Goal: Task Accomplishment & Management: Use online tool/utility

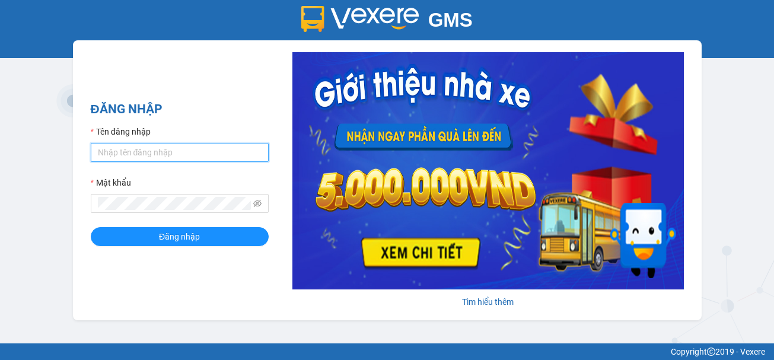
click at [207, 154] on input "Tên đăng nhập" at bounding box center [180, 152] width 178 height 19
type input "thanhdat.thaochau"
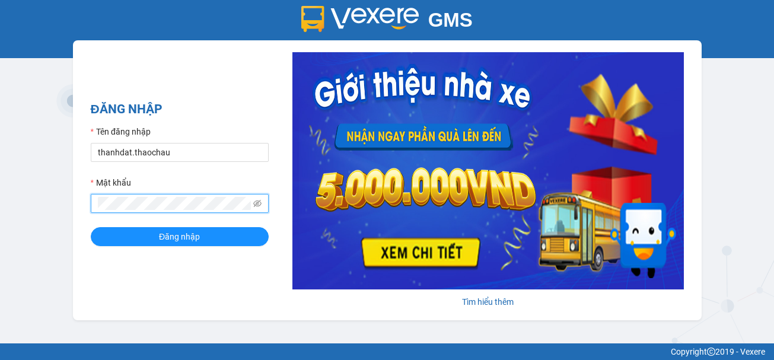
click at [91, 227] on button "Đăng nhập" at bounding box center [180, 236] width 178 height 19
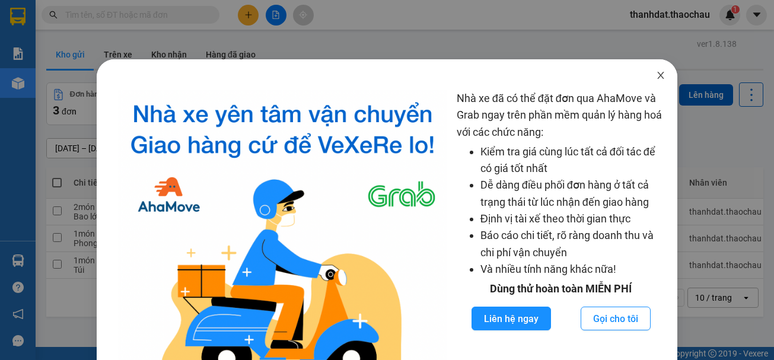
drag, startPoint x: 652, startPoint y: 78, endPoint x: 639, endPoint y: 82, distance: 13.1
click at [656, 78] on icon "close" at bounding box center [660, 75] width 9 height 9
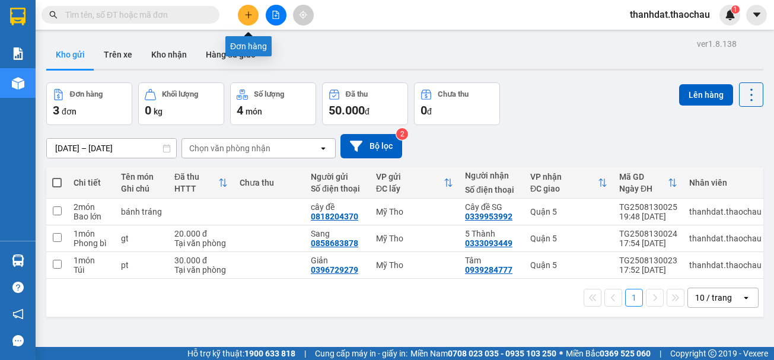
click at [248, 19] on button at bounding box center [248, 15] width 21 height 21
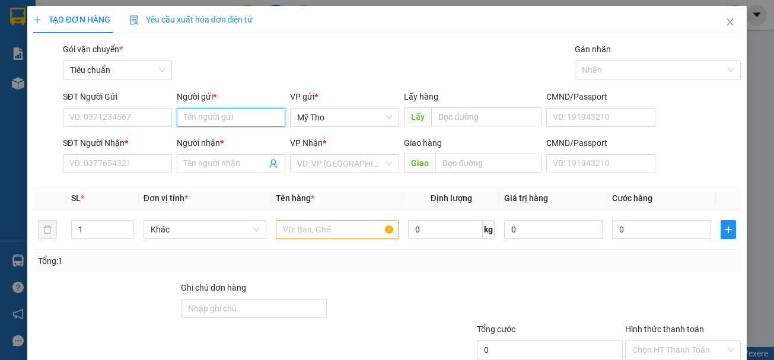
click at [231, 111] on input "Người gửi *" at bounding box center [231, 117] width 109 height 19
paste input "ây"
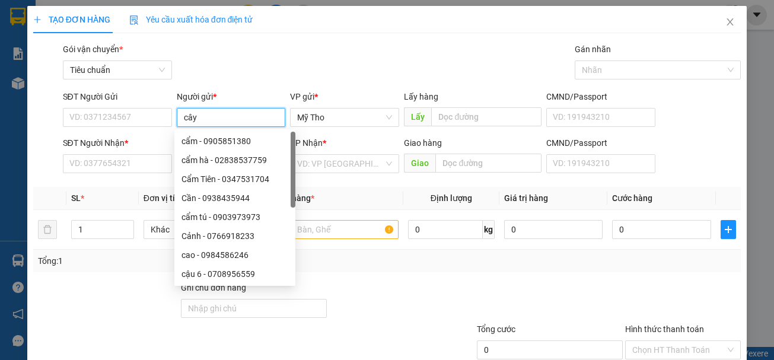
paste input "đ"
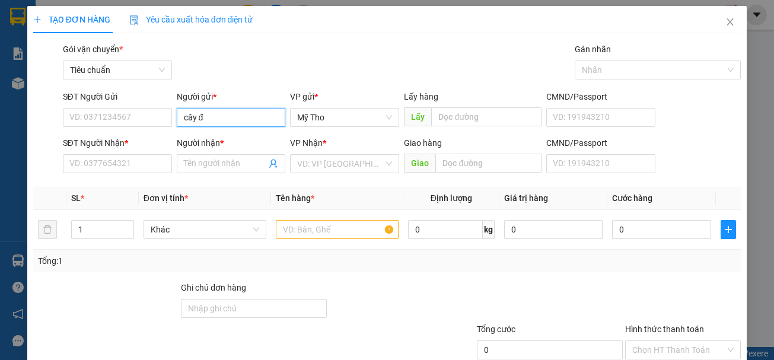
paste input "ê"
paste input "ề"
type input "cây đề"
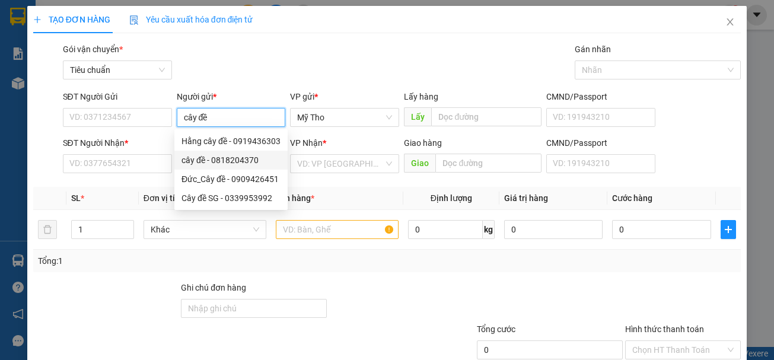
click at [233, 157] on div "cây đề - 0818204370" at bounding box center [231, 160] width 99 height 13
type input "0818204370"
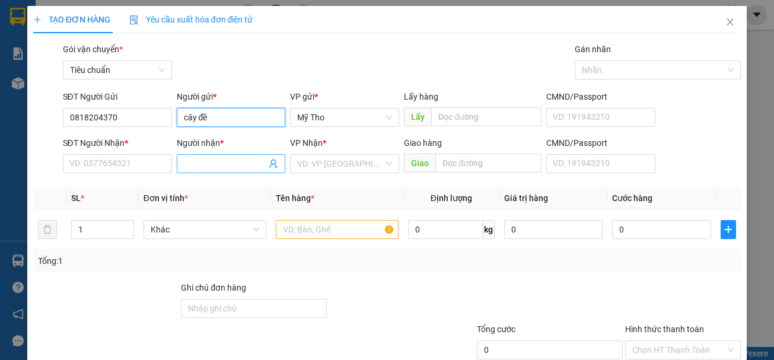
type input "cây đề"
click at [238, 158] on input "Người nhận *" at bounding box center [225, 163] width 83 height 13
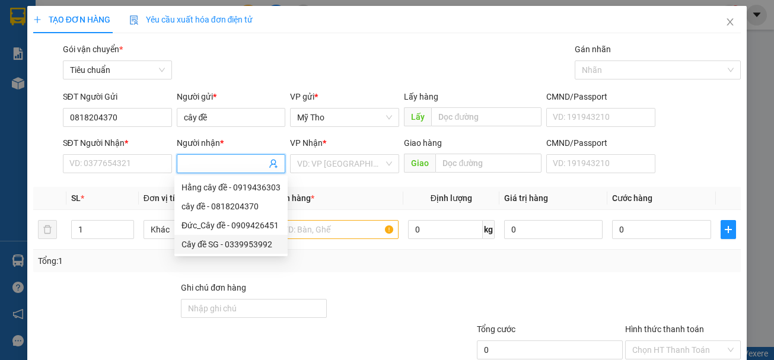
click at [213, 245] on div "Cây đề SG - 0339953992" at bounding box center [231, 244] width 99 height 13
type input "0339953992"
type input "Cây đề SG"
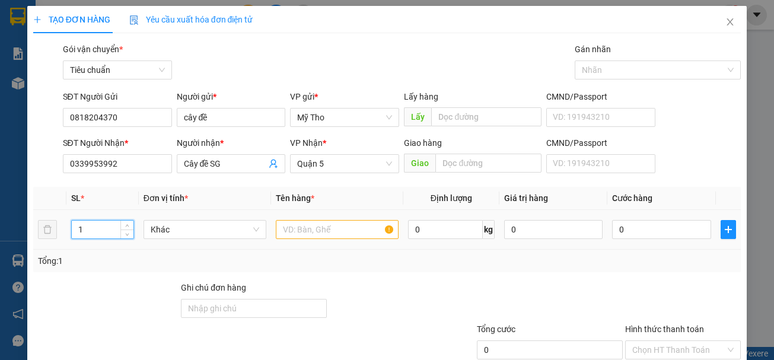
click at [104, 231] on input "1" at bounding box center [103, 230] width 62 height 18
type input "2"
click at [170, 227] on span "Khác" at bounding box center [205, 230] width 109 height 18
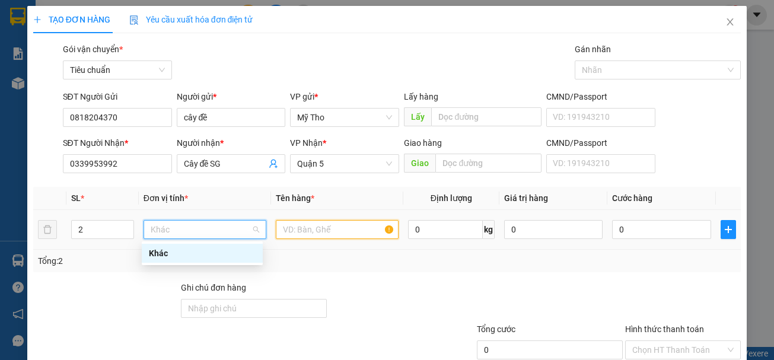
click at [314, 234] on input "text" at bounding box center [337, 229] width 123 height 19
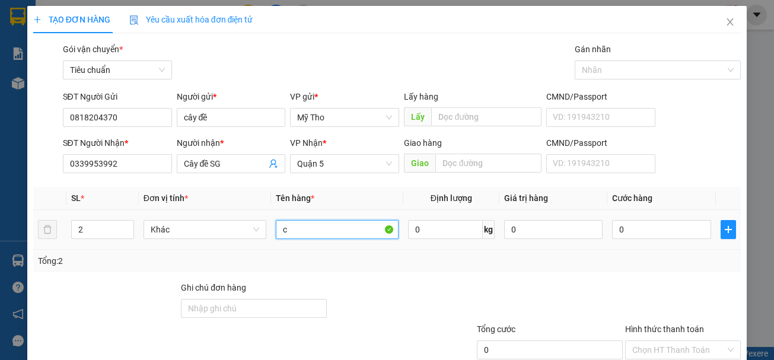
paste input "ủ"
paste input "ải"
type input "củ cải"
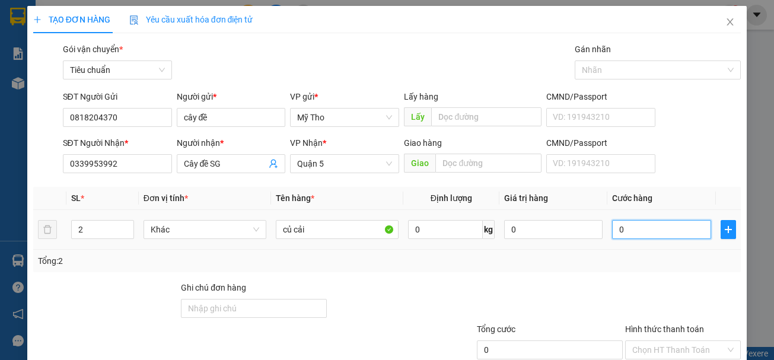
click at [648, 231] on input "0" at bounding box center [661, 229] width 98 height 19
type input "3"
type input "30"
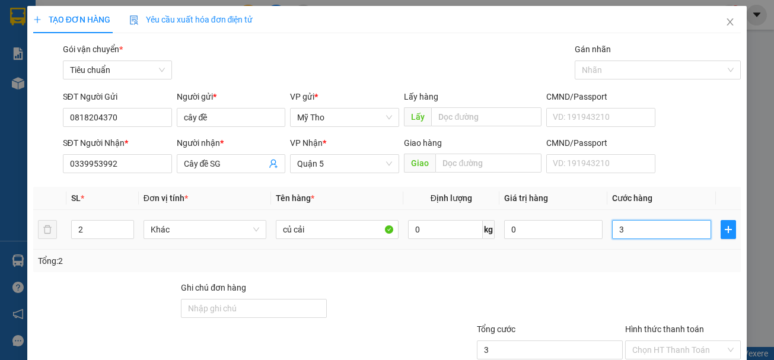
type input "30"
type input "300"
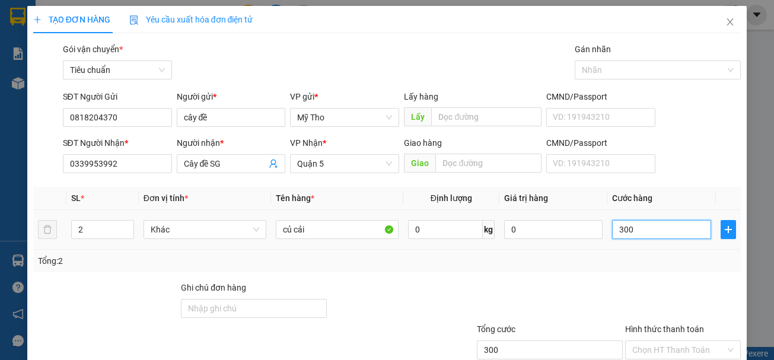
type input "3.000"
type input "30.000"
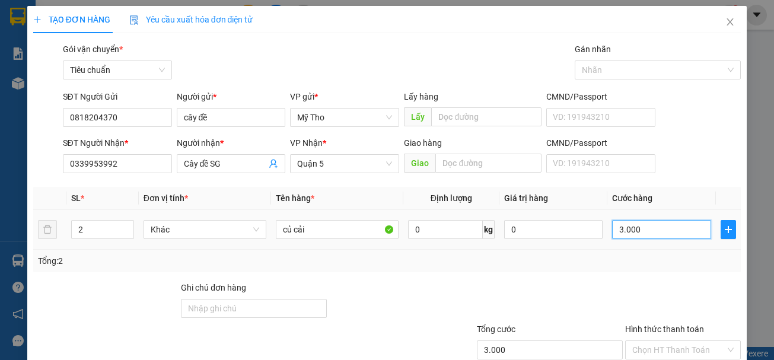
type input "30.000"
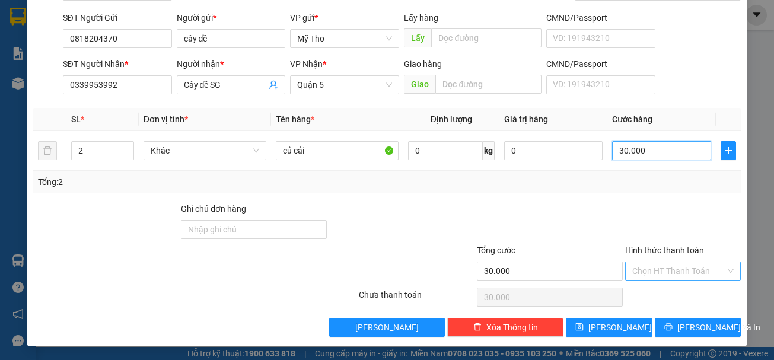
type input "30.000"
click at [662, 272] on input "Hình thức thanh toán" at bounding box center [679, 271] width 94 height 18
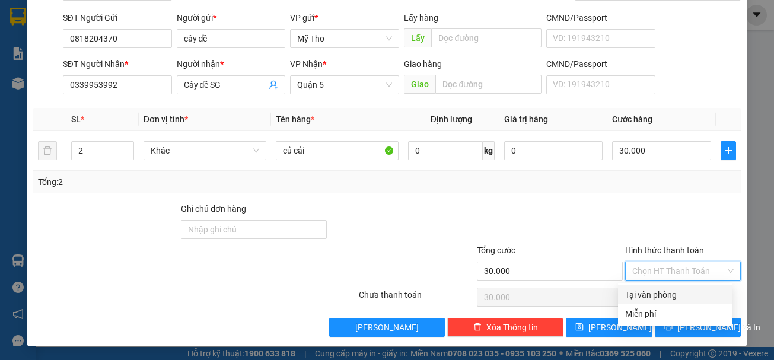
click at [663, 294] on div "Tại văn phòng" at bounding box center [675, 294] width 100 height 13
type input "0"
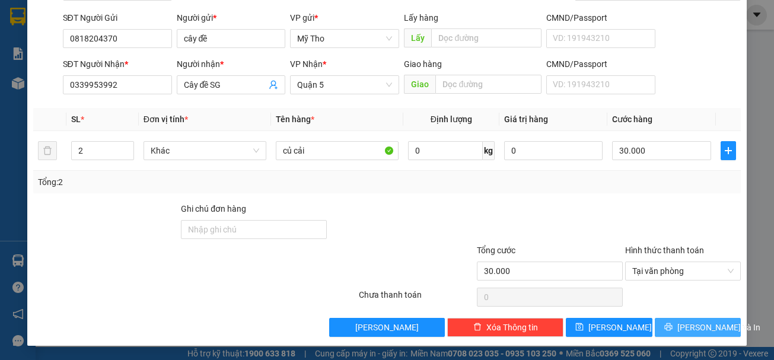
click at [680, 325] on span "[PERSON_NAME] và In" at bounding box center [718, 327] width 83 height 13
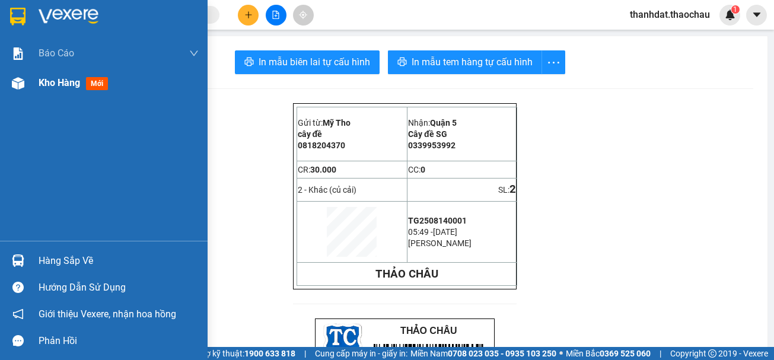
click at [61, 81] on span "Kho hàng" at bounding box center [60, 82] width 42 height 11
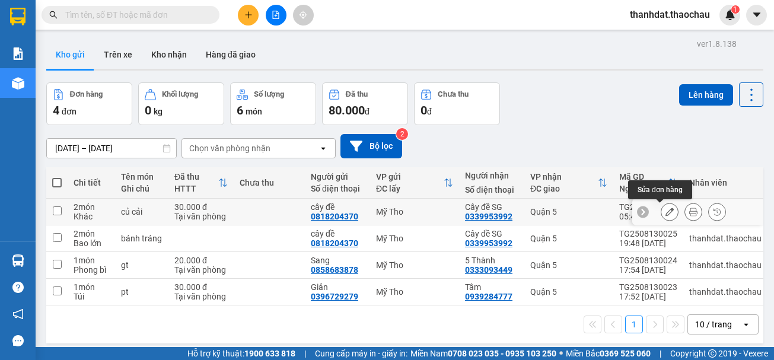
click at [666, 215] on icon at bounding box center [670, 212] width 8 height 8
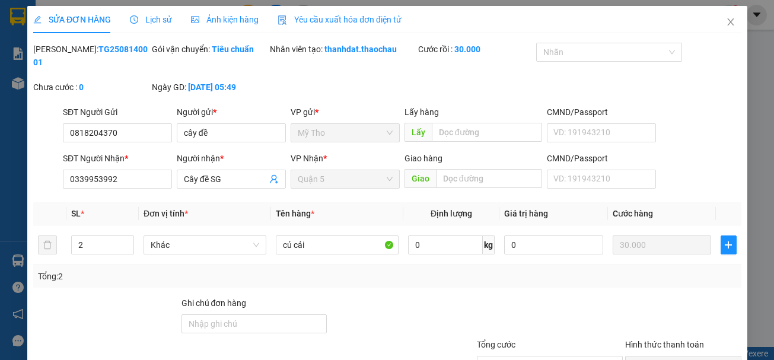
type input "0818204370"
type input "0339953992"
type input "30.000"
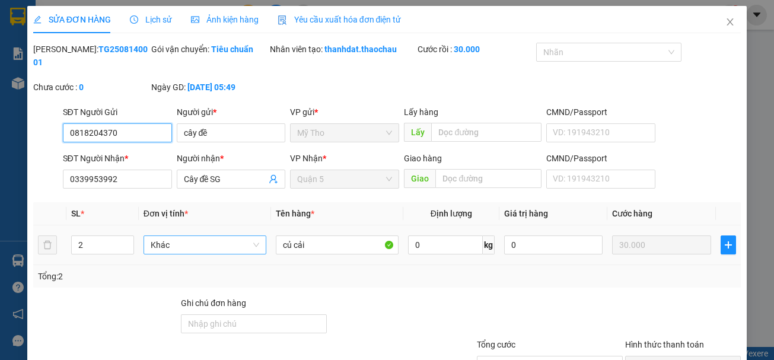
click at [155, 249] on span "Khác" at bounding box center [205, 245] width 109 height 18
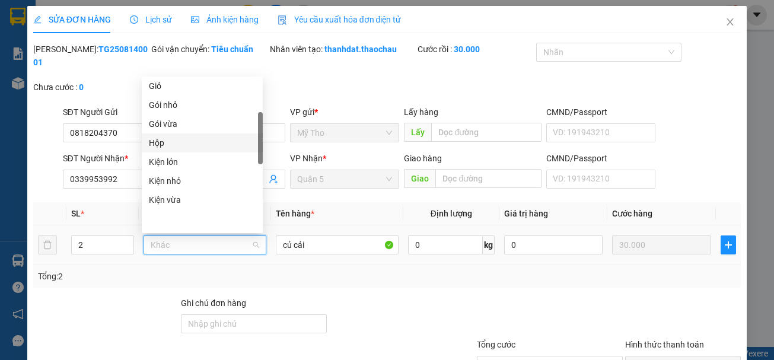
scroll to position [74, 0]
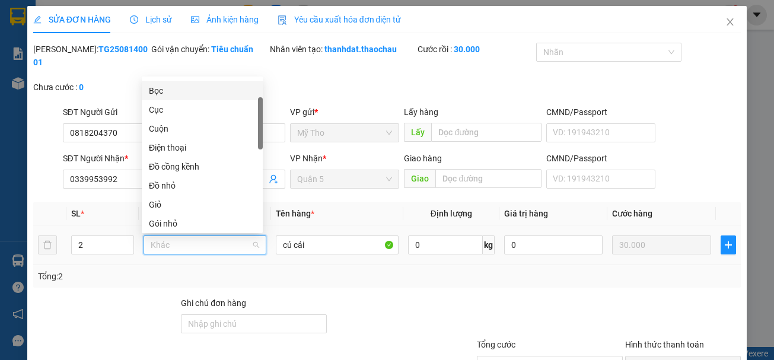
drag, startPoint x: 156, startPoint y: 91, endPoint x: 185, endPoint y: 119, distance: 40.7
click at [157, 91] on div "Bọc" at bounding box center [202, 90] width 107 height 13
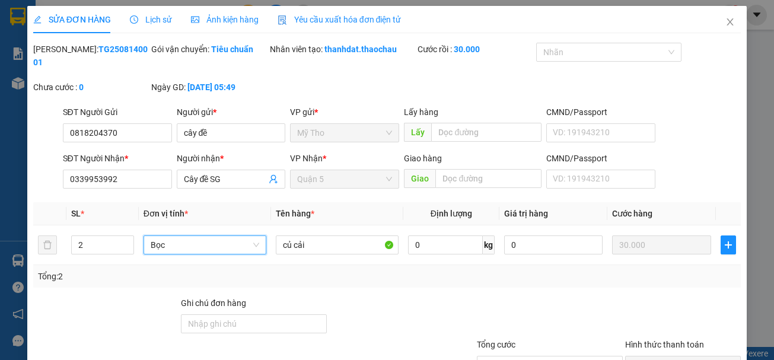
scroll to position [94, 0]
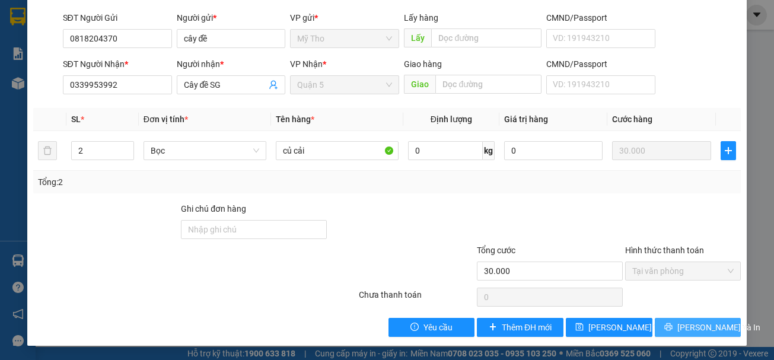
click at [689, 324] on span "[PERSON_NAME] và In" at bounding box center [718, 327] width 83 height 13
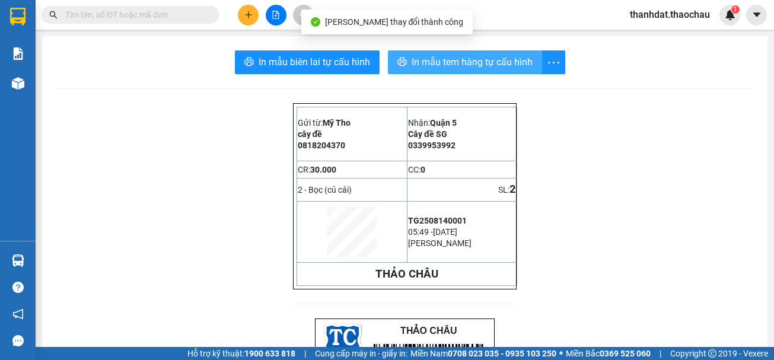
click at [482, 67] on span "In mẫu tem hàng tự cấu hình" at bounding box center [472, 62] width 121 height 15
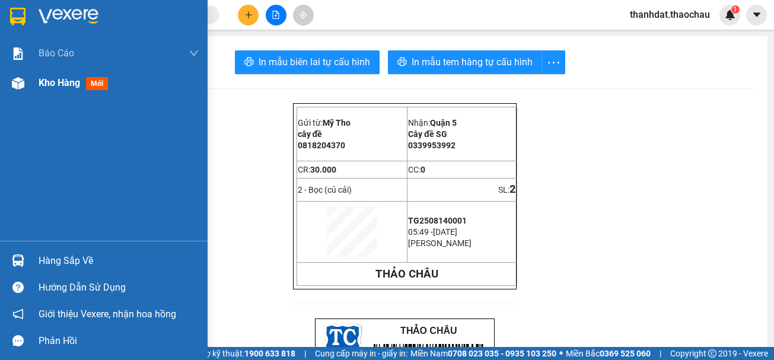
click at [42, 85] on span "Kho hàng" at bounding box center [60, 82] width 42 height 11
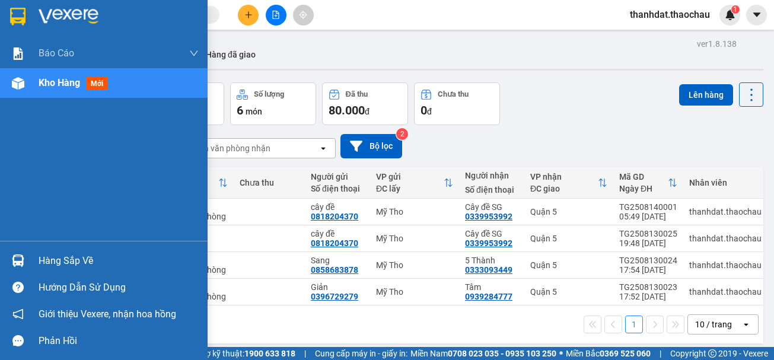
click at [63, 256] on div "Hàng sắp về" at bounding box center [119, 261] width 160 height 18
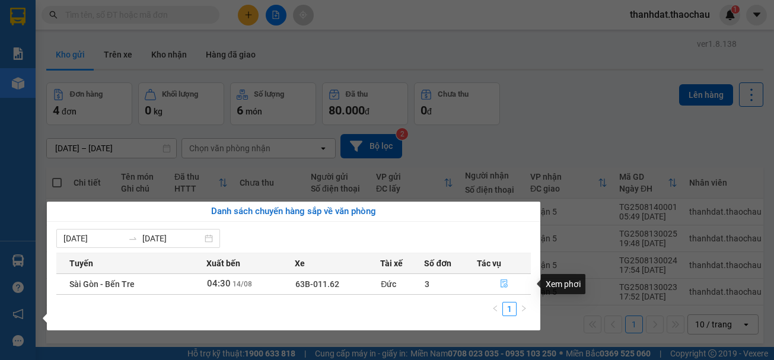
click at [501, 285] on icon "file-done" at bounding box center [504, 283] width 8 height 8
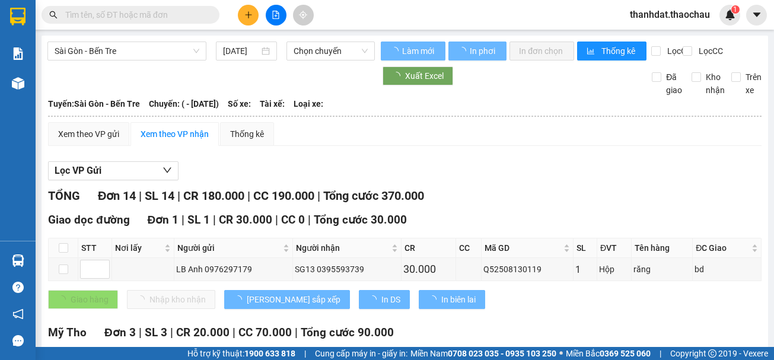
type input "[DATE]"
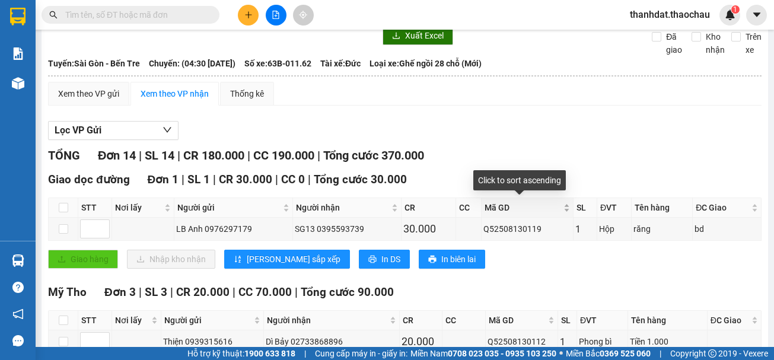
scroll to position [237, 0]
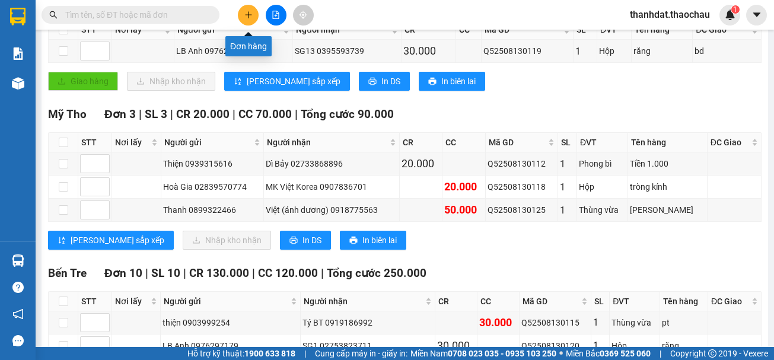
click at [248, 19] on button at bounding box center [248, 15] width 21 height 21
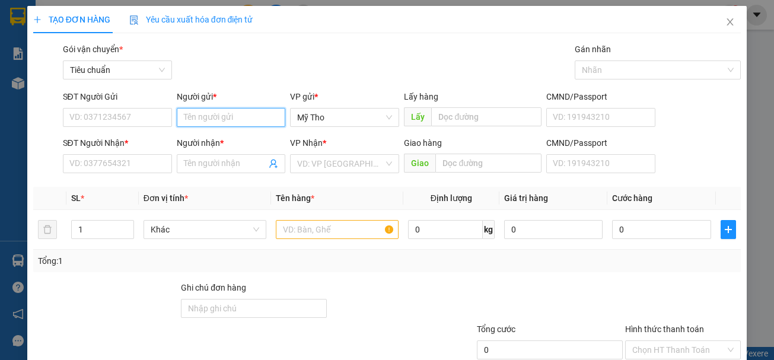
click at [209, 110] on input "Người gửi *" at bounding box center [231, 117] width 109 height 19
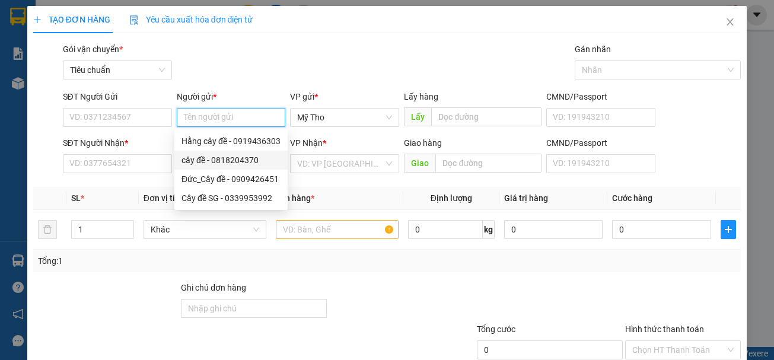
click at [224, 160] on div "cây đề - 0818204370" at bounding box center [231, 160] width 99 height 13
type input "0818204370"
type input "cây đề"
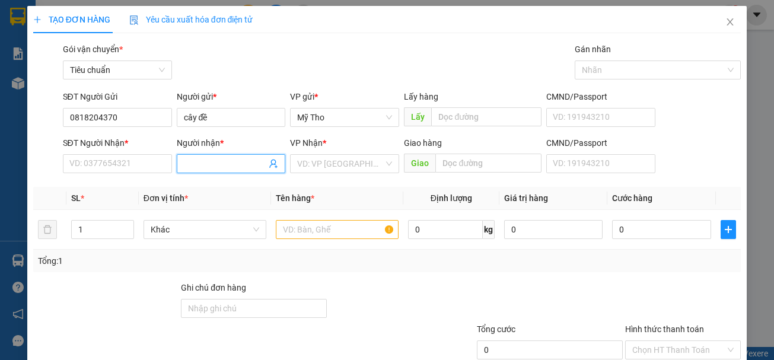
click at [241, 166] on input "Người nhận *" at bounding box center [225, 163] width 83 height 13
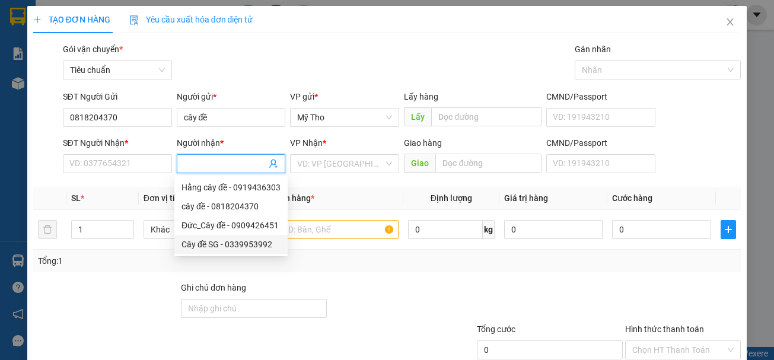
click at [224, 247] on div "Cây đề SG - 0339953992" at bounding box center [231, 244] width 99 height 13
type input "0339953992"
type input "Cây đề SG"
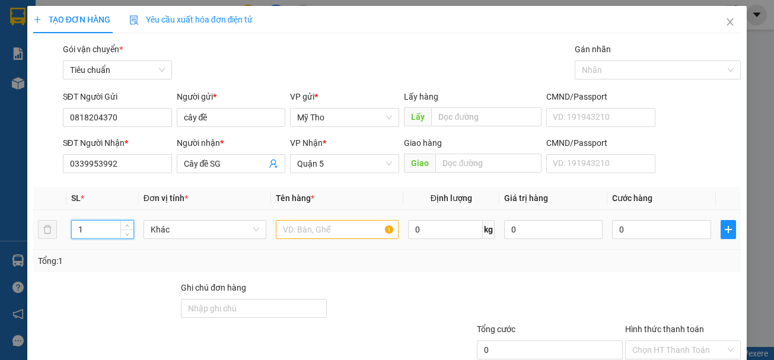
click at [108, 230] on input "1" at bounding box center [103, 230] width 62 height 18
type input "5"
click at [203, 229] on span "Khác" at bounding box center [205, 230] width 109 height 18
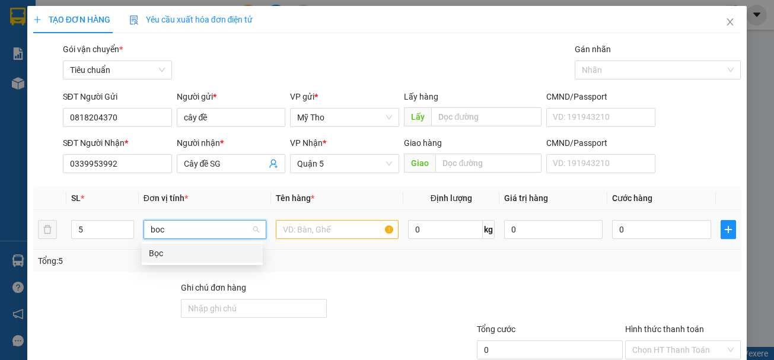
drag, startPoint x: 158, startPoint y: 254, endPoint x: 152, endPoint y: 186, distance: 68.5
click at [152, 241] on div "41 Bọc" at bounding box center [202, 253] width 121 height 24
type input "boc"
click at [138, 252] on div "Tổng: 5" at bounding box center [387, 261] width 708 height 23
click at [150, 251] on div "Tổng: 5" at bounding box center [387, 261] width 708 height 23
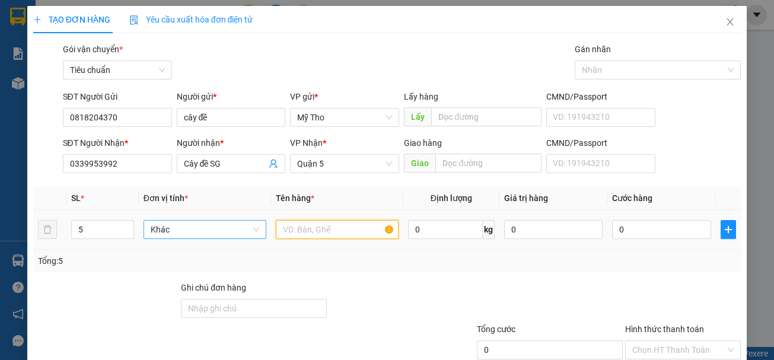
click at [289, 227] on input "text" at bounding box center [337, 229] width 123 height 19
click at [189, 234] on span "Khác" at bounding box center [205, 230] width 109 height 18
type input "boc"
click at [155, 256] on div "Bọc" at bounding box center [202, 253] width 107 height 13
click at [285, 228] on input "text" at bounding box center [337, 229] width 123 height 19
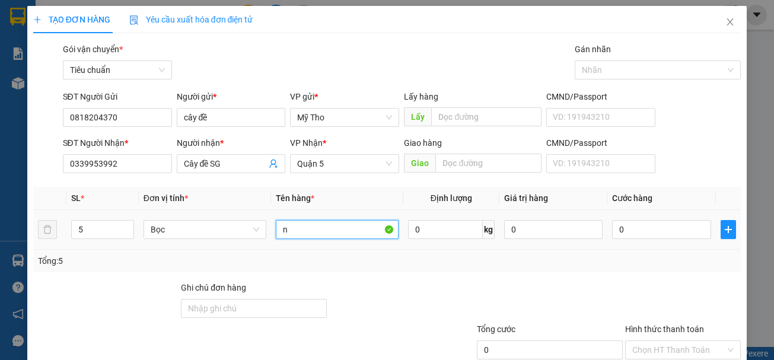
paste input "âm"
paste input "ấm"
paste input "ơm"
type input "nấm rơm"
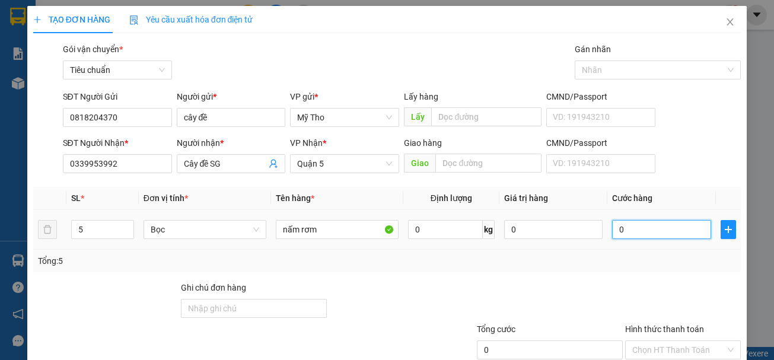
click at [618, 231] on input "0" at bounding box center [661, 229] width 98 height 19
type input "7"
type input "75"
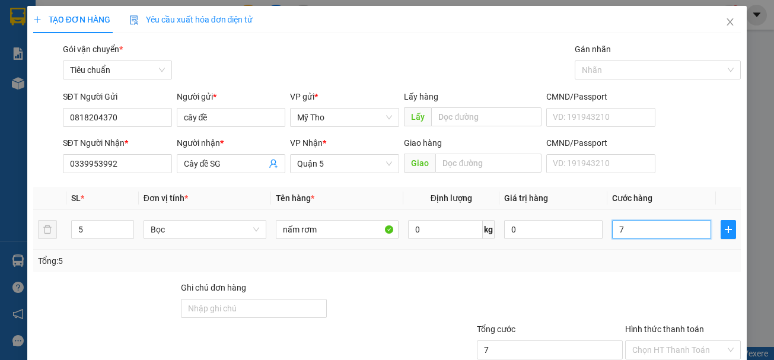
type input "75"
type input "750"
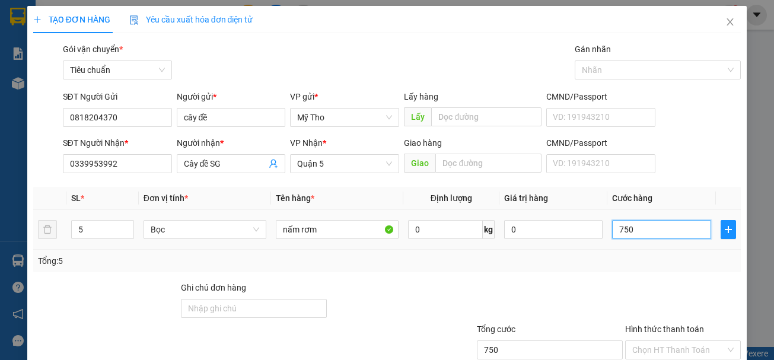
type input "7.500"
type input "75.000"
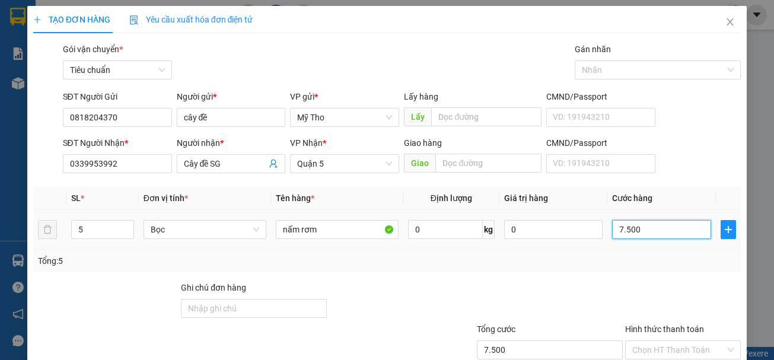
type input "75.000"
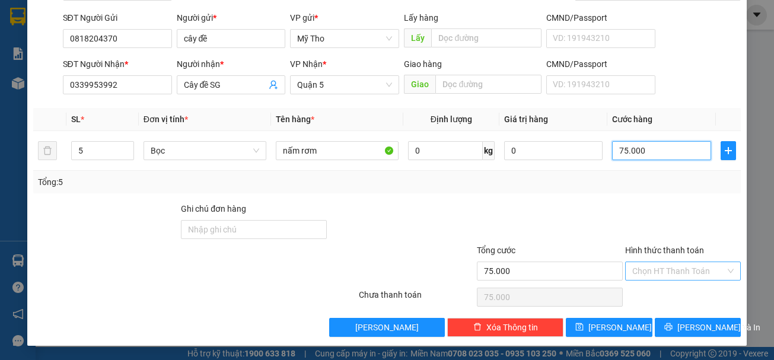
type input "75.000"
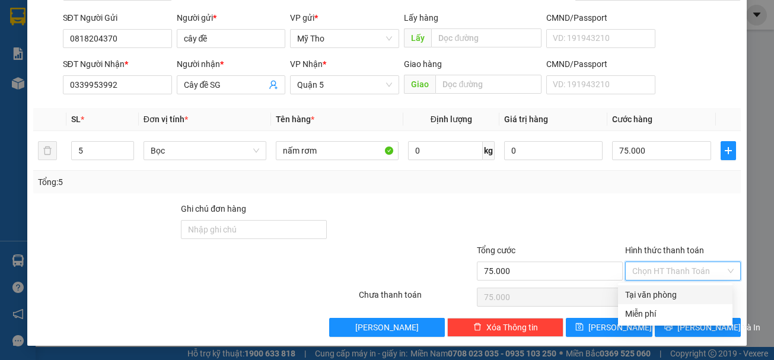
click at [637, 270] on input "Hình thức thanh toán" at bounding box center [679, 271] width 94 height 18
click at [660, 294] on div "Tại văn phòng" at bounding box center [675, 294] width 100 height 13
type input "0"
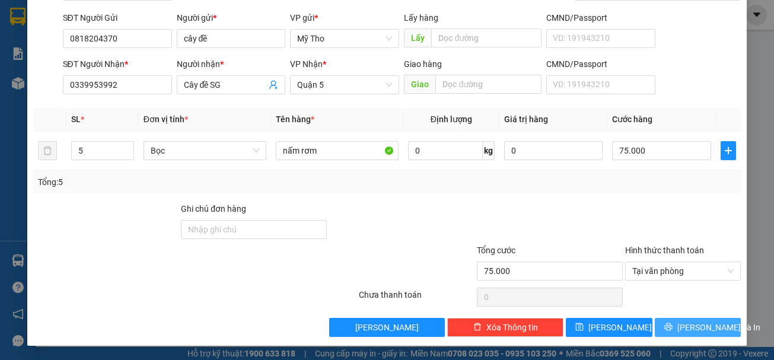
click at [698, 323] on span "[PERSON_NAME] và In" at bounding box center [718, 327] width 83 height 13
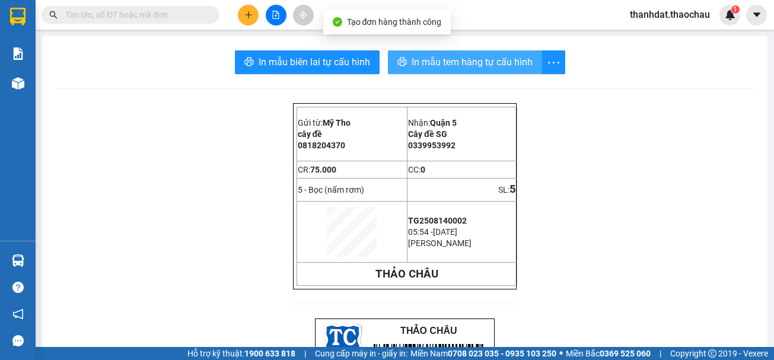
click at [448, 53] on button "In mẫu tem hàng tự cấu hình" at bounding box center [465, 62] width 154 height 24
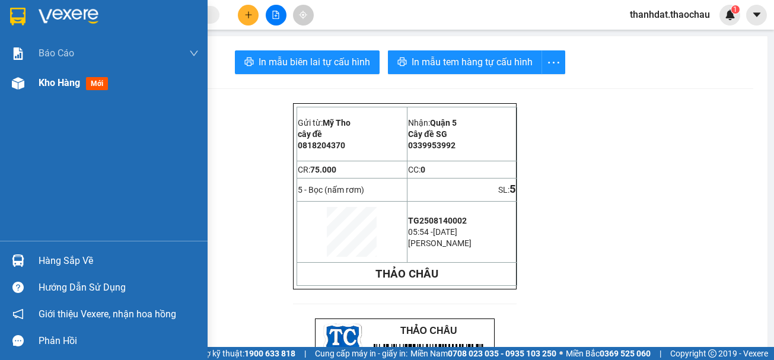
click at [65, 82] on span "Kho hàng" at bounding box center [60, 82] width 42 height 11
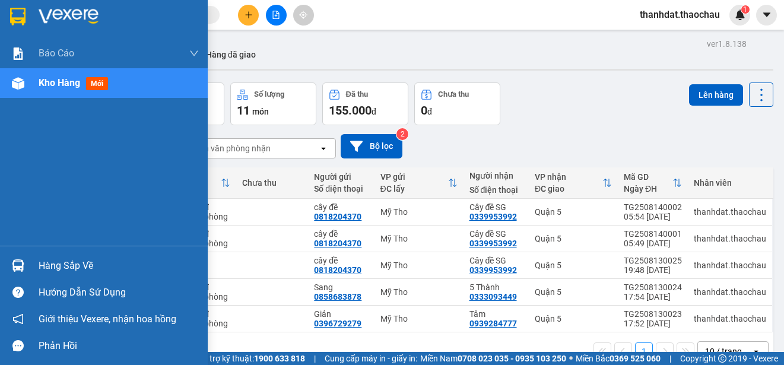
click at [58, 262] on div "Hàng sắp về" at bounding box center [119, 266] width 160 height 18
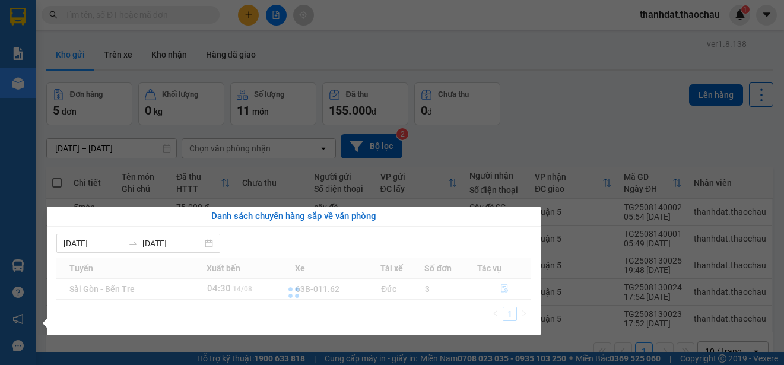
click at [505, 290] on div at bounding box center [293, 292] width 475 height 71
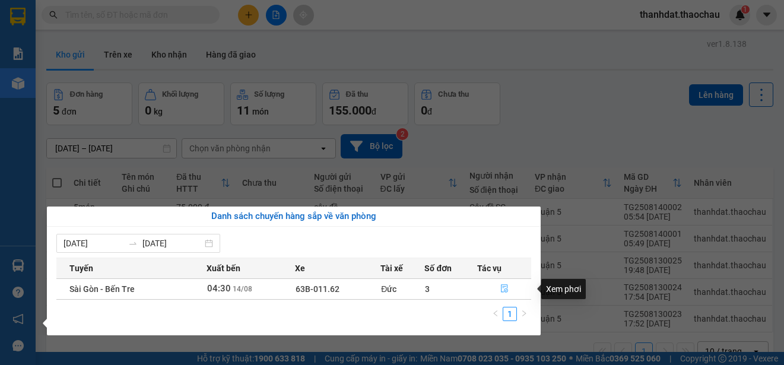
click at [505, 288] on icon "file-done" at bounding box center [504, 288] width 8 height 8
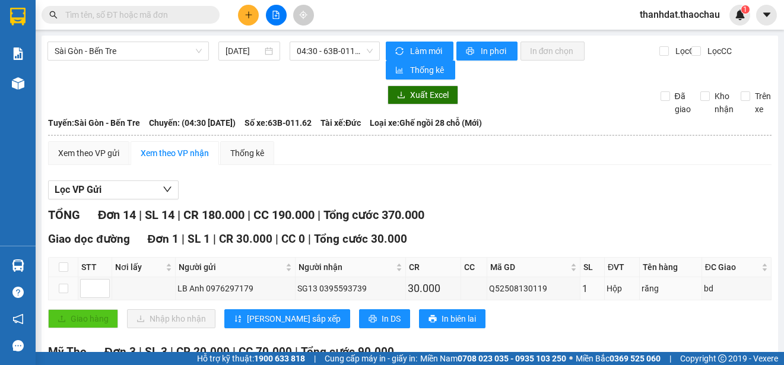
scroll to position [237, 0]
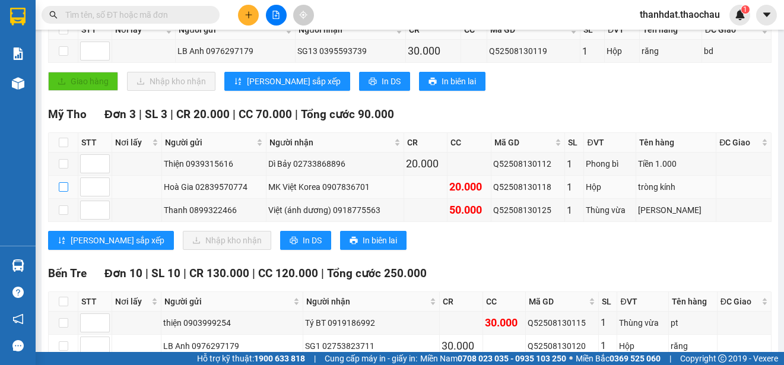
click at [65, 189] on input "checkbox" at bounding box center [63, 186] width 9 height 9
checkbox input "true"
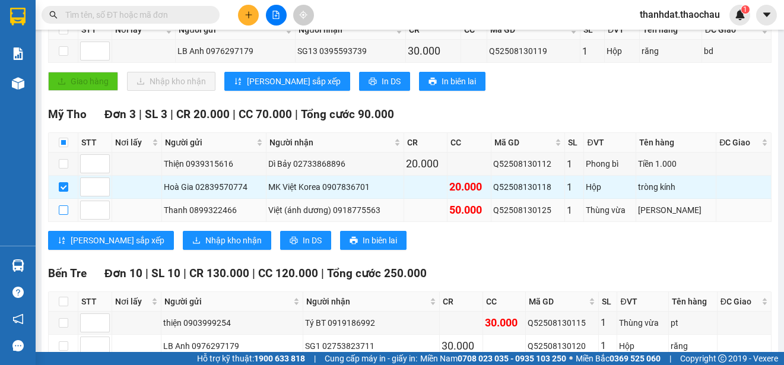
click at [62, 209] on input "checkbox" at bounding box center [63, 209] width 9 height 9
checkbox input "true"
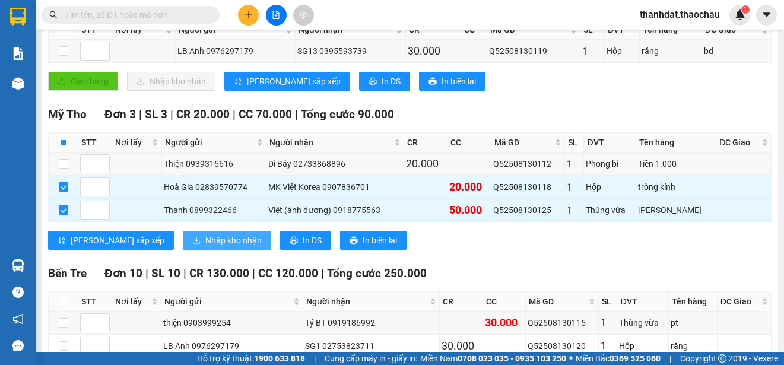
click at [205, 240] on span "Nhập kho nhận" at bounding box center [233, 240] width 56 height 13
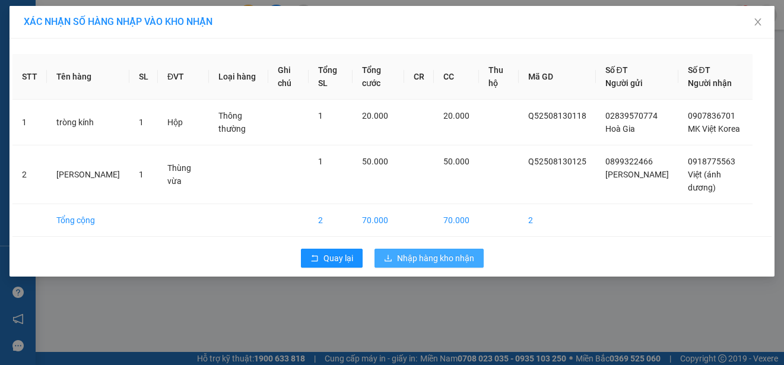
click at [432, 259] on span "Nhập hàng kho nhận" at bounding box center [435, 258] width 77 height 13
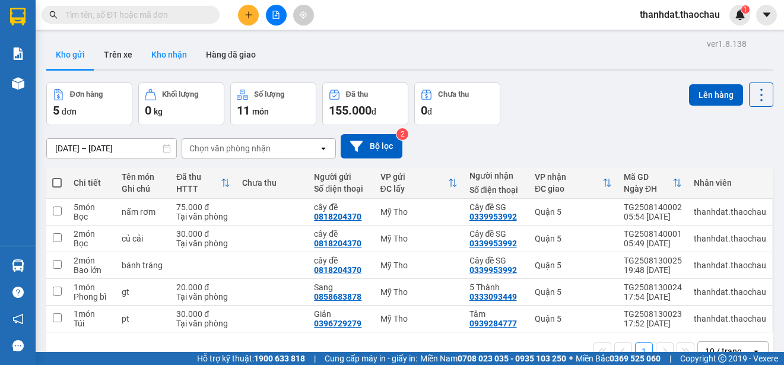
click at [176, 54] on button "Kho nhận" at bounding box center [169, 54] width 55 height 28
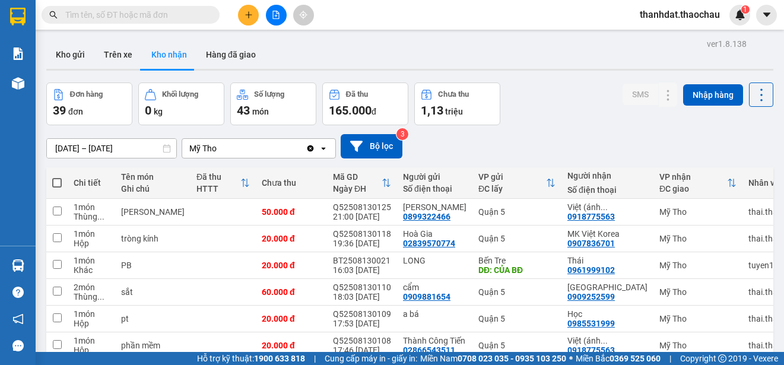
scroll to position [177, 0]
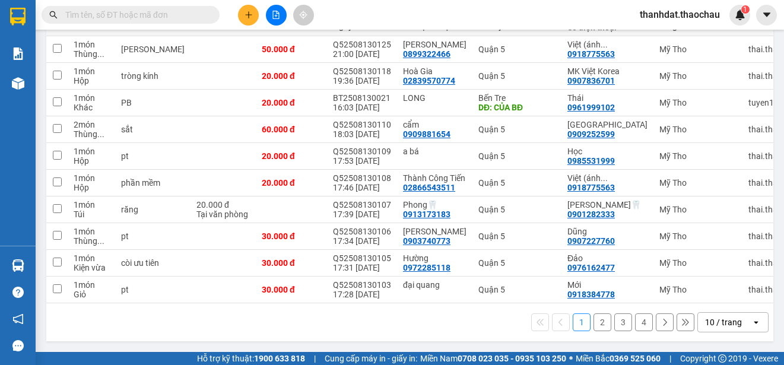
click at [593, 322] on button "2" at bounding box center [602, 322] width 18 height 18
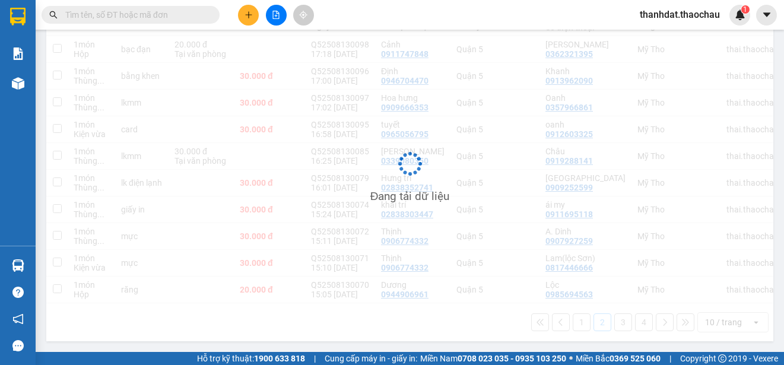
scroll to position [167, 0]
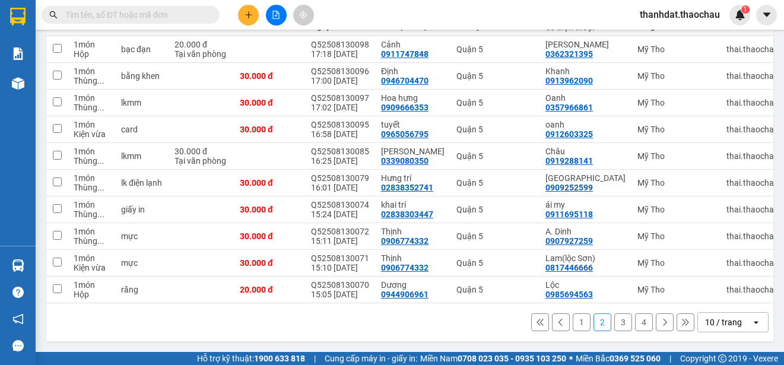
click at [614, 320] on button "3" at bounding box center [623, 322] width 18 height 18
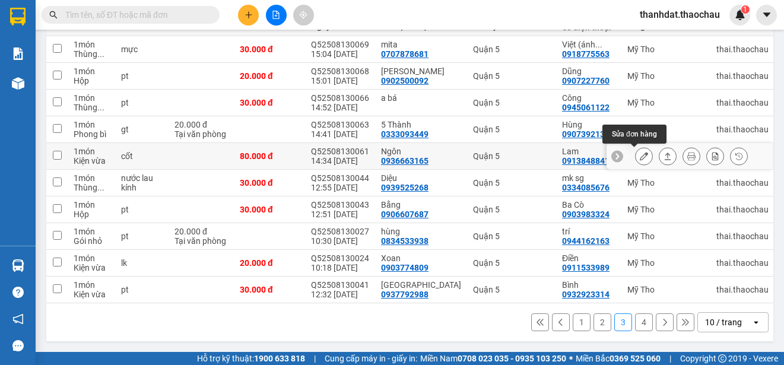
click at [639, 154] on icon at bounding box center [643, 156] width 8 height 8
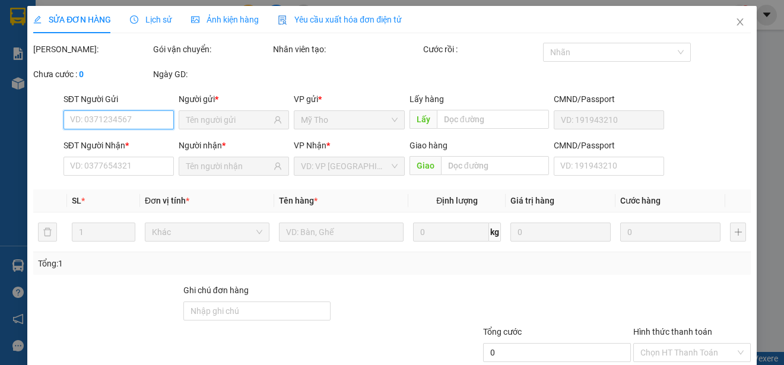
type input "0936663165"
type input "Ngôn"
type input "0913848841"
type input "Lam"
type input "80.000"
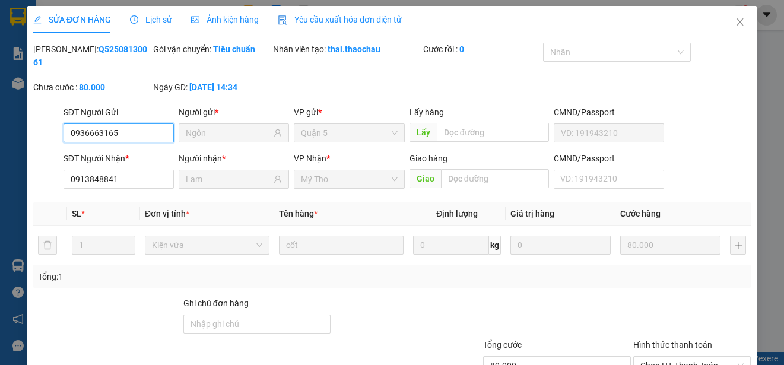
scroll to position [90, 0]
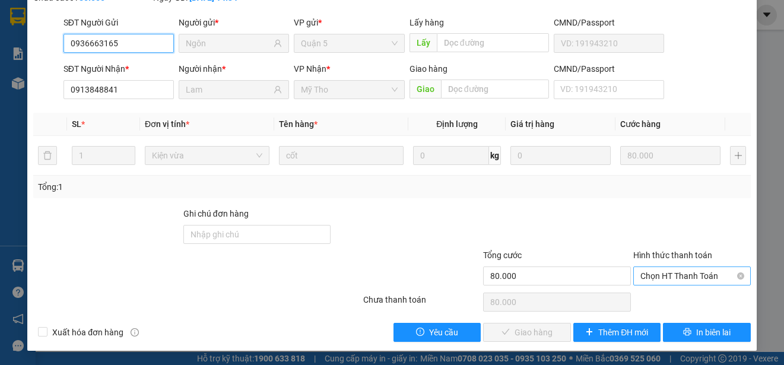
click at [675, 277] on span "Chọn HT Thanh Toán" at bounding box center [691, 276] width 103 height 18
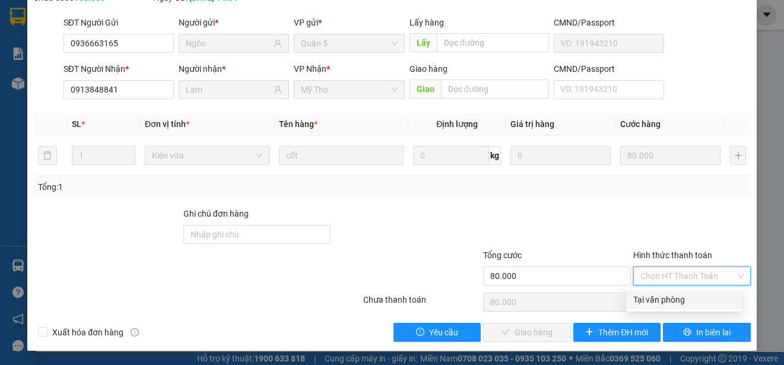
click at [677, 299] on div "Tại văn phòng" at bounding box center [684, 299] width 102 height 13
type input "0"
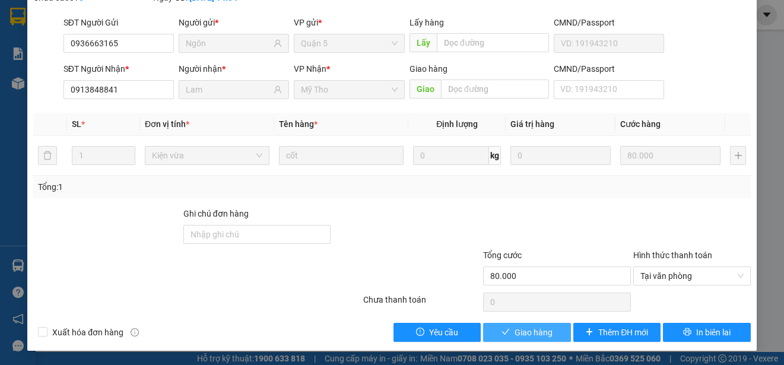
click at [521, 333] on span "Giao hàng" at bounding box center [533, 332] width 38 height 13
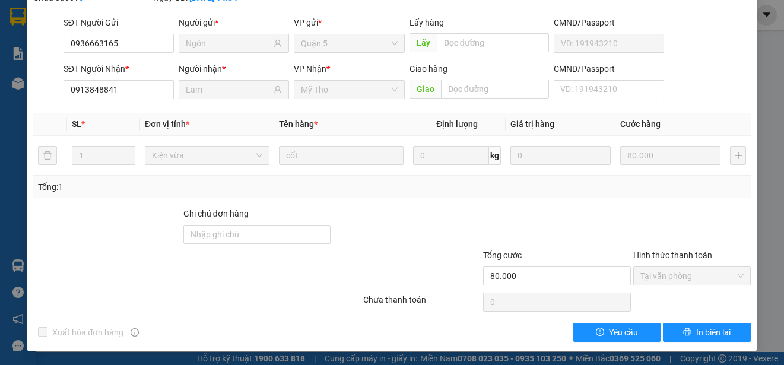
scroll to position [0, 0]
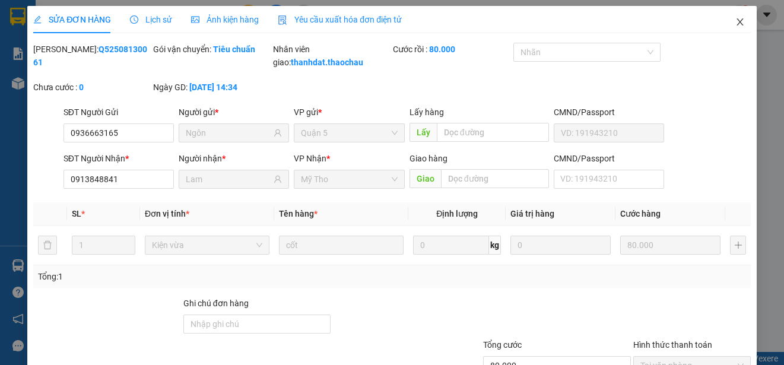
click at [736, 25] on icon "close" at bounding box center [739, 21] width 7 height 7
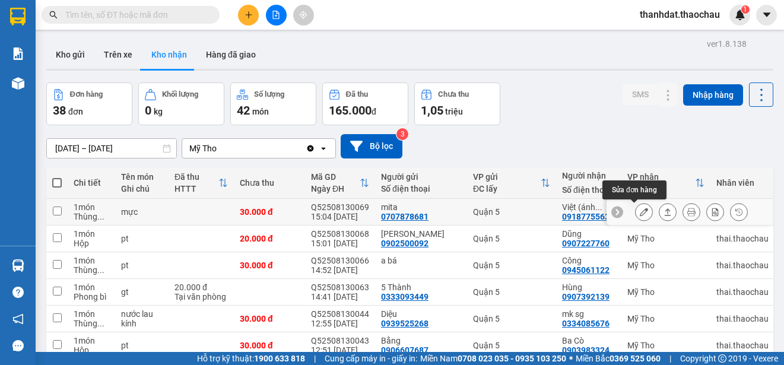
scroll to position [167, 0]
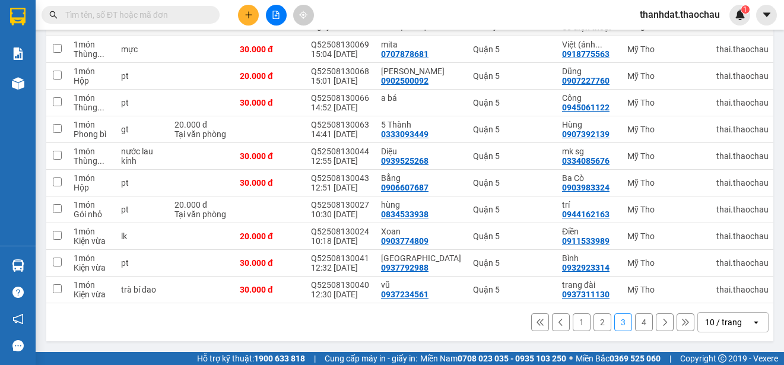
click at [594, 322] on button "2" at bounding box center [602, 322] width 18 height 18
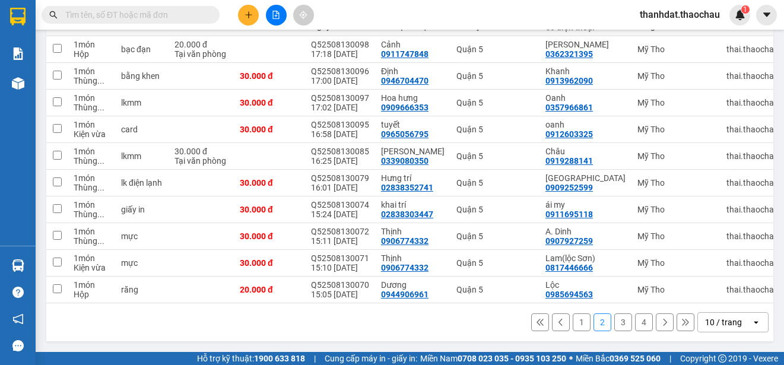
click at [572, 323] on button "1" at bounding box center [581, 322] width 18 height 18
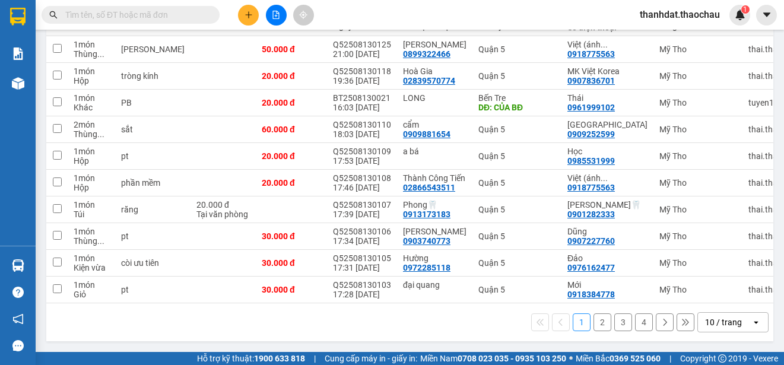
click at [184, 10] on input "text" at bounding box center [135, 14] width 140 height 13
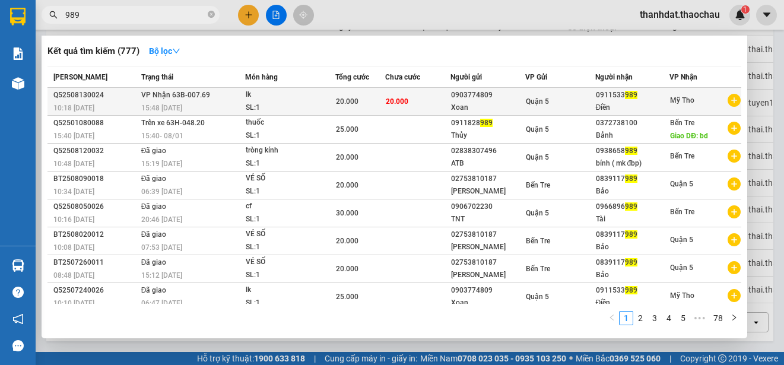
type input "989"
click at [625, 98] on span "989" at bounding box center [631, 95] width 12 height 8
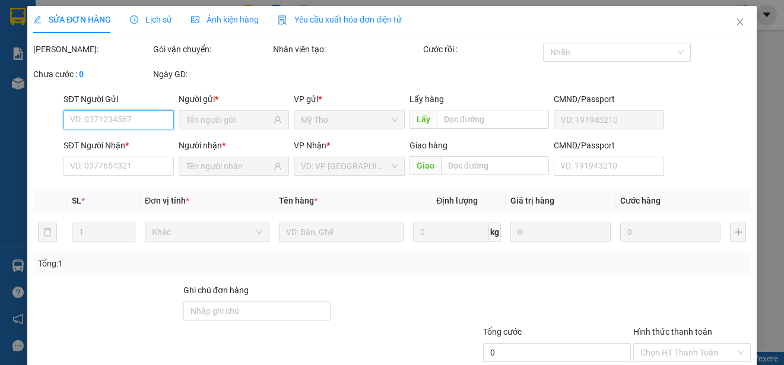
type input "0903774809"
type input "Xoan"
type input "0911533989"
type input "Điền"
type input "20.000"
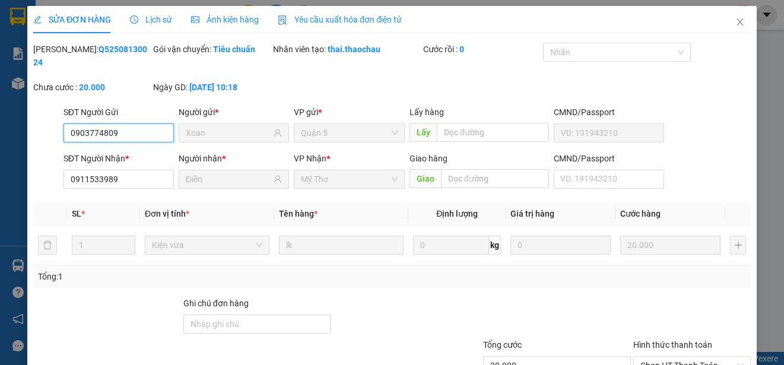
scroll to position [90, 0]
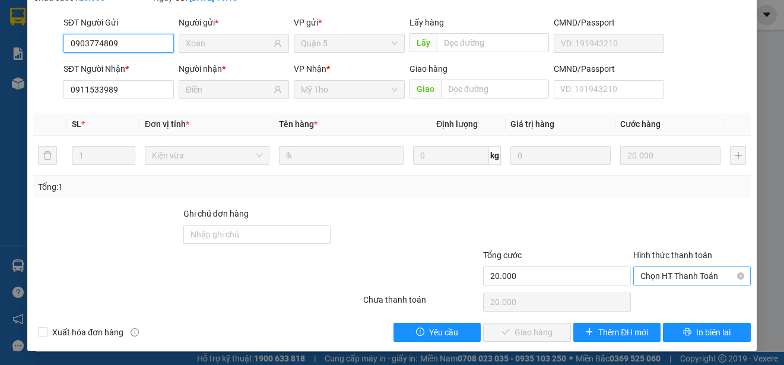
click at [671, 276] on span "Chọn HT Thanh Toán" at bounding box center [691, 276] width 103 height 18
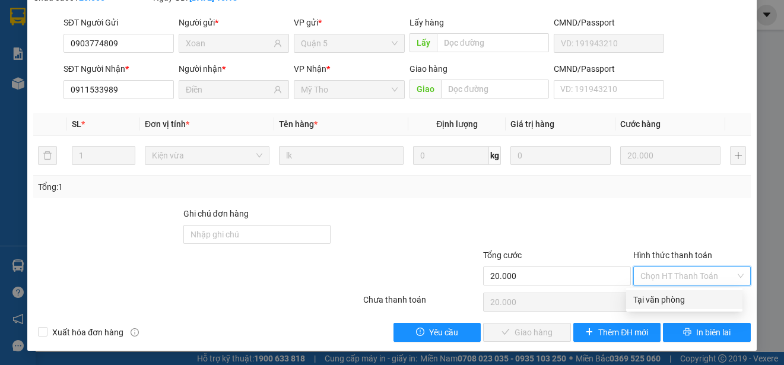
click at [672, 300] on div "Tại văn phòng" at bounding box center [684, 299] width 102 height 13
type input "0"
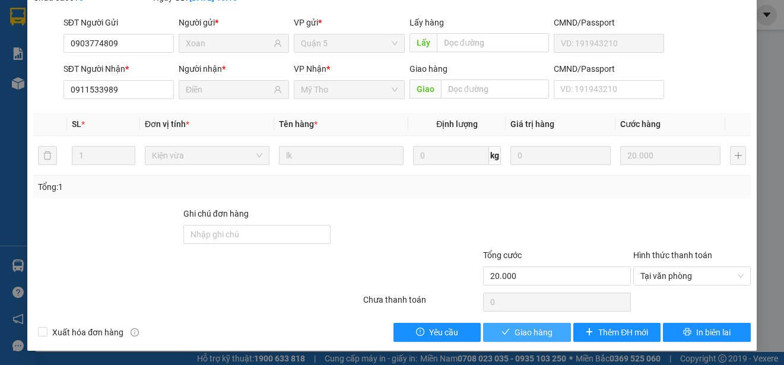
click at [542, 332] on span "Giao hàng" at bounding box center [533, 332] width 38 height 13
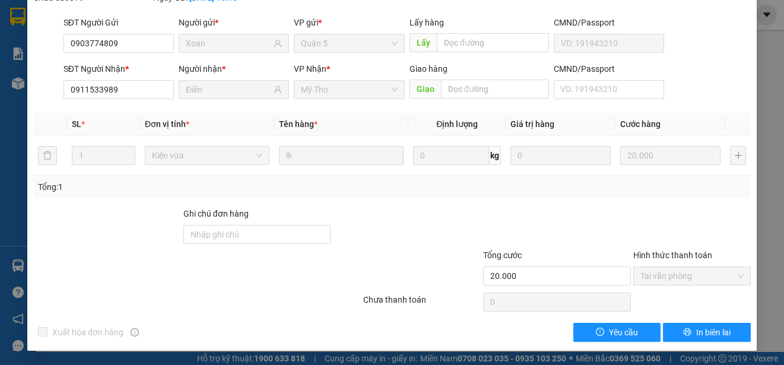
scroll to position [0, 0]
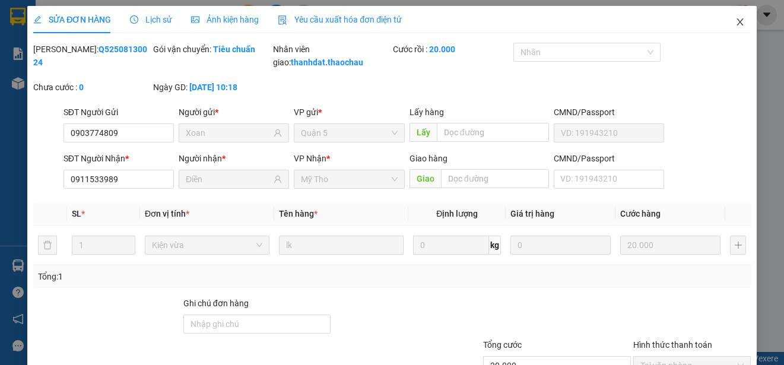
click at [736, 21] on icon "close" at bounding box center [739, 21] width 7 height 7
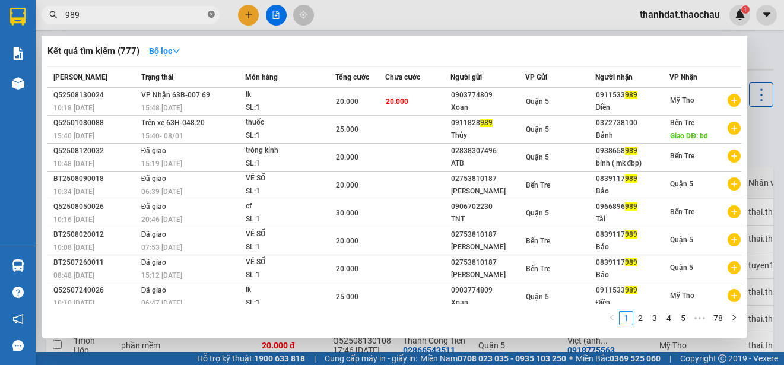
click at [211, 15] on icon "close-circle" at bounding box center [211, 14] width 7 height 7
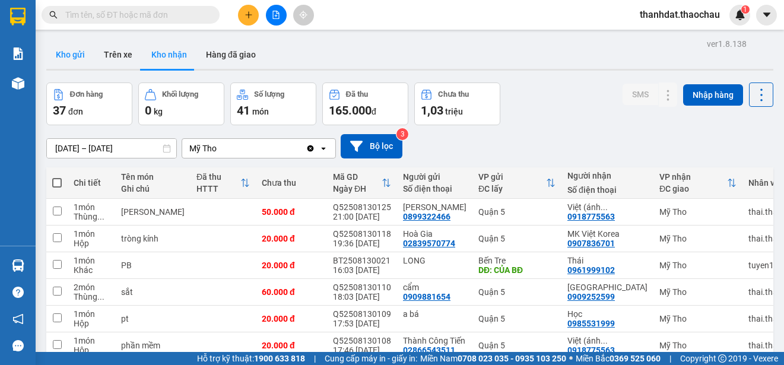
click at [68, 50] on button "Kho gửi" at bounding box center [70, 54] width 48 height 28
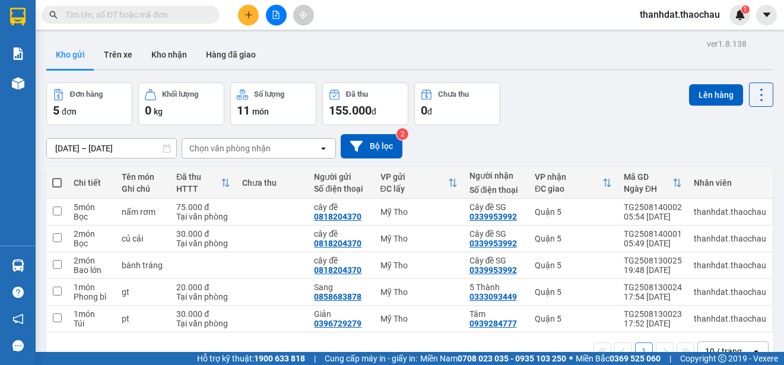
scroll to position [55, 0]
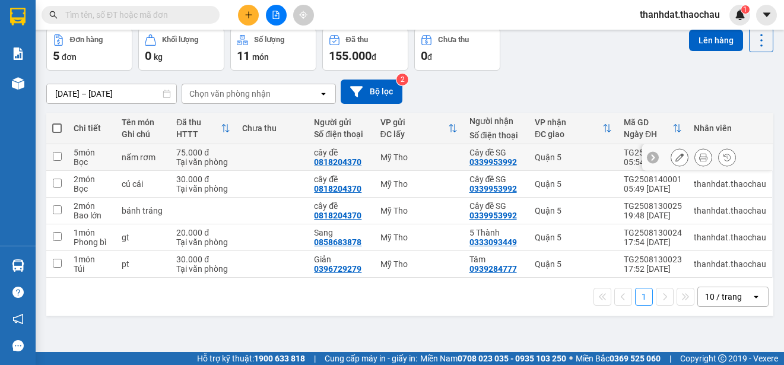
click at [55, 158] on input "checkbox" at bounding box center [57, 156] width 9 height 9
checkbox input "true"
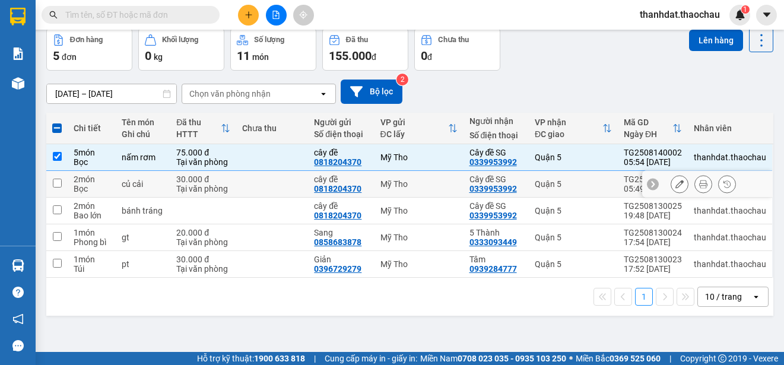
click at [56, 184] on input "checkbox" at bounding box center [57, 183] width 9 height 9
checkbox input "true"
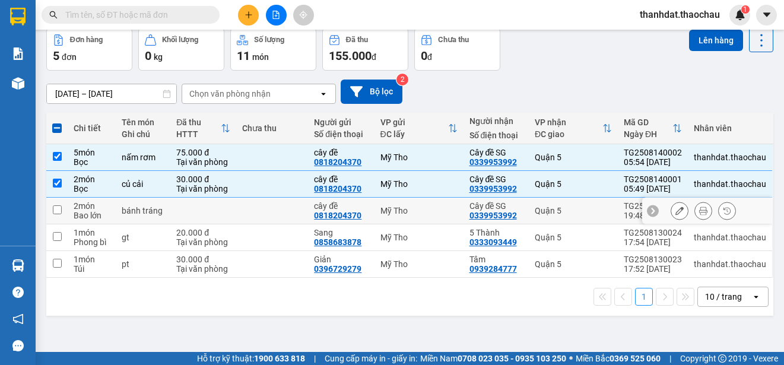
click at [55, 212] on input "checkbox" at bounding box center [57, 209] width 9 height 9
checkbox input "true"
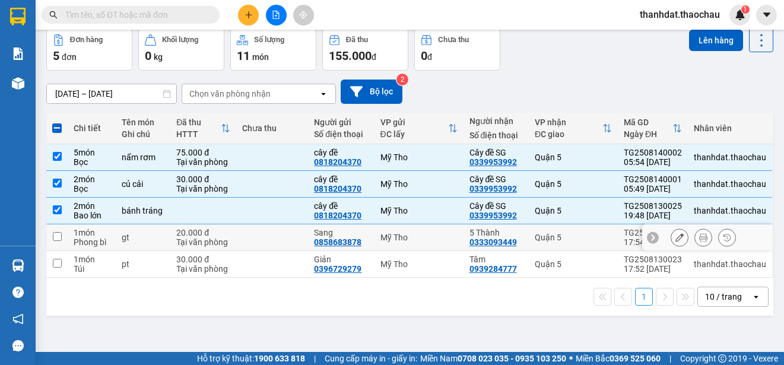
click at [57, 237] on input "checkbox" at bounding box center [57, 236] width 9 height 9
checkbox input "true"
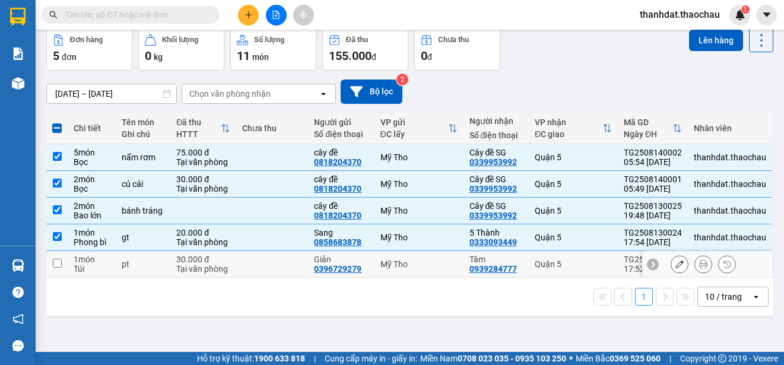
click at [56, 264] on input "checkbox" at bounding box center [57, 263] width 9 height 9
checkbox input "true"
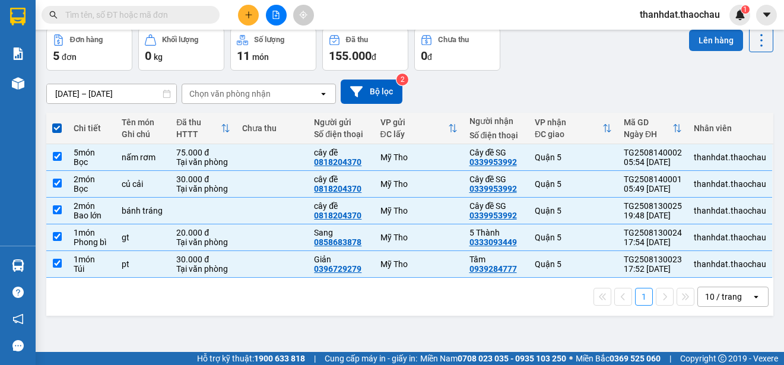
click at [702, 37] on button "Lên hàng" at bounding box center [716, 40] width 54 height 21
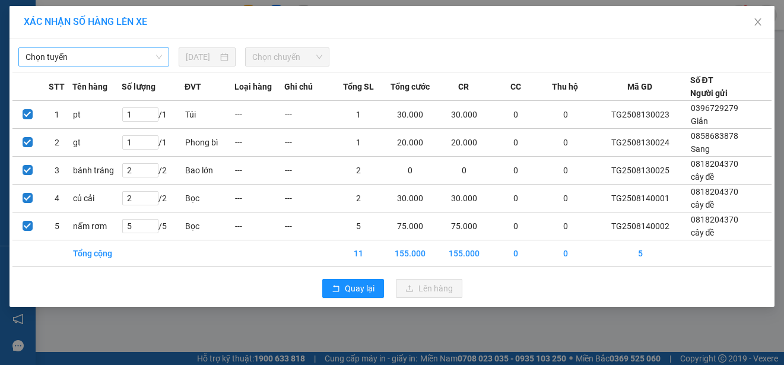
click at [47, 56] on span "Chọn tuyến" at bounding box center [94, 57] width 136 height 18
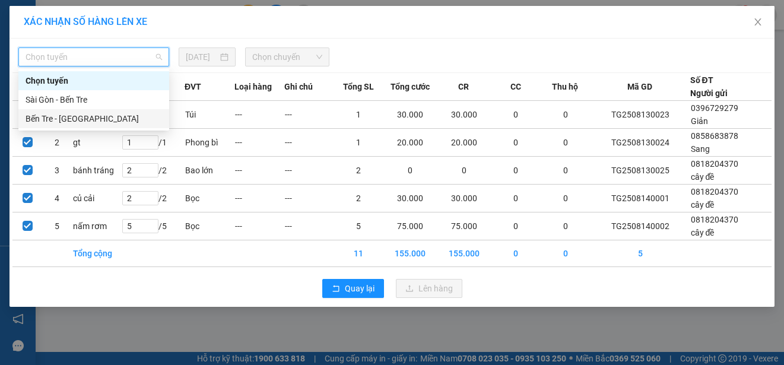
click at [47, 117] on div "Bến Tre - [GEOGRAPHIC_DATA]" at bounding box center [94, 118] width 136 height 13
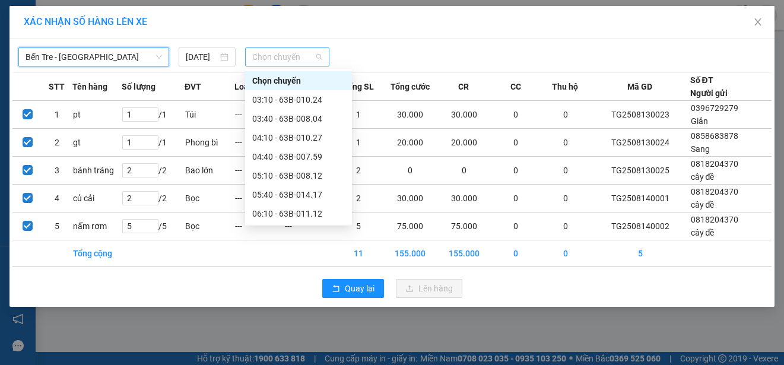
click at [276, 56] on span "Chọn chuyến" at bounding box center [286, 57] width 69 height 18
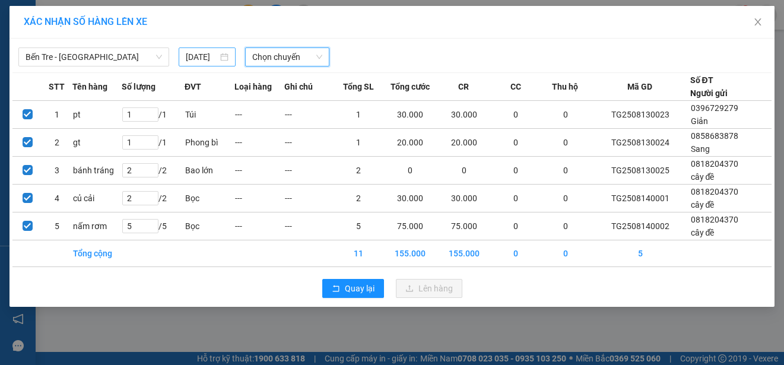
click at [222, 59] on div "13/08/2025" at bounding box center [207, 56] width 43 height 13
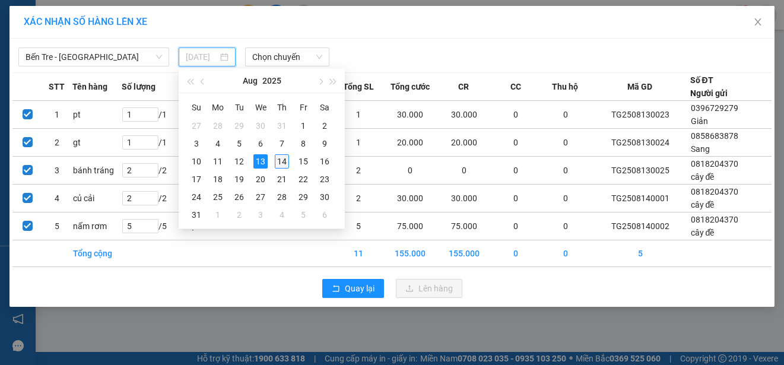
click at [280, 163] on div "14" at bounding box center [282, 161] width 14 height 14
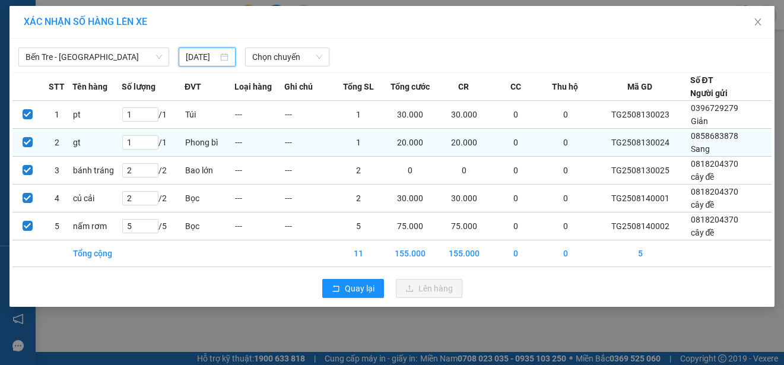
type input "[DATE]"
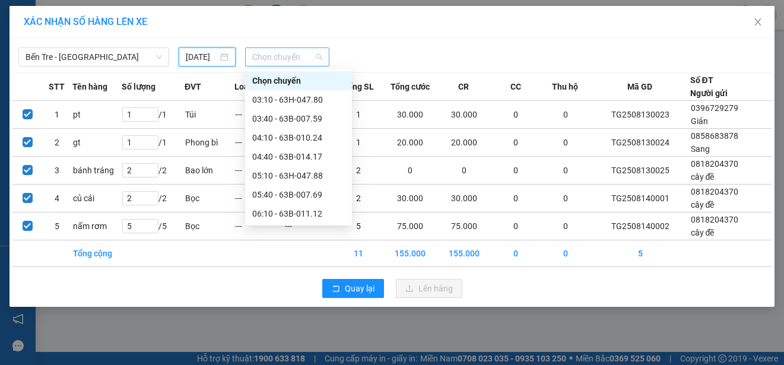
click at [272, 60] on span "Chọn chuyến" at bounding box center [286, 57] width 69 height 18
click at [288, 191] on div "05:40 - 63B-007.69" at bounding box center [298, 194] width 93 height 13
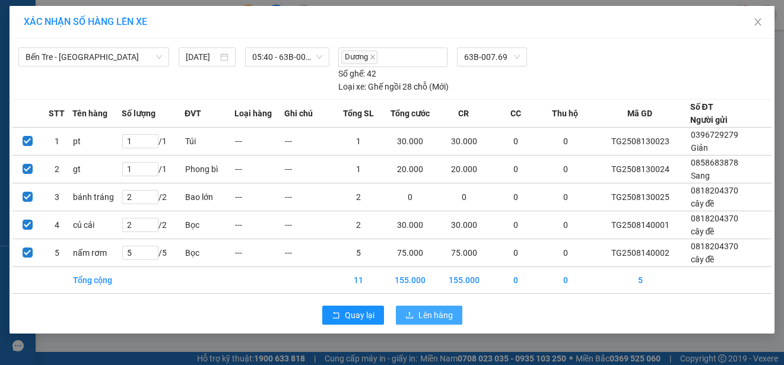
click at [434, 312] on span "Lên hàng" at bounding box center [435, 314] width 34 height 13
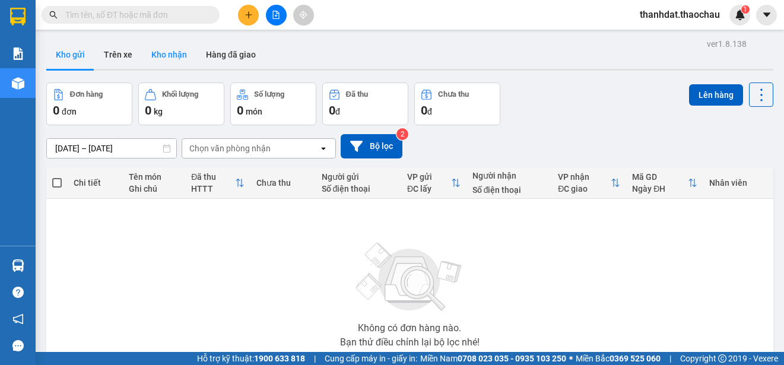
click at [176, 52] on button "Kho nhận" at bounding box center [169, 54] width 55 height 28
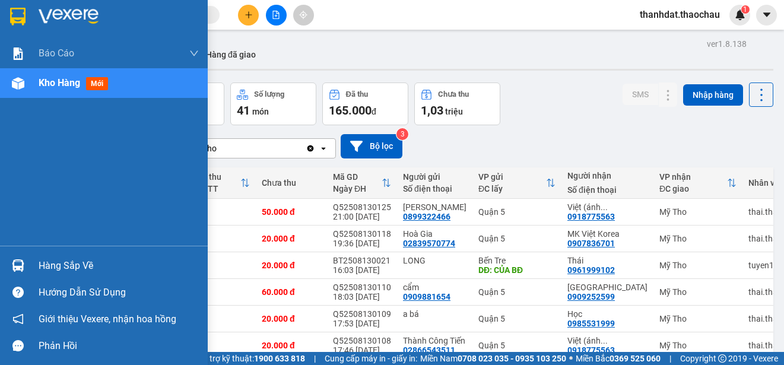
click at [44, 266] on div "Hàng sắp về" at bounding box center [119, 266] width 160 height 18
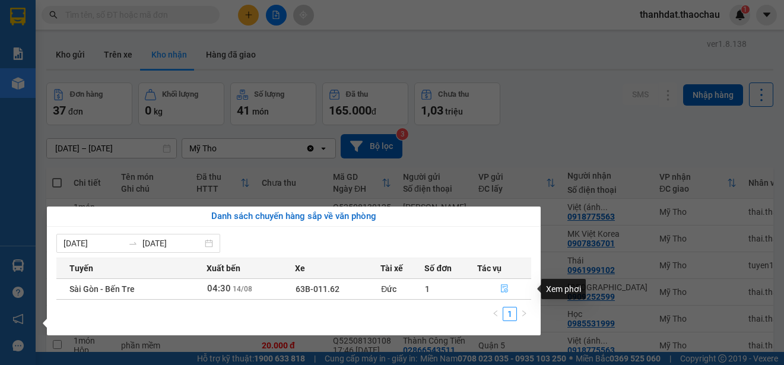
click at [505, 289] on icon "file-done" at bounding box center [504, 289] width 7 height 8
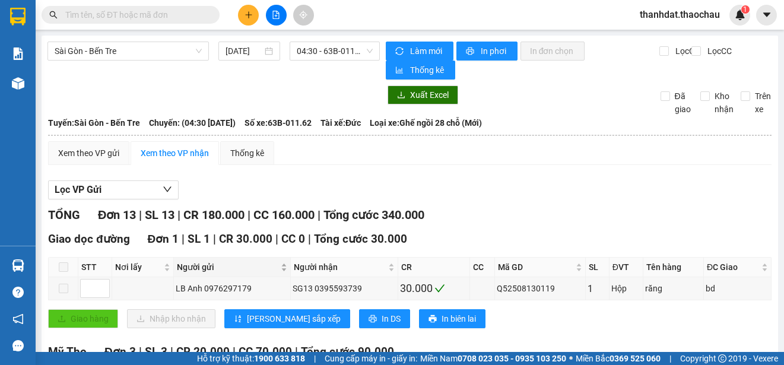
scroll to position [178, 0]
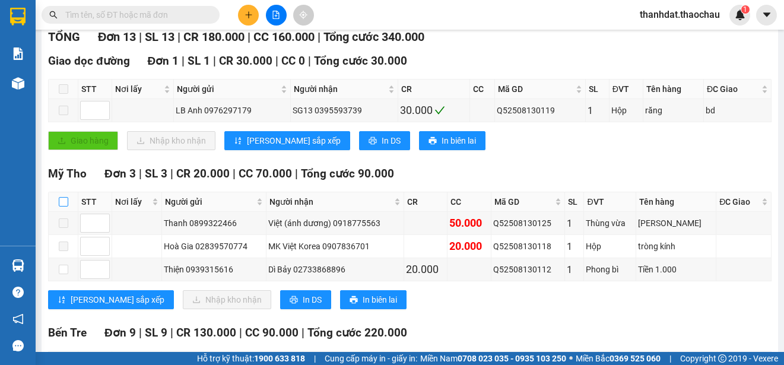
click at [64, 200] on input "checkbox" at bounding box center [63, 201] width 9 height 9
checkbox input "true"
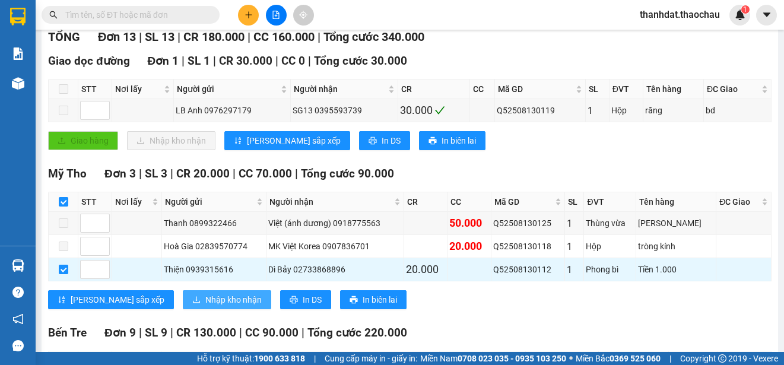
click at [205, 301] on span "Nhập kho nhận" at bounding box center [233, 299] width 56 height 13
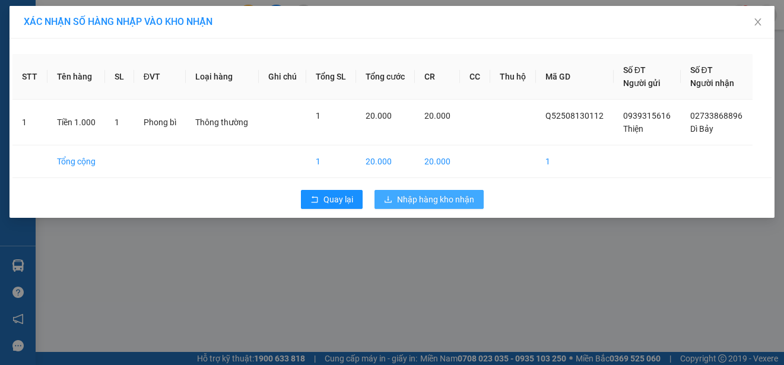
click at [446, 201] on span "Nhập hàng kho nhận" at bounding box center [435, 199] width 77 height 13
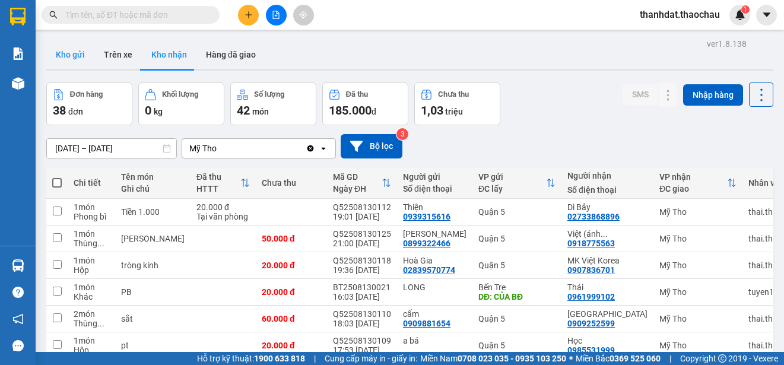
click at [65, 54] on button "Kho gửi" at bounding box center [70, 54] width 48 height 28
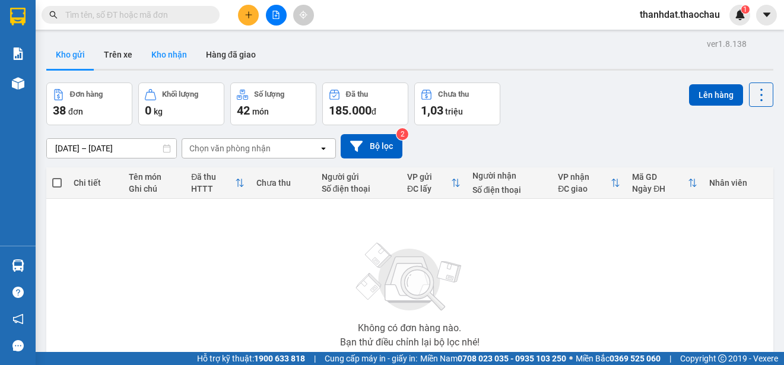
click at [163, 53] on button "Kho nhận" at bounding box center [169, 54] width 55 height 28
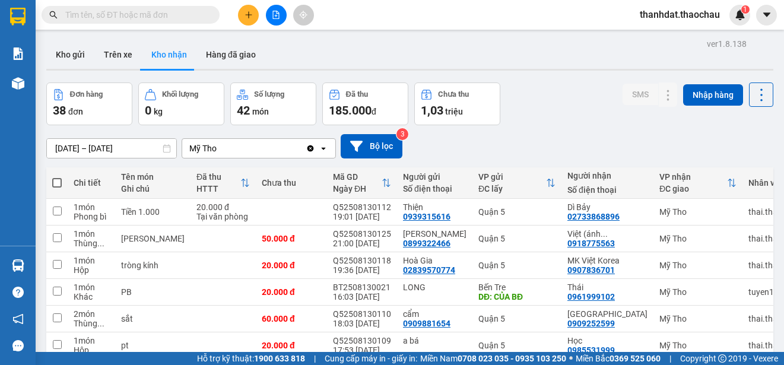
click at [174, 20] on input "text" at bounding box center [135, 14] width 140 height 13
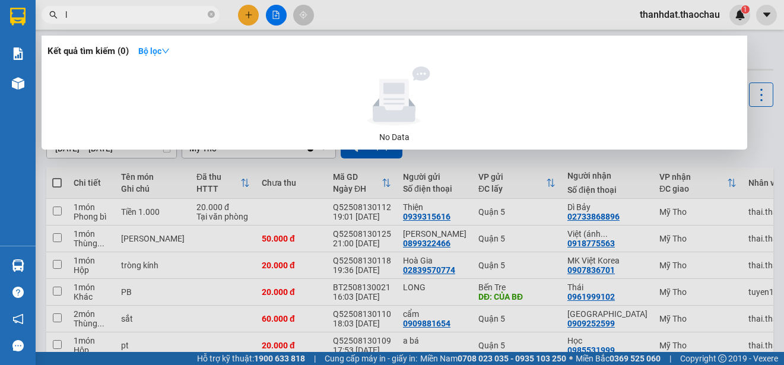
paste input "ôc"
paste input "ộc"
paste input "ơn"
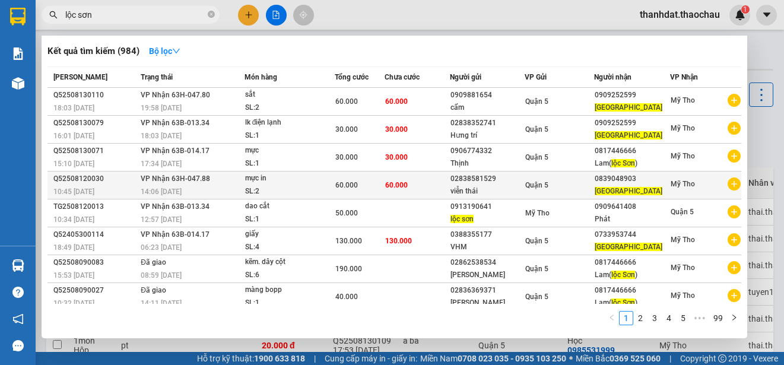
type input "lộc sơn"
click at [509, 181] on div "02838581529" at bounding box center [486, 179] width 73 height 12
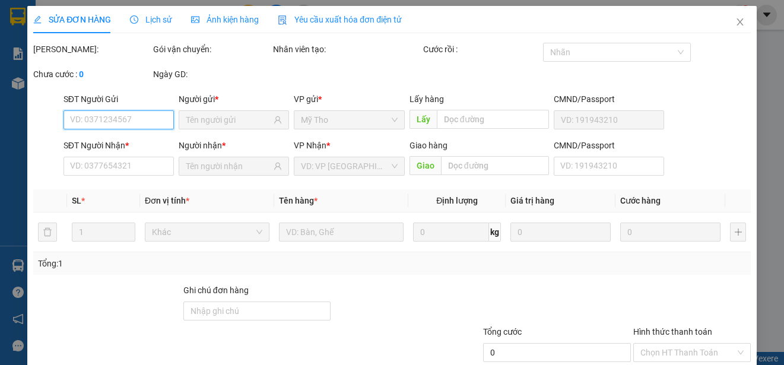
scroll to position [77, 0]
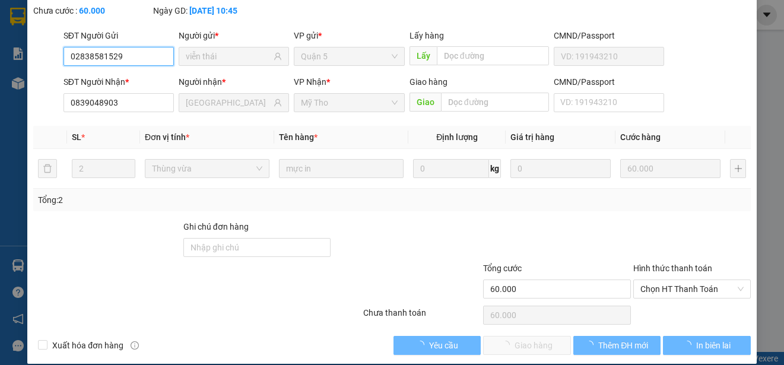
type input "02838581529"
type input "viễn thái"
type input "0839048903"
type input "[GEOGRAPHIC_DATA]"
type input "60.000"
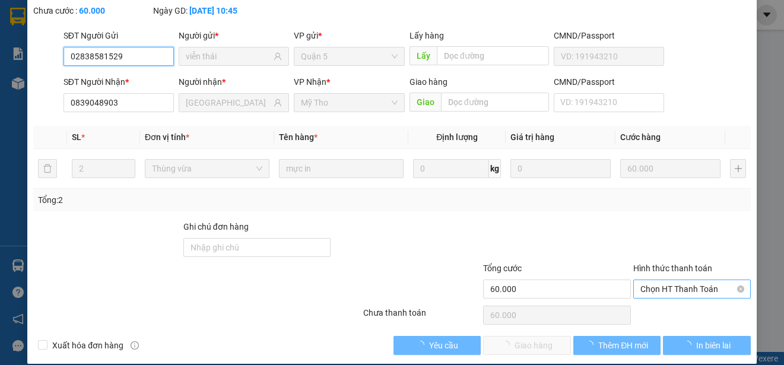
click at [655, 291] on span "Chọn HT Thanh Toán" at bounding box center [691, 289] width 103 height 18
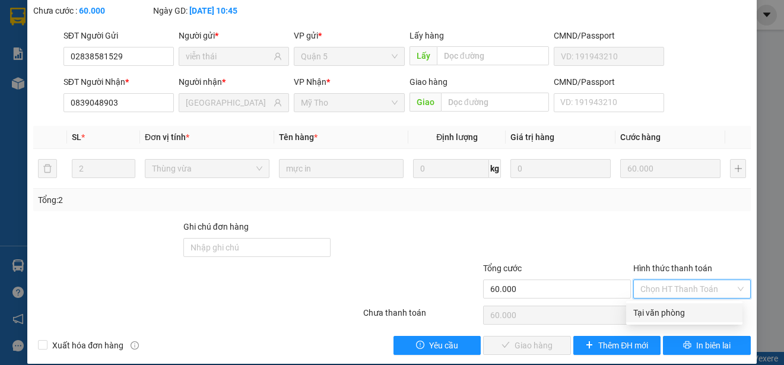
click at [657, 311] on div "Tại văn phòng" at bounding box center [684, 312] width 102 height 13
type input "0"
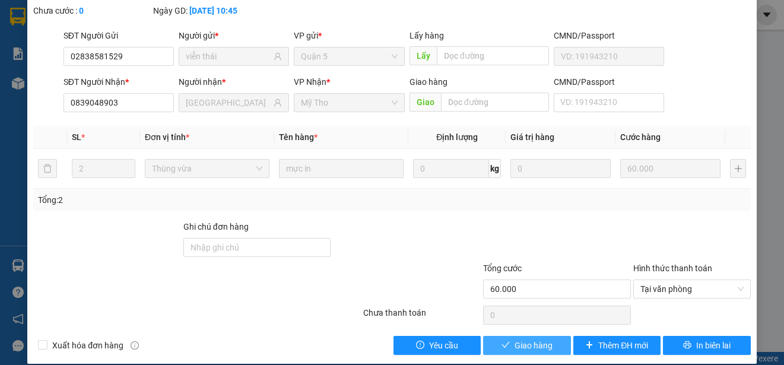
click at [537, 343] on span "Giao hàng" at bounding box center [533, 345] width 38 height 13
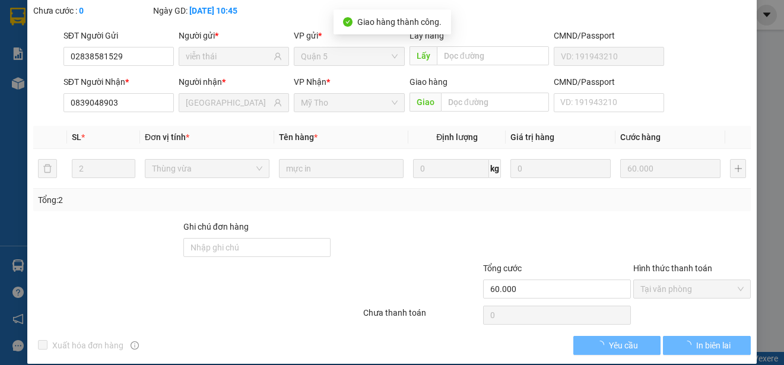
scroll to position [90, 0]
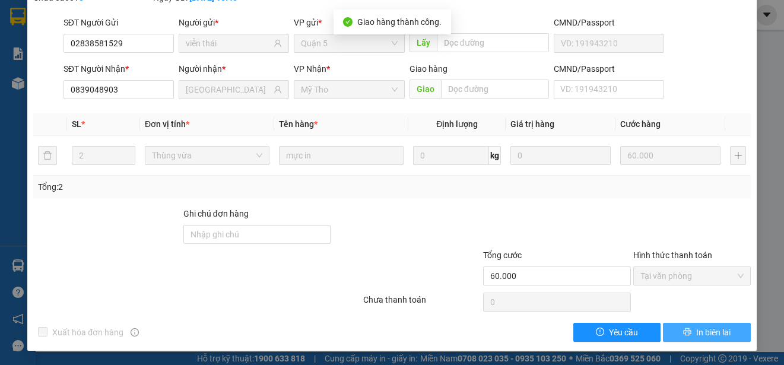
click at [717, 339] on span "In biên lai" at bounding box center [713, 332] width 34 height 13
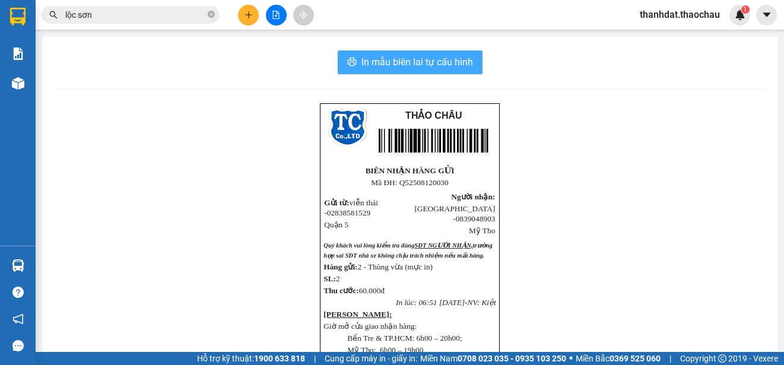
click at [396, 59] on span "In mẫu biên lai tự cấu hình" at bounding box center [417, 62] width 112 height 15
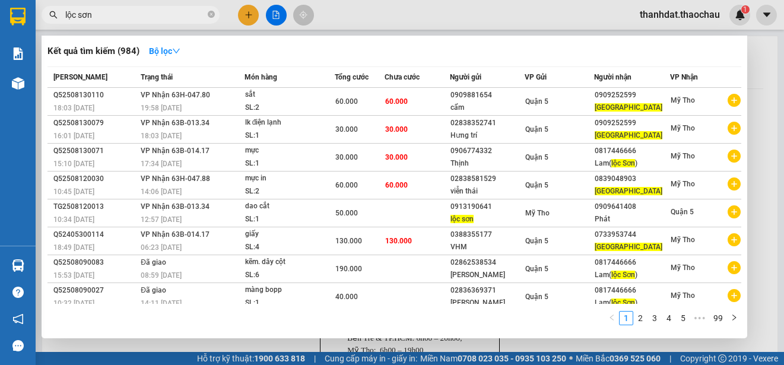
click at [116, 18] on input "lộc sơn" at bounding box center [135, 14] width 140 height 13
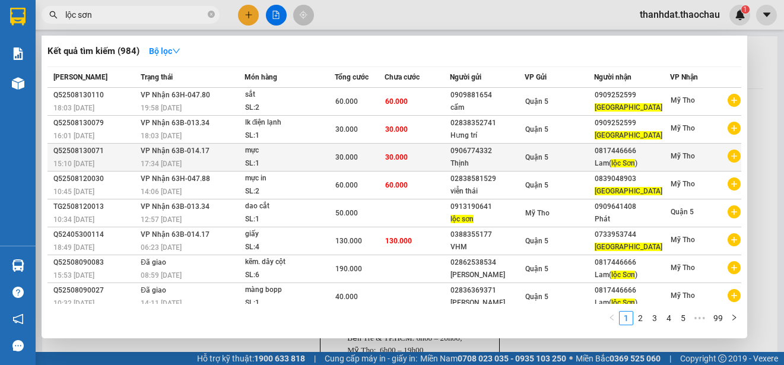
click at [490, 157] on div "Thịnh" at bounding box center [486, 163] width 73 height 12
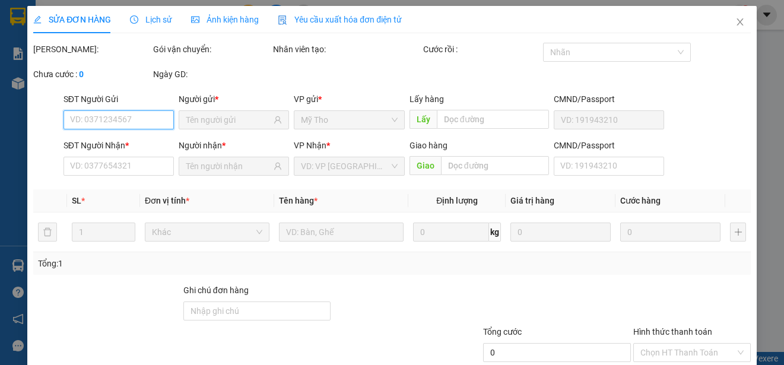
scroll to position [77, 0]
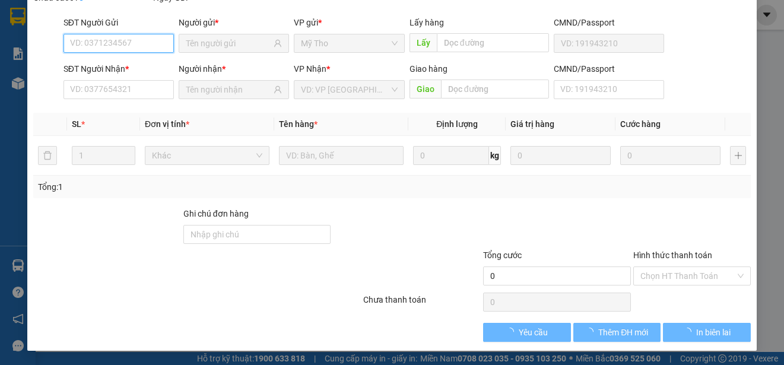
type input "0906774332"
type input "Thịnh"
type input "0817446666"
type input "Lam(lộc Sơn)"
type input "30.000"
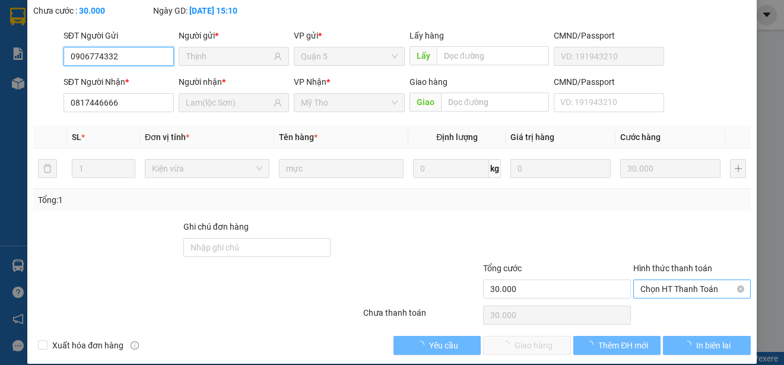
click at [651, 289] on span "Chọn HT Thanh Toán" at bounding box center [691, 289] width 103 height 18
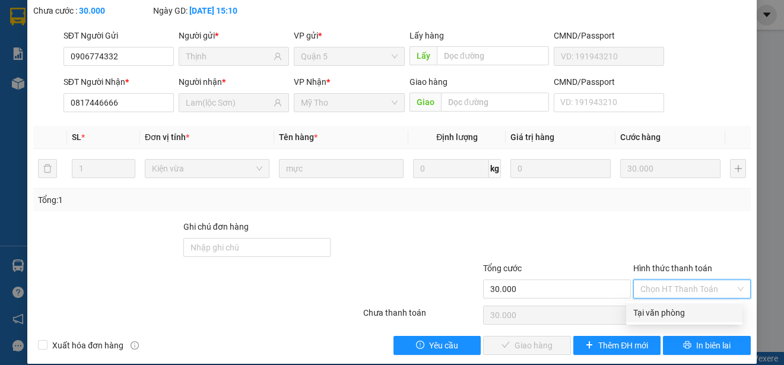
click at [651, 308] on div "Tại văn phòng" at bounding box center [684, 312] width 102 height 13
type input "0"
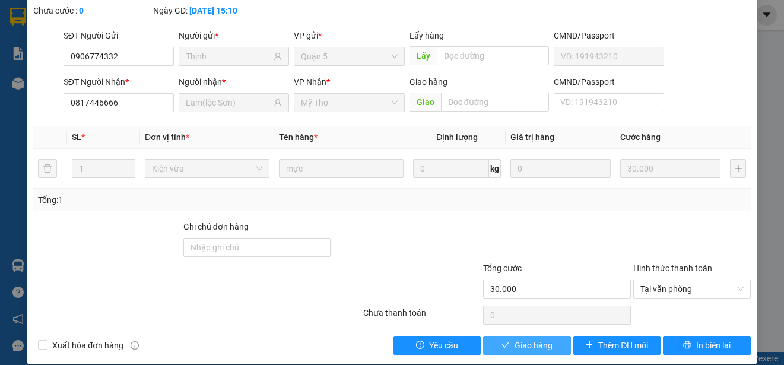
click at [529, 346] on span "Giao hàng" at bounding box center [533, 345] width 38 height 13
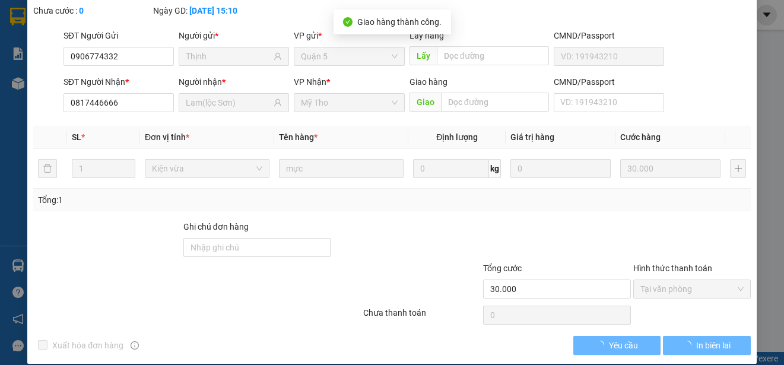
scroll to position [90, 0]
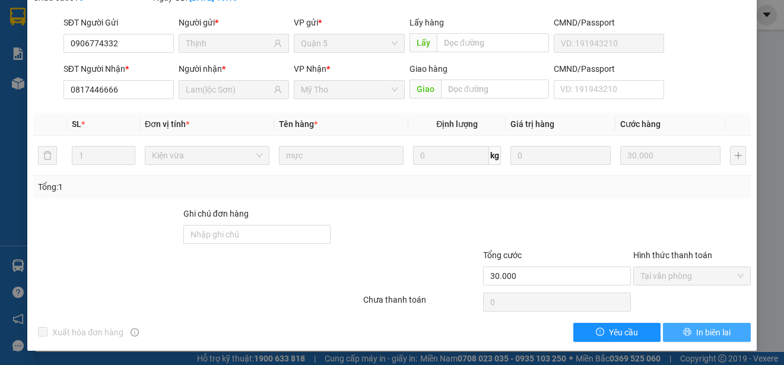
click at [703, 339] on span "In biên lai" at bounding box center [713, 332] width 34 height 13
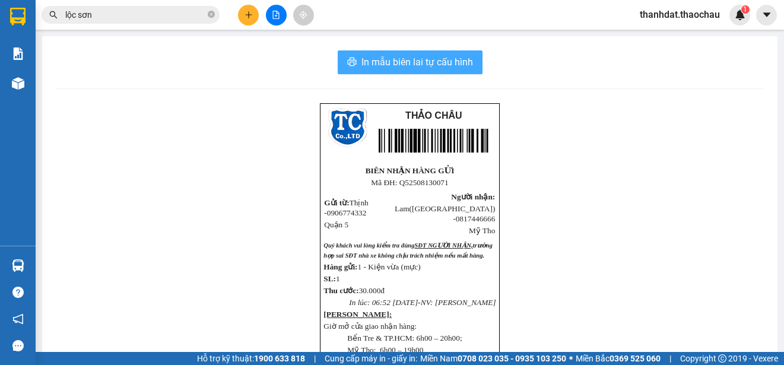
click at [409, 62] on span "In mẫu biên lai tự cấu hình" at bounding box center [417, 62] width 112 height 15
click at [129, 18] on input "lộc sơn" at bounding box center [135, 14] width 140 height 13
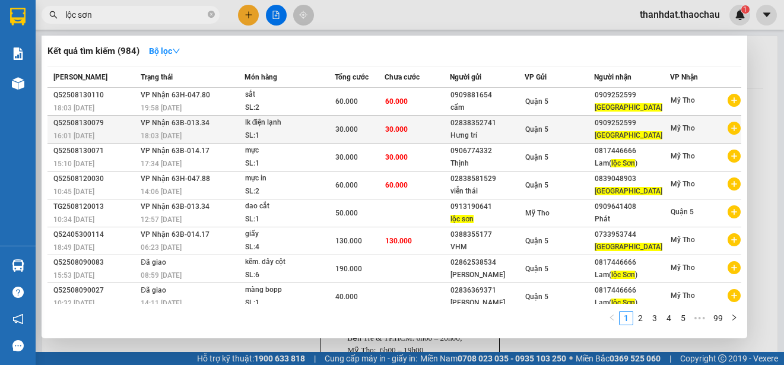
click at [460, 122] on div "02838352741" at bounding box center [486, 123] width 73 height 12
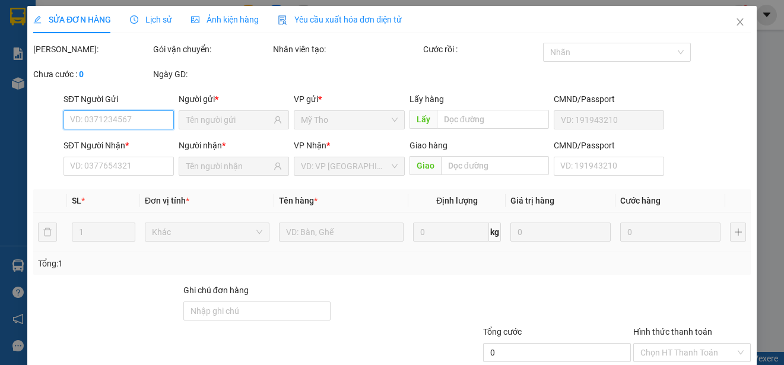
type input "02838352741"
type input "Hưng trí"
type input "0909252599"
type input "Lộc sơn"
type input "30.000"
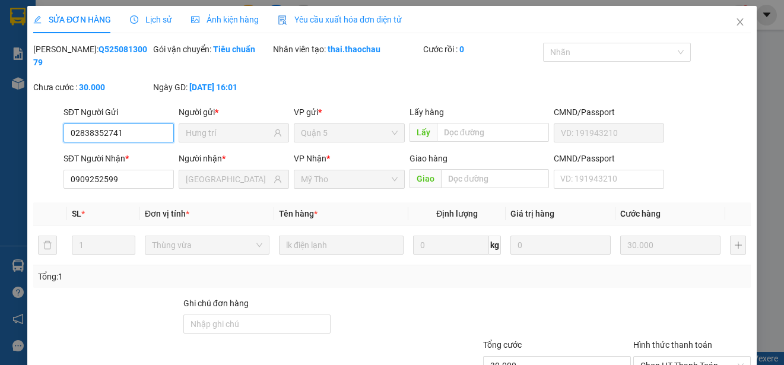
scroll to position [77, 0]
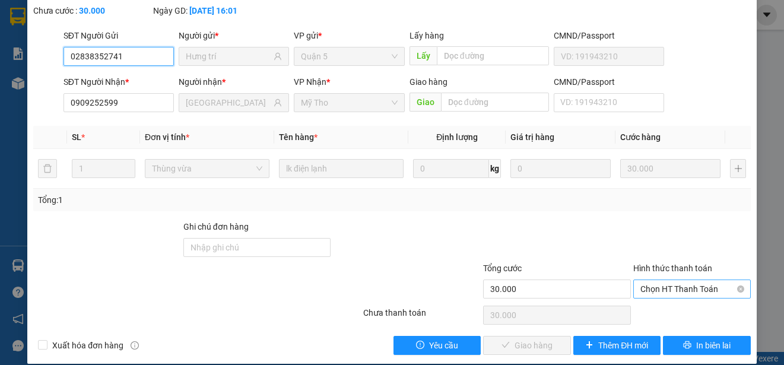
click at [661, 289] on span "Chọn HT Thanh Toán" at bounding box center [691, 289] width 103 height 18
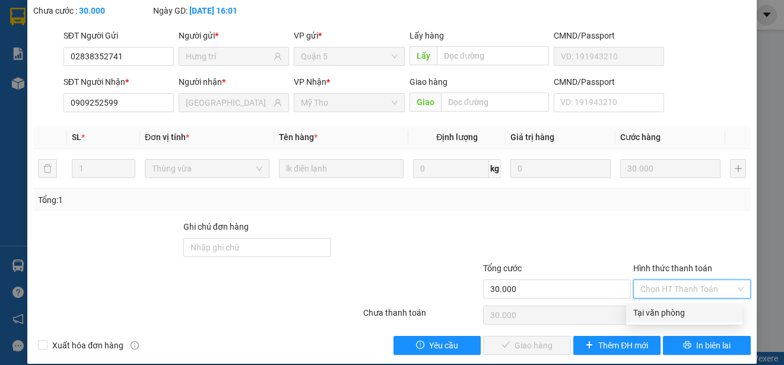
click at [657, 310] on div "Tại văn phòng" at bounding box center [684, 312] width 102 height 13
type input "0"
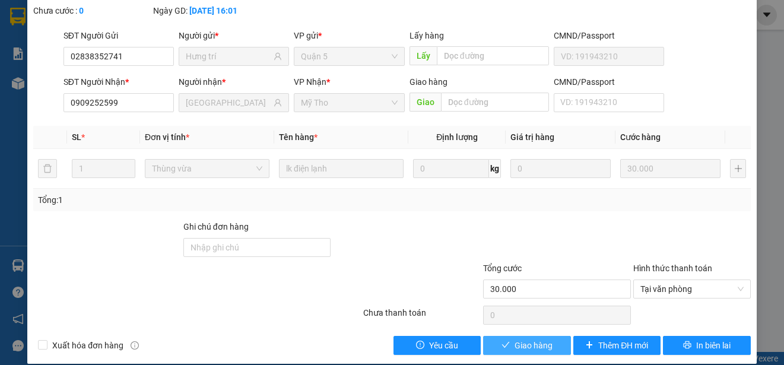
click at [531, 349] on span "Giao hàng" at bounding box center [533, 345] width 38 height 13
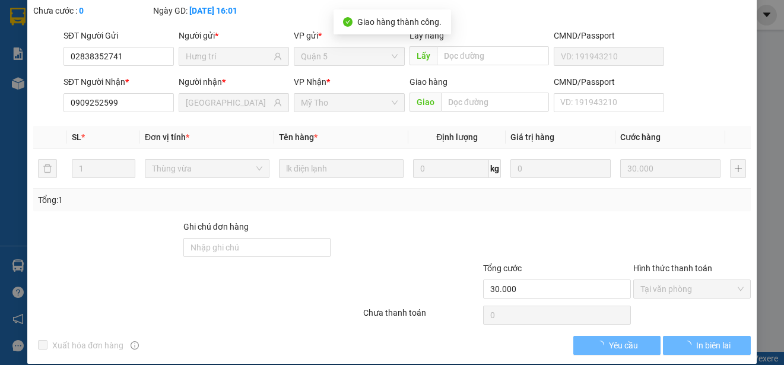
scroll to position [90, 0]
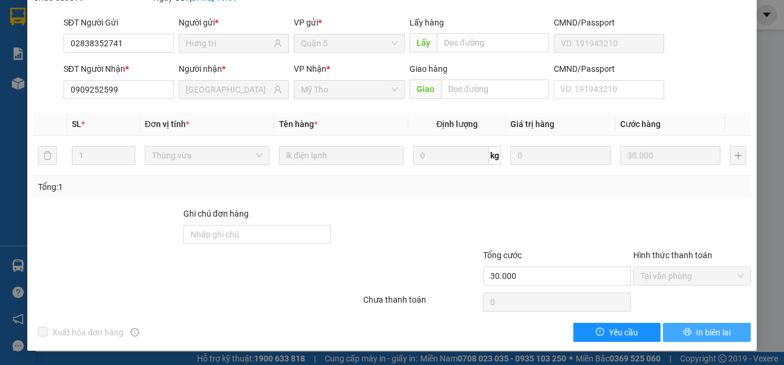
click at [710, 339] on span "In biên lai" at bounding box center [713, 332] width 34 height 13
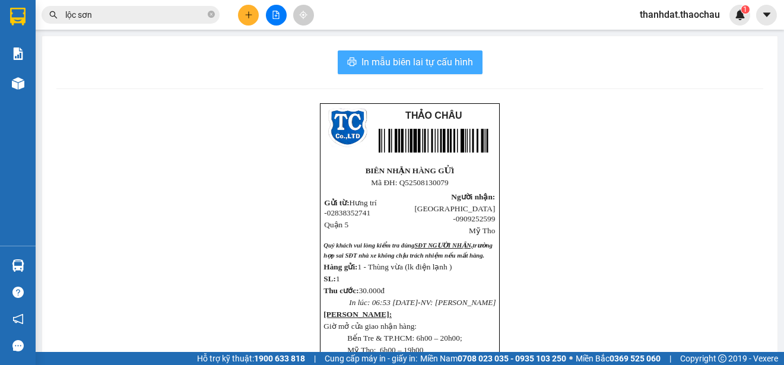
click at [411, 62] on span "In mẫu biên lai tự cấu hình" at bounding box center [417, 62] width 112 height 15
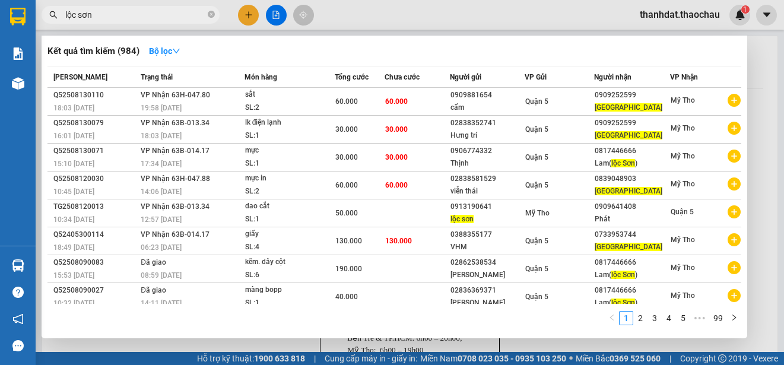
click at [167, 15] on input "lộc sơn" at bounding box center [135, 14] width 140 height 13
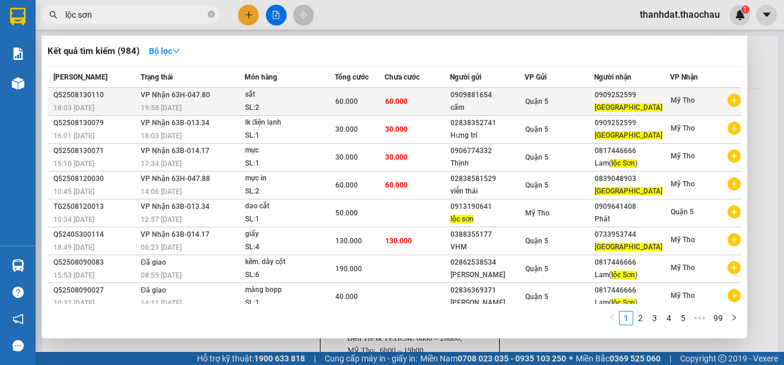
click at [508, 98] on div "0909881654" at bounding box center [486, 95] width 73 height 12
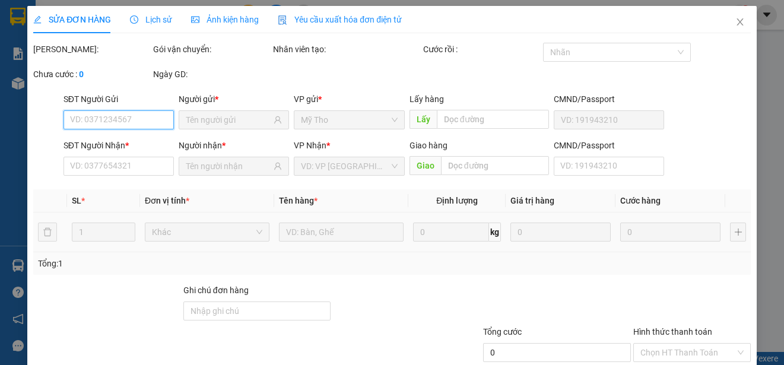
scroll to position [77, 0]
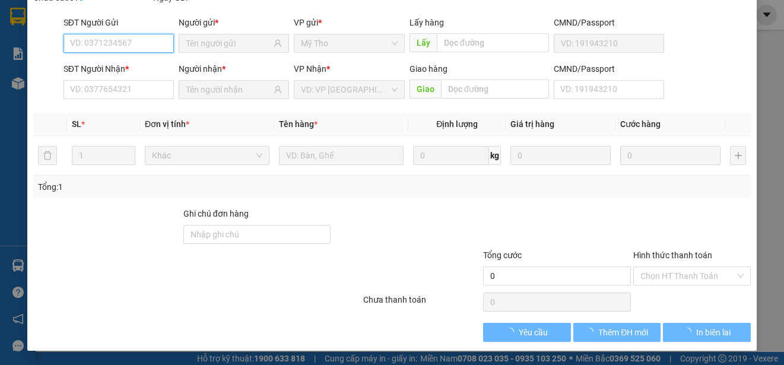
type input "0909881654"
type input "cẩm"
type input "0909252599"
type input "Lộc sơn"
type input "60.000"
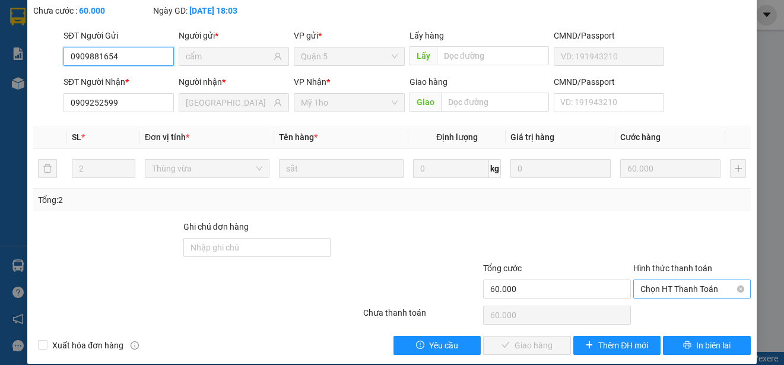
click at [667, 289] on span "Chọn HT Thanh Toán" at bounding box center [691, 289] width 103 height 18
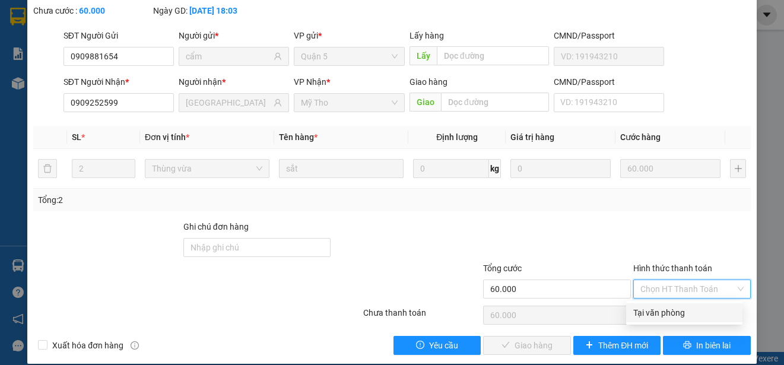
click at [676, 319] on div "Tại văn phòng" at bounding box center [684, 312] width 116 height 19
type input "0"
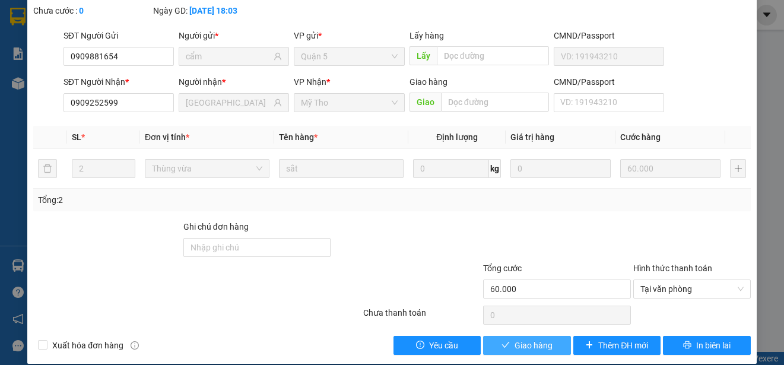
click at [542, 342] on span "Giao hàng" at bounding box center [533, 345] width 38 height 13
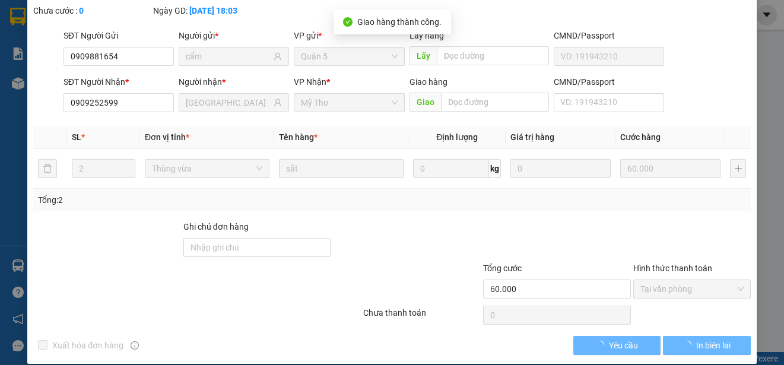
scroll to position [90, 0]
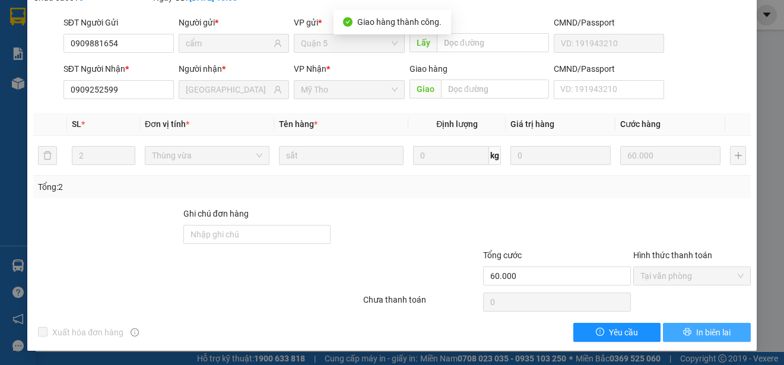
click at [702, 339] on span "In biên lai" at bounding box center [713, 332] width 34 height 13
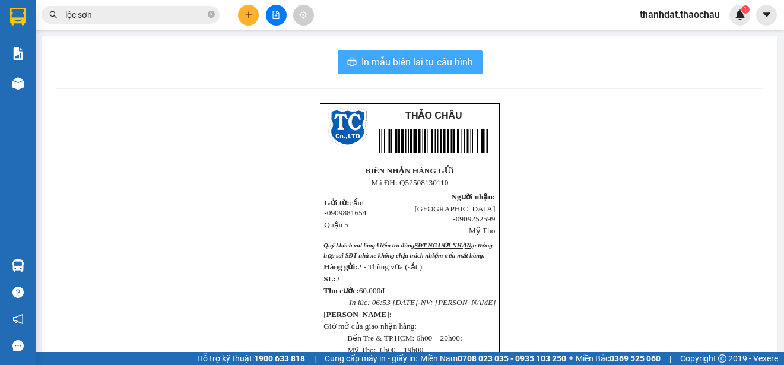
click at [401, 65] on span "In mẫu biên lai tự cấu hình" at bounding box center [417, 62] width 112 height 15
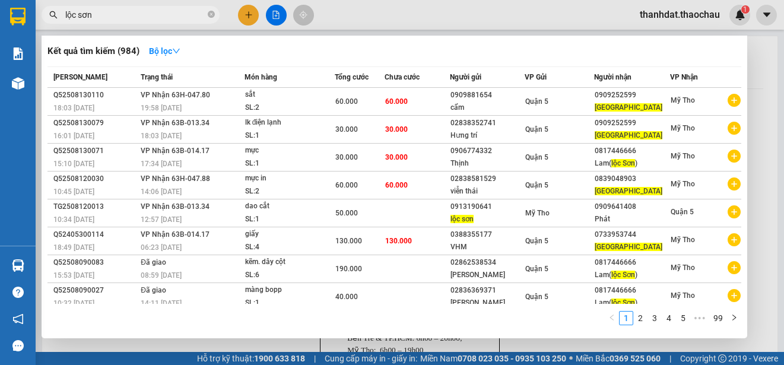
click at [120, 16] on input "lộc sơn" at bounding box center [135, 14] width 140 height 13
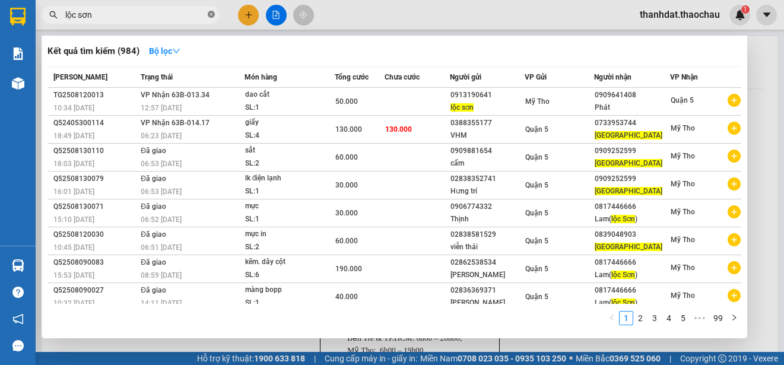
click at [209, 15] on icon "close-circle" at bounding box center [211, 14] width 7 height 7
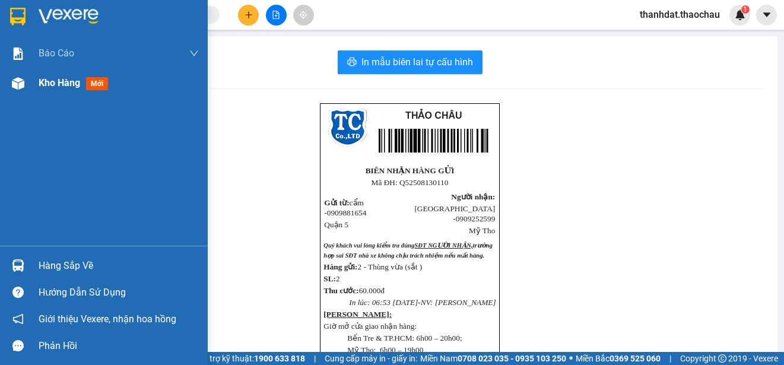
click at [61, 82] on span "Kho hàng" at bounding box center [60, 82] width 42 height 11
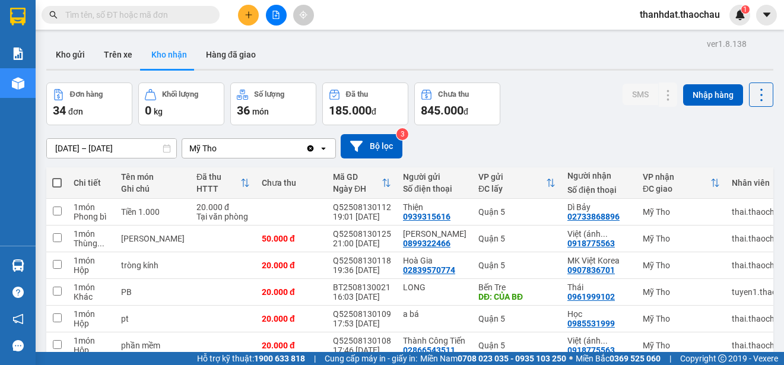
scroll to position [119, 0]
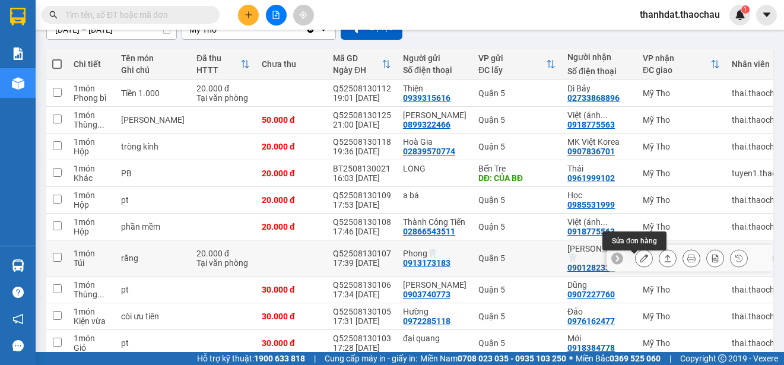
click at [638, 262] on button at bounding box center [643, 258] width 17 height 21
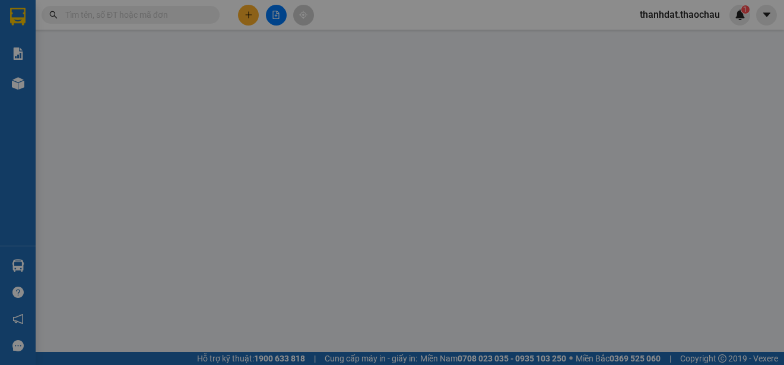
type input "0913173183"
type input "Phong🦷"
type input "0901282333"
type input "Hai Dũng🦷"
type input "20.000"
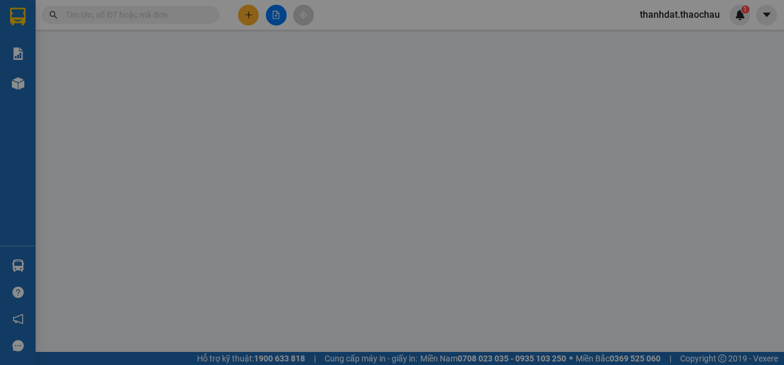
type input "0"
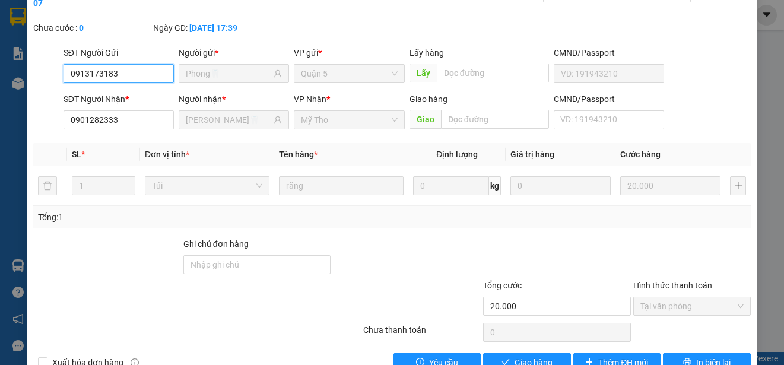
scroll to position [90, 0]
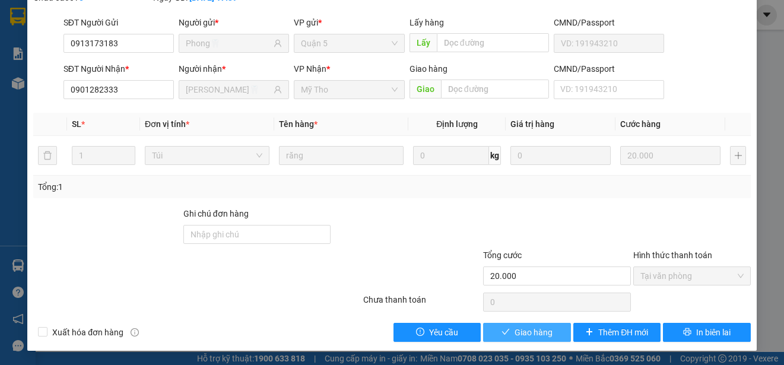
click at [516, 335] on span "Giao hàng" at bounding box center [533, 332] width 38 height 13
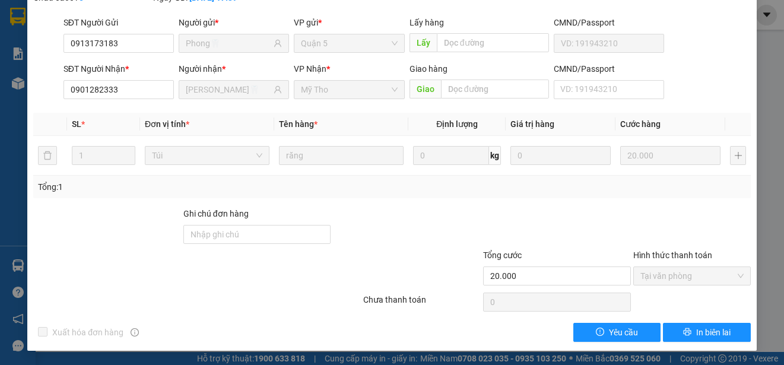
scroll to position [0, 0]
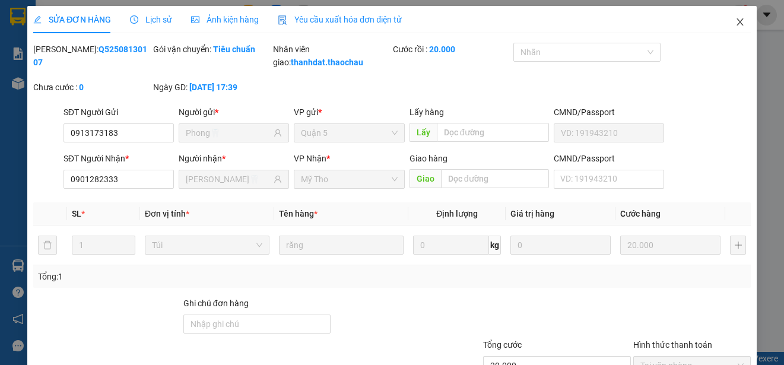
click at [736, 21] on icon "close" at bounding box center [739, 21] width 7 height 7
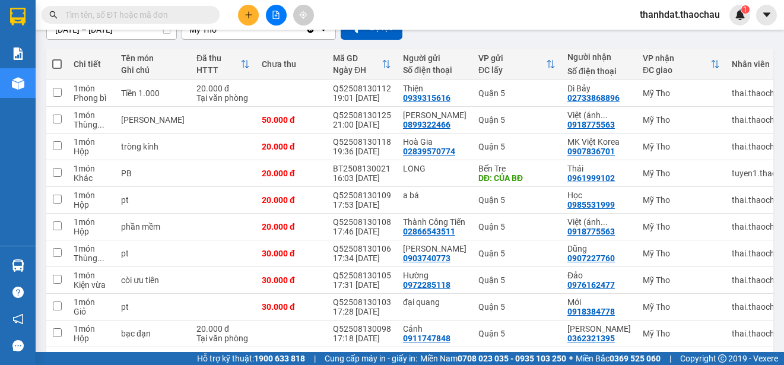
scroll to position [177, 0]
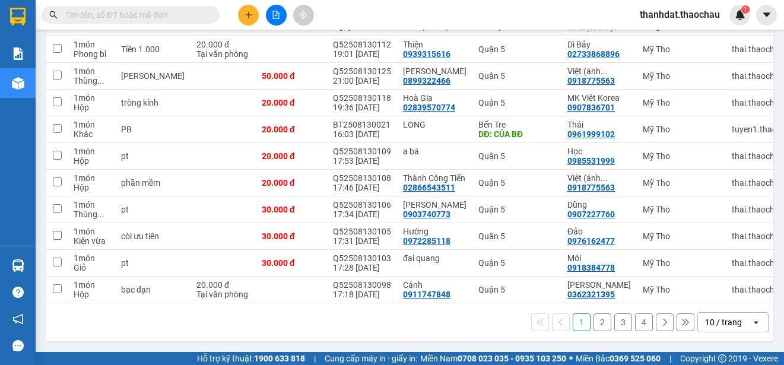
click at [593, 320] on button "2" at bounding box center [602, 322] width 18 height 18
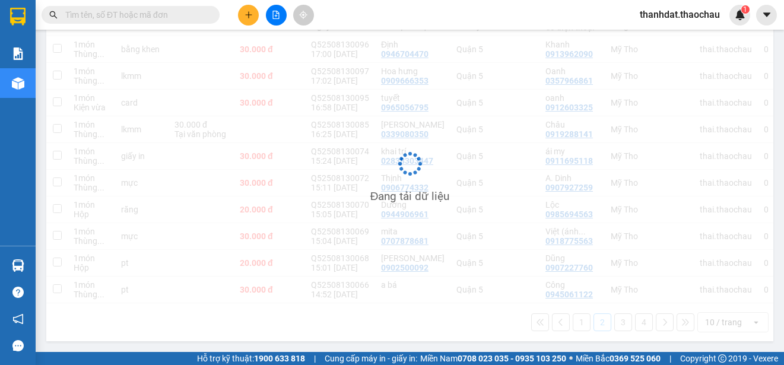
scroll to position [167, 0]
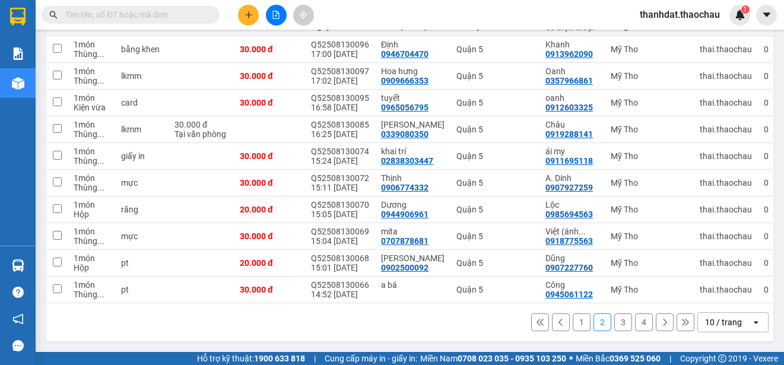
click at [614, 328] on button "3" at bounding box center [623, 322] width 18 height 18
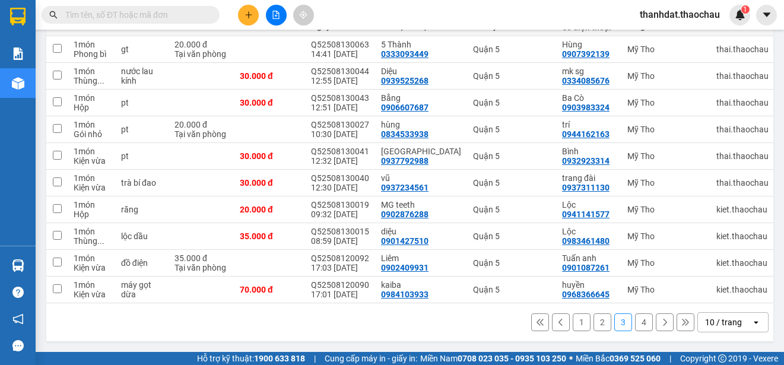
click at [635, 323] on button "4" at bounding box center [644, 322] width 18 height 18
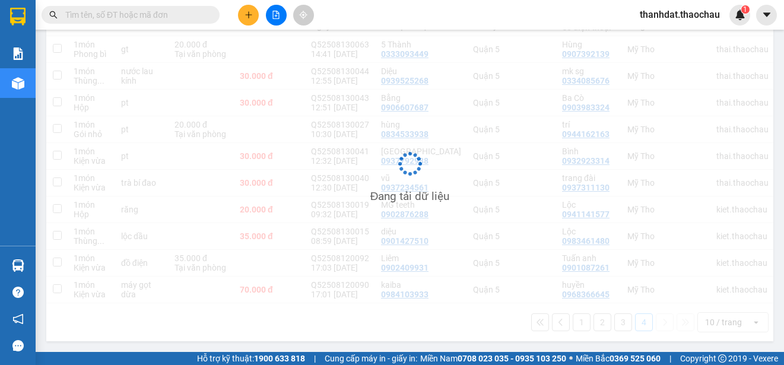
scroll to position [55, 0]
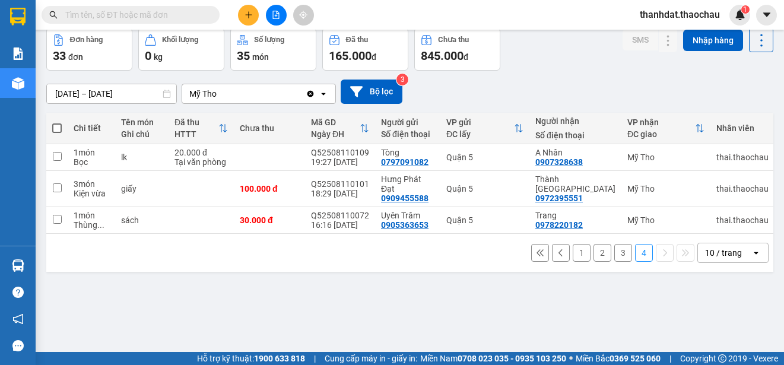
click at [135, 92] on input "[DATE] – [DATE]" at bounding box center [111, 93] width 129 height 19
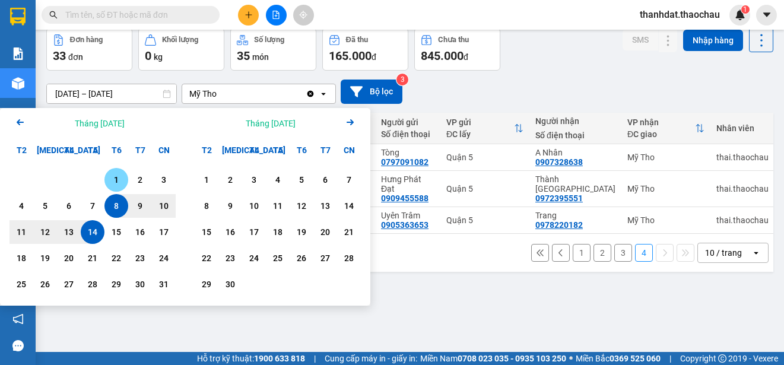
click at [114, 176] on div "1" at bounding box center [116, 180] width 17 height 14
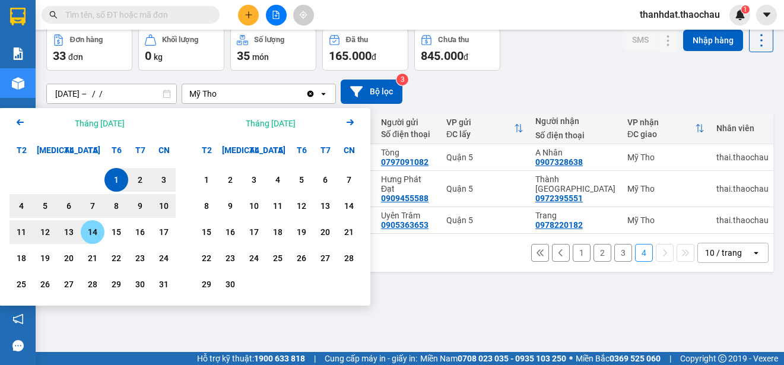
click at [90, 228] on div "14" at bounding box center [92, 232] width 17 height 14
type input "[DATE] – [DATE]"
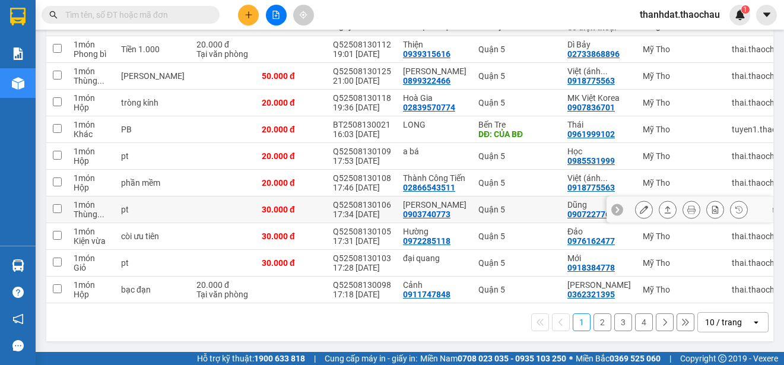
scroll to position [0, 0]
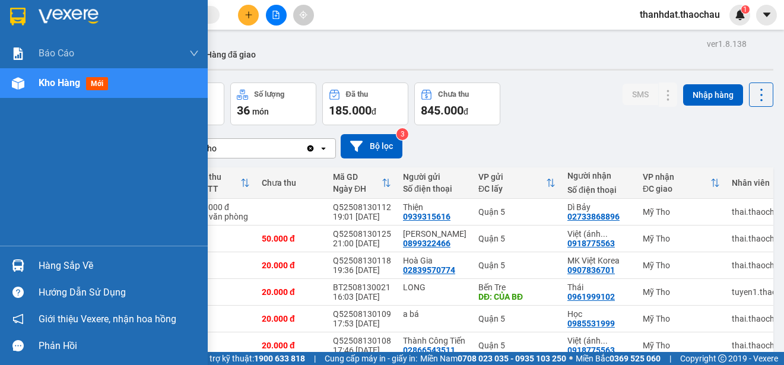
click at [46, 263] on div "Hàng sắp về" at bounding box center [119, 266] width 160 height 18
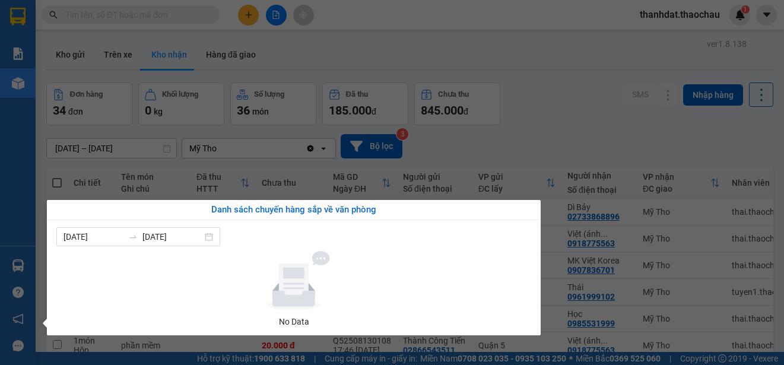
click at [567, 116] on section "Kết quả tìm kiếm ( 984 ) Bộ lọc Mã ĐH Trạng thái Món hàng Tổng cước Chưa cước N…" at bounding box center [392, 182] width 784 height 365
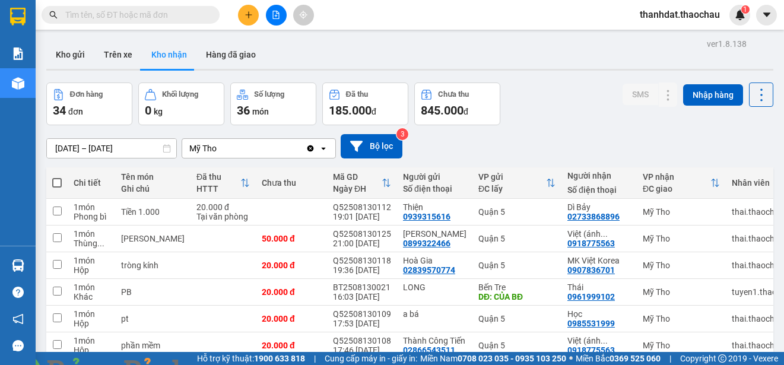
click at [218, 364] on img at bounding box center [214, 371] width 7 height 7
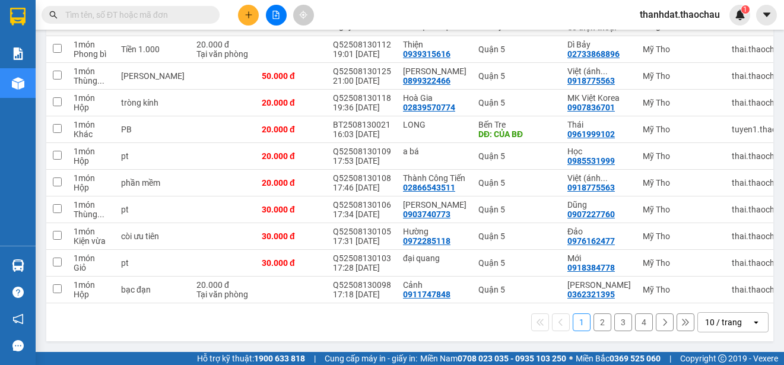
click at [593, 320] on button "2" at bounding box center [602, 322] width 18 height 18
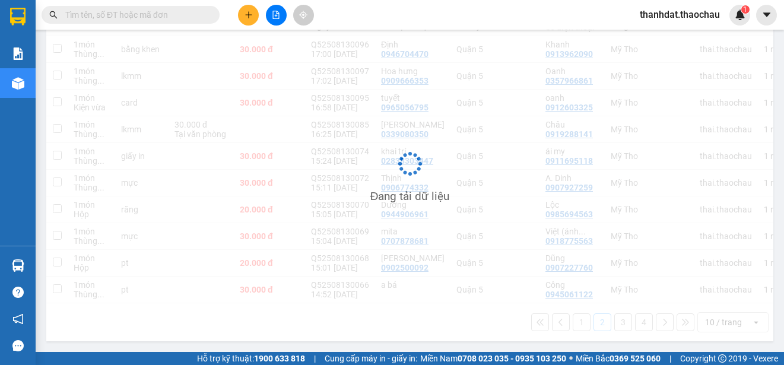
scroll to position [167, 0]
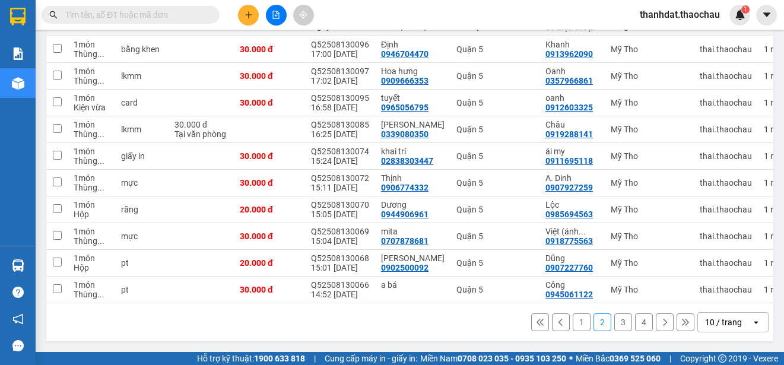
click at [572, 321] on button "1" at bounding box center [581, 322] width 18 height 18
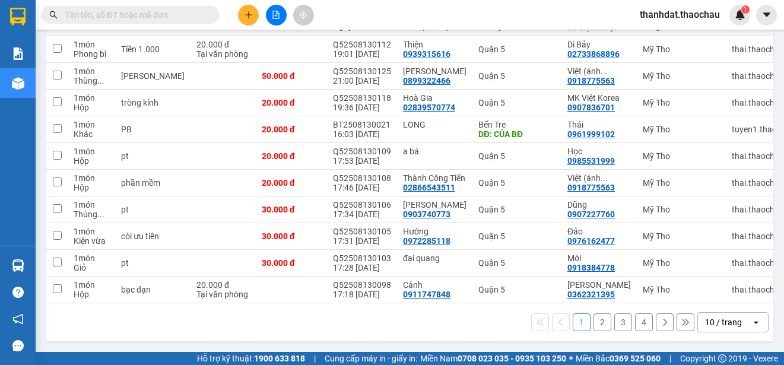
scroll to position [0, 0]
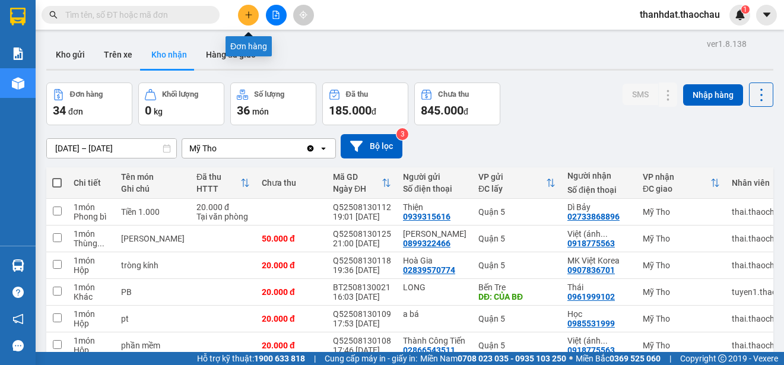
click at [249, 17] on icon "plus" at bounding box center [248, 14] width 1 height 7
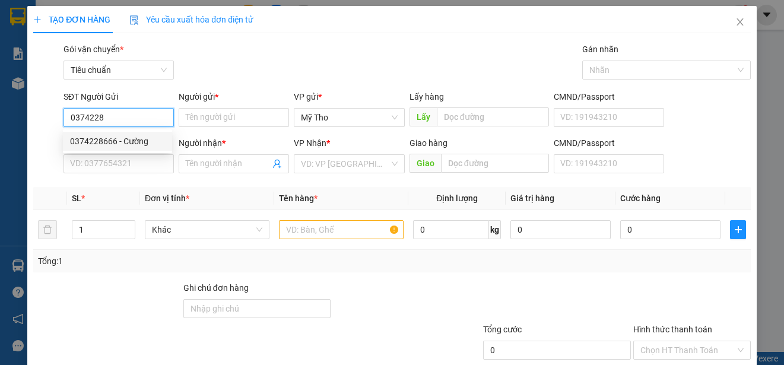
click at [129, 140] on div "0374228666 - Cường" at bounding box center [117, 141] width 95 height 13
type input "0374228666"
type input "Cường"
type input "0374228666"
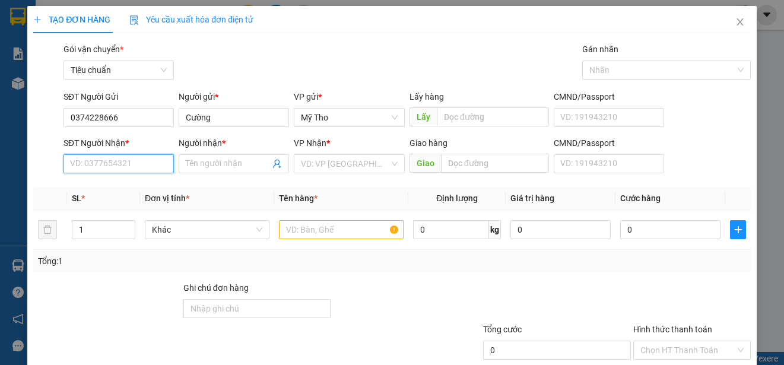
click at [136, 164] on input "SĐT Người Nhận *" at bounding box center [118, 163] width 110 height 19
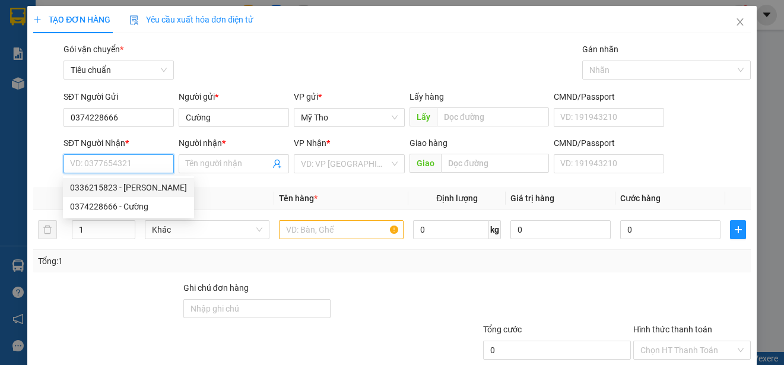
click at [135, 184] on div "0336215823 - Quỳnh" at bounding box center [128, 187] width 117 height 13
type input "0336215823"
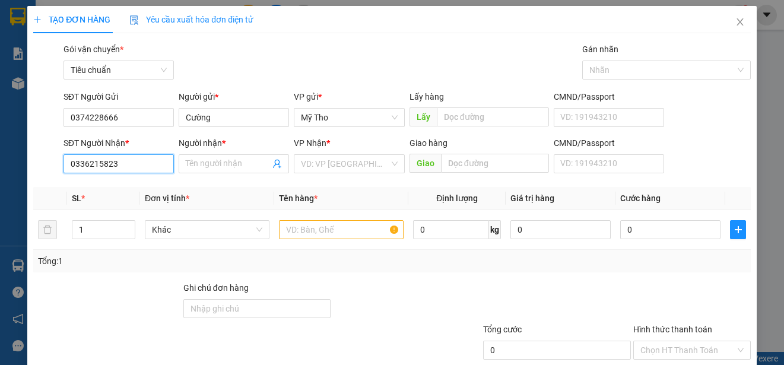
type input "Quỳnh"
click at [176, 223] on span "Khác" at bounding box center [207, 230] width 110 height 18
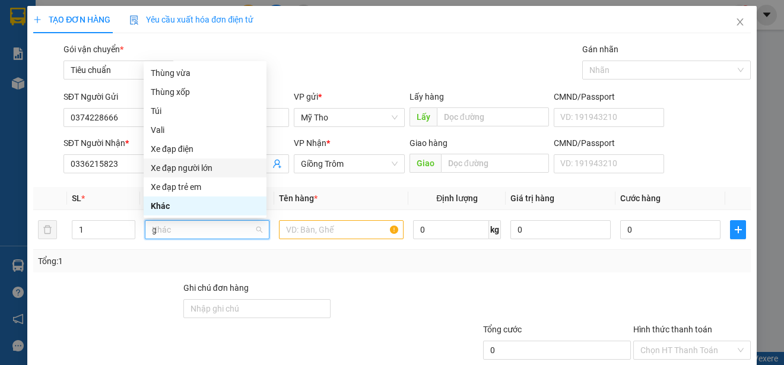
scroll to position [19, 0]
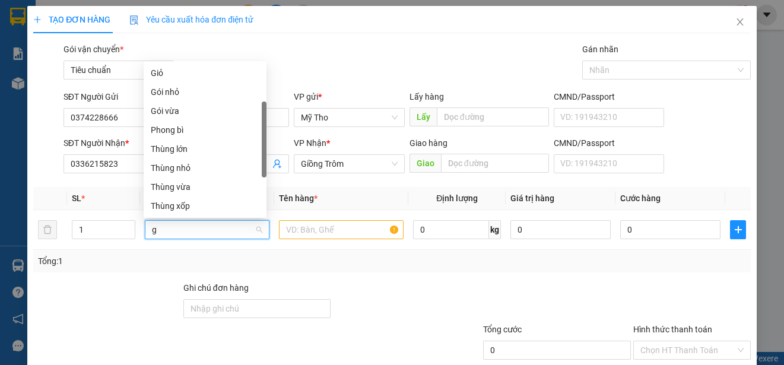
type input "go"
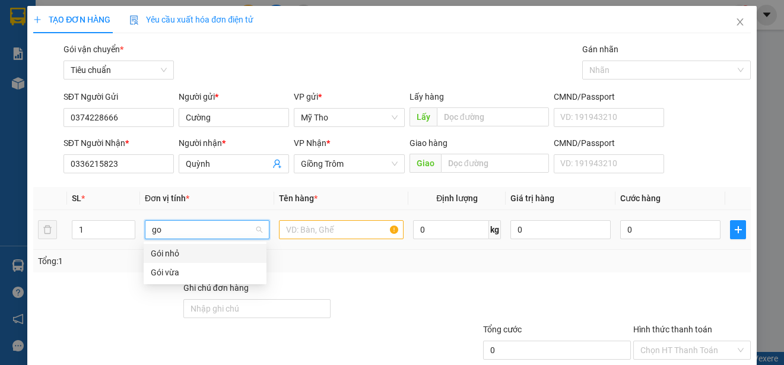
drag, startPoint x: 164, startPoint y: 252, endPoint x: 199, endPoint y: 252, distance: 35.0
click at [164, 252] on div "Gói nhỏ" at bounding box center [205, 253] width 109 height 13
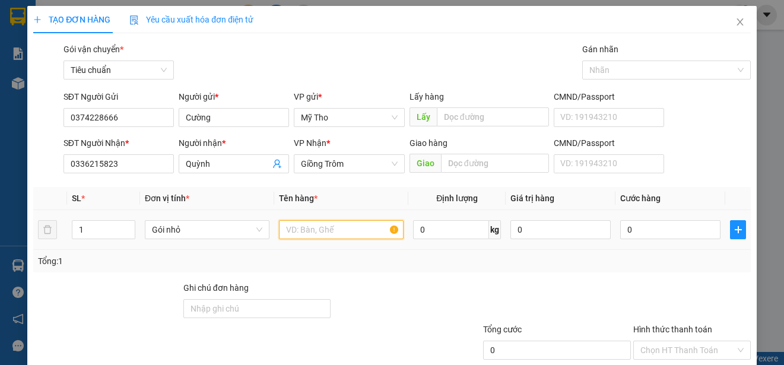
click at [318, 230] on input "text" at bounding box center [341, 229] width 125 height 19
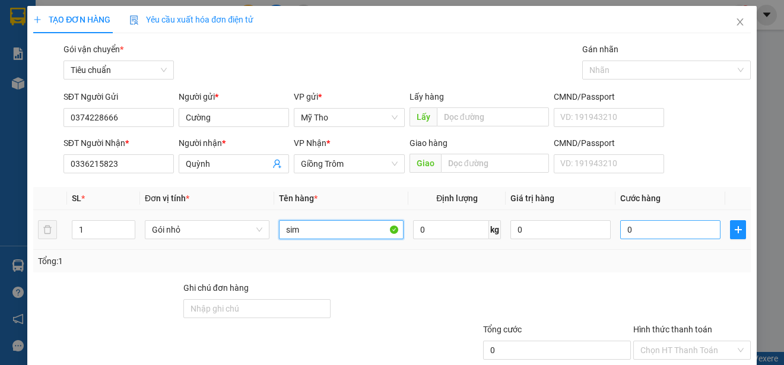
type input "sim"
click at [637, 231] on input "0" at bounding box center [670, 229] width 100 height 19
type input "2"
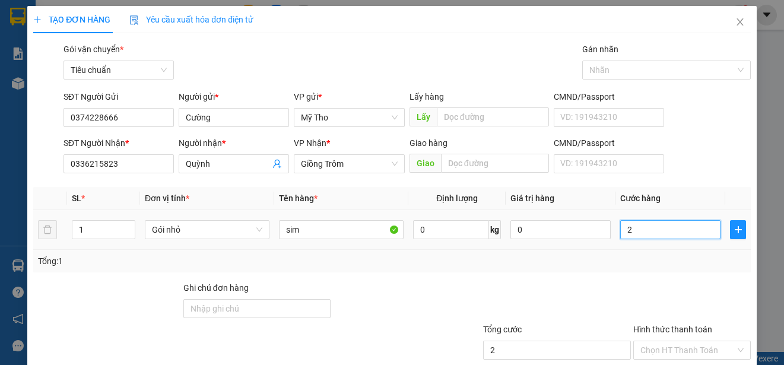
type input "20"
type input "200"
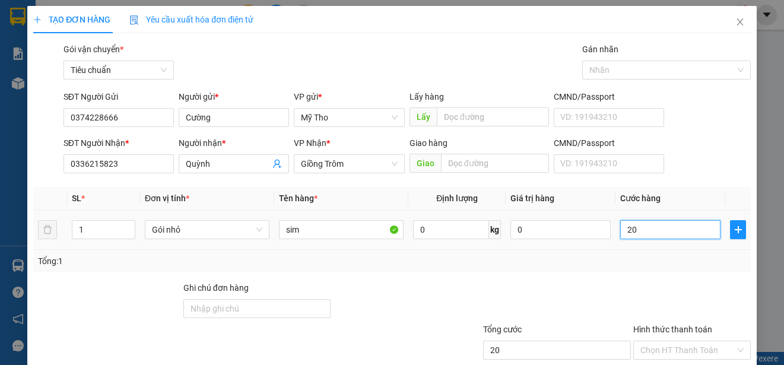
type input "200"
type input "2.000"
type input "20.000"
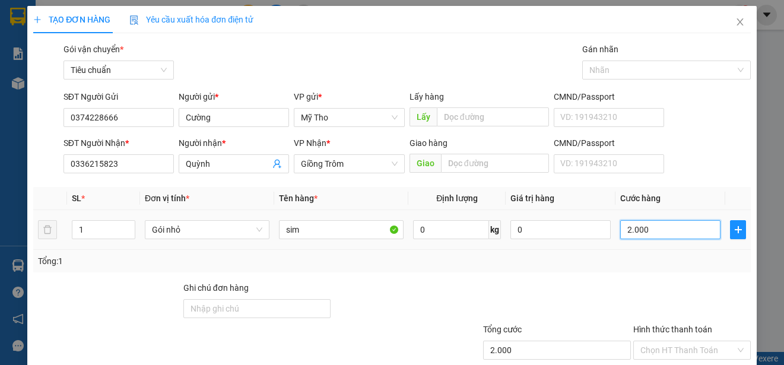
type input "20.000"
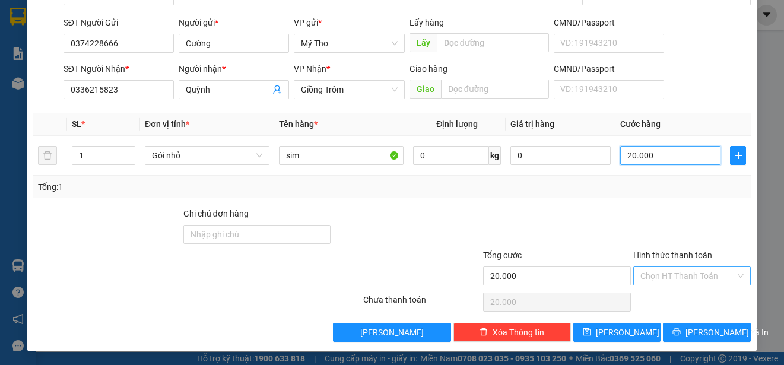
type input "20.000"
click at [676, 274] on input "Hình thức thanh toán" at bounding box center [687, 276] width 95 height 18
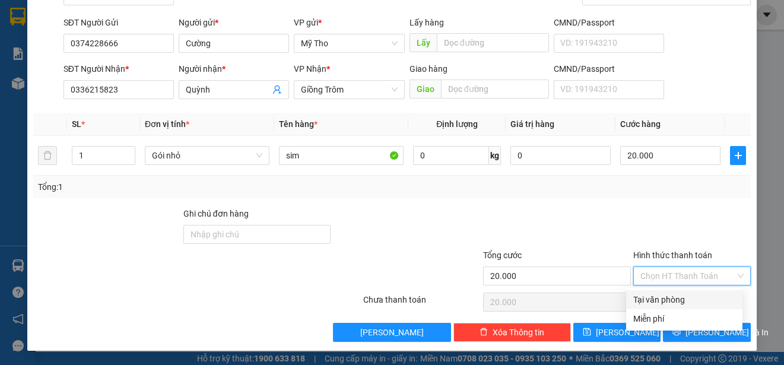
click at [690, 299] on div "Tại văn phòng" at bounding box center [684, 299] width 102 height 13
type input "0"
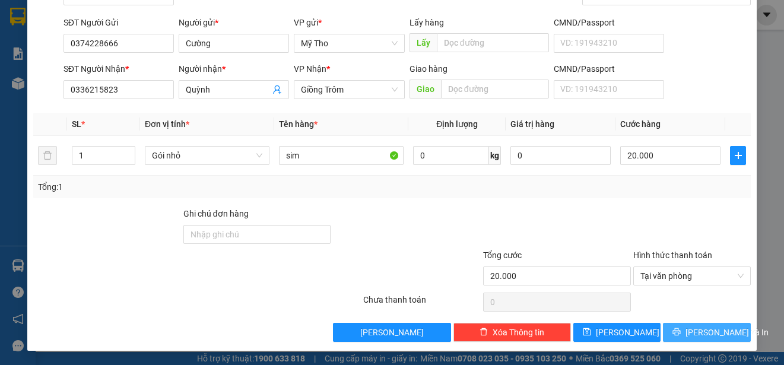
click at [713, 330] on span "[PERSON_NAME] và In" at bounding box center [726, 332] width 83 height 13
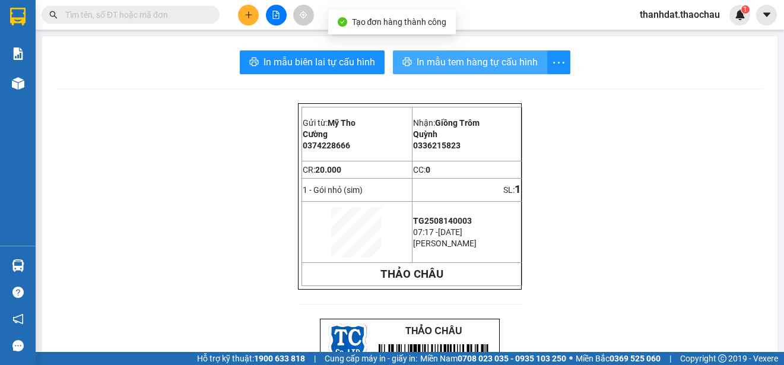
click at [471, 59] on span "In mẫu tem hàng tự cấu hình" at bounding box center [476, 62] width 121 height 15
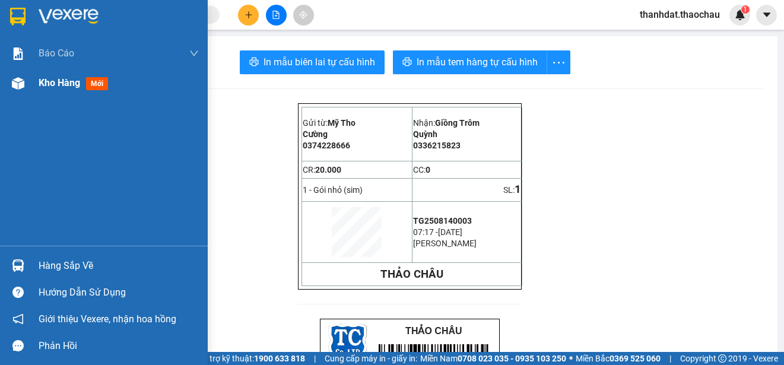
click at [53, 82] on span "Kho hàng" at bounding box center [60, 82] width 42 height 11
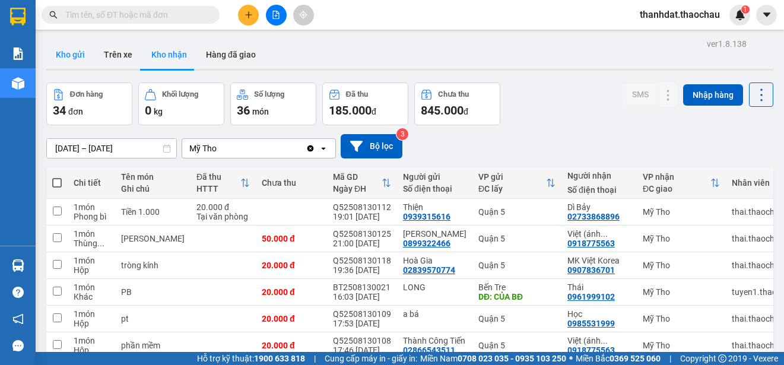
click at [62, 46] on button "Kho gửi" at bounding box center [70, 54] width 48 height 28
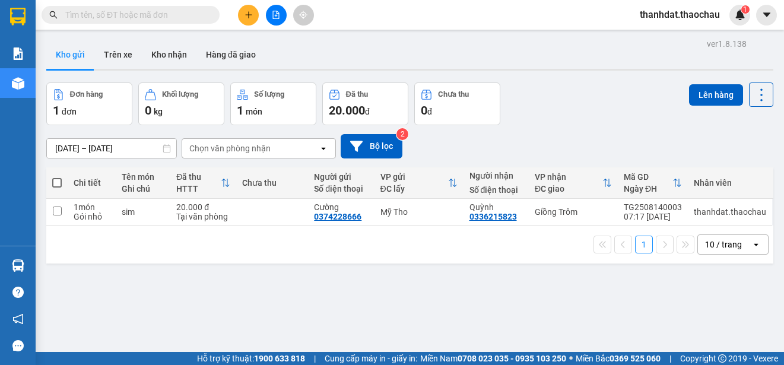
click at [56, 186] on span at bounding box center [56, 182] width 9 height 9
click at [57, 177] on input "checkbox" at bounding box center [57, 177] width 0 height 0
checkbox input "true"
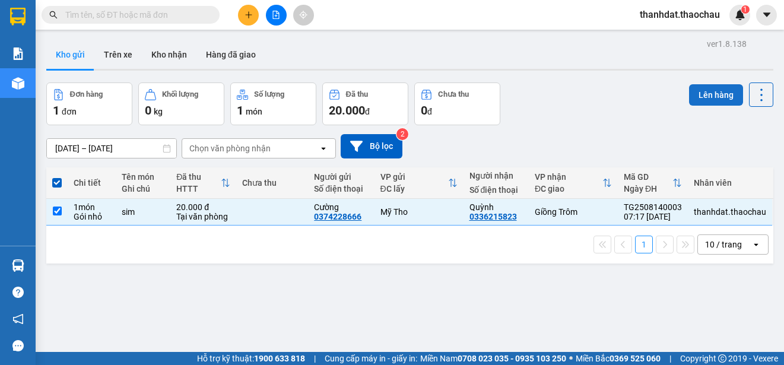
click at [708, 96] on button "Lên hàng" at bounding box center [716, 94] width 54 height 21
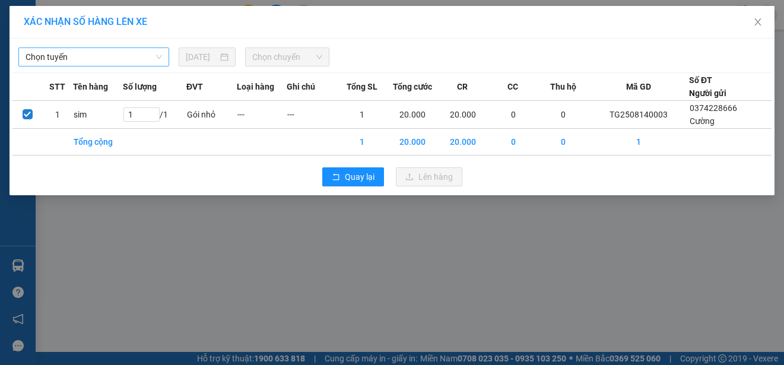
click at [61, 49] on span "Chọn tuyến" at bounding box center [94, 57] width 136 height 18
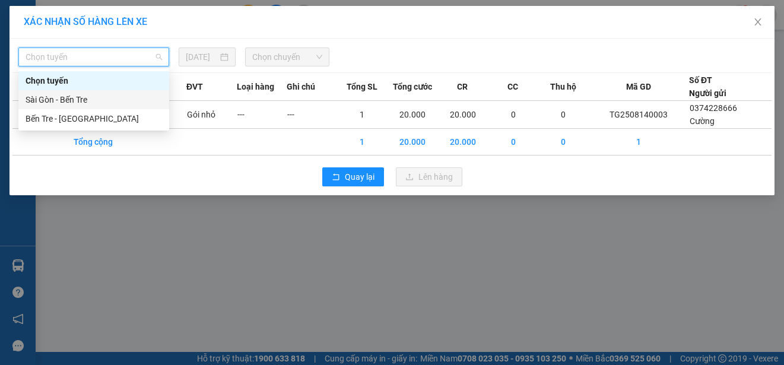
click at [64, 98] on div "Sài Gòn - Bến Tre" at bounding box center [94, 99] width 136 height 13
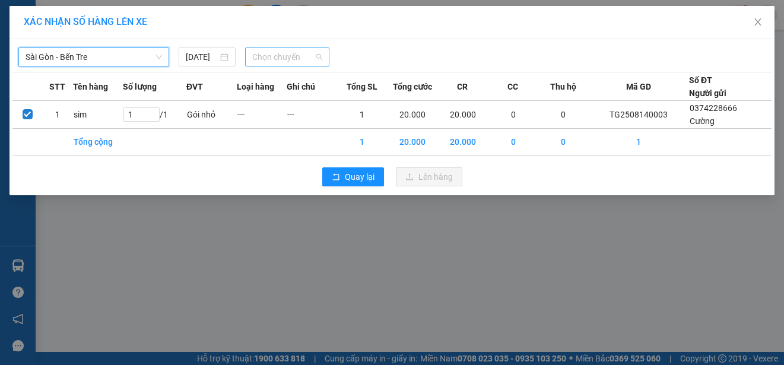
click at [297, 61] on span "Chọn chuyến" at bounding box center [286, 57] width 69 height 18
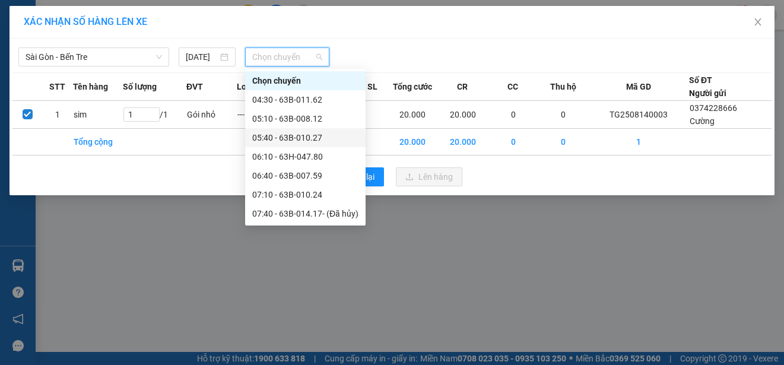
click at [310, 137] on div "05:40 - 63B-010.27" at bounding box center [305, 137] width 106 height 13
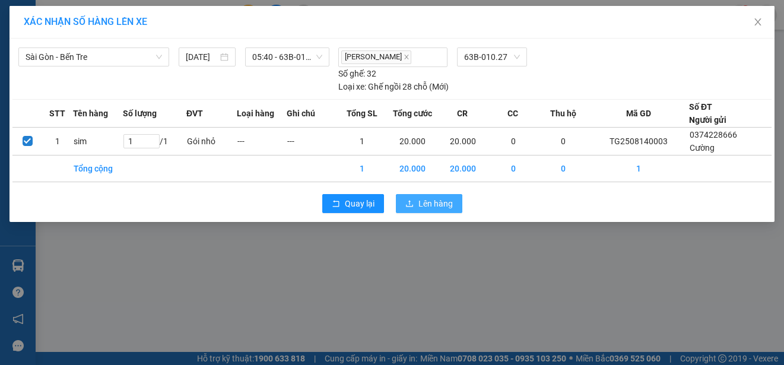
click at [434, 201] on span "Lên hàng" at bounding box center [435, 203] width 34 height 13
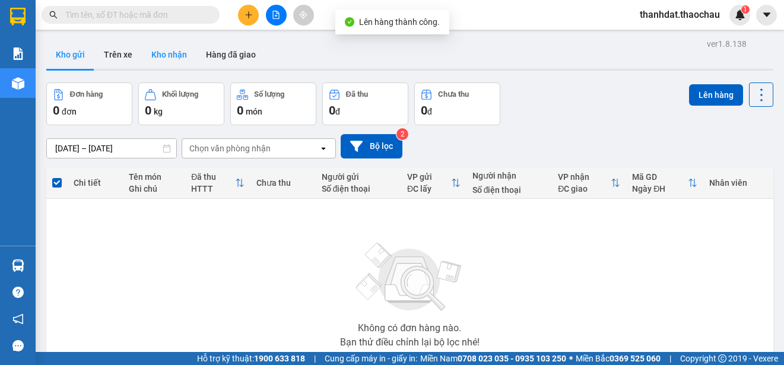
click at [184, 50] on button "Kho nhận" at bounding box center [169, 54] width 55 height 28
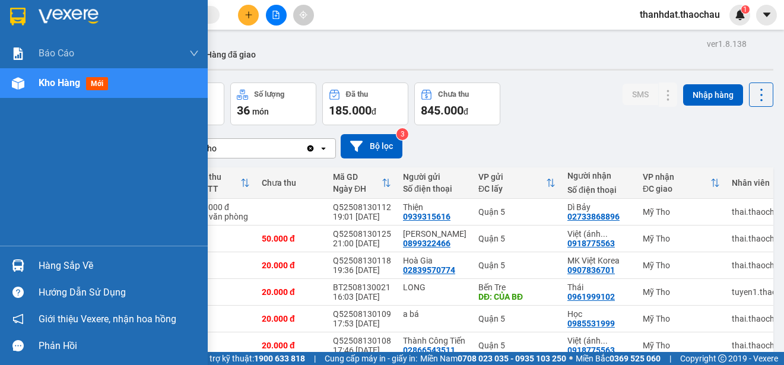
click at [49, 269] on div "Hàng sắp về" at bounding box center [119, 266] width 160 height 18
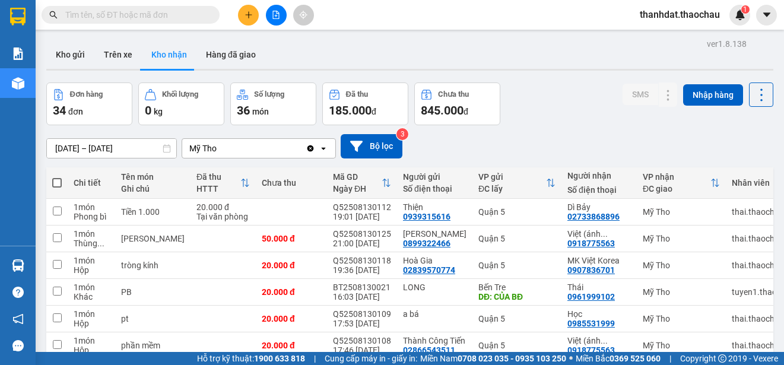
click at [557, 139] on section "Kết quả tìm kiếm ( 984 ) Bộ lọc Mã ĐH Trạng thái Món hàng Tổng cước Chưa cước N…" at bounding box center [392, 182] width 784 height 365
click at [621, 147] on div "01/08/2025 – 14/08/2025 Press the down arrow key to interact with the calendar …" at bounding box center [409, 146] width 727 height 24
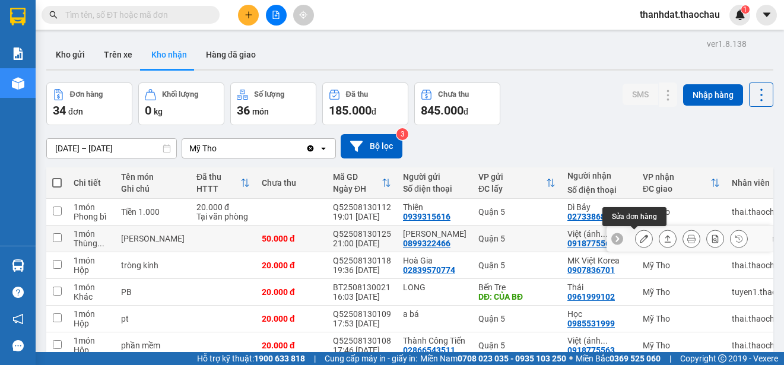
click at [639, 238] on icon at bounding box center [643, 238] width 8 height 8
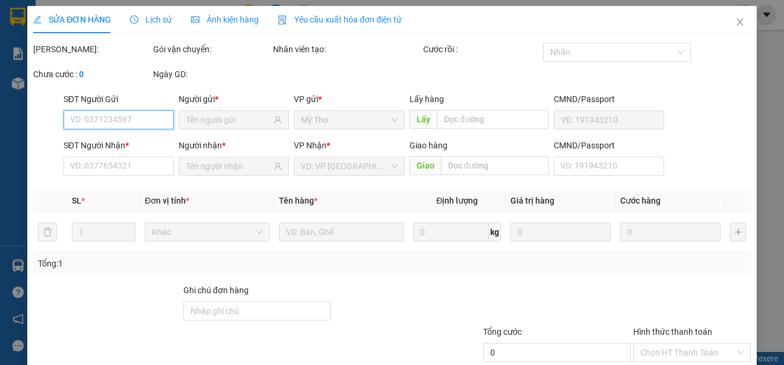
type input "0899322466"
type input "Thanh"
type input "0918775563"
type input "Việt (ánh dương)"
type input "50.000"
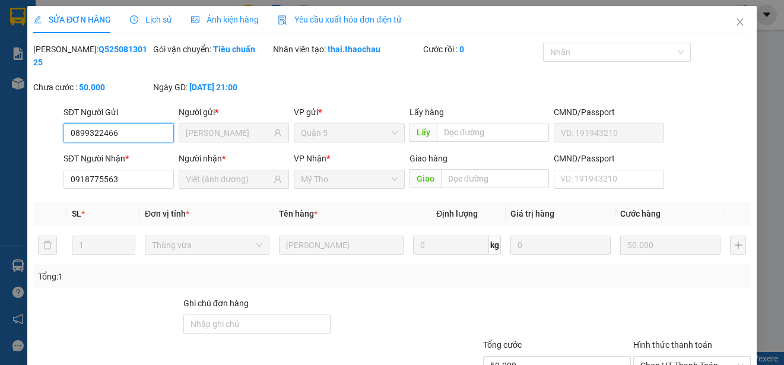
scroll to position [90, 0]
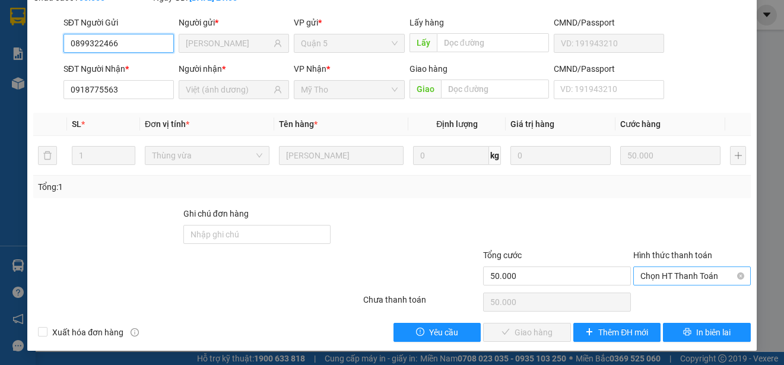
drag, startPoint x: 653, startPoint y: 276, endPoint x: 655, endPoint y: 286, distance: 9.8
click at [653, 276] on span "Chọn HT Thanh Toán" at bounding box center [691, 276] width 103 height 18
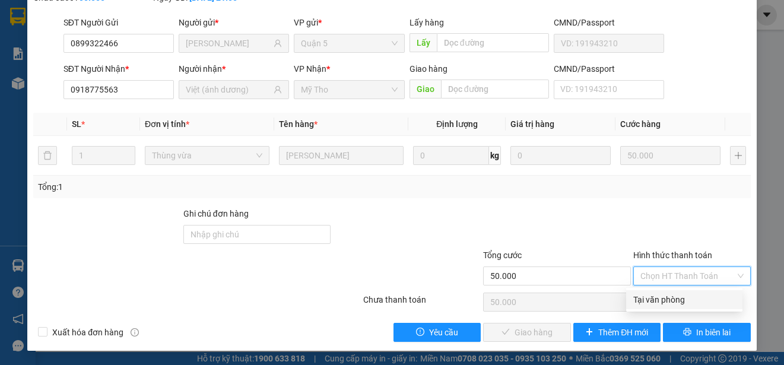
click at [656, 297] on div "Tại văn phòng" at bounding box center [684, 299] width 102 height 13
type input "0"
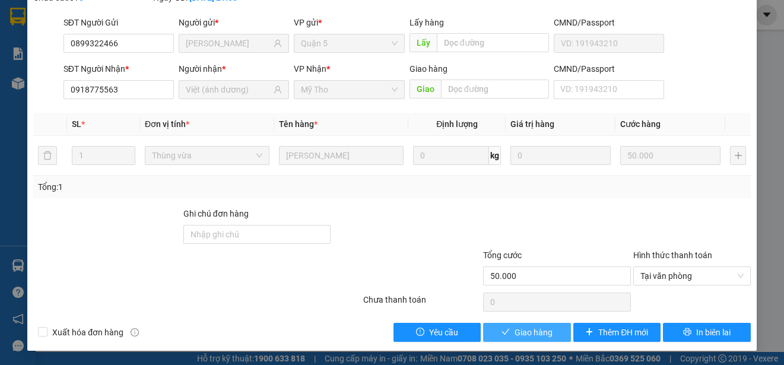
click at [523, 331] on span "Giao hàng" at bounding box center [533, 332] width 38 height 13
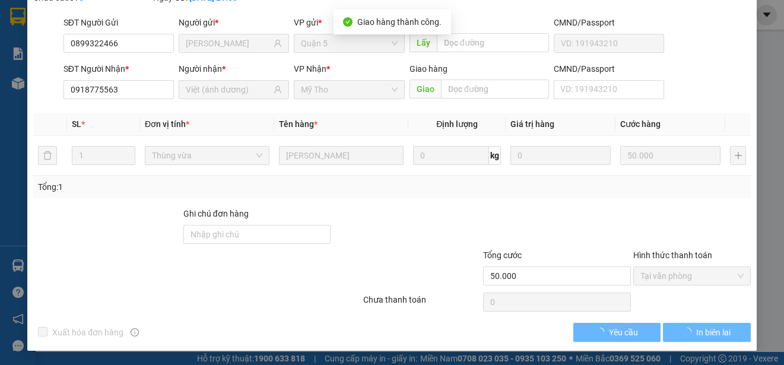
scroll to position [103, 0]
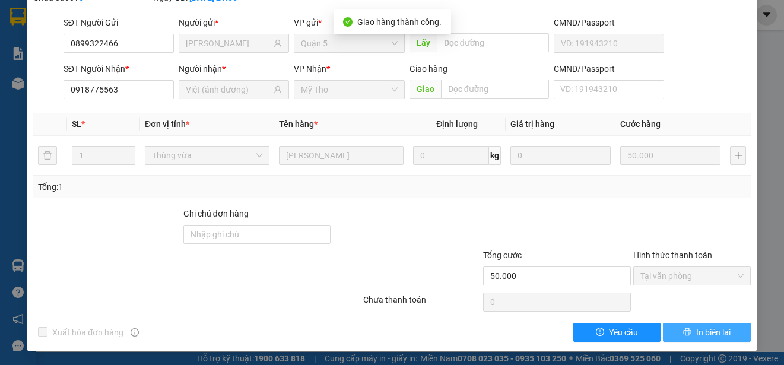
click at [701, 330] on span "In biên lai" at bounding box center [713, 332] width 34 height 13
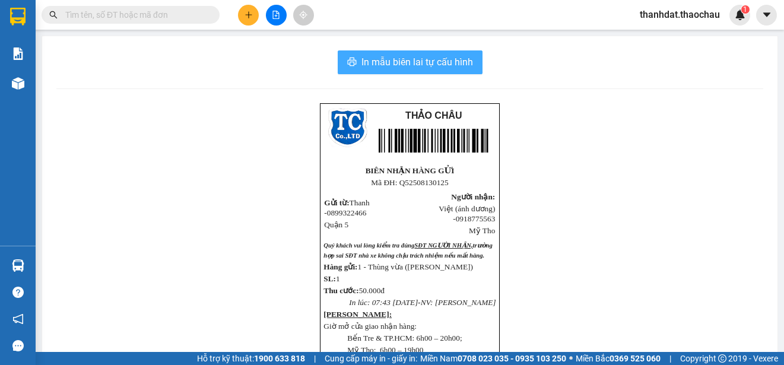
click at [419, 63] on span "In mẫu biên lai tự cấu hình" at bounding box center [417, 62] width 112 height 15
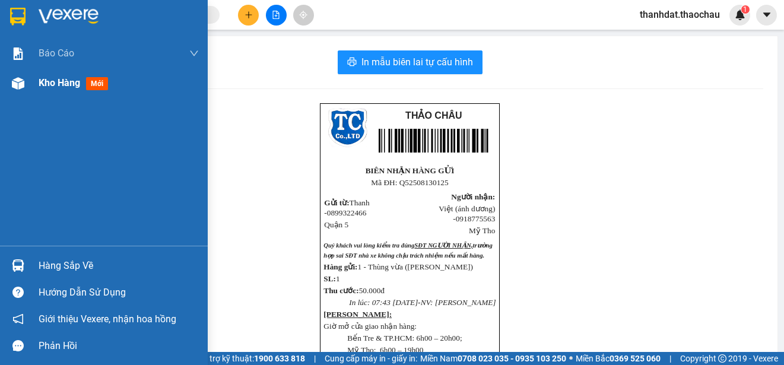
click at [48, 81] on span "Kho hàng" at bounding box center [60, 82] width 42 height 11
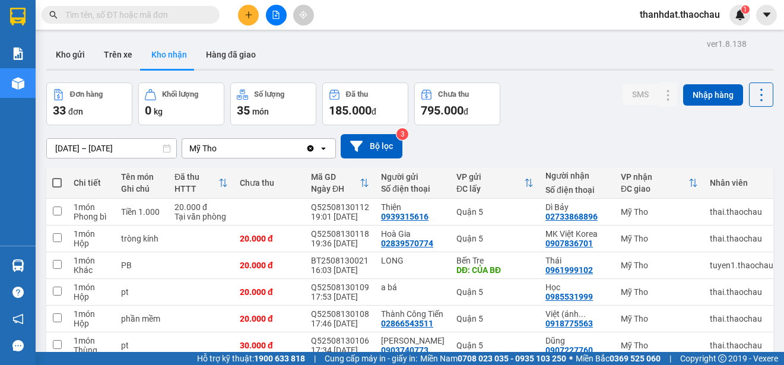
scroll to position [59, 0]
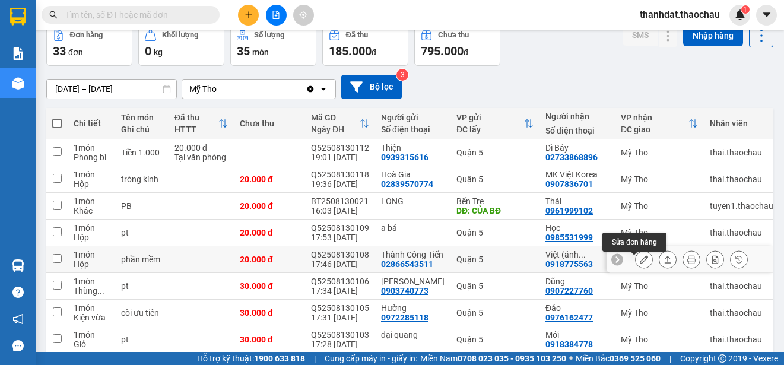
click at [639, 263] on icon at bounding box center [643, 259] width 8 height 8
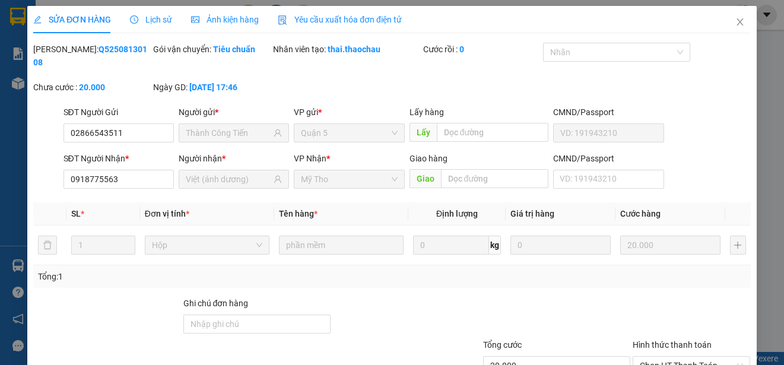
type input "02866543511"
type input "Thành Công Tiến"
type input "0918775563"
type input "Việt (ánh dương)"
type input "20.000"
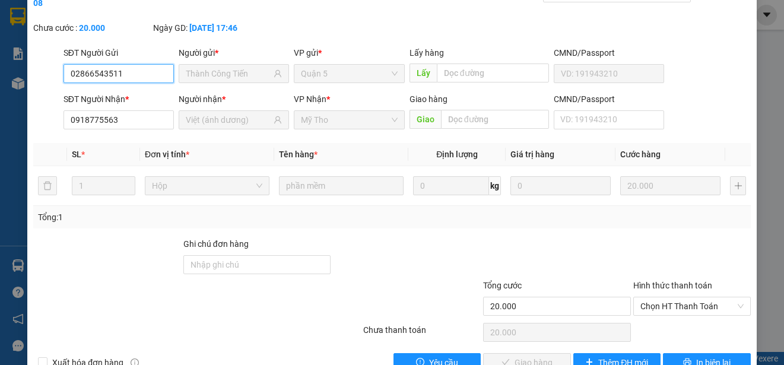
scroll to position [90, 0]
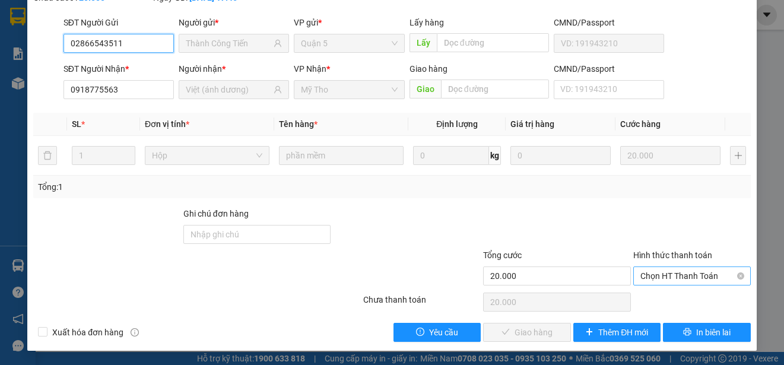
click at [661, 279] on span "Chọn HT Thanh Toán" at bounding box center [691, 276] width 103 height 18
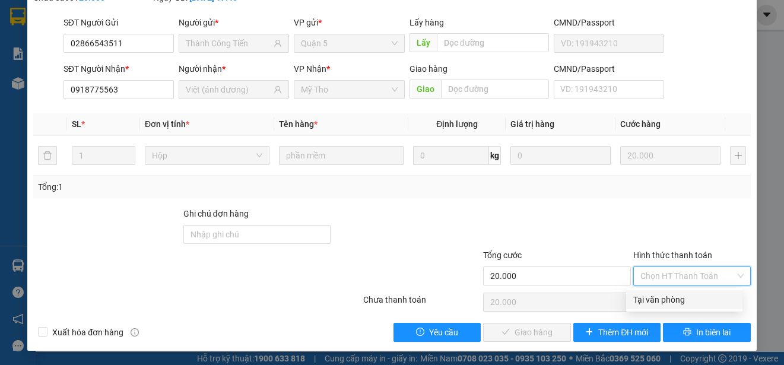
click at [663, 296] on div "Tại văn phòng" at bounding box center [684, 299] width 102 height 13
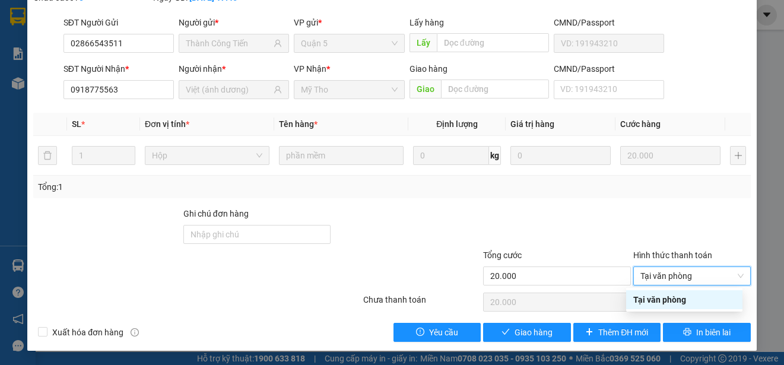
type input "0"
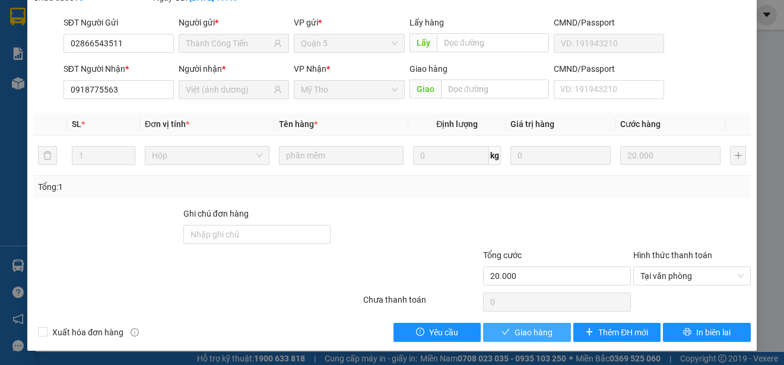
click at [536, 327] on span "Giao hàng" at bounding box center [533, 332] width 38 height 13
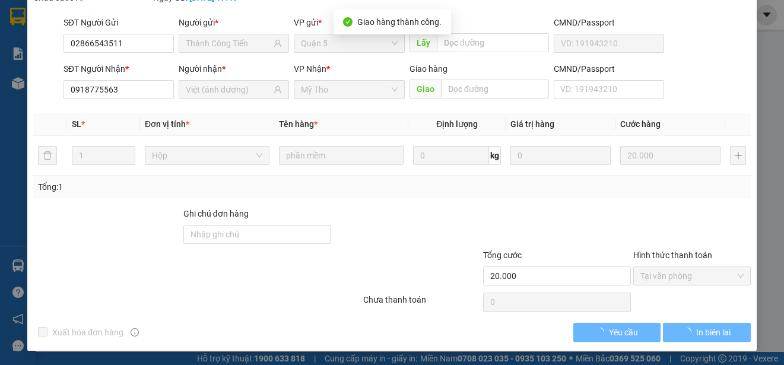
scroll to position [103, 0]
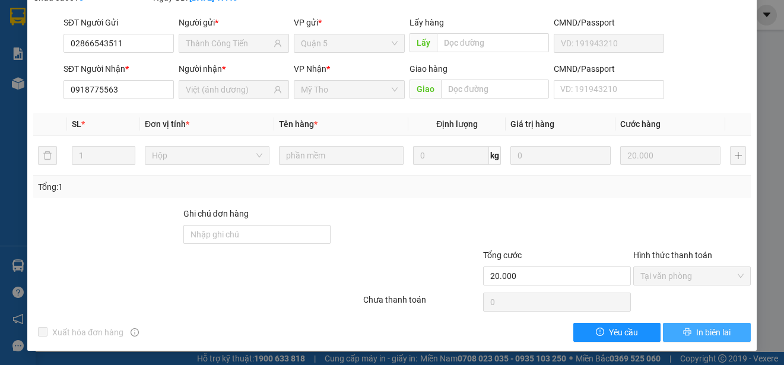
click at [708, 335] on span "In biên lai" at bounding box center [713, 332] width 34 height 13
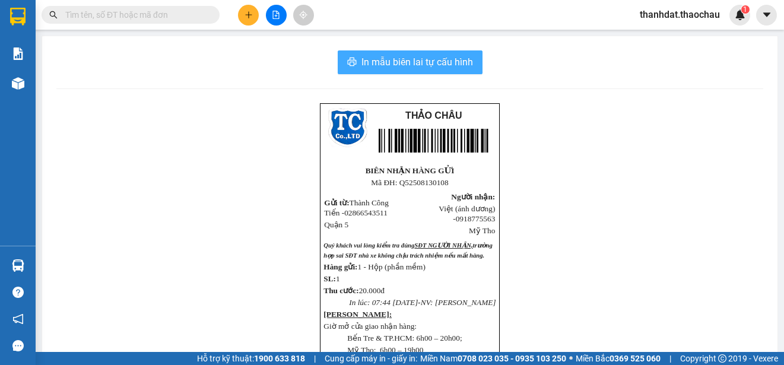
click at [401, 65] on span "In mẫu biên lai tự cấu hình" at bounding box center [417, 62] width 112 height 15
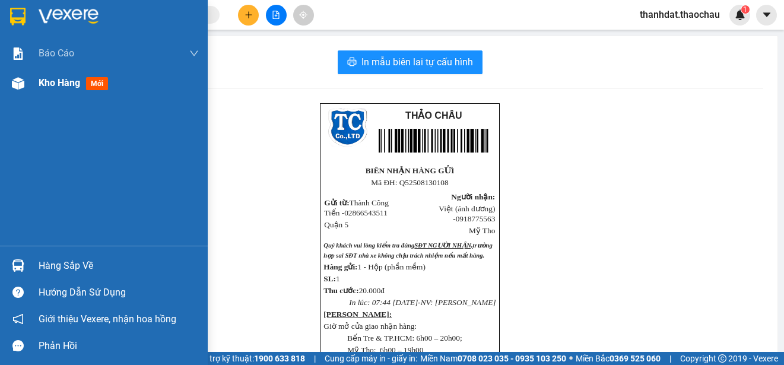
click at [63, 79] on span "Kho hàng" at bounding box center [60, 82] width 42 height 11
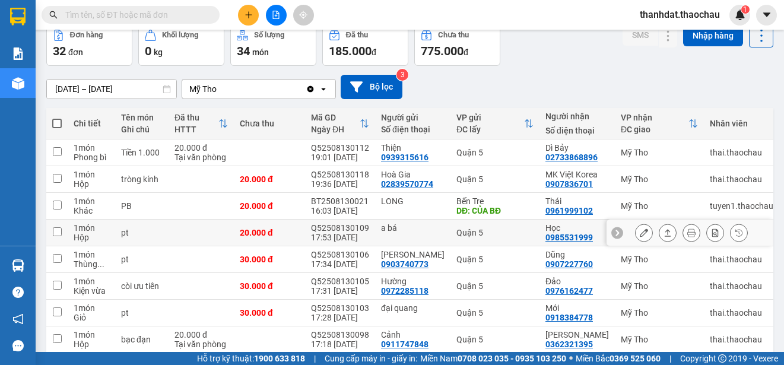
scroll to position [167, 0]
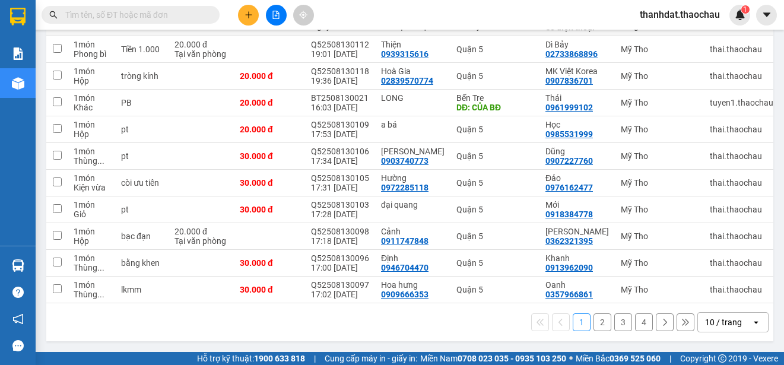
click at [593, 324] on button "2" at bounding box center [602, 322] width 18 height 18
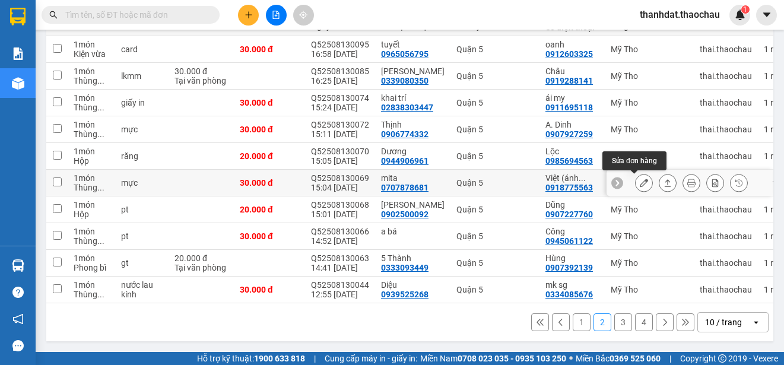
click at [639, 180] on icon at bounding box center [643, 183] width 8 height 8
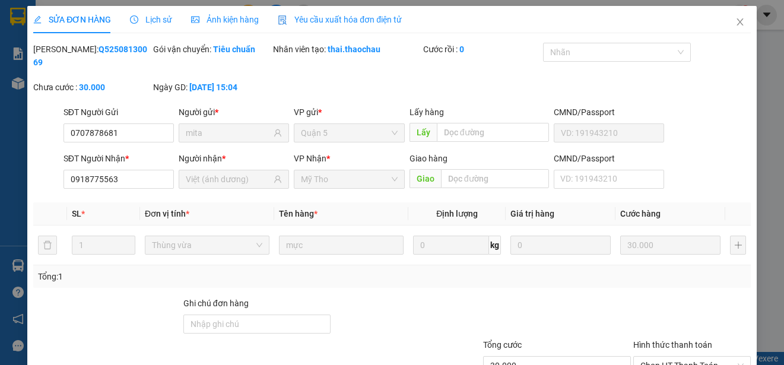
type input "0707878681"
type input "mita"
type input "0918775563"
type input "Việt (ánh dương)"
type input "30.000"
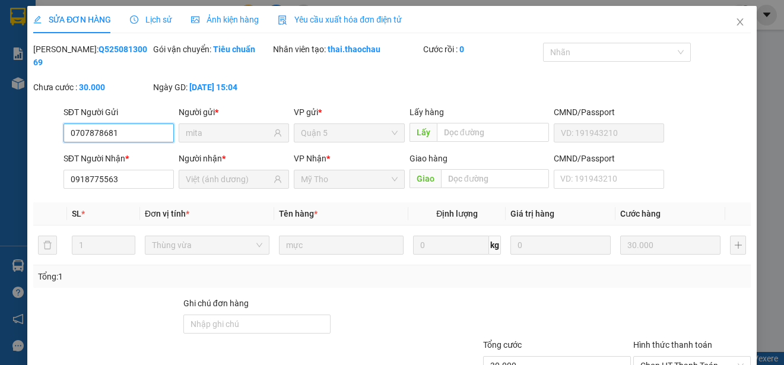
scroll to position [90, 0]
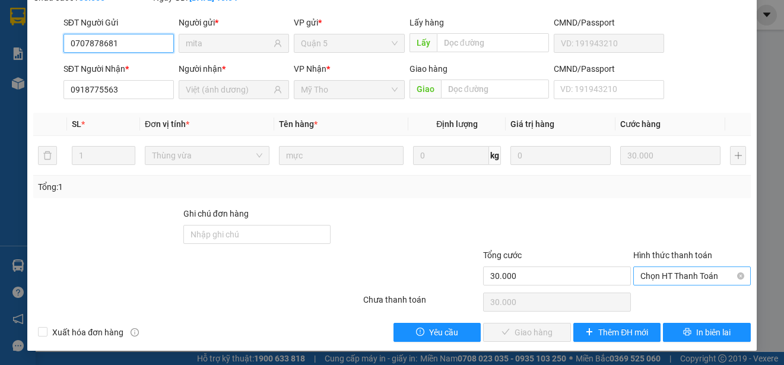
click at [667, 273] on span "Chọn HT Thanh Toán" at bounding box center [691, 276] width 103 height 18
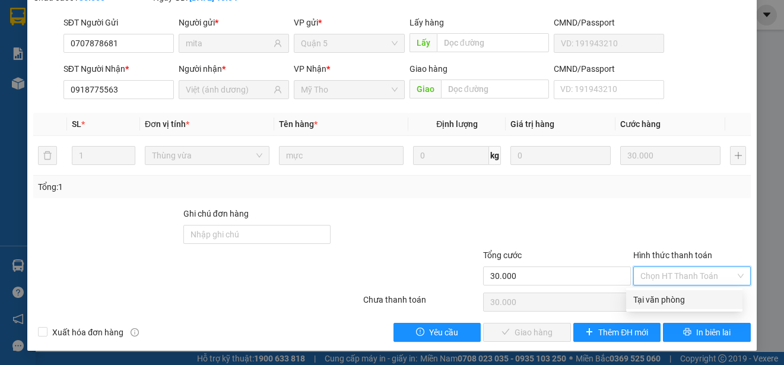
click at [670, 297] on div "Tại văn phòng" at bounding box center [684, 299] width 102 height 13
type input "0"
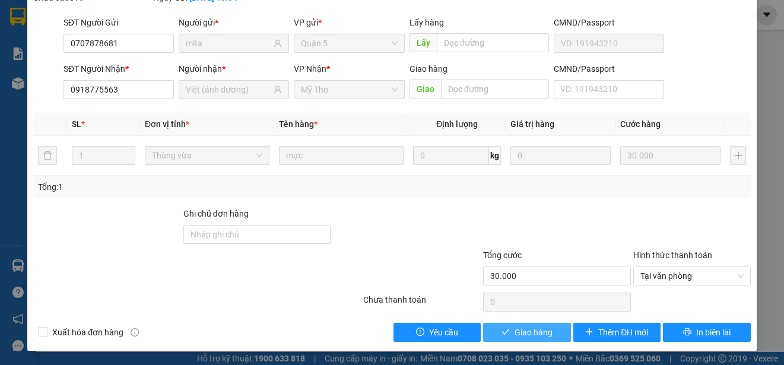
click at [530, 324] on button "Giao hàng" at bounding box center [527, 332] width 88 height 19
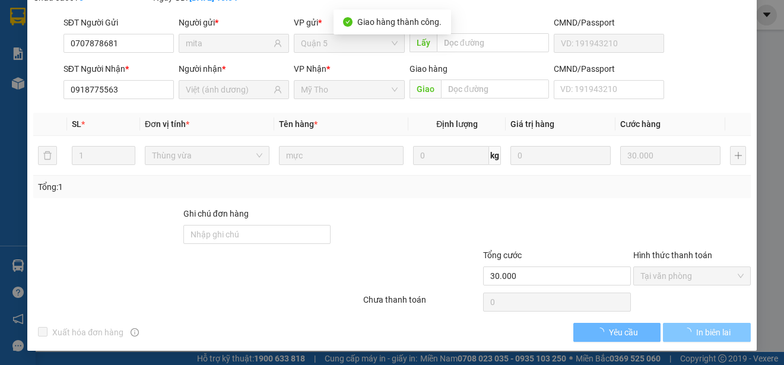
scroll to position [103, 0]
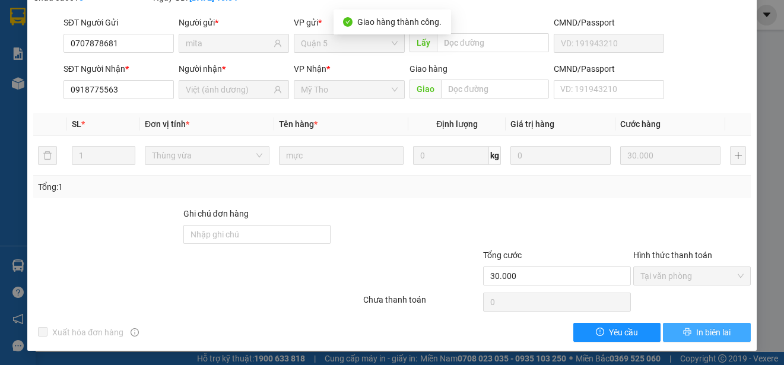
click at [702, 333] on span "In biên lai" at bounding box center [713, 332] width 34 height 13
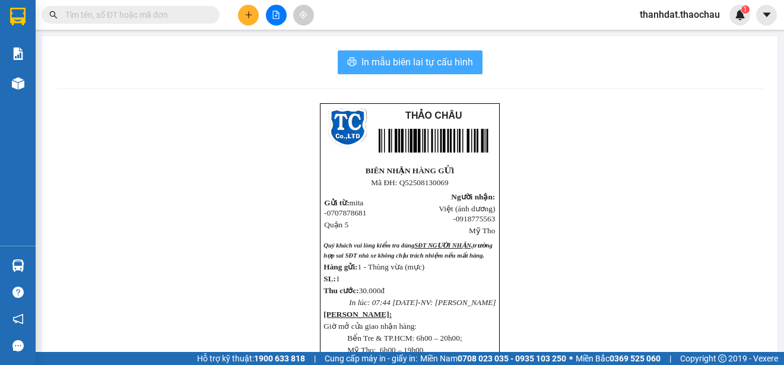
click at [421, 61] on span "In mẫu biên lai tự cấu hình" at bounding box center [417, 62] width 112 height 15
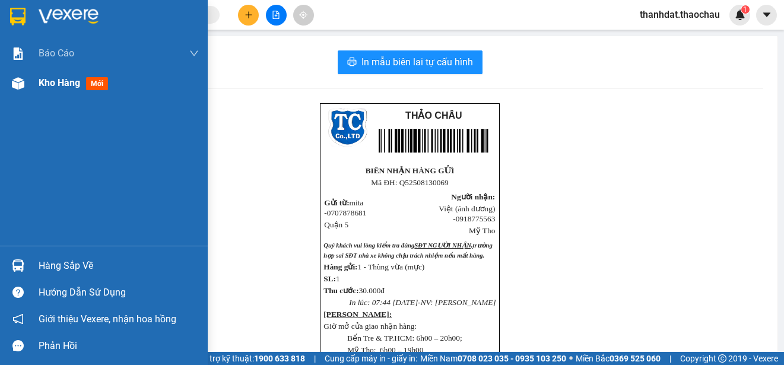
click at [53, 82] on span "Kho hàng" at bounding box center [60, 82] width 42 height 11
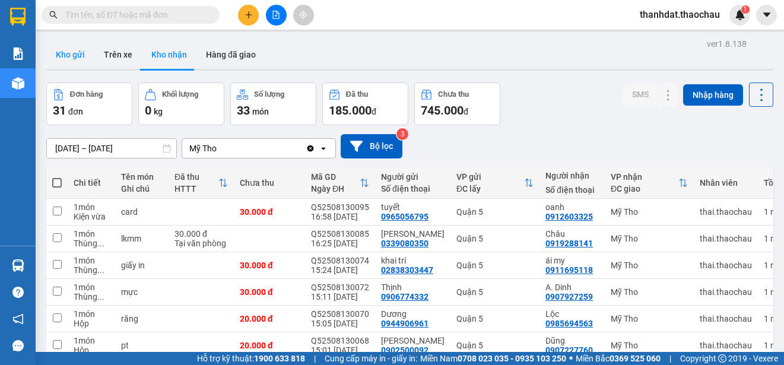
click at [75, 52] on button "Kho gửi" at bounding box center [70, 54] width 48 height 28
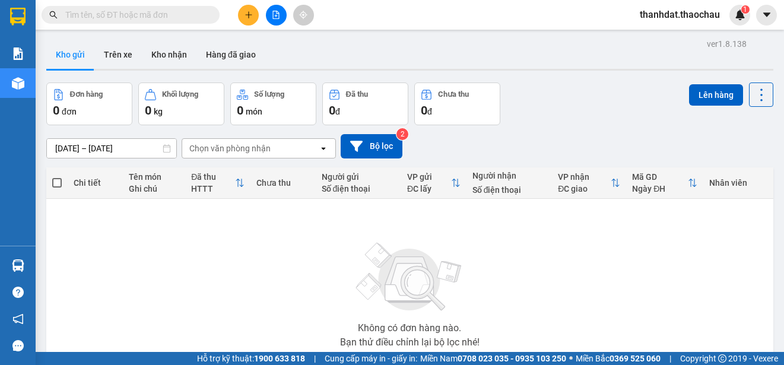
click at [249, 18] on icon "plus" at bounding box center [248, 15] width 8 height 8
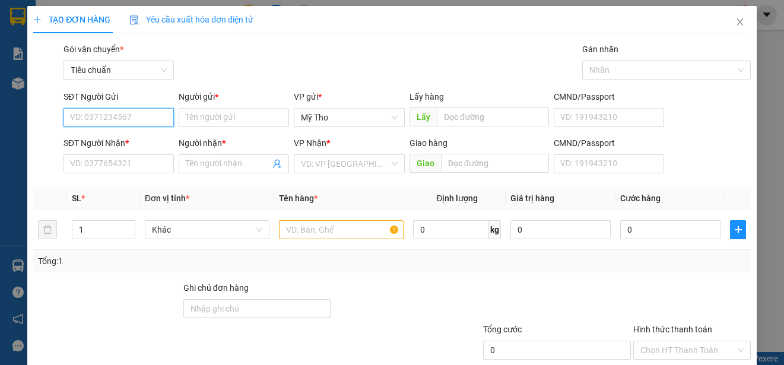
drag, startPoint x: 104, startPoint y: 123, endPoint x: 145, endPoint y: 97, distance: 48.9
click at [104, 119] on input "SĐT Người Gửi" at bounding box center [118, 117] width 110 height 19
type input "0918049208"
click at [125, 136] on div "0918049208 - Cữ" at bounding box center [117, 141] width 95 height 13
type input "Cữ"
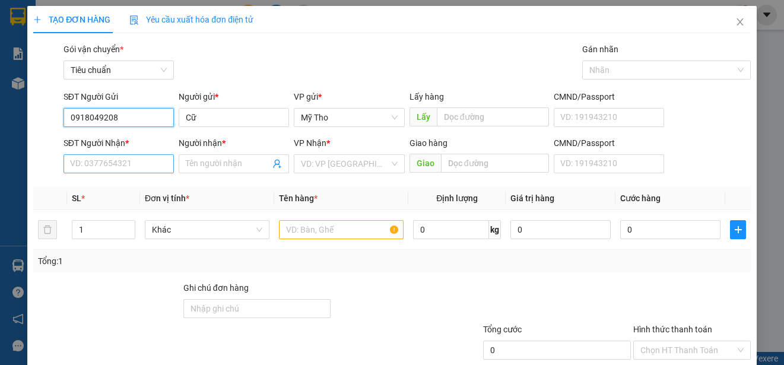
type input "0918049208"
click at [135, 160] on input "SĐT Người Nhận *" at bounding box center [118, 163] width 110 height 19
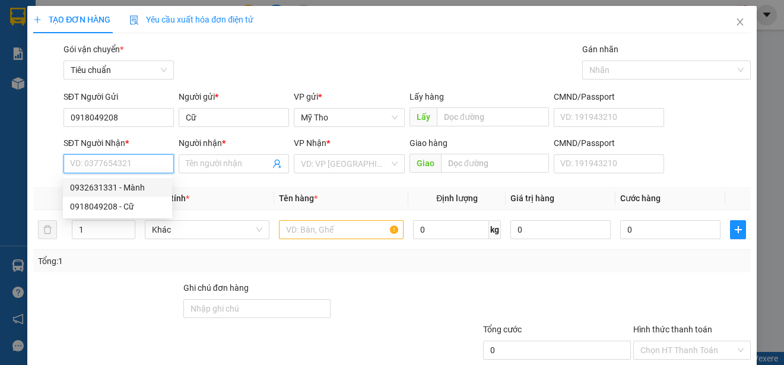
click at [138, 189] on div "0932631331 - Mành" at bounding box center [117, 187] width 95 height 13
type input "0932631331"
type input "[PERSON_NAME]"
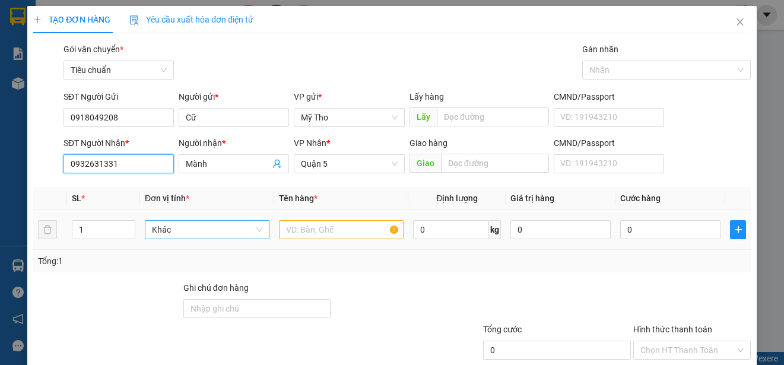
click at [193, 236] on span "Khác" at bounding box center [207, 230] width 110 height 18
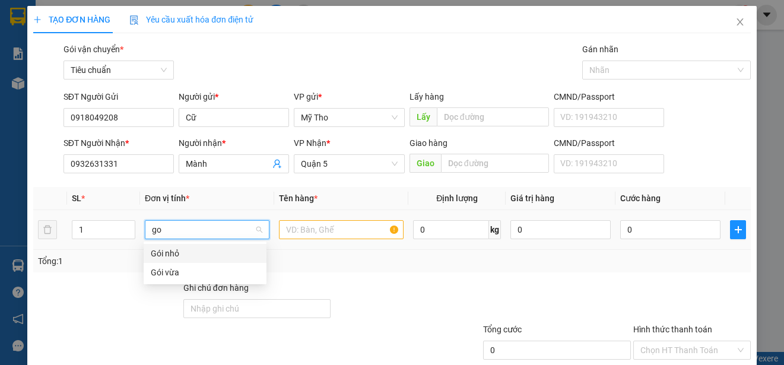
type input "goi"
drag, startPoint x: 170, startPoint y: 273, endPoint x: 177, endPoint y: 270, distance: 7.2
click at [170, 273] on div "Gói vừa" at bounding box center [205, 272] width 109 height 13
click at [336, 233] on input "text" at bounding box center [341, 229] width 125 height 19
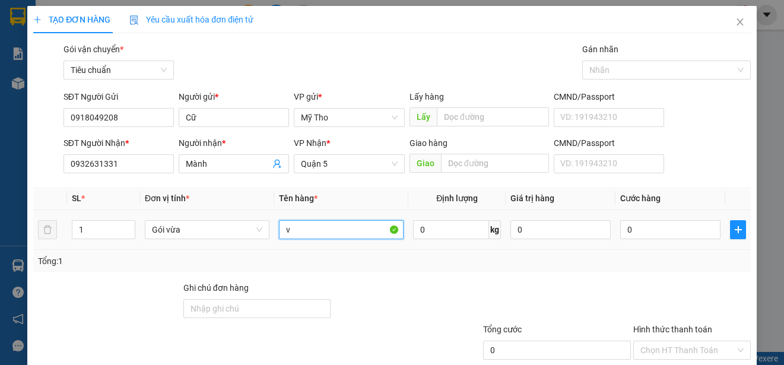
paste input "ải"
type input "vải"
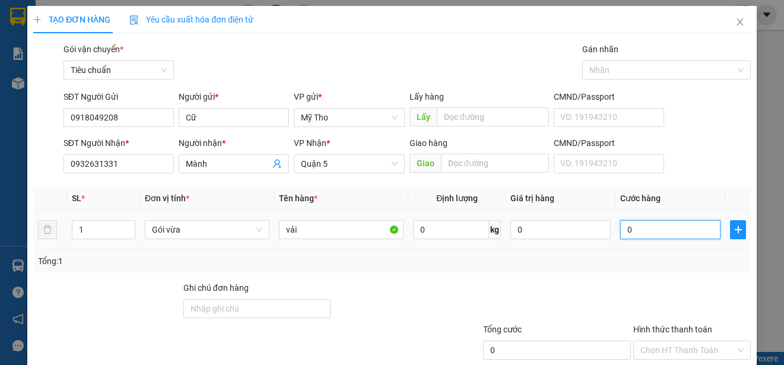
click at [643, 234] on input "0" at bounding box center [670, 229] width 100 height 19
type input "2"
type input "25"
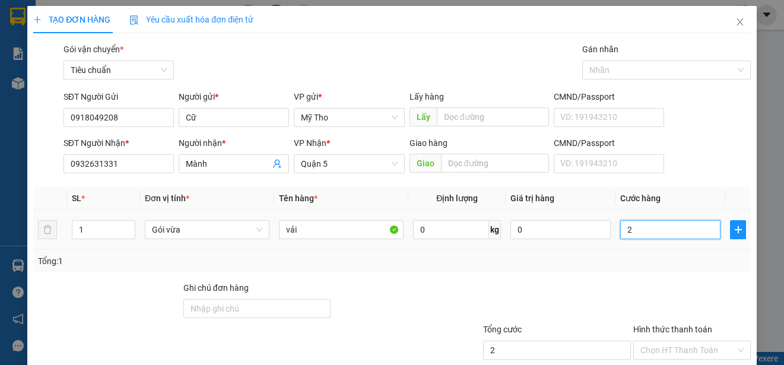
type input "25"
type input "250"
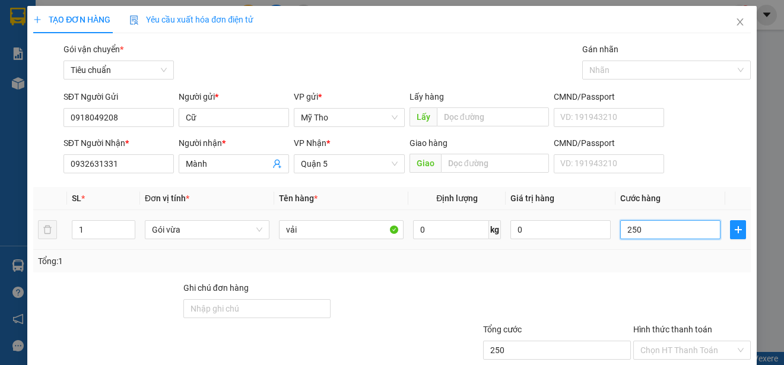
type input "2.500"
type input "25.000"
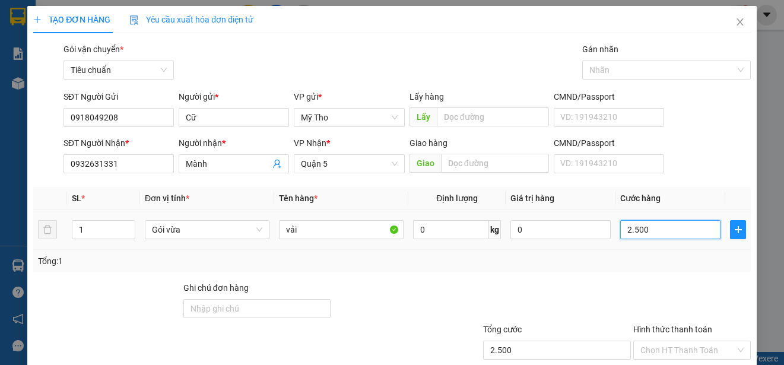
type input "25.000"
click at [673, 341] on input "Hình thức thanh toán" at bounding box center [687, 350] width 95 height 18
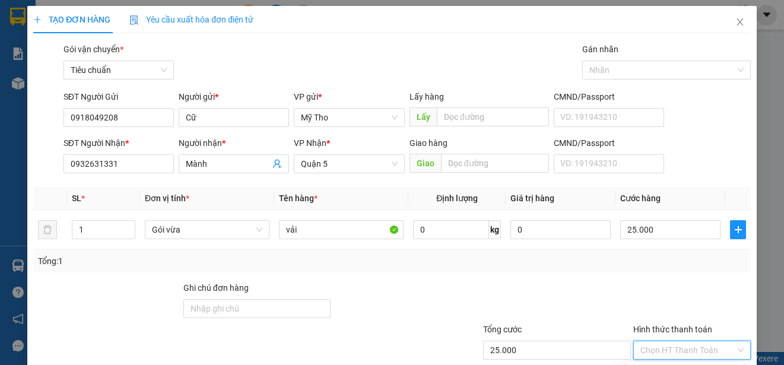
type input "0"
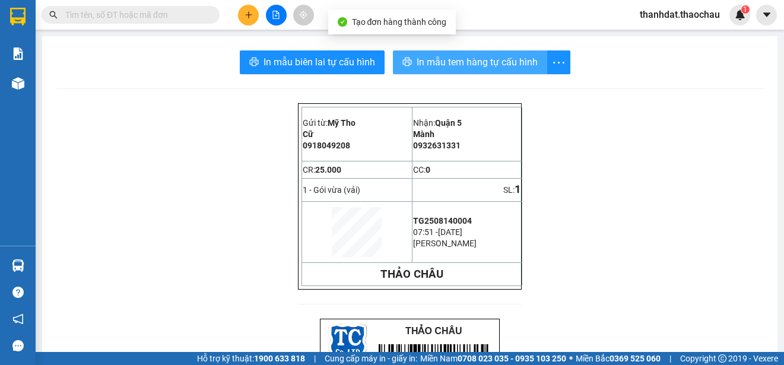
click at [462, 61] on span "In mẫu tem hàng tự cấu hình" at bounding box center [476, 62] width 121 height 15
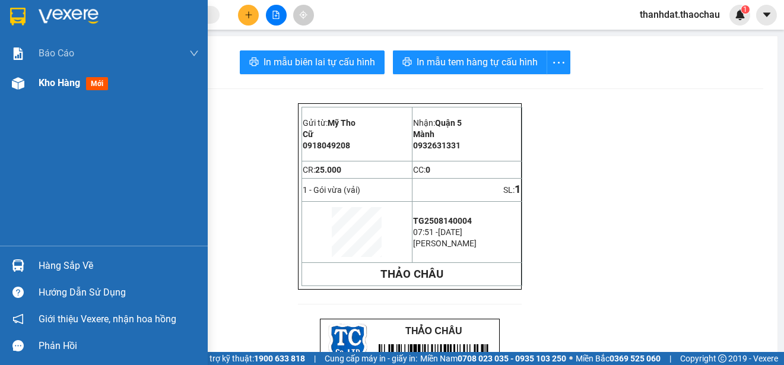
click at [50, 78] on span "Kho hàng" at bounding box center [60, 82] width 42 height 11
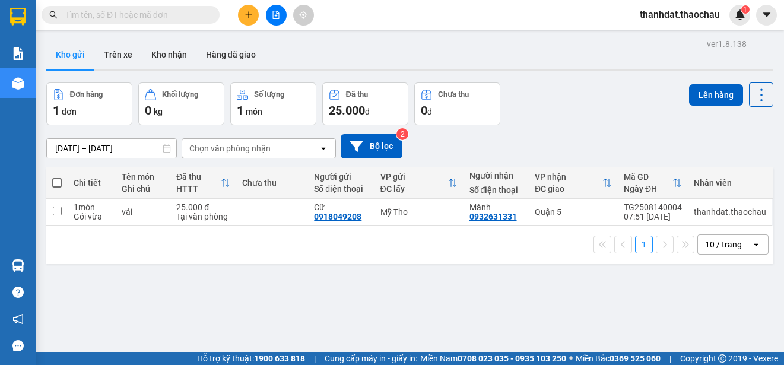
click at [59, 183] on span at bounding box center [56, 182] width 9 height 9
click at [57, 177] on input "checkbox" at bounding box center [57, 177] width 0 height 0
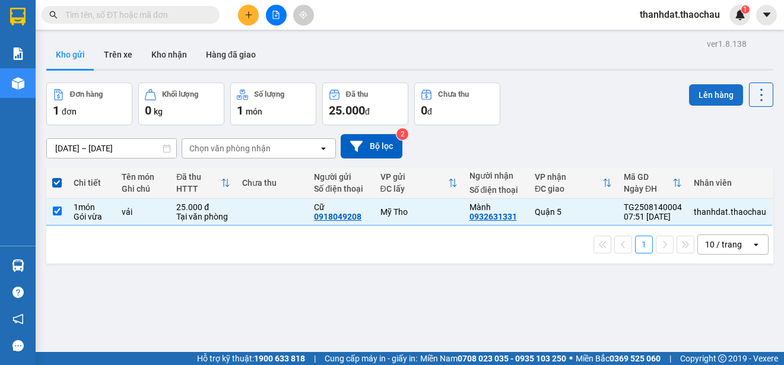
click at [708, 90] on button "Lên hàng" at bounding box center [716, 94] width 54 height 21
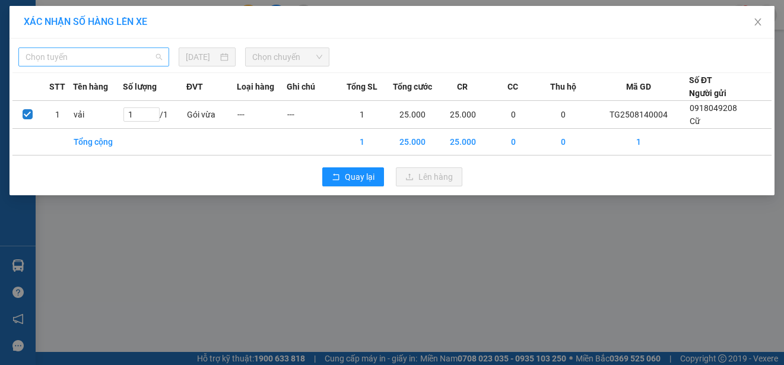
click at [61, 58] on span "Chọn tuyến" at bounding box center [94, 57] width 136 height 18
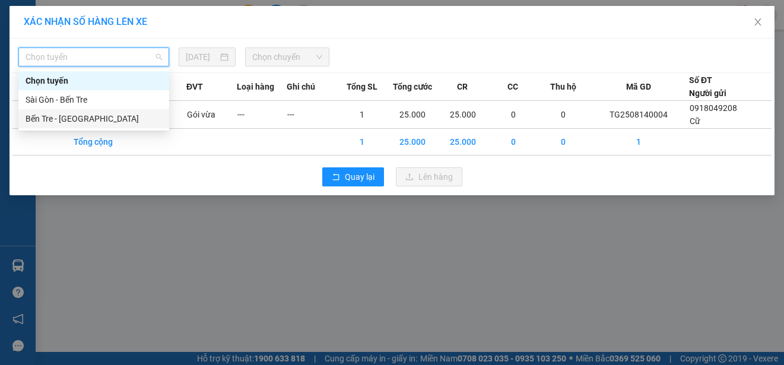
click at [53, 117] on div "Bến Tre - [GEOGRAPHIC_DATA]" at bounding box center [94, 118] width 136 height 13
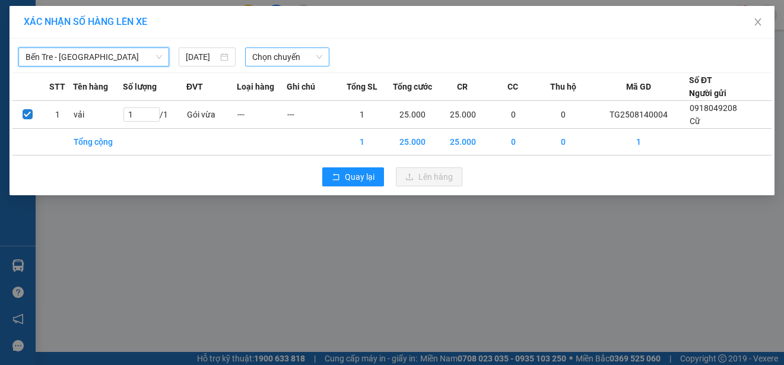
click at [271, 55] on span "Chọn chuyến" at bounding box center [286, 57] width 69 height 18
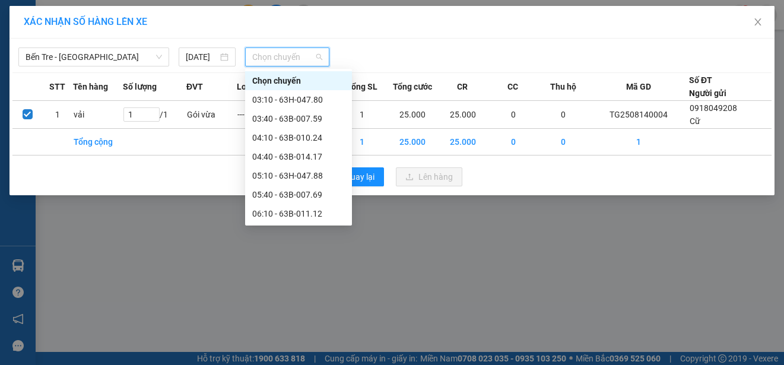
click at [297, 264] on div "07:40 - 63H-048.20" at bounding box center [298, 270] width 93 height 13
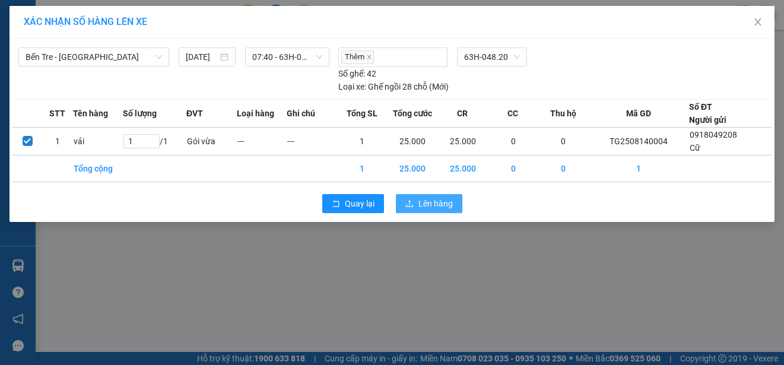
click at [435, 205] on span "Lên hàng" at bounding box center [435, 203] width 34 height 13
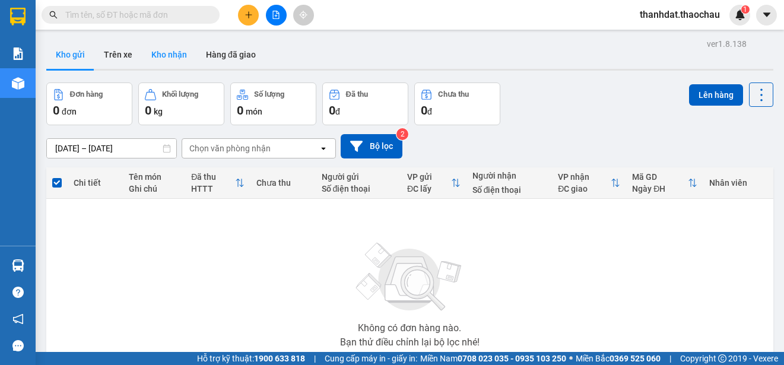
click at [162, 52] on button "Kho nhận" at bounding box center [169, 54] width 55 height 28
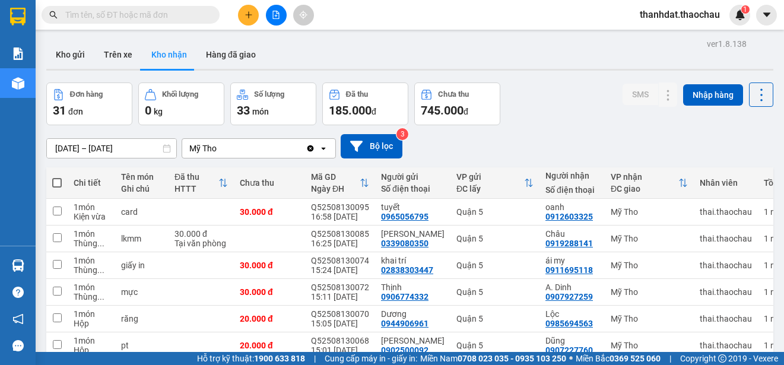
click at [147, 16] on input "text" at bounding box center [135, 14] width 140 height 13
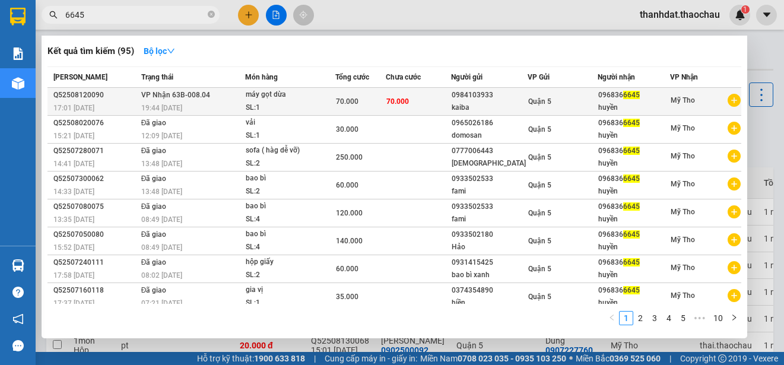
type input "6645"
click at [444, 100] on td "70.000" at bounding box center [418, 102] width 65 height 28
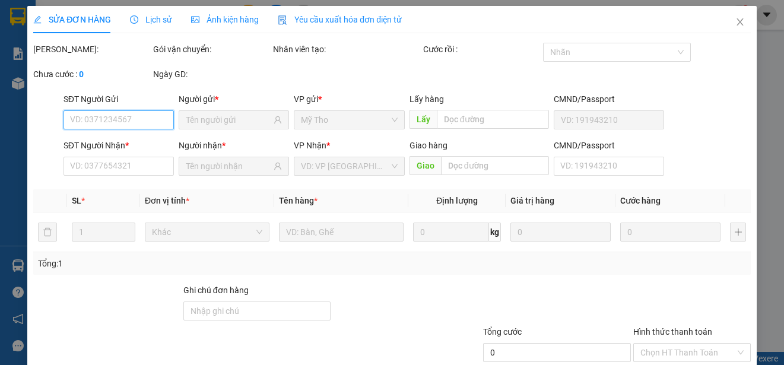
type input "0984103933"
type input "kaiba"
type input "0968366645"
type input "huyền"
type input "70.000"
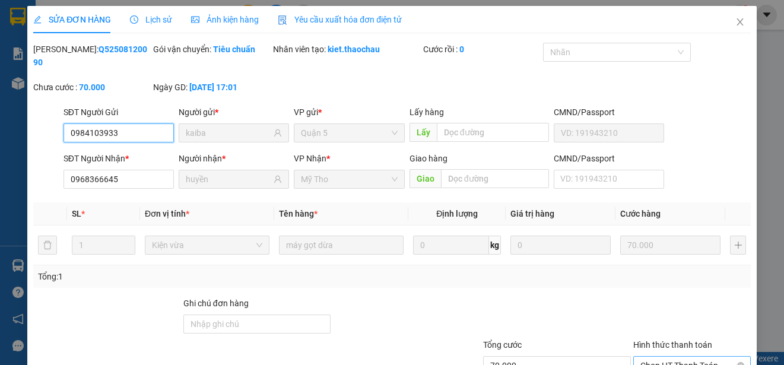
click at [669, 357] on span "Chọn HT Thanh Toán" at bounding box center [691, 366] width 103 height 18
type input "0"
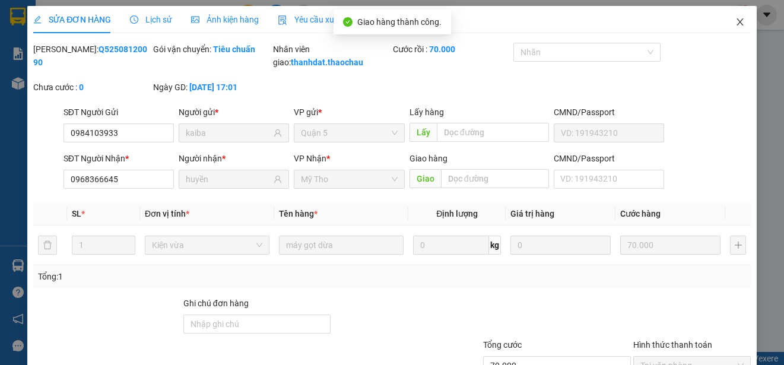
click at [735, 23] on icon "close" at bounding box center [739, 21] width 9 height 9
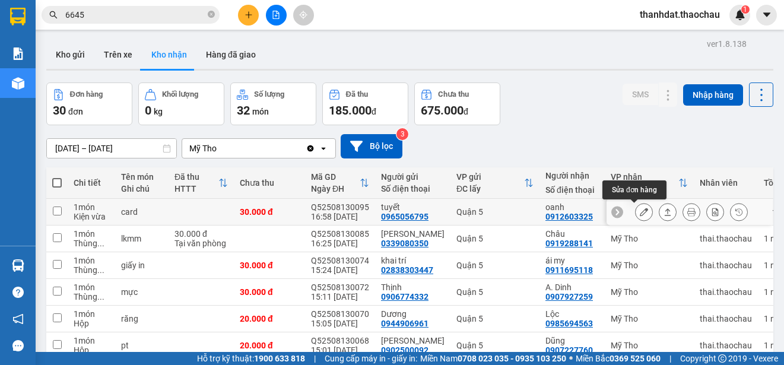
click at [639, 208] on icon at bounding box center [643, 212] width 8 height 8
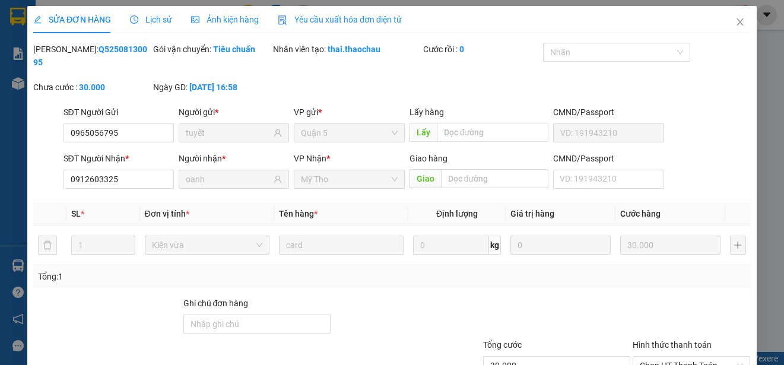
type input "0965056795"
type input "tuyết"
type input "0912603325"
type input "oanh"
type input "30.000"
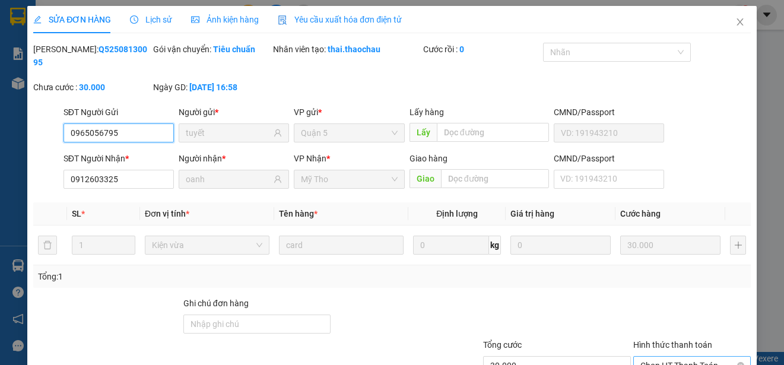
click at [673, 357] on span "Chọn HT Thanh Toán" at bounding box center [691, 366] width 103 height 18
type input "0"
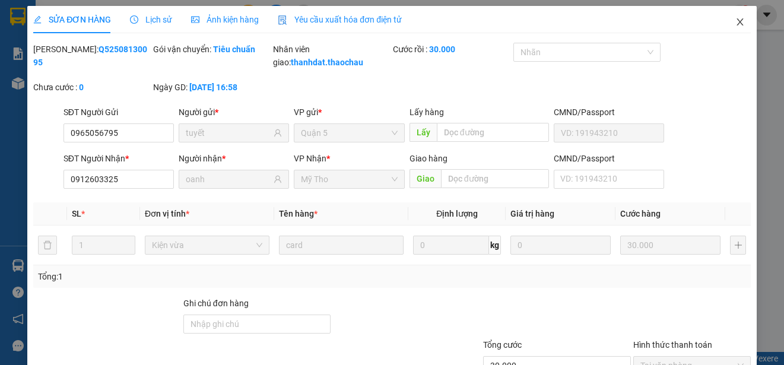
click at [735, 18] on icon "close" at bounding box center [739, 21] width 9 height 9
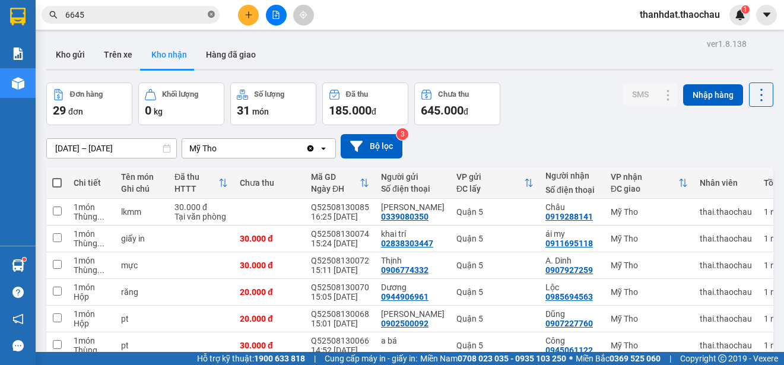
click at [211, 14] on icon "close-circle" at bounding box center [211, 14] width 7 height 7
click at [77, 56] on button "Kho gửi" at bounding box center [70, 54] width 48 height 28
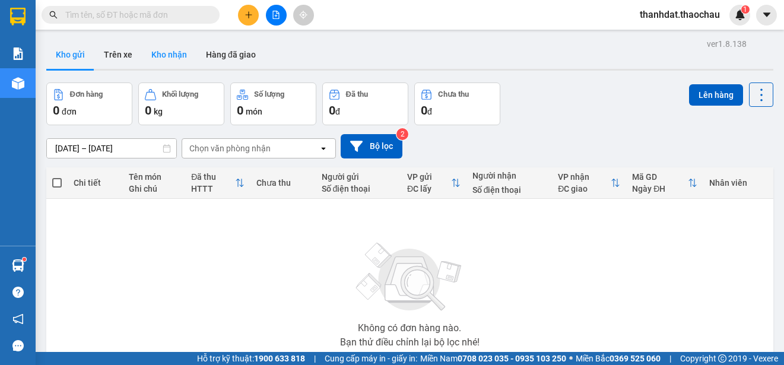
click at [173, 53] on button "Kho nhận" at bounding box center [169, 54] width 55 height 28
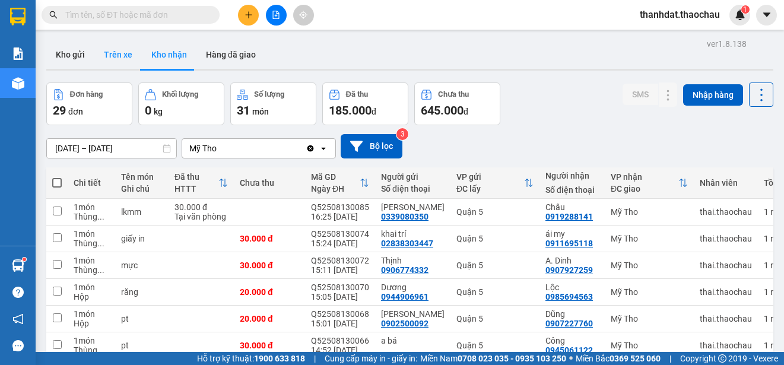
click at [116, 50] on button "Trên xe" at bounding box center [117, 54] width 47 height 28
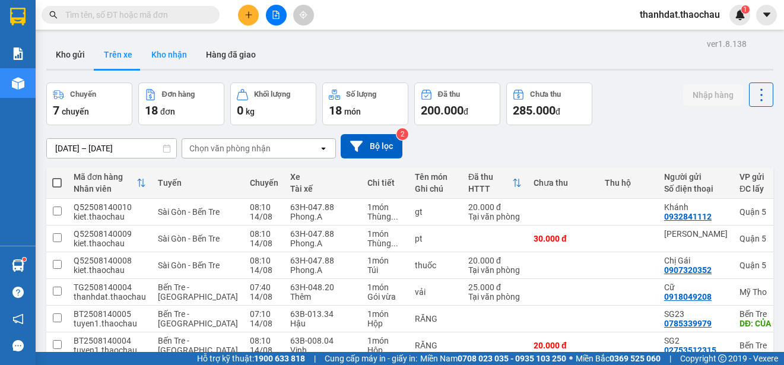
click at [171, 47] on button "Kho nhận" at bounding box center [169, 54] width 55 height 28
type input "[DATE] – [DATE]"
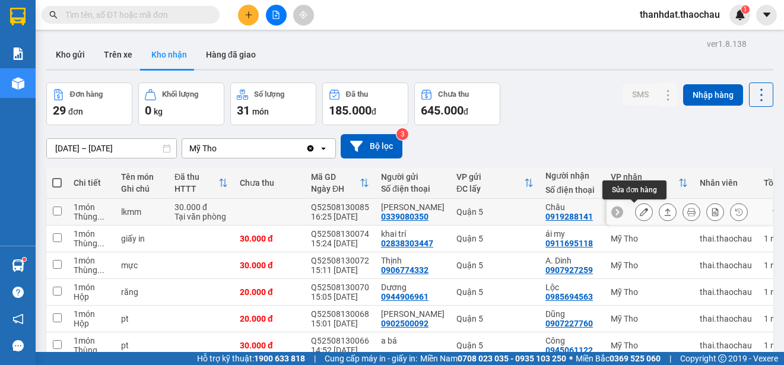
click at [635, 217] on button at bounding box center [643, 212] width 17 height 21
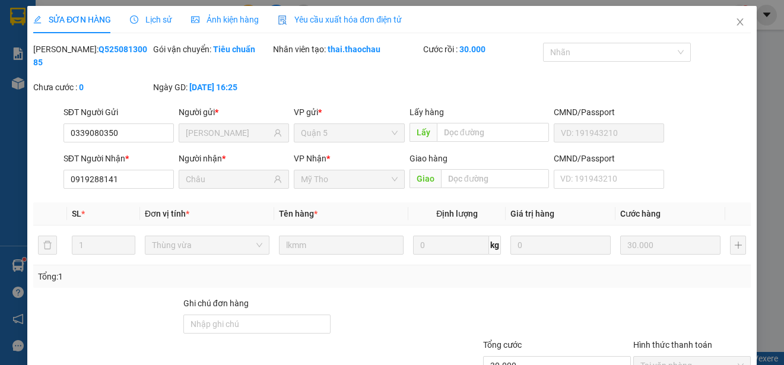
type input "0339080350"
type input "Lan Anh"
type input "0919288141"
type input "Châu"
type input "30.000"
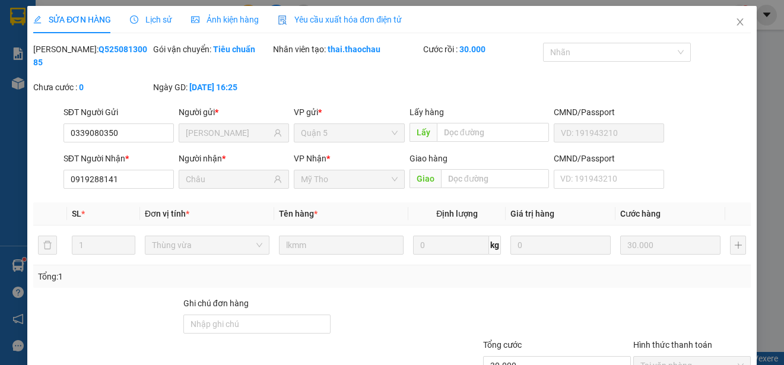
type input "0"
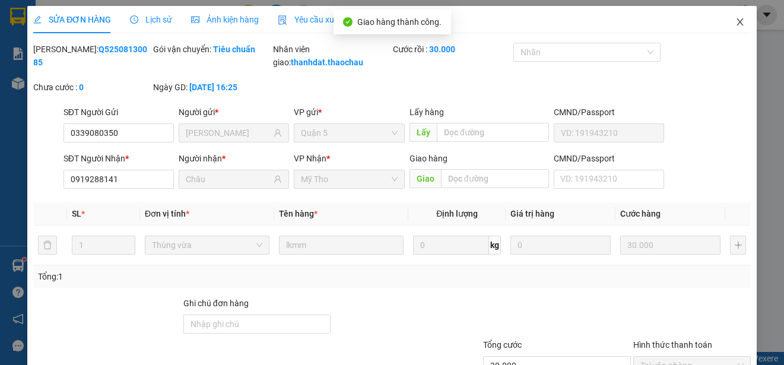
click at [736, 21] on icon "close" at bounding box center [739, 21] width 7 height 7
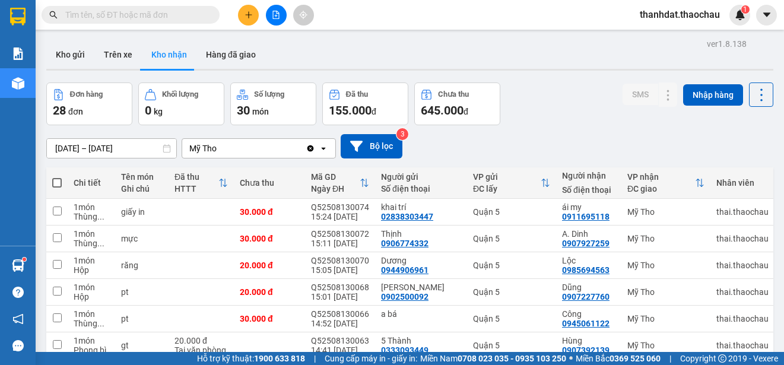
paste input "ại"
type input "ại"
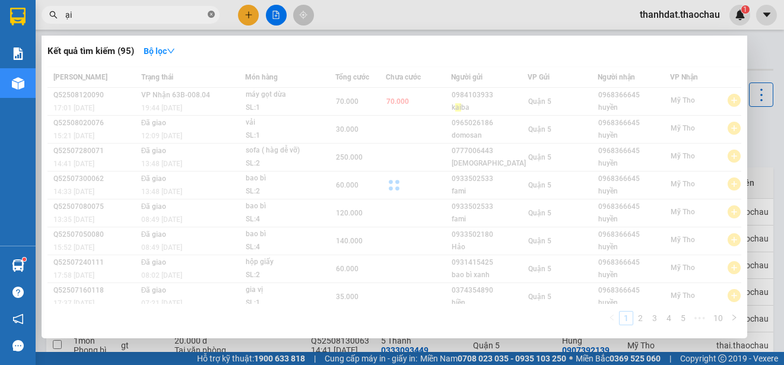
click at [212, 15] on icon "close-circle" at bounding box center [211, 14] width 7 height 7
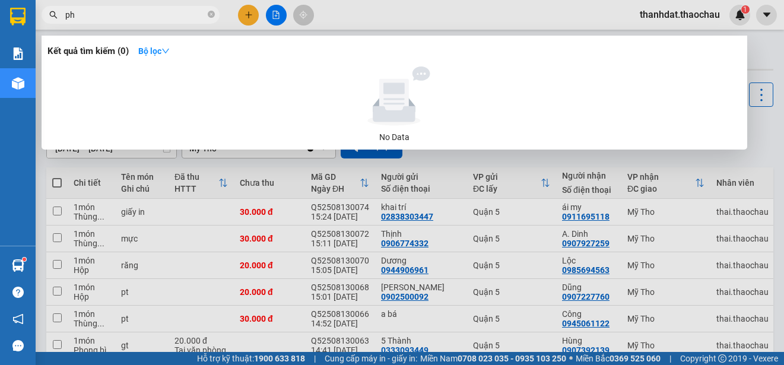
paste input "ú"
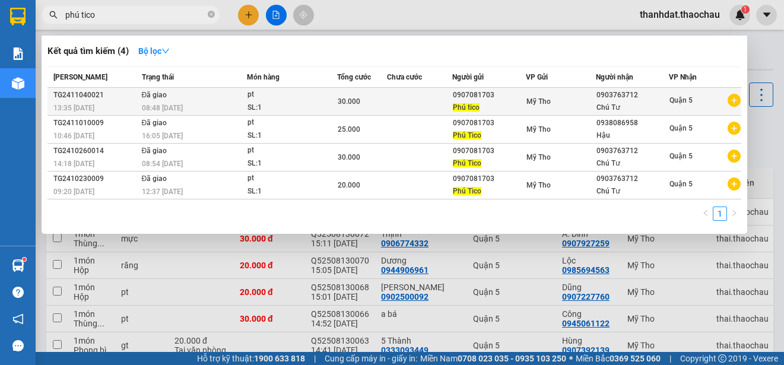
type input "phú tico"
click at [476, 94] on div "0907081703" at bounding box center [489, 95] width 72 height 12
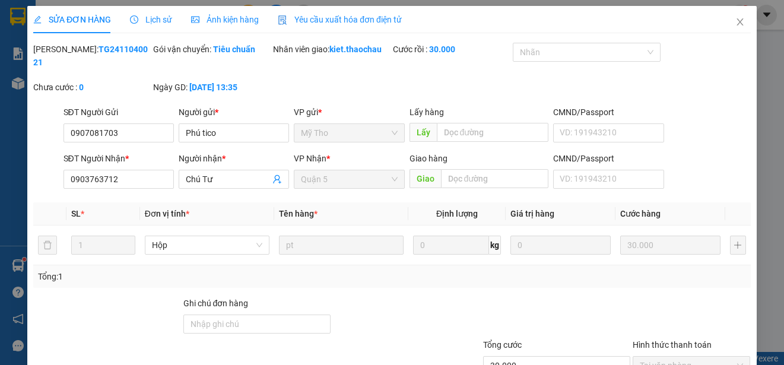
type input "0907081703"
type input "0903763712"
type input "30.000"
drag, startPoint x: 118, startPoint y: 135, endPoint x: 55, endPoint y: 135, distance: 62.9
click at [55, 135] on div "SĐT Người Gửi 0907081703 0907081703 Người gửi * Phú tico VP gửi * Mỹ Tho Lấy hà…" at bounding box center [392, 127] width 720 height 42
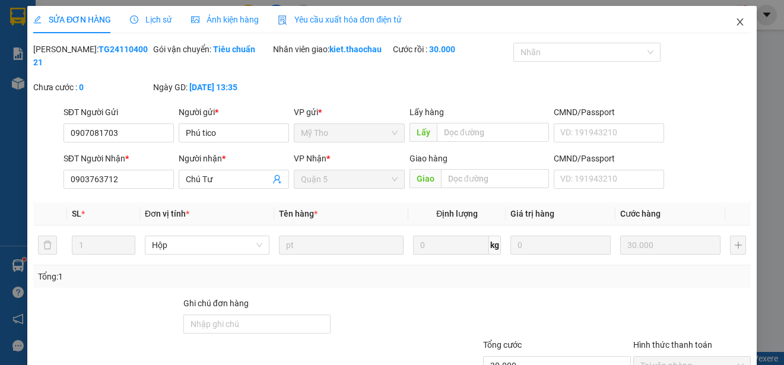
click at [735, 20] on icon "close" at bounding box center [739, 21] width 9 height 9
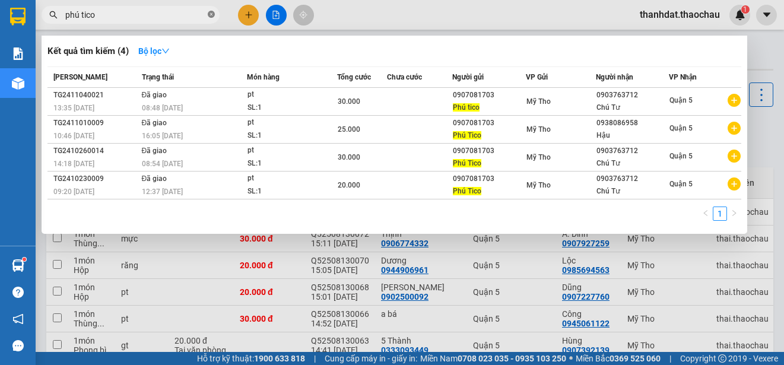
click at [211, 14] on icon "close-circle" at bounding box center [211, 14] width 7 height 7
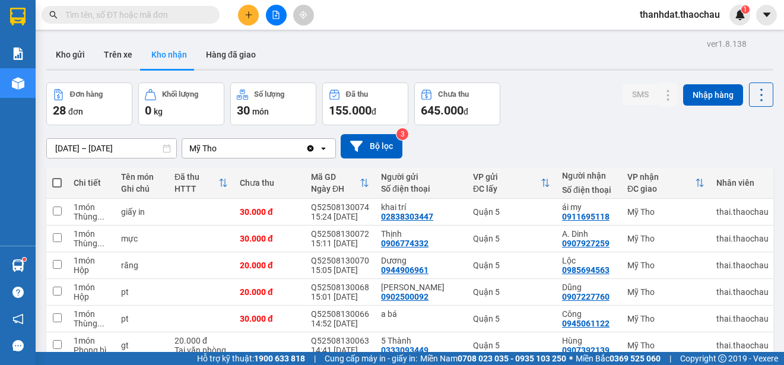
paste input "0907081703"
type input "0907081703"
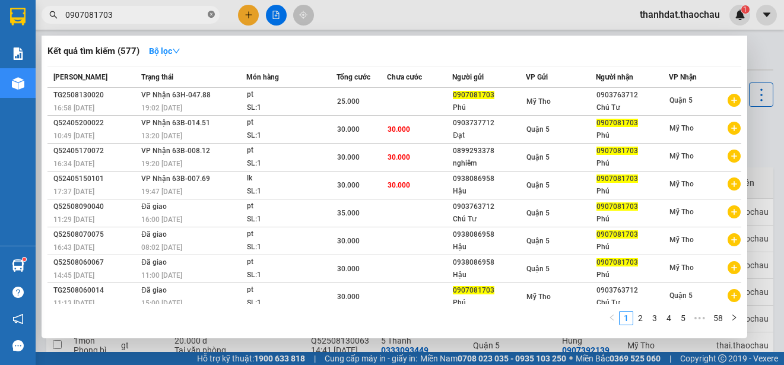
click at [210, 18] on icon "close-circle" at bounding box center [211, 14] width 7 height 7
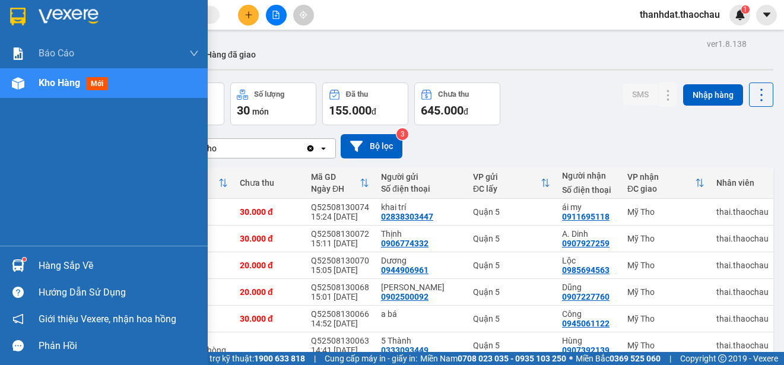
drag, startPoint x: 44, startPoint y: 265, endPoint x: 60, endPoint y: 267, distance: 16.1
click at [45, 265] on div "Hàng sắp về" at bounding box center [119, 266] width 160 height 18
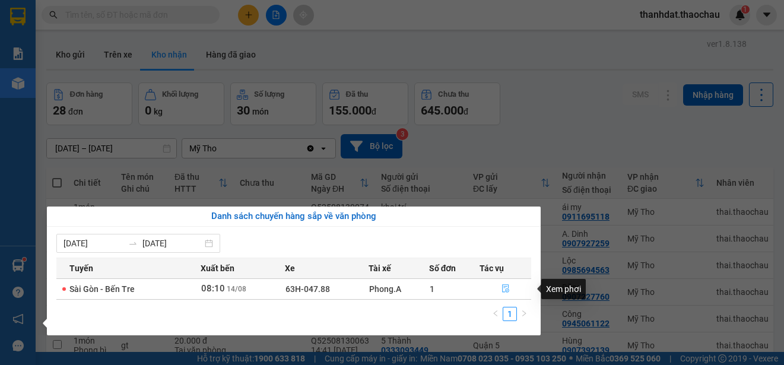
click at [504, 289] on icon "file-done" at bounding box center [505, 288] width 8 height 8
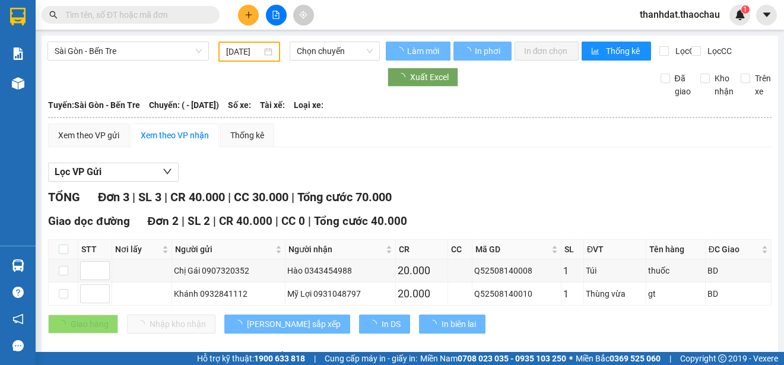
type input "[DATE]"
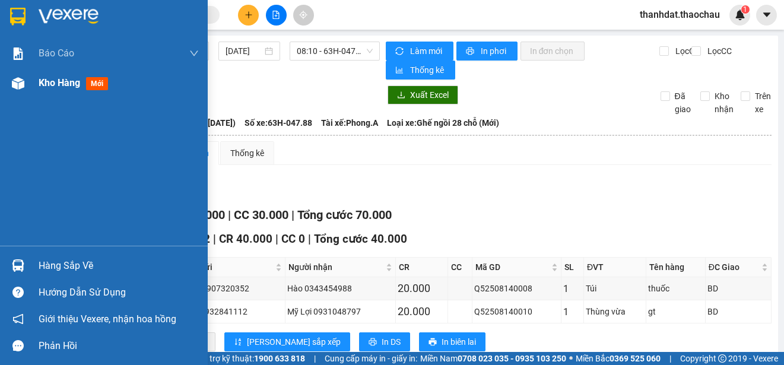
click at [56, 83] on span "Kho hàng" at bounding box center [60, 82] width 42 height 11
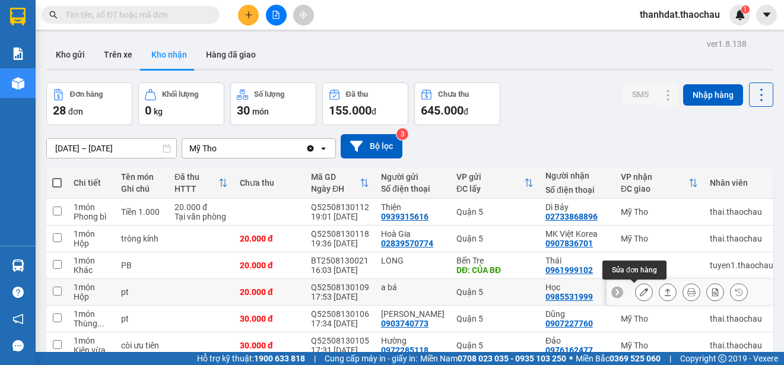
click at [639, 288] on icon at bounding box center [643, 292] width 8 height 8
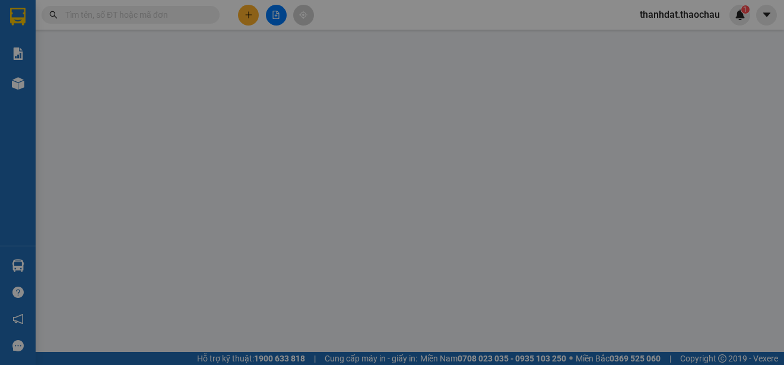
type input "a bá"
type input "0985531999"
type input "Học"
type input "20.000"
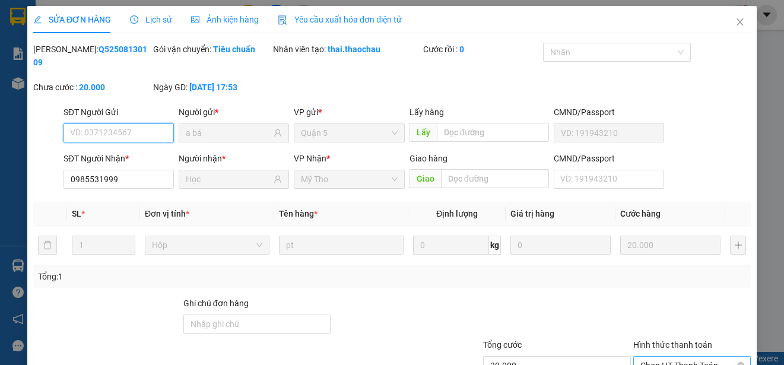
click at [663, 357] on span "Chọn HT Thanh Toán" at bounding box center [691, 366] width 103 height 18
type input "0"
drag, startPoint x: 521, startPoint y: 333, endPoint x: 550, endPoint y: 316, distance: 34.1
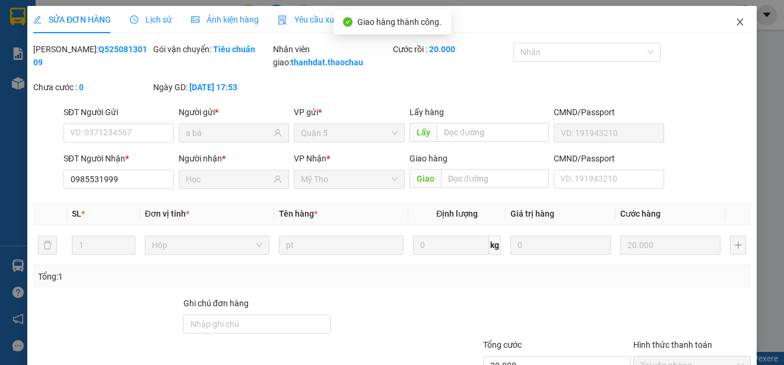
click at [736, 22] on icon "close" at bounding box center [739, 21] width 7 height 7
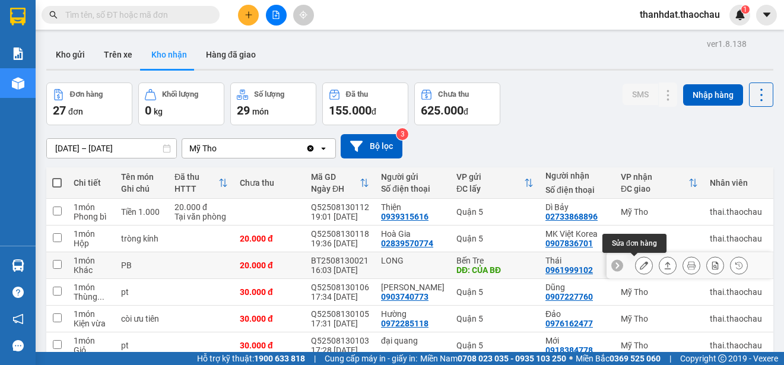
click at [639, 266] on icon at bounding box center [643, 265] width 8 height 8
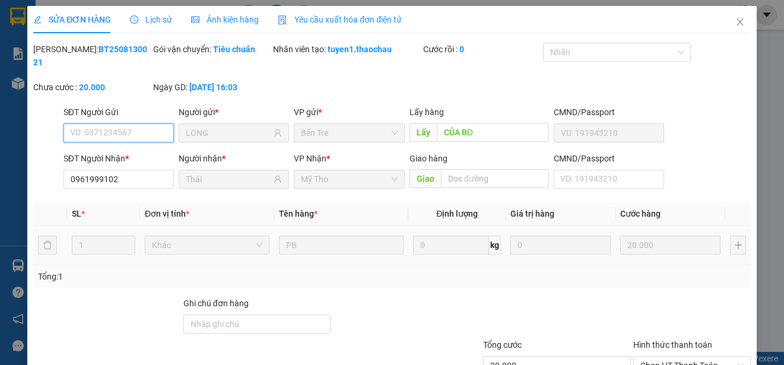
type input "LONG"
type input "CỦA BĐ"
type input "0961999102"
type input "Thái"
type input "20.000"
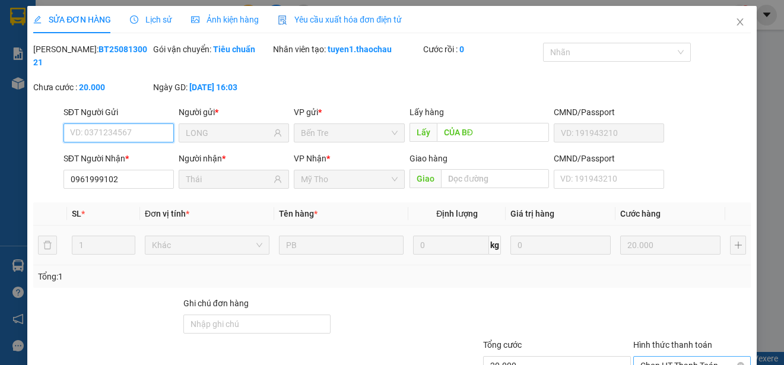
click at [652, 357] on span "Chọn HT Thanh Toán" at bounding box center [691, 366] width 103 height 18
type input "0"
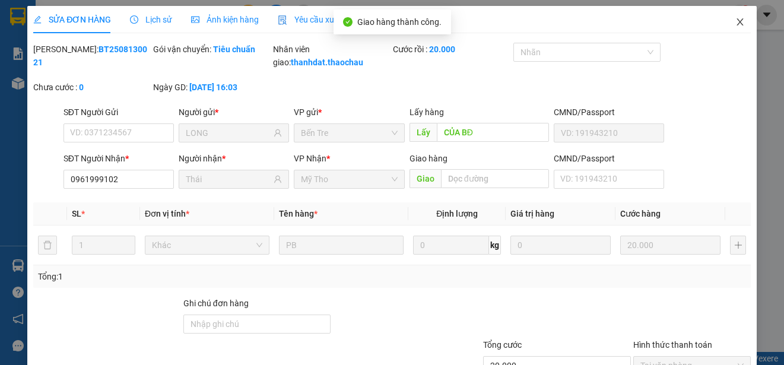
click at [735, 18] on icon "close" at bounding box center [739, 21] width 9 height 9
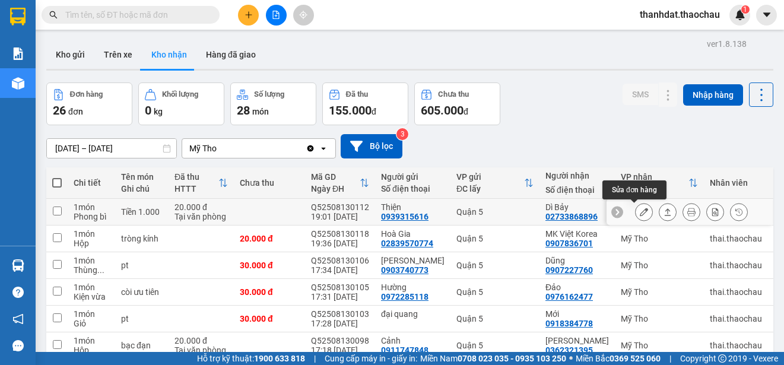
click at [638, 212] on button at bounding box center [643, 212] width 17 height 21
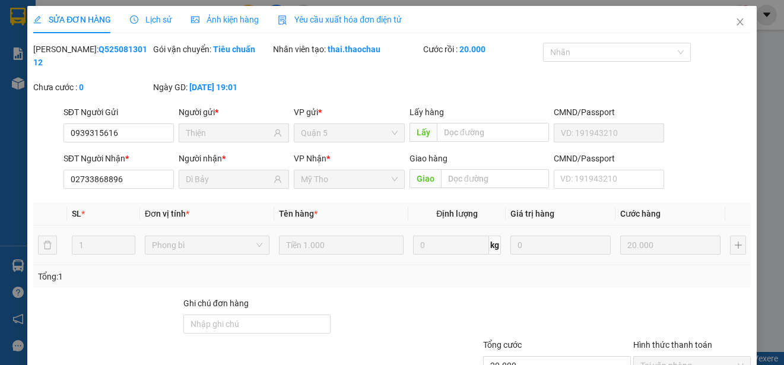
type input "0939315616"
type input "Thiện"
type input "02733868896"
type input "Dì Bảy"
type input "20.000"
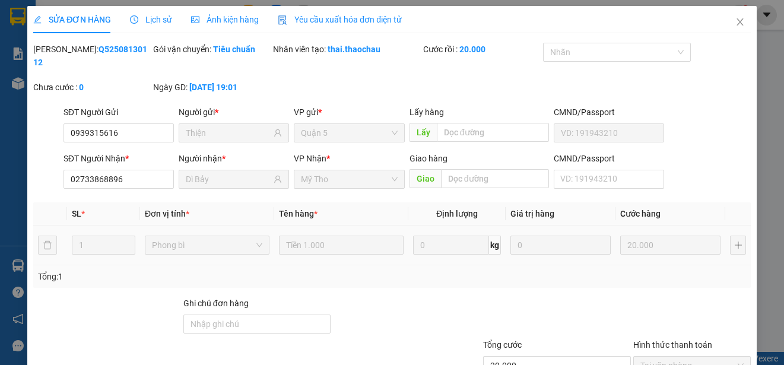
type input "0"
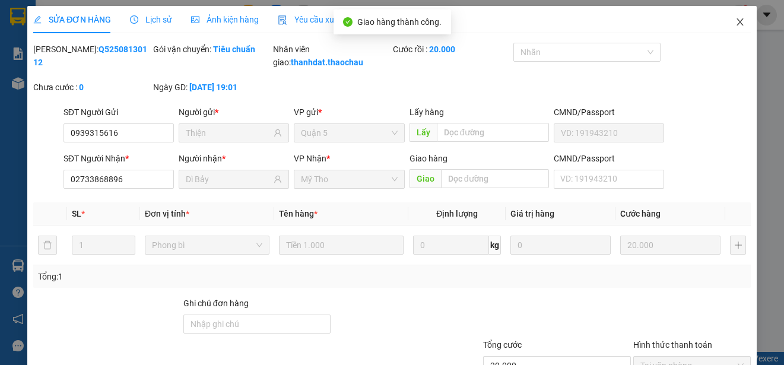
click at [726, 28] on span "Close" at bounding box center [739, 22] width 33 height 33
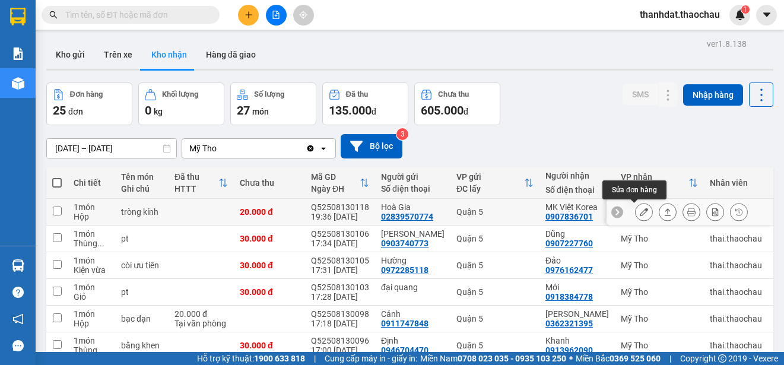
click at [639, 208] on icon at bounding box center [643, 212] width 8 height 8
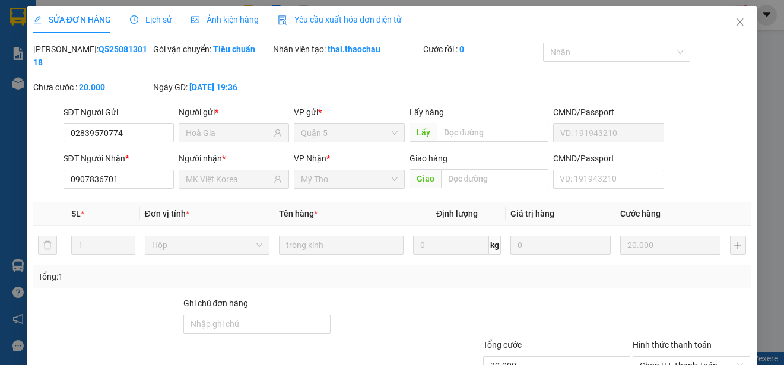
type input "02839570774"
type input "Hoà Gia"
type input "0907836701"
type input "MK Việt Korea"
type input "20.000"
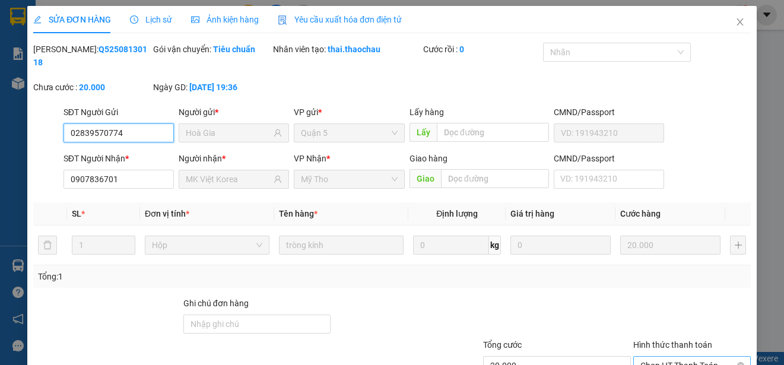
click at [677, 357] on span "Chọn HT Thanh Toán" at bounding box center [691, 366] width 103 height 18
type input "0"
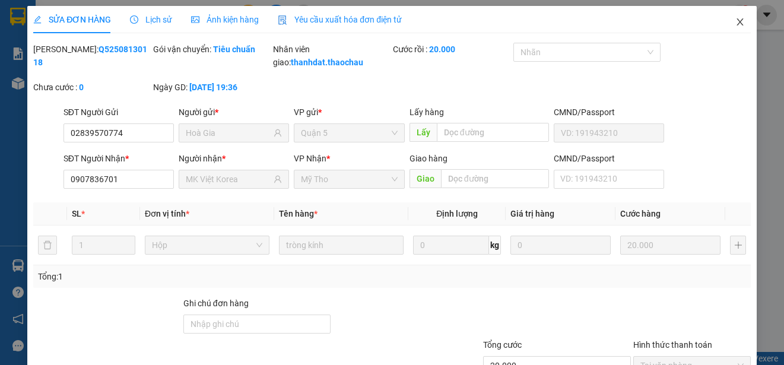
click at [735, 20] on icon "close" at bounding box center [739, 21] width 9 height 9
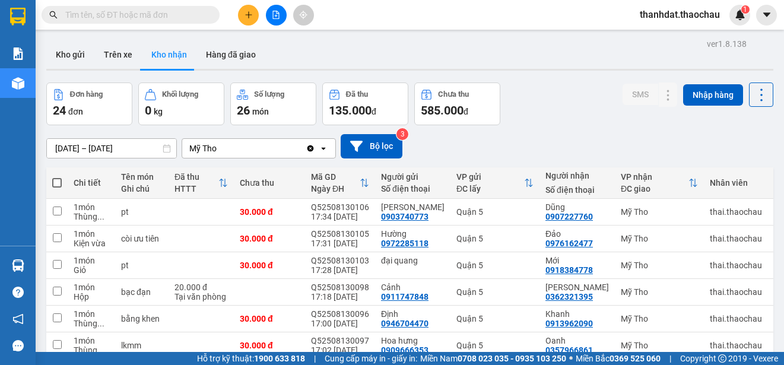
click at [107, 18] on input "text" at bounding box center [135, 14] width 140 height 13
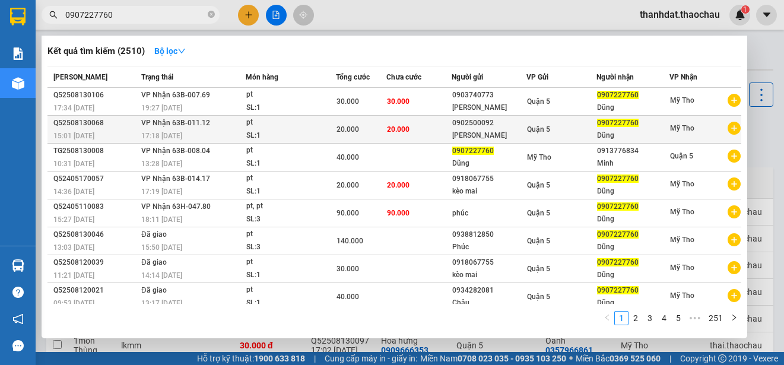
type input "0907227760"
click at [507, 128] on div "0902500092" at bounding box center [489, 123] width 74 height 12
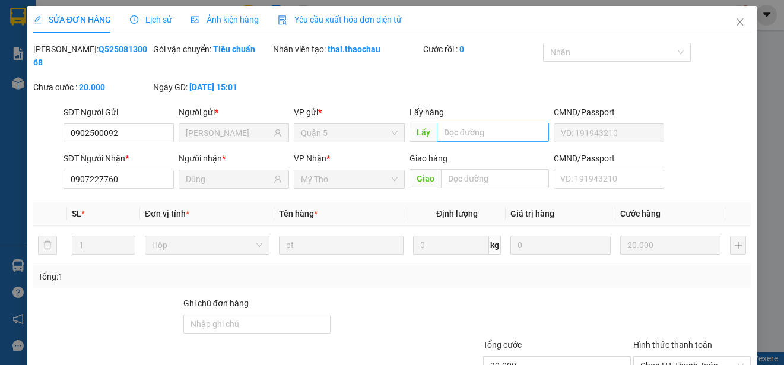
type input "0902500092"
type input "[PERSON_NAME]"
type input "0907227760"
type input "Dũng"
type input "20.000"
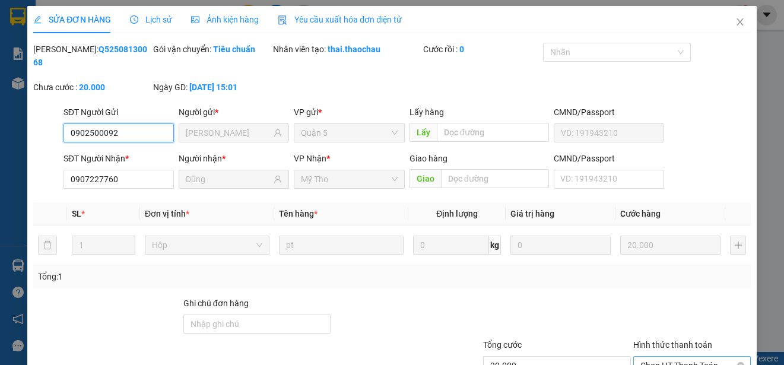
click at [654, 357] on span "Chọn HT Thanh Toán" at bounding box center [691, 366] width 103 height 18
type input "0"
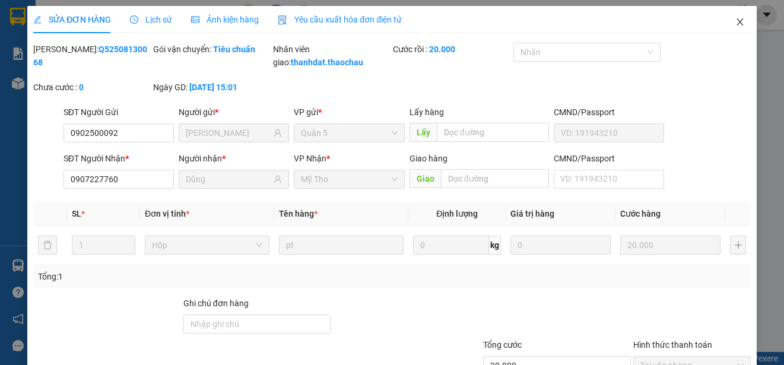
click at [736, 21] on icon "close" at bounding box center [739, 21] width 7 height 7
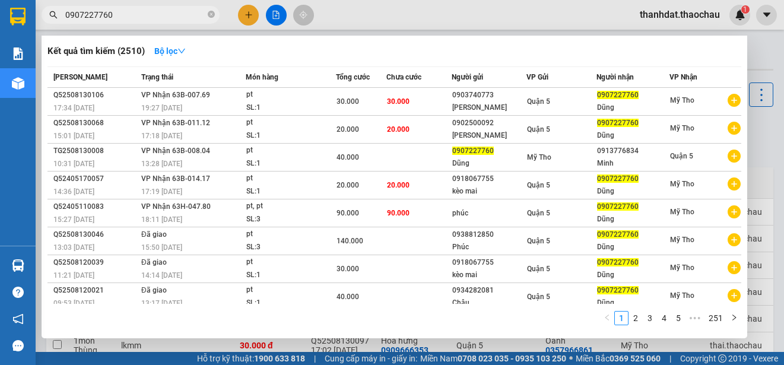
click at [115, 16] on input "0907227760" at bounding box center [135, 14] width 140 height 13
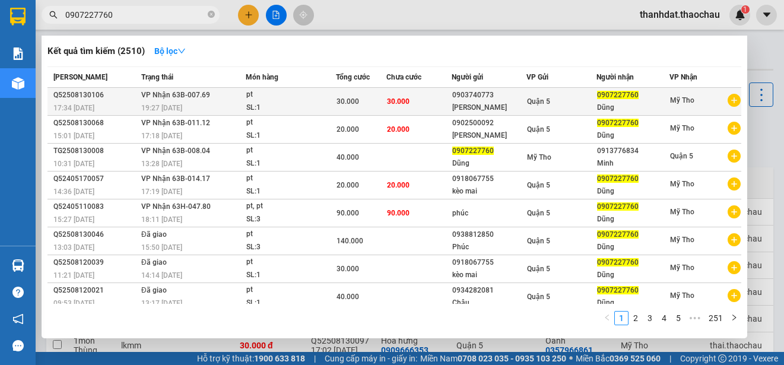
click at [487, 96] on div "0903740773" at bounding box center [489, 95] width 74 height 12
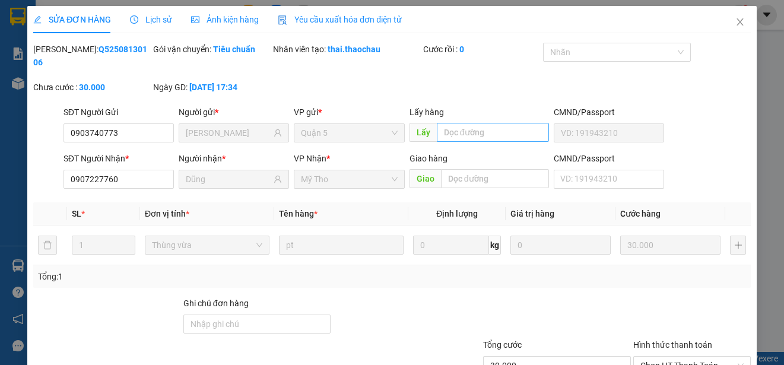
type input "0903740773"
type input "[PERSON_NAME]"
type input "0907227760"
type input "Dũng"
type input "30.000"
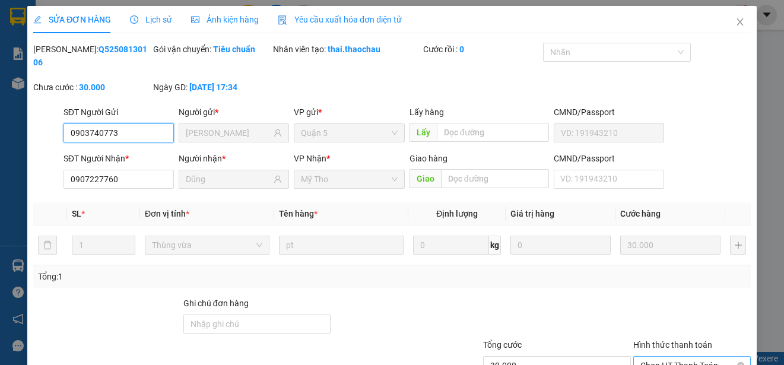
click at [661, 357] on span "Chọn HT Thanh Toán" at bounding box center [691, 366] width 103 height 18
type input "0"
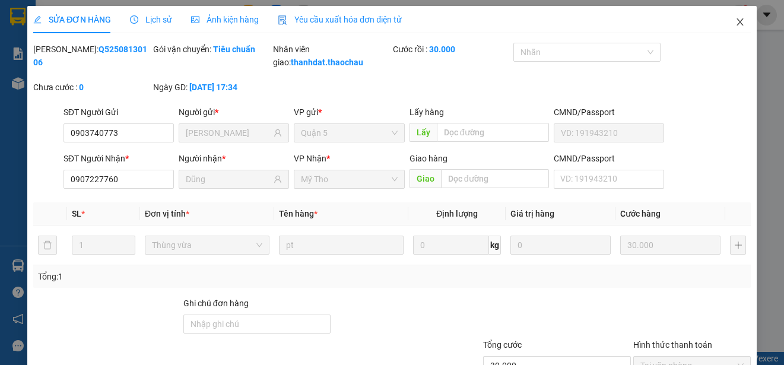
click at [736, 23] on icon "close" at bounding box center [739, 21] width 7 height 7
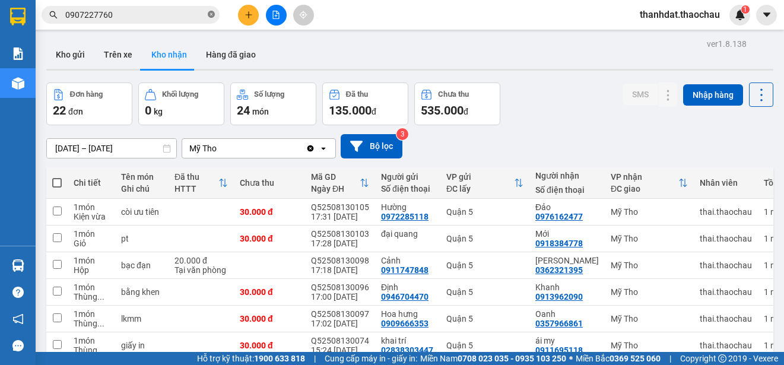
click at [212, 16] on icon "close-circle" at bounding box center [211, 14] width 7 height 7
click at [75, 56] on button "Kho gửi" at bounding box center [70, 54] width 48 height 28
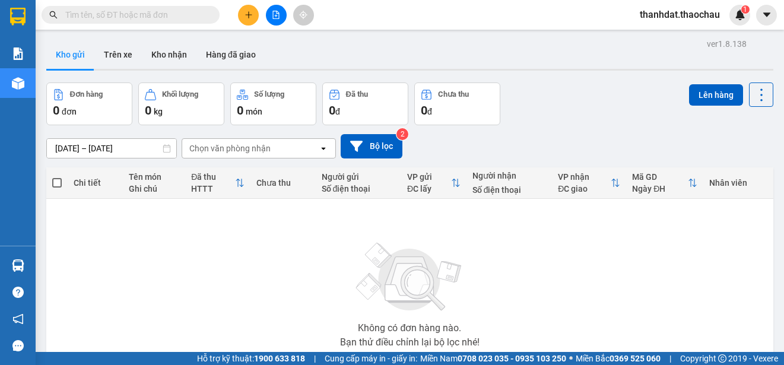
click at [257, 13] on button at bounding box center [248, 15] width 21 height 21
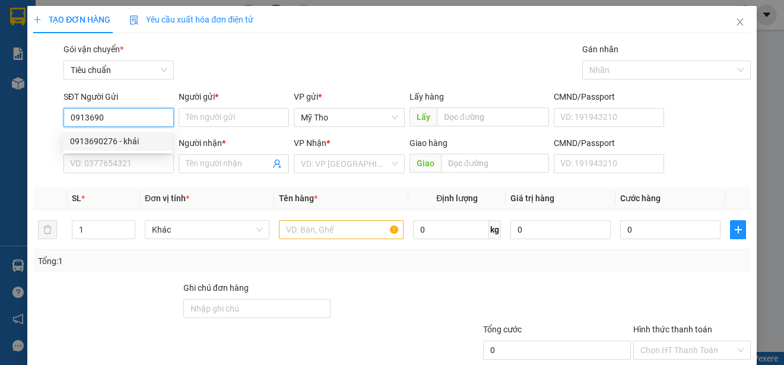
click at [125, 148] on div "0913690276 - khải" at bounding box center [117, 141] width 109 height 19
type input "0913690276"
type input "khải"
type input "0913690276"
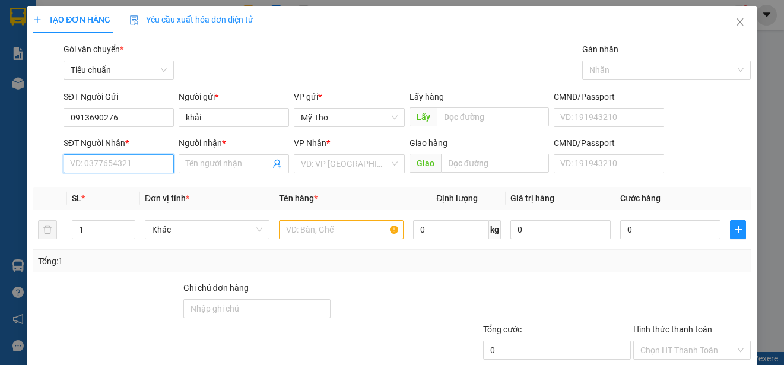
click at [133, 164] on input "SĐT Người Nhận *" at bounding box center [118, 163] width 110 height 19
click at [132, 189] on div "0333093449 - 5 Thành" at bounding box center [117, 187] width 95 height 13
type input "0333093449"
type input "5 Thành"
click at [174, 232] on span "Khác" at bounding box center [207, 230] width 110 height 18
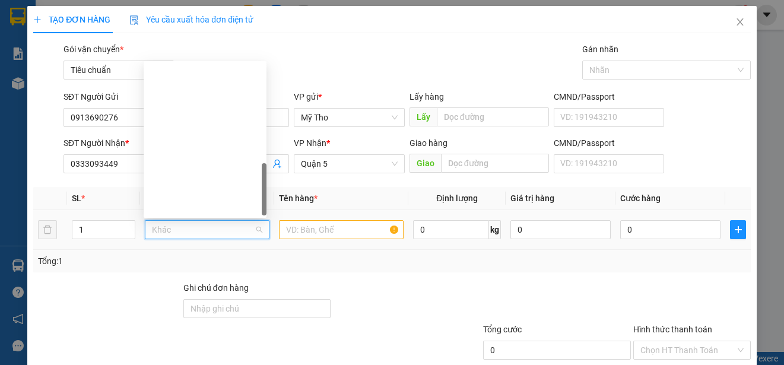
type input "p"
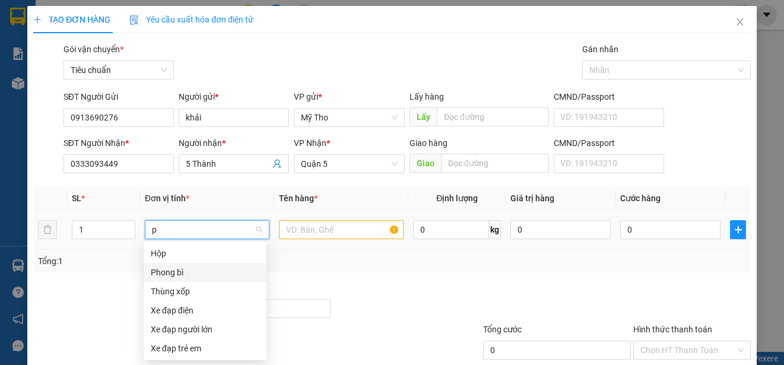
click at [171, 272] on div "Phong bì" at bounding box center [205, 272] width 109 height 13
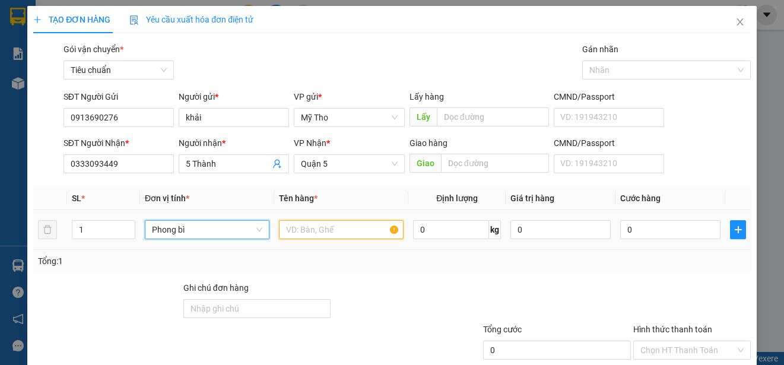
click at [292, 231] on input "text" at bounding box center [341, 229] width 125 height 19
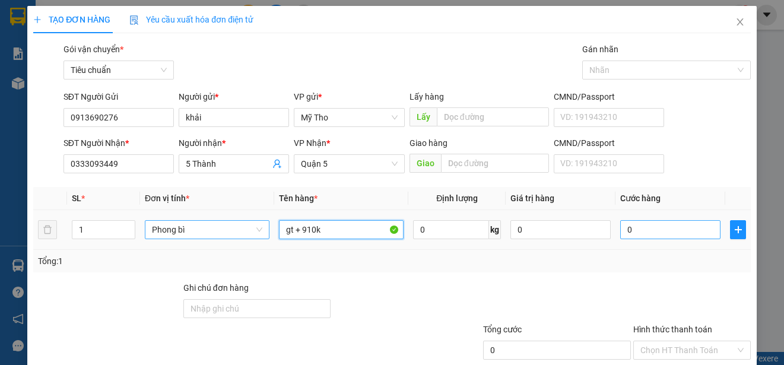
type input "gt + 910k"
click at [642, 228] on input "0" at bounding box center [670, 229] width 100 height 19
type input "2"
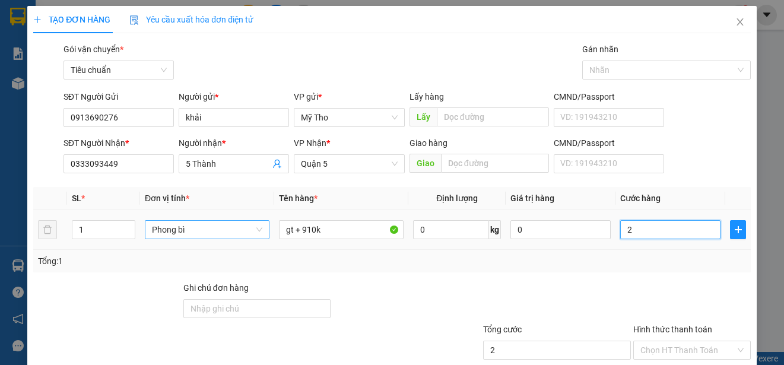
type input "20"
type input "200"
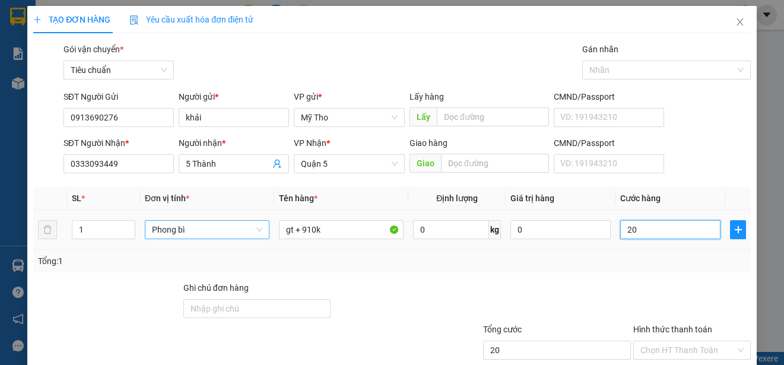
type input "200"
type input "2.000"
type input "20.000"
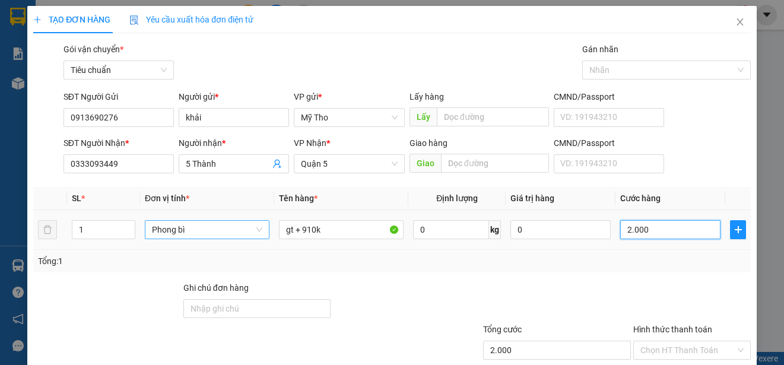
type input "20.000"
click at [667, 341] on input "Hình thức thanh toán" at bounding box center [687, 350] width 95 height 18
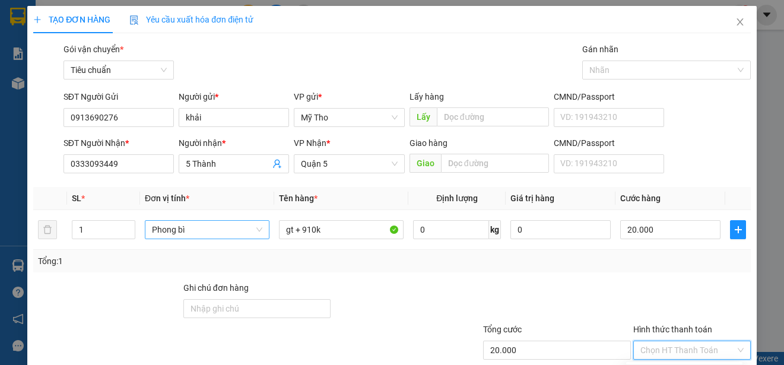
type input "0"
drag, startPoint x: 716, startPoint y: 329, endPoint x: 700, endPoint y: 307, distance: 27.7
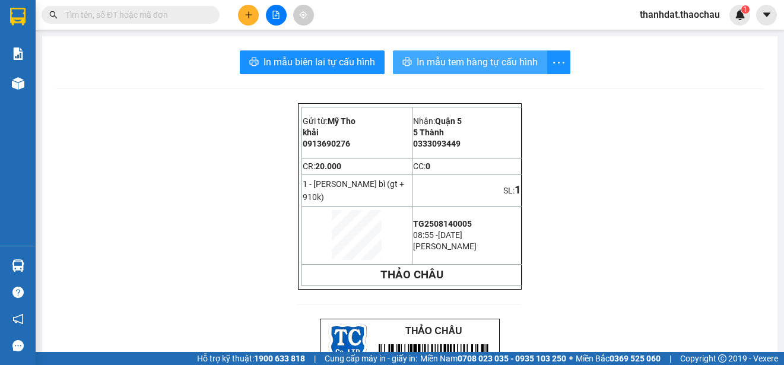
click at [499, 60] on span "In mẫu tem hàng tự cấu hình" at bounding box center [476, 62] width 121 height 15
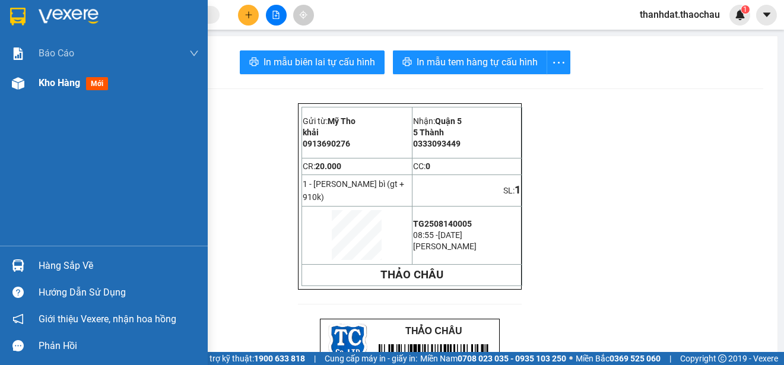
click at [47, 81] on span "Kho hàng" at bounding box center [60, 82] width 42 height 11
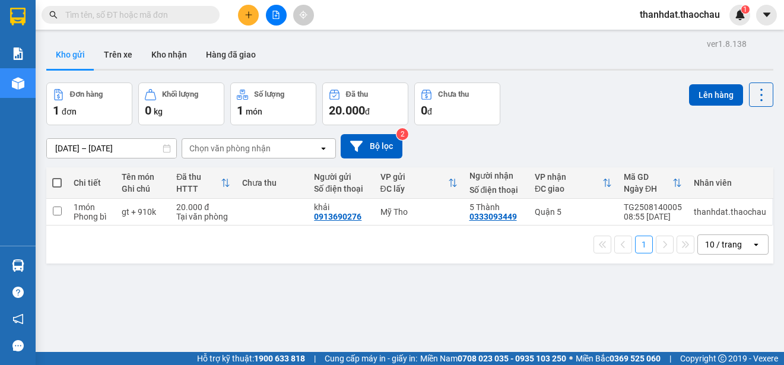
click at [56, 185] on span at bounding box center [56, 182] width 9 height 9
click at [57, 177] on input "checkbox" at bounding box center [57, 177] width 0 height 0
checkbox input "true"
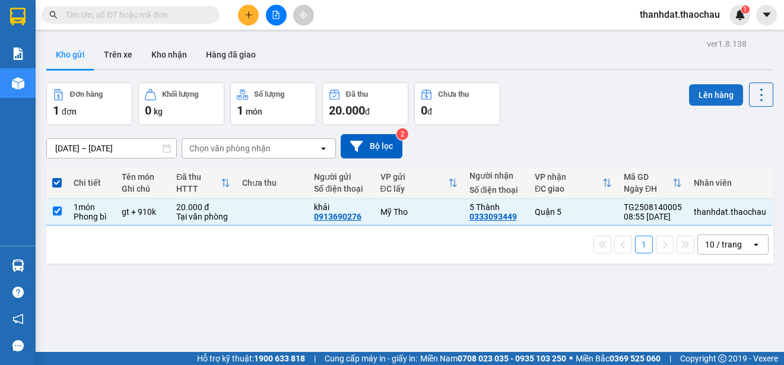
click at [715, 98] on button "Lên hàng" at bounding box center [716, 94] width 54 height 21
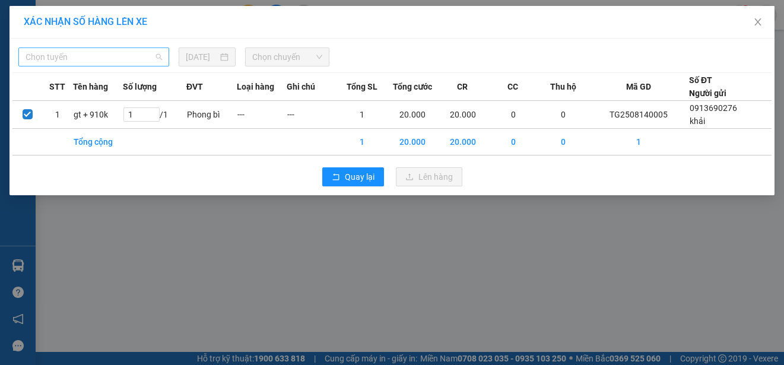
click at [103, 62] on span "Chọn tuyến" at bounding box center [94, 57] width 136 height 18
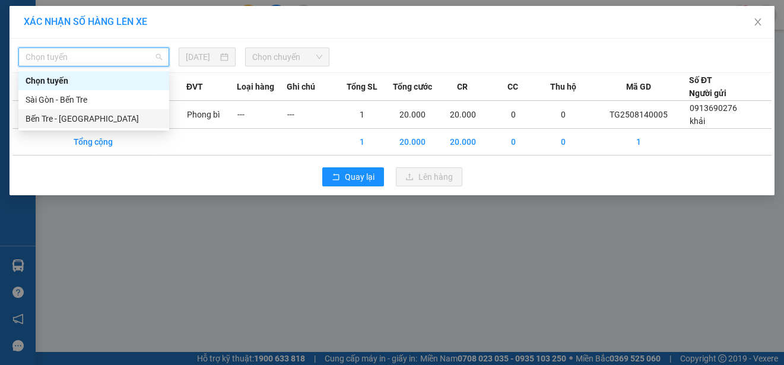
click at [83, 115] on div "Bến Tre - [GEOGRAPHIC_DATA]" at bounding box center [94, 118] width 136 height 13
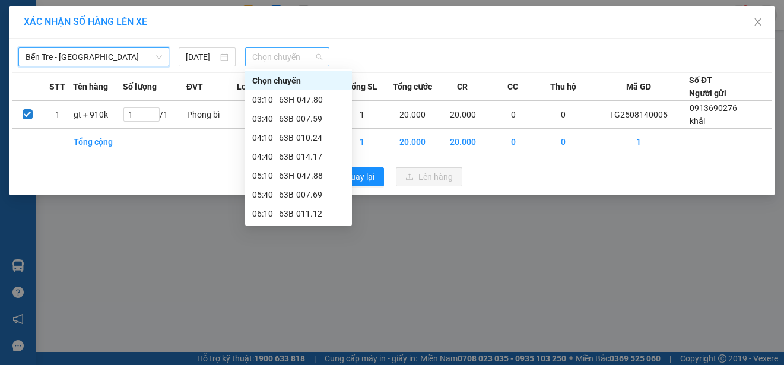
click at [278, 51] on span "Chọn chuyến" at bounding box center [286, 57] width 69 height 18
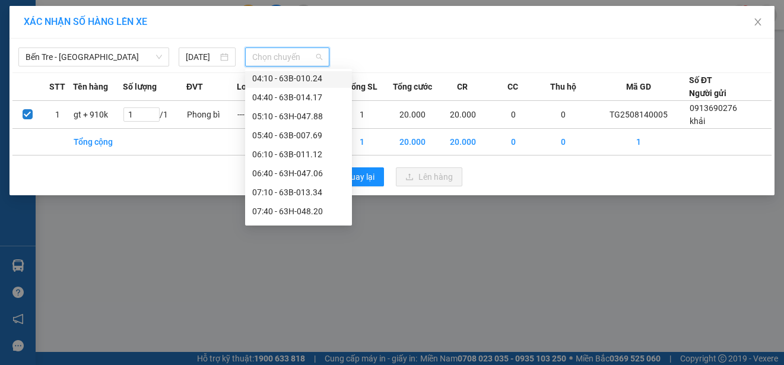
scroll to position [119, 0]
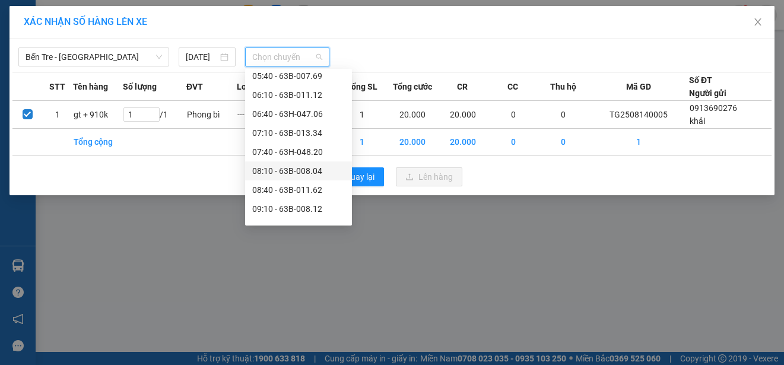
click at [314, 170] on div "08:10 - 63B-008.04" at bounding box center [298, 170] width 93 height 13
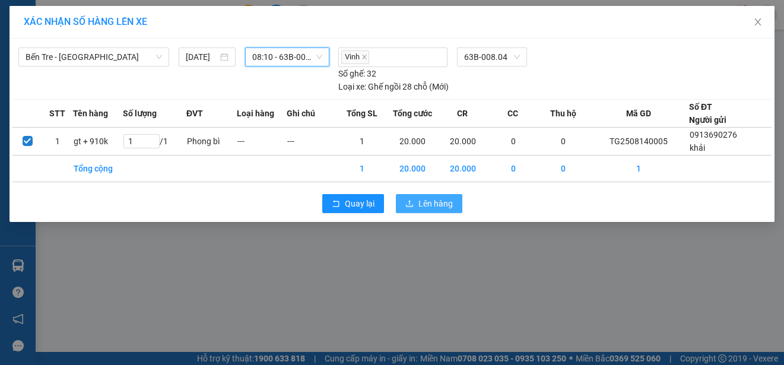
click at [436, 204] on span "Lên hàng" at bounding box center [435, 203] width 34 height 13
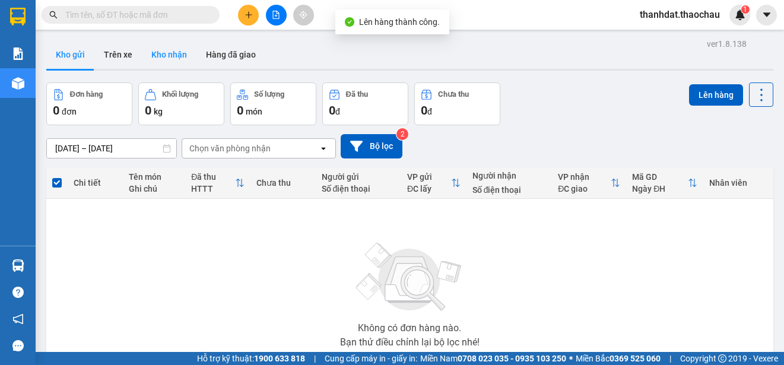
click at [173, 58] on button "Kho nhận" at bounding box center [169, 54] width 55 height 28
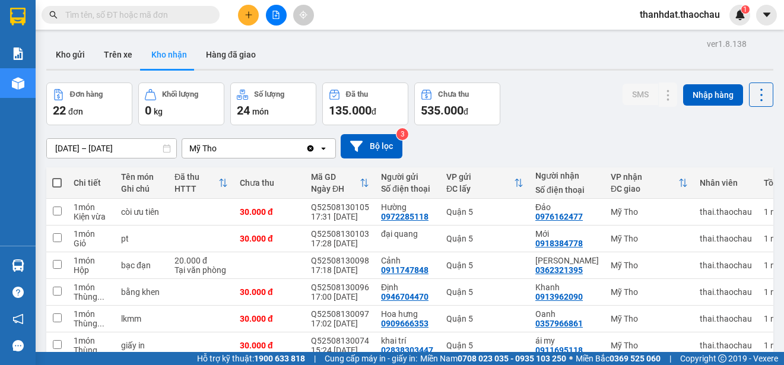
click at [98, 16] on input "text" at bounding box center [135, 14] width 140 height 13
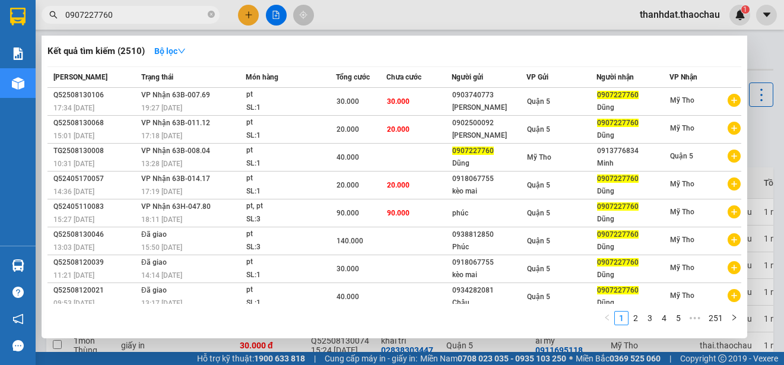
type input "0907227760"
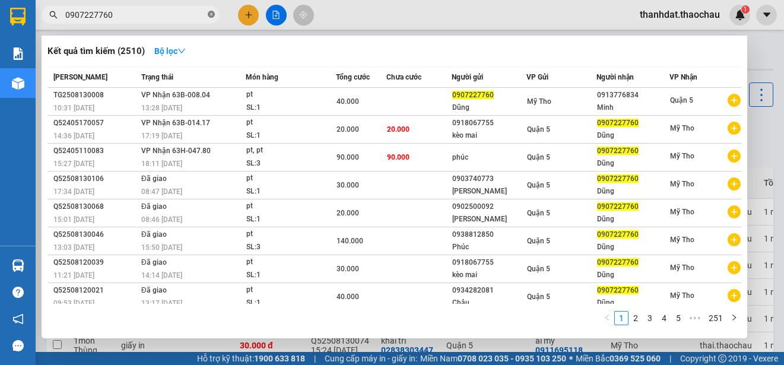
click at [212, 15] on icon "close-circle" at bounding box center [211, 14] width 7 height 7
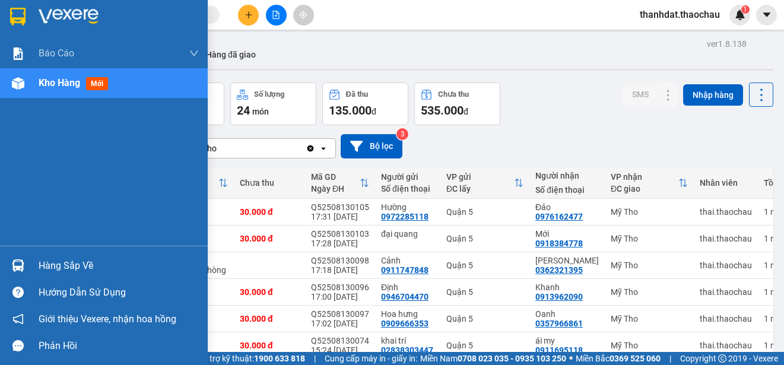
click at [77, 266] on div "Hàng sắp về" at bounding box center [119, 266] width 160 height 18
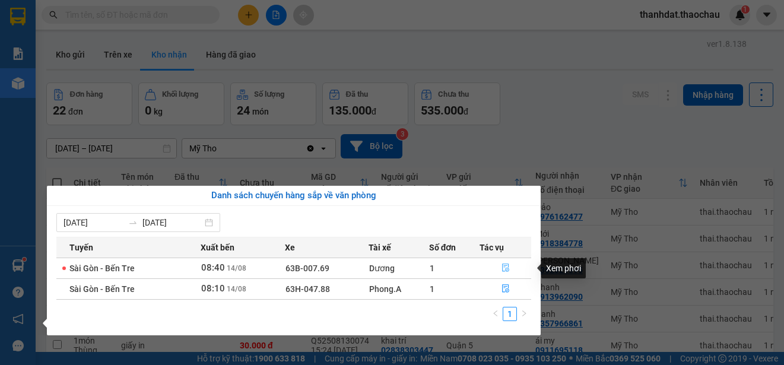
click at [504, 266] on icon "file-done" at bounding box center [505, 268] width 7 height 8
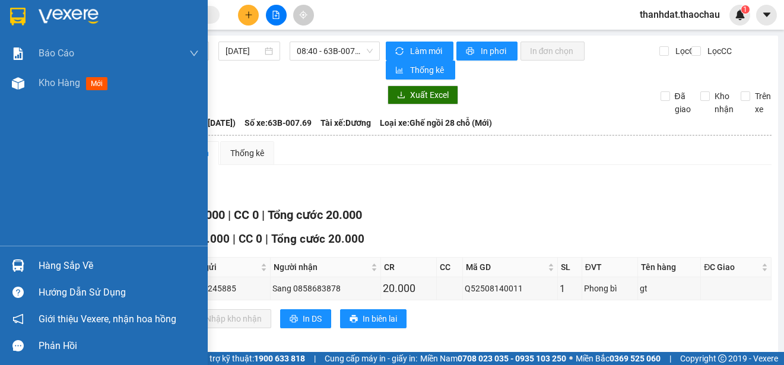
click at [52, 264] on div "Hàng sắp về" at bounding box center [119, 266] width 160 height 18
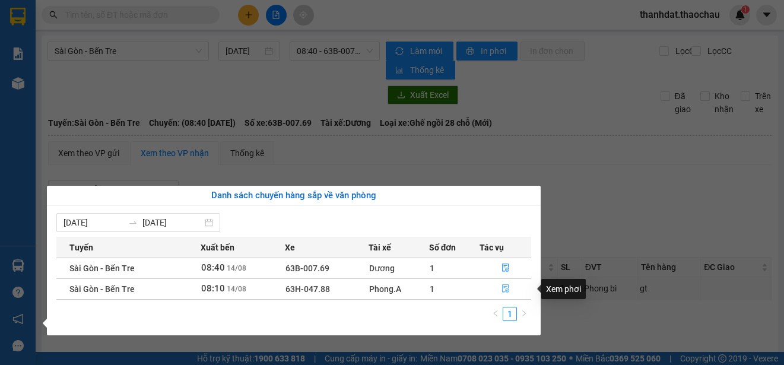
click at [503, 288] on icon "file-done" at bounding box center [505, 288] width 8 height 8
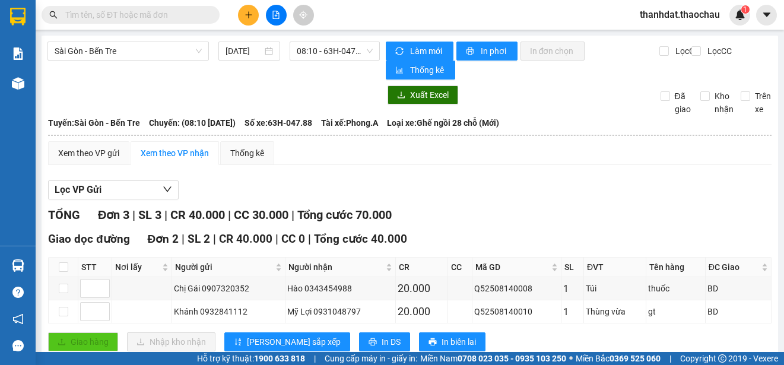
scroll to position [145, 0]
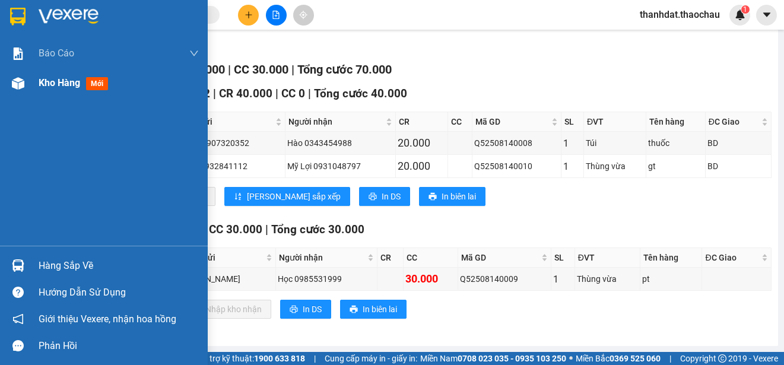
click at [38, 82] on div "Kho hàng mới" at bounding box center [104, 83] width 208 height 30
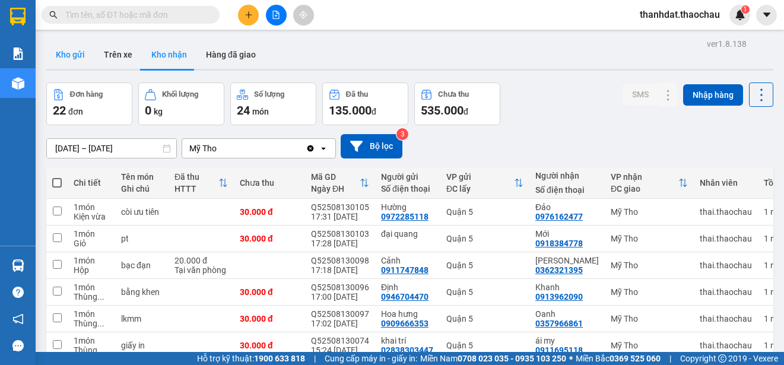
click at [70, 55] on button "Kho gửi" at bounding box center [70, 54] width 48 height 28
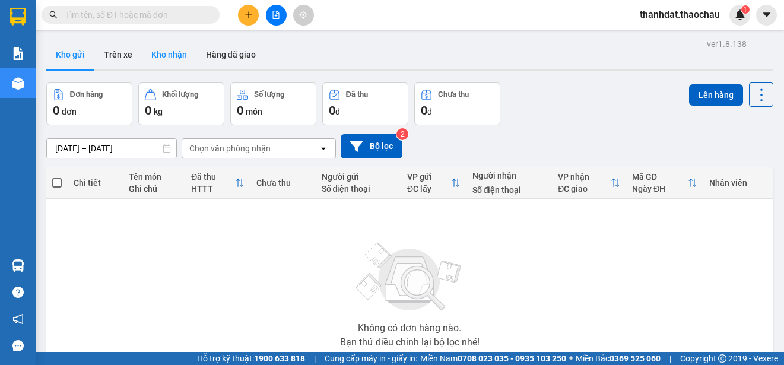
click at [161, 52] on button "Kho nhận" at bounding box center [169, 54] width 55 height 28
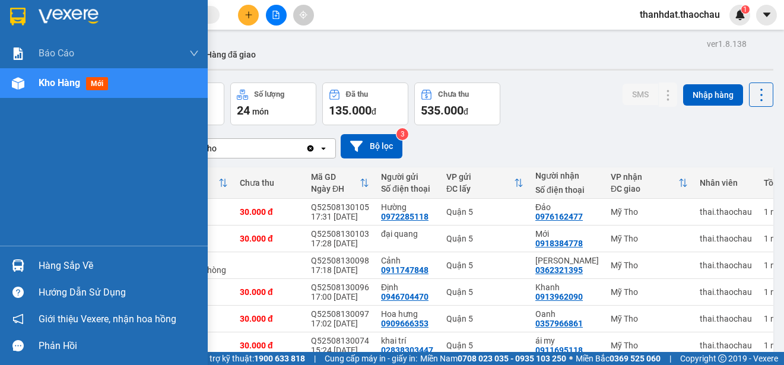
click at [62, 266] on div "Hàng sắp về" at bounding box center [119, 266] width 160 height 18
click at [22, 112] on div "[PERSON_NAME] [PERSON_NAME] [PERSON_NAME] ([PERSON_NAME]) [PERSON_NAME] số tạo …" at bounding box center [104, 182] width 208 height 365
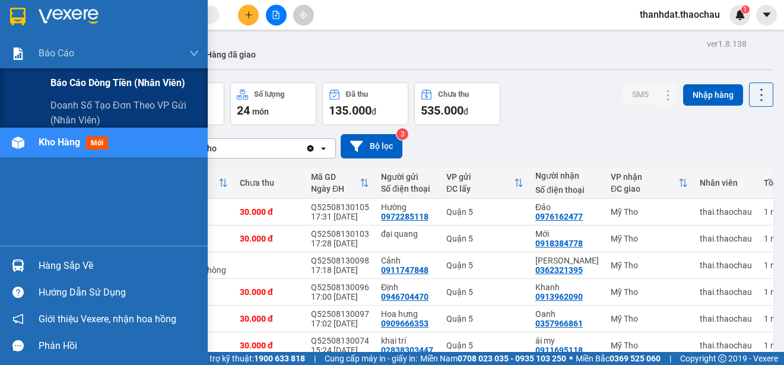
click at [66, 81] on span "Báo cáo dòng tiền (nhân viên)" at bounding box center [117, 82] width 135 height 15
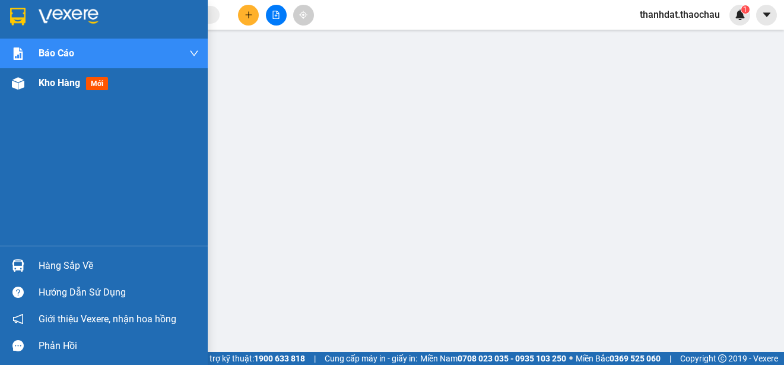
click at [56, 81] on span "Kho hàng" at bounding box center [60, 82] width 42 height 11
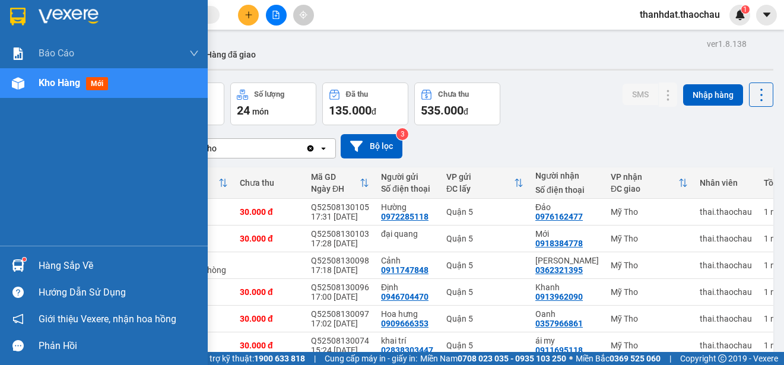
click at [67, 264] on div "Hàng sắp về" at bounding box center [119, 266] width 160 height 18
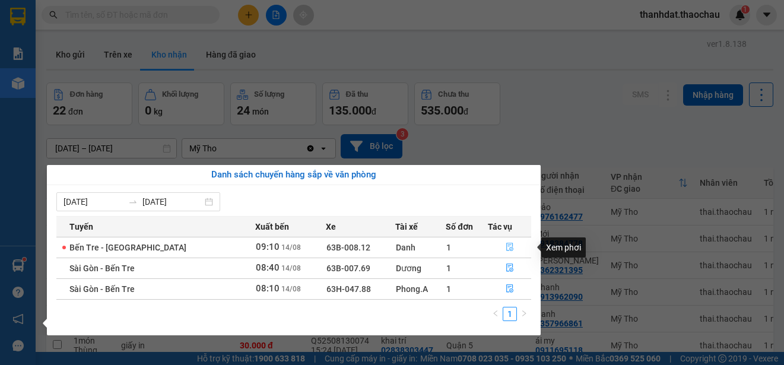
click at [506, 246] on icon "file-done" at bounding box center [509, 247] width 8 height 8
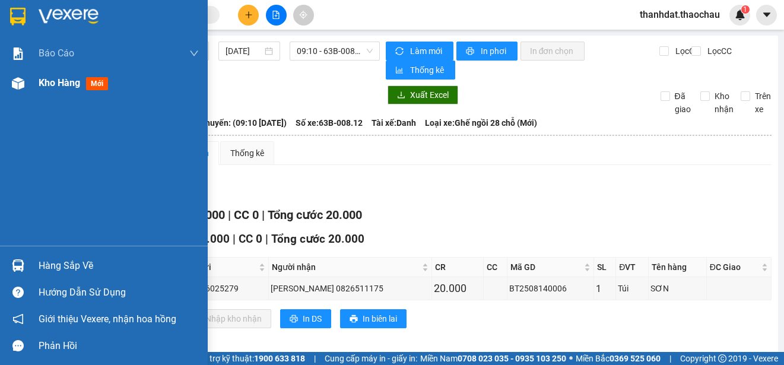
click at [43, 83] on span "Kho hàng" at bounding box center [60, 82] width 42 height 11
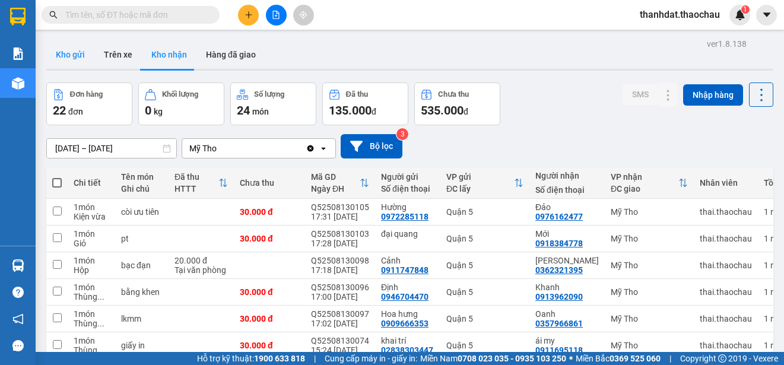
click at [69, 52] on button "Kho gửi" at bounding box center [70, 54] width 48 height 28
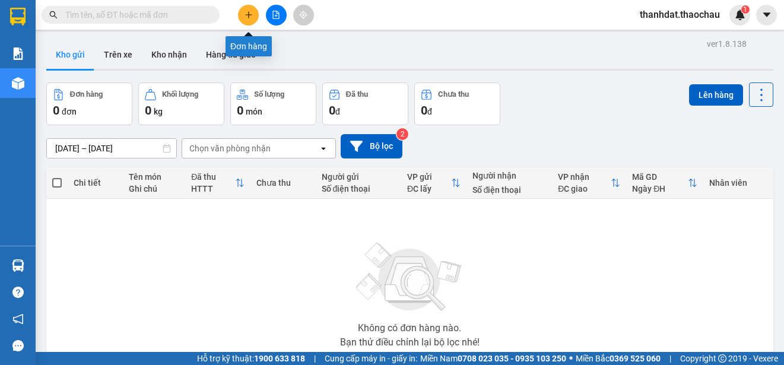
click at [252, 17] on icon "plus" at bounding box center [248, 15] width 8 height 8
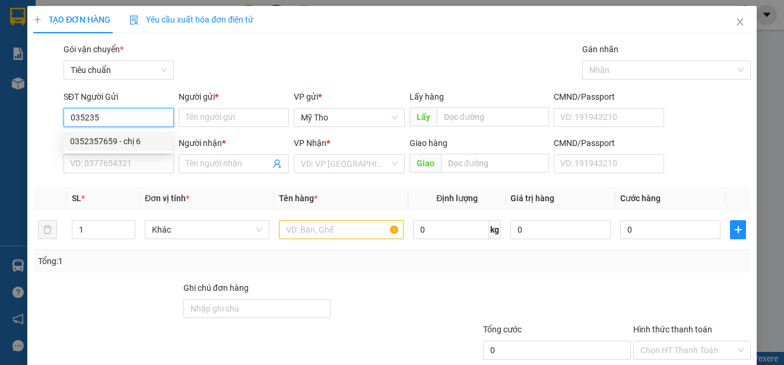
click at [133, 140] on div "0352357659 - chị 6" at bounding box center [117, 141] width 95 height 13
type input "0352357659"
type input "chị 6"
type input "0352357659"
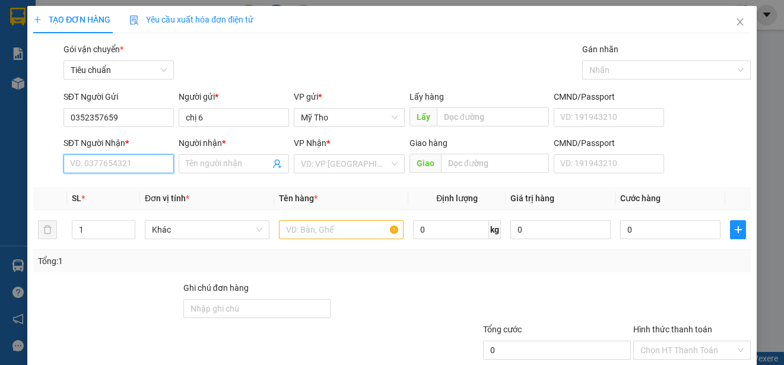
click at [139, 167] on input "SĐT Người Nhận *" at bounding box center [118, 163] width 110 height 19
click at [131, 187] on div "0989219385 - thu" at bounding box center [117, 187] width 95 height 13
type input "0989219385"
type input "thu"
click at [198, 230] on span "Khác" at bounding box center [207, 230] width 110 height 18
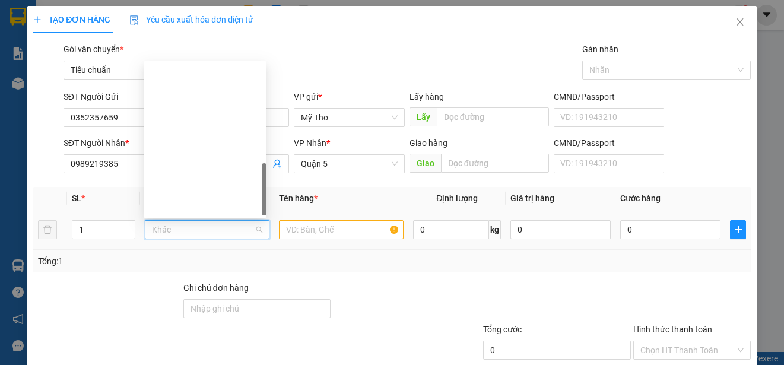
scroll to position [370, 0]
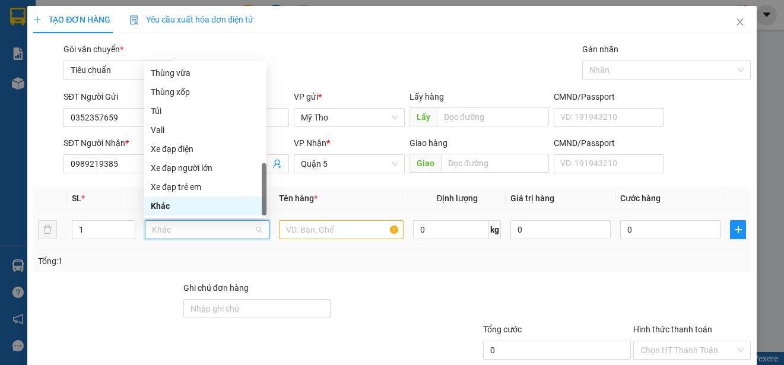
type input "t"
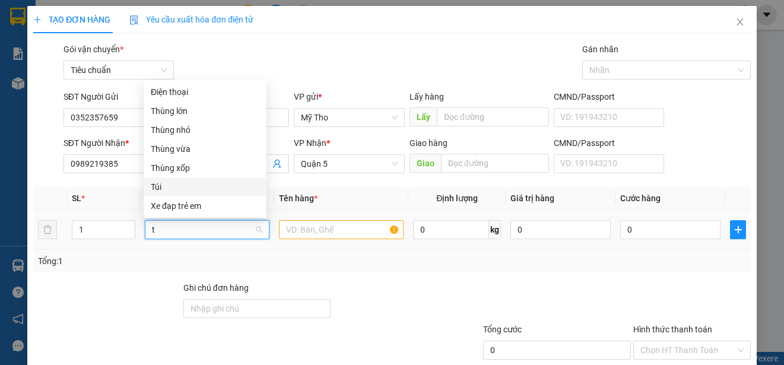
click at [155, 188] on div "Túi" at bounding box center [205, 186] width 109 height 13
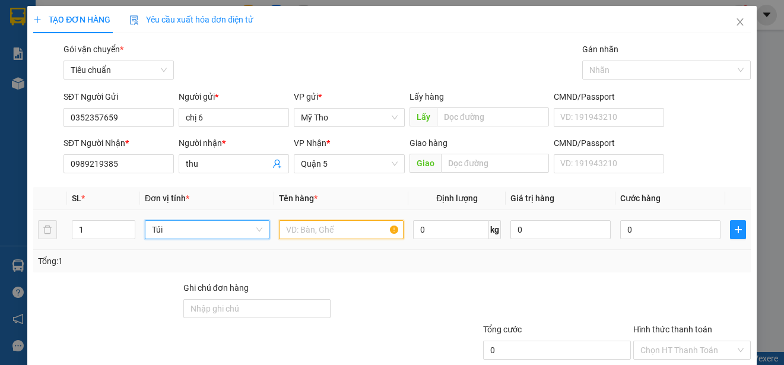
click at [301, 231] on input "text" at bounding box center [341, 229] width 125 height 19
paste input "ươi"
paste input "ởi"
type input "bưởi"
click at [646, 239] on div "0" at bounding box center [670, 230] width 100 height 24
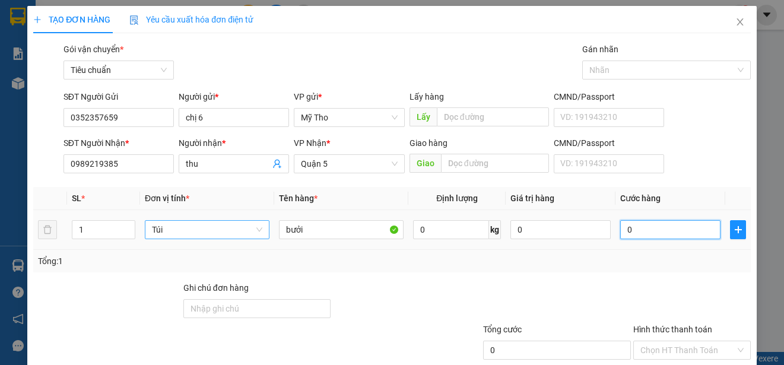
click at [651, 229] on input "0" at bounding box center [670, 229] width 100 height 19
type input "4"
type input "40"
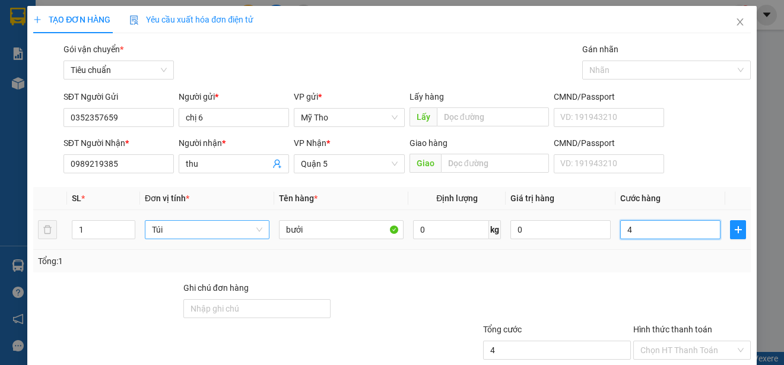
type input "40"
type input "400"
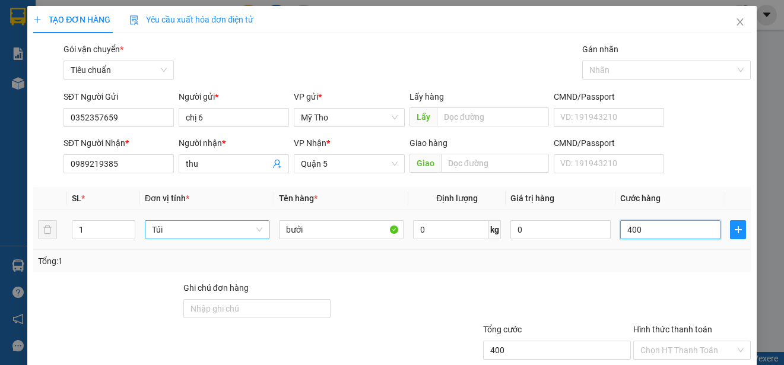
type input "4.000"
type input "40.000"
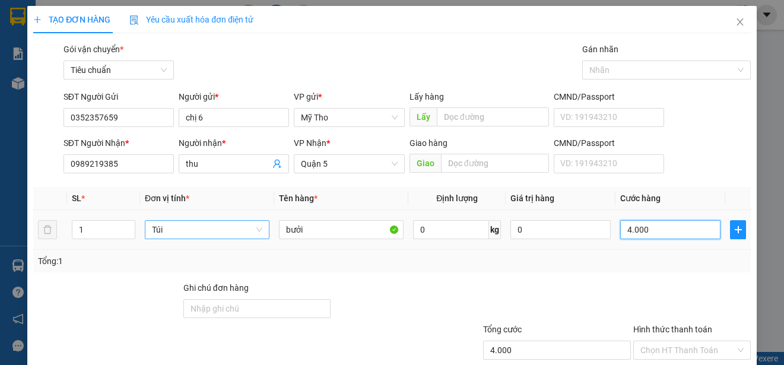
type input "40.000"
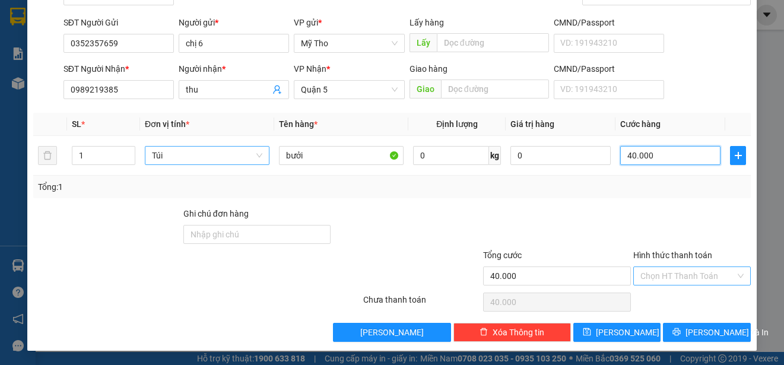
type input "40.000"
click at [680, 272] on input "Hình thức thanh toán" at bounding box center [687, 276] width 95 height 18
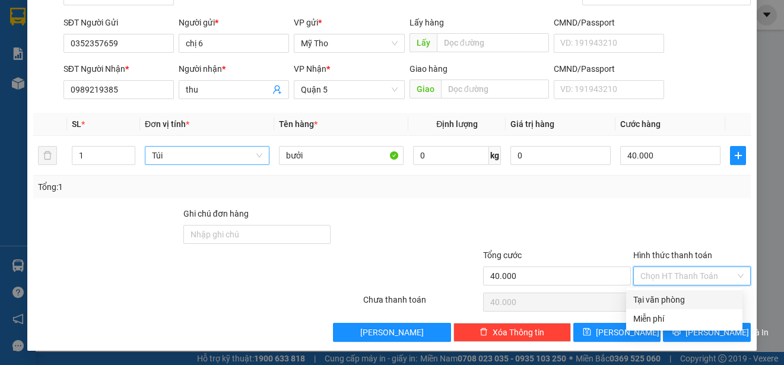
click at [679, 298] on div "Tại văn phòng" at bounding box center [684, 299] width 102 height 13
type input "0"
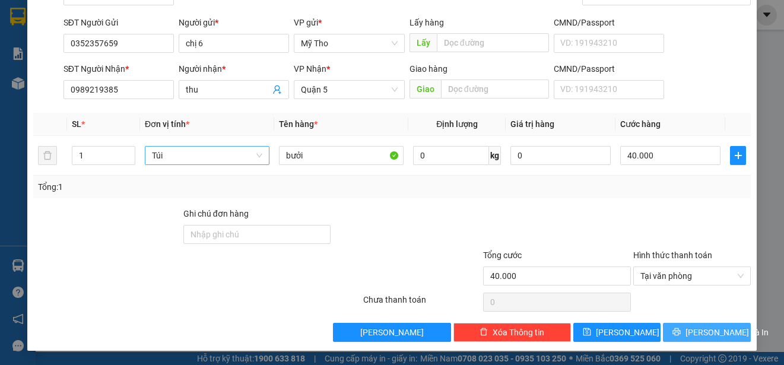
click at [708, 332] on span "[PERSON_NAME] và In" at bounding box center [726, 332] width 83 height 13
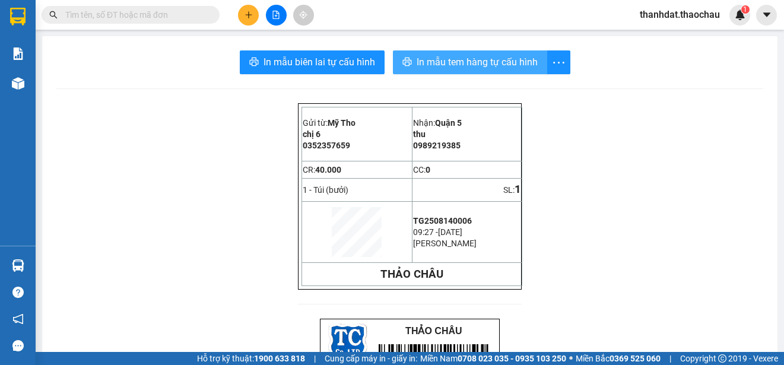
click at [468, 61] on span "In mẫu tem hàng tự cấu hình" at bounding box center [476, 62] width 121 height 15
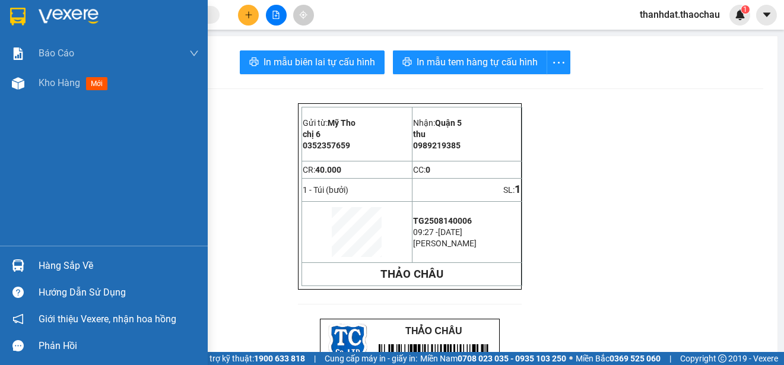
click at [64, 267] on div "Hàng sắp về" at bounding box center [119, 266] width 160 height 18
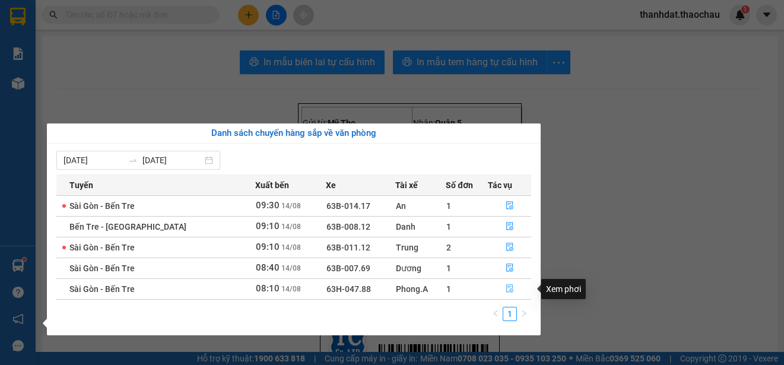
click at [505, 288] on icon "file-done" at bounding box center [509, 288] width 8 height 8
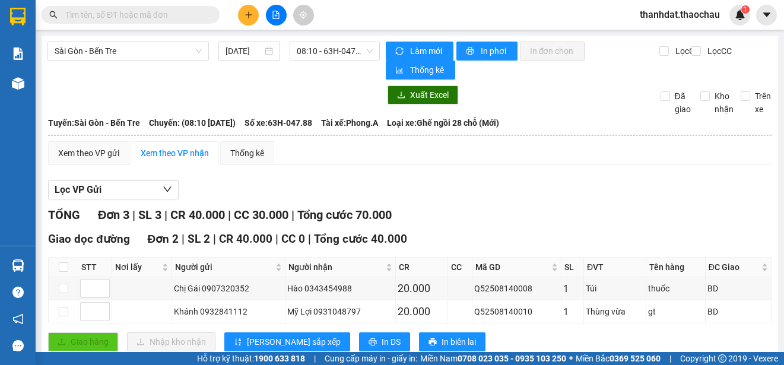
scroll to position [145, 0]
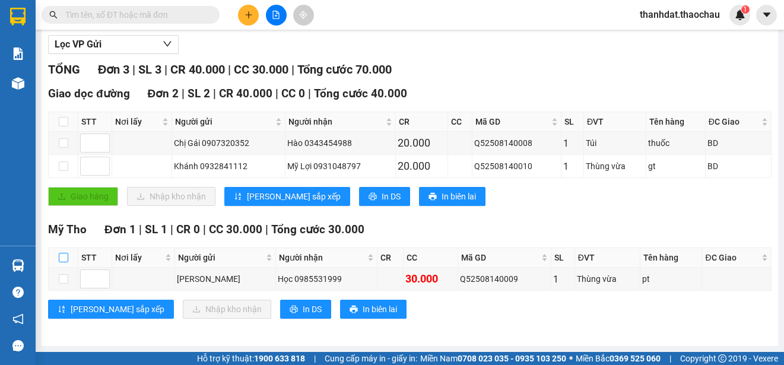
click at [61, 259] on input "checkbox" at bounding box center [63, 257] width 9 height 9
checkbox input "true"
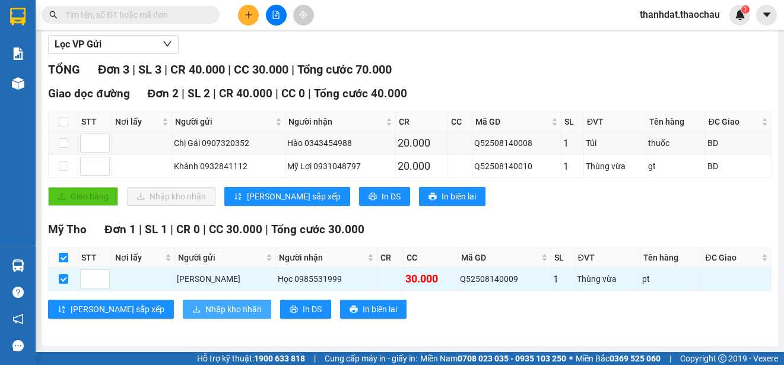
click at [205, 307] on span "Nhập kho nhận" at bounding box center [233, 309] width 56 height 13
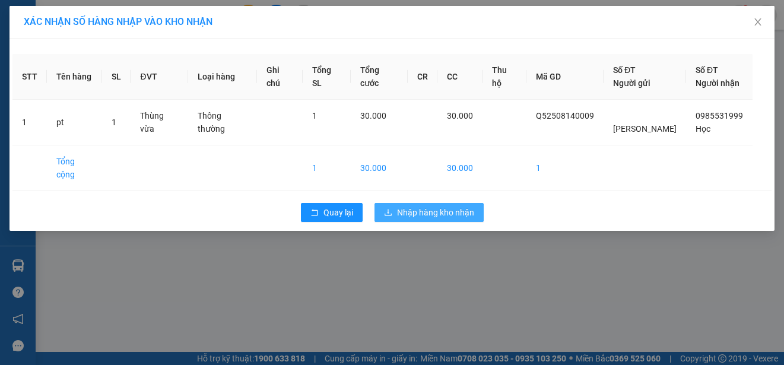
click at [453, 206] on span "Nhập hàng kho nhận" at bounding box center [435, 212] width 77 height 13
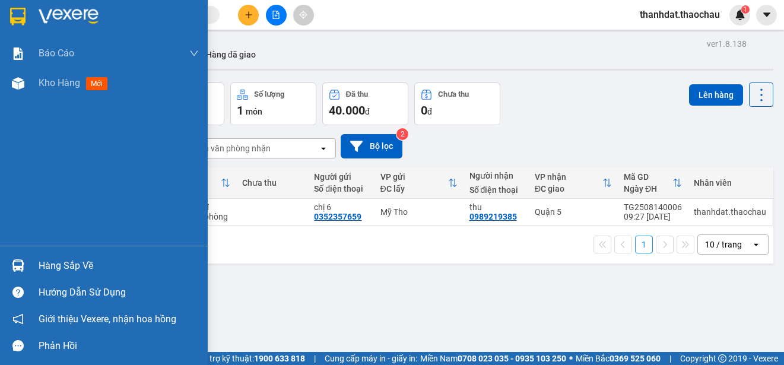
click at [51, 263] on div "Hàng sắp về" at bounding box center [119, 266] width 160 height 18
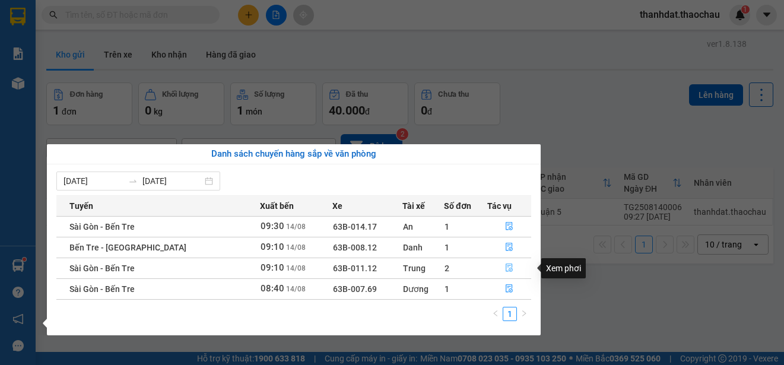
click at [505, 267] on icon "file-done" at bounding box center [509, 267] width 8 height 8
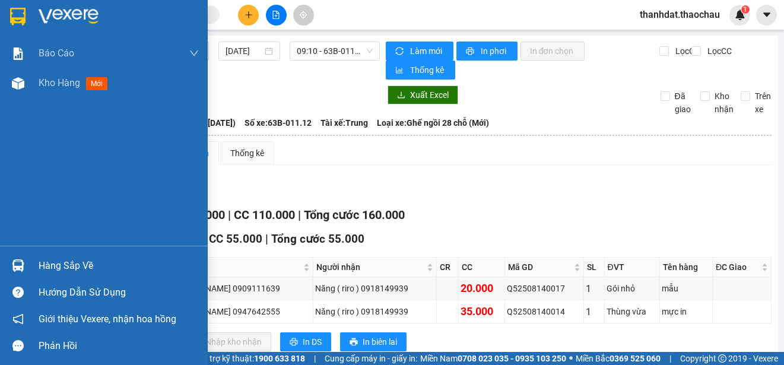
click at [48, 266] on div "Hàng sắp về" at bounding box center [119, 266] width 160 height 18
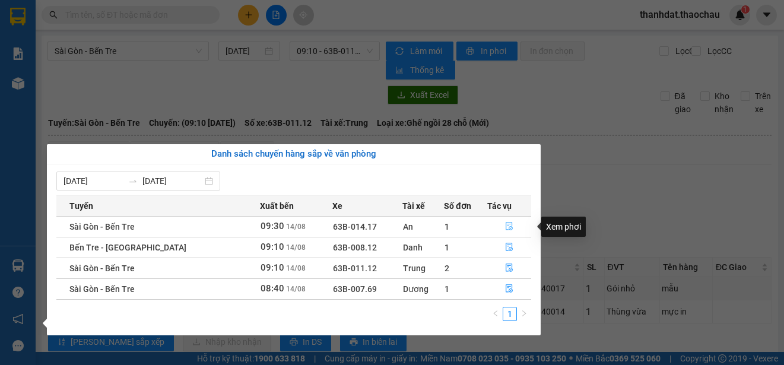
click at [505, 226] on icon "file-done" at bounding box center [509, 226] width 8 height 8
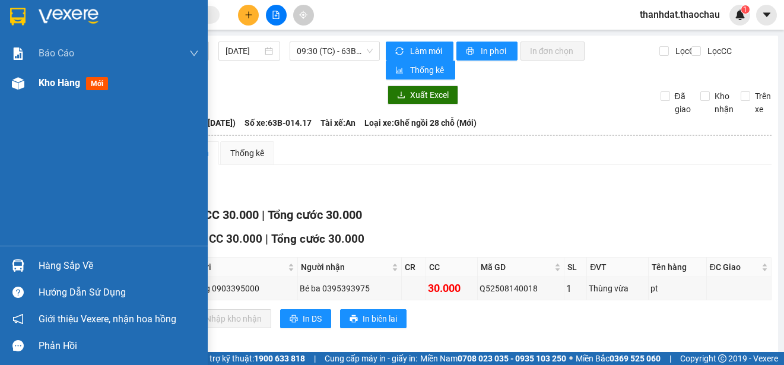
click at [53, 87] on span "Kho hàng" at bounding box center [60, 82] width 42 height 11
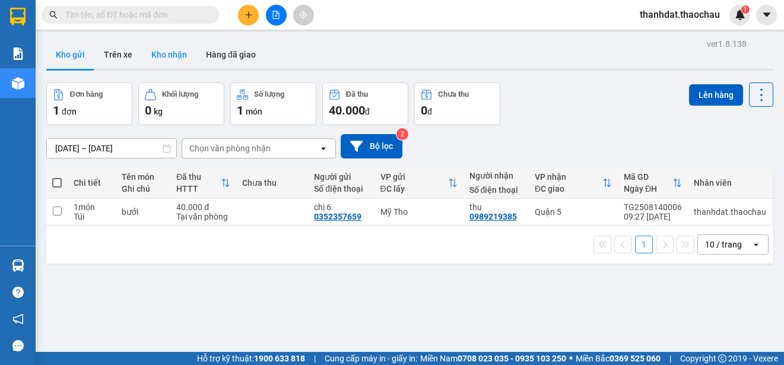
click at [165, 50] on button "Kho nhận" at bounding box center [169, 54] width 55 height 28
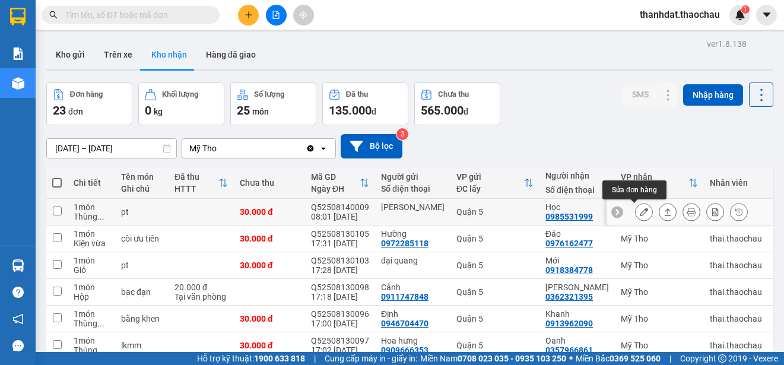
click at [639, 215] on icon at bounding box center [643, 212] width 8 height 8
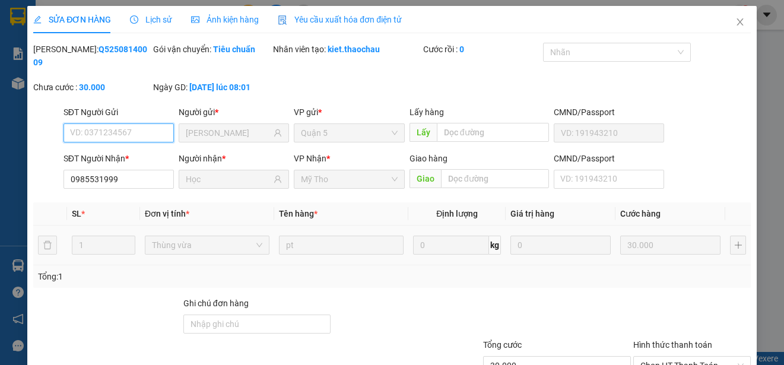
type input "[PERSON_NAME]"
type input "0985531999"
type input "Học"
type input "30.000"
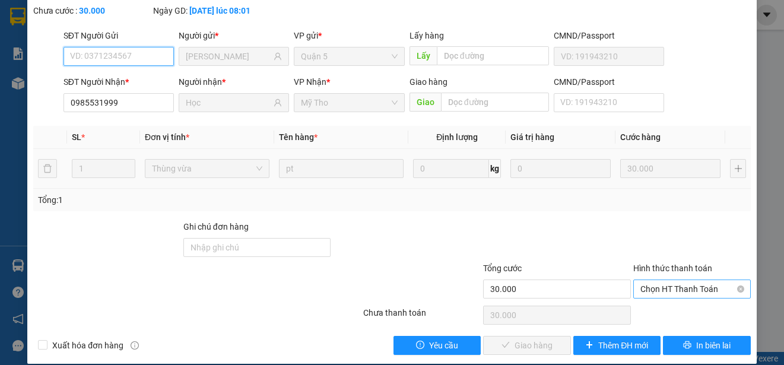
click at [653, 286] on span "Chọn HT Thanh Toán" at bounding box center [691, 289] width 103 height 18
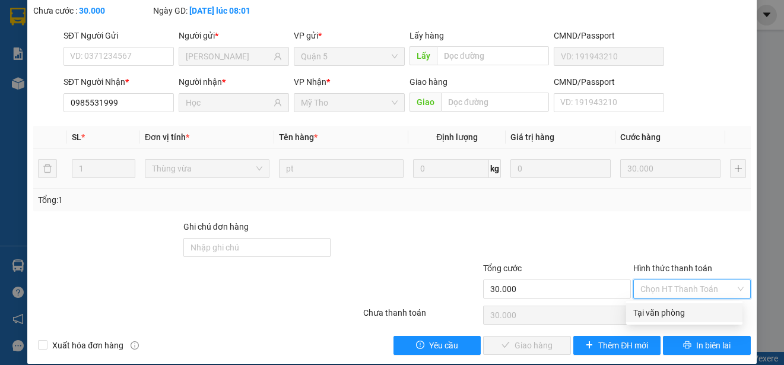
click at [660, 313] on div "Tại văn phòng" at bounding box center [684, 312] width 102 height 13
type input "0"
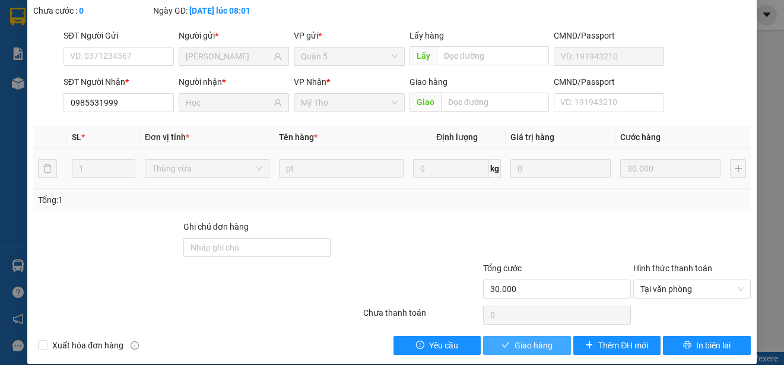
click at [536, 343] on span "Giao hàng" at bounding box center [533, 345] width 38 height 13
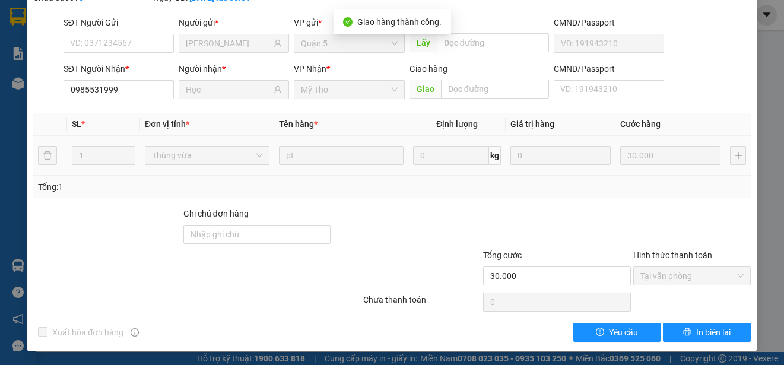
scroll to position [0, 0]
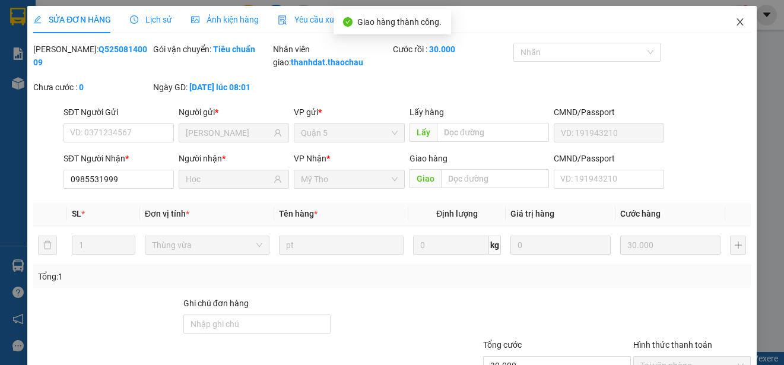
click at [735, 20] on icon "close" at bounding box center [739, 21] width 9 height 9
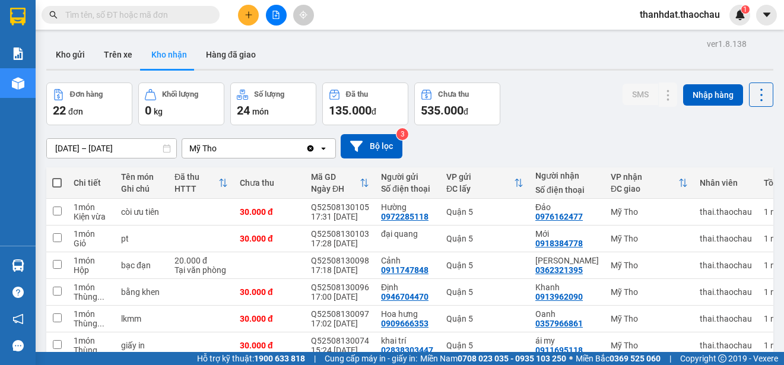
scroll to position [167, 0]
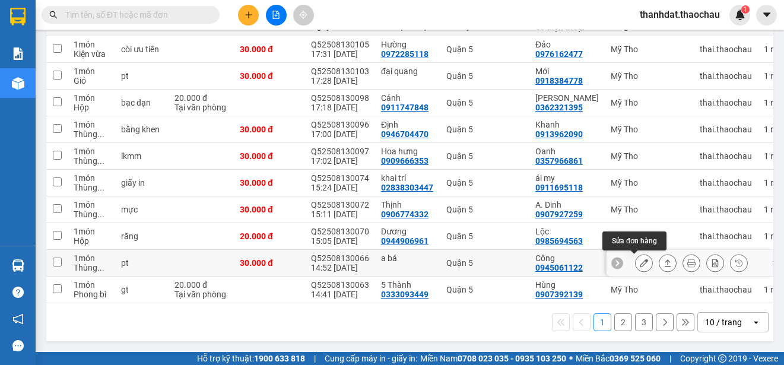
click at [639, 260] on icon at bounding box center [643, 263] width 8 height 8
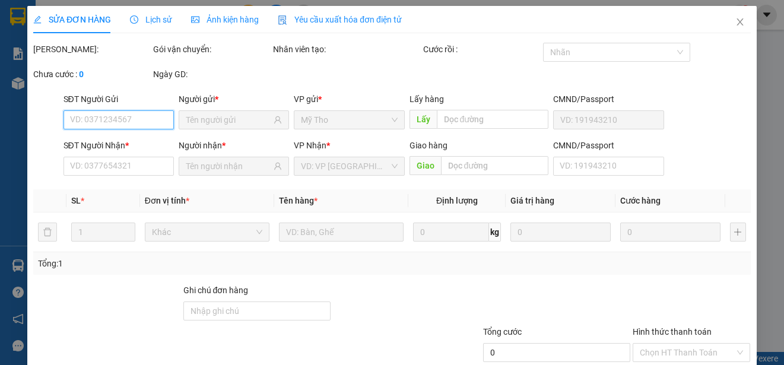
type input "a bá"
type input "0945061122"
type input "Công"
type input "30.000"
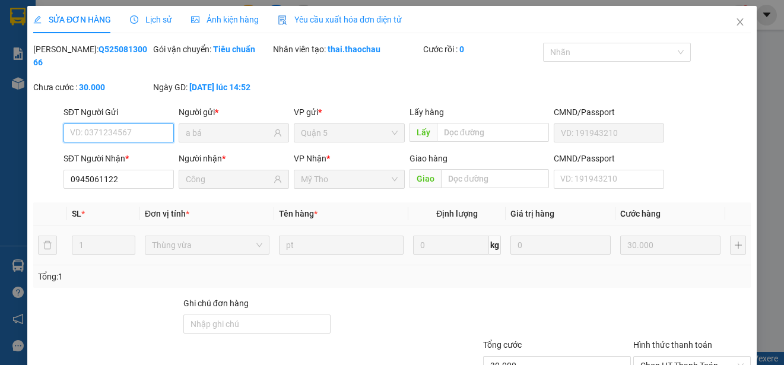
scroll to position [90, 0]
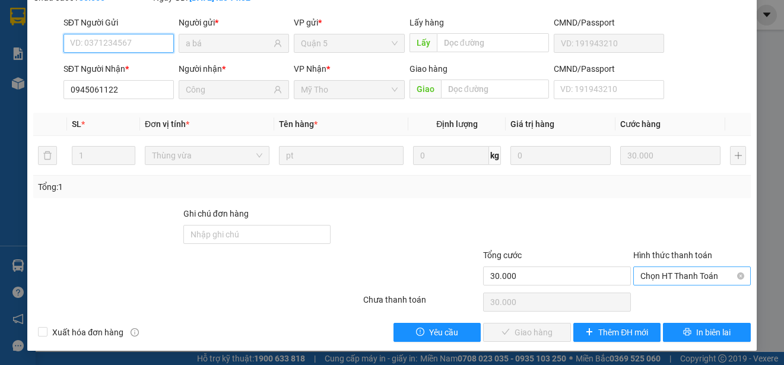
click at [676, 272] on span "Chọn HT Thanh Toán" at bounding box center [691, 276] width 103 height 18
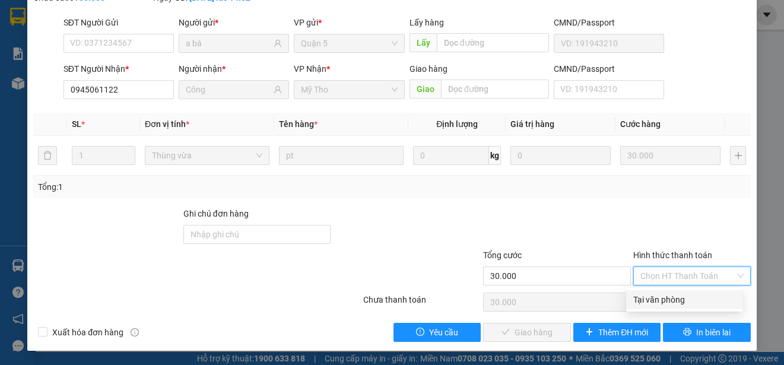
click at [679, 295] on div "Tại văn phòng" at bounding box center [684, 299] width 102 height 13
type input "0"
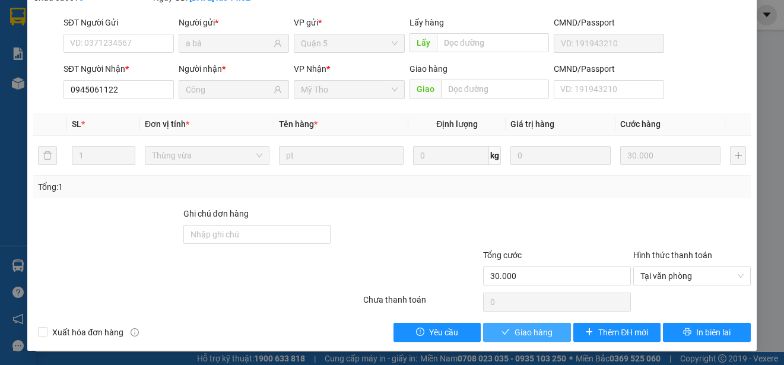
click at [542, 333] on span "Giao hàng" at bounding box center [533, 332] width 38 height 13
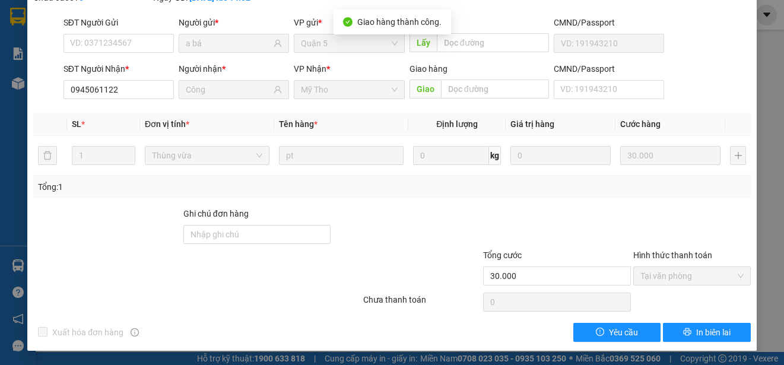
scroll to position [0, 0]
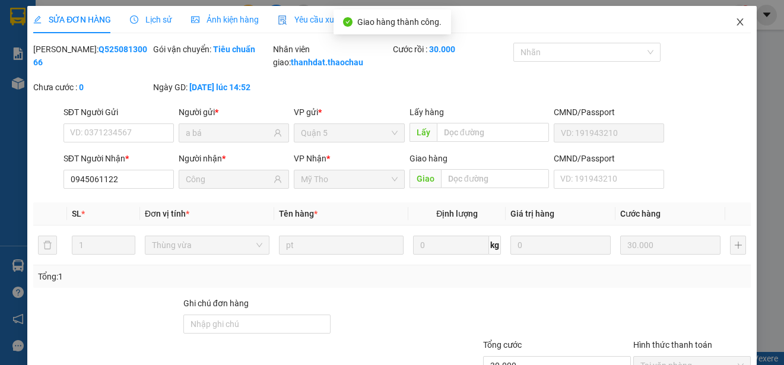
click at [735, 23] on icon "close" at bounding box center [739, 21] width 9 height 9
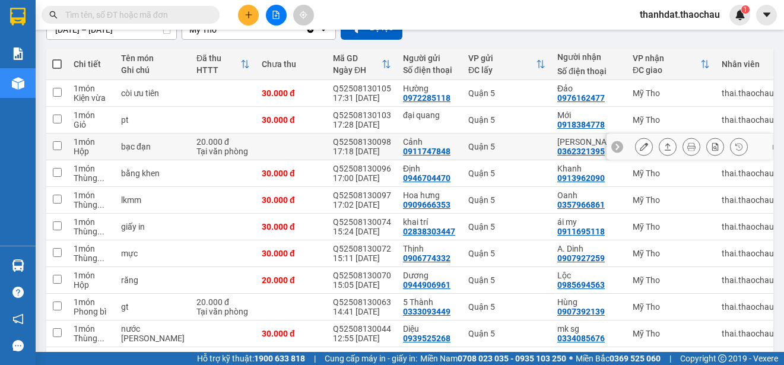
scroll to position [167, 0]
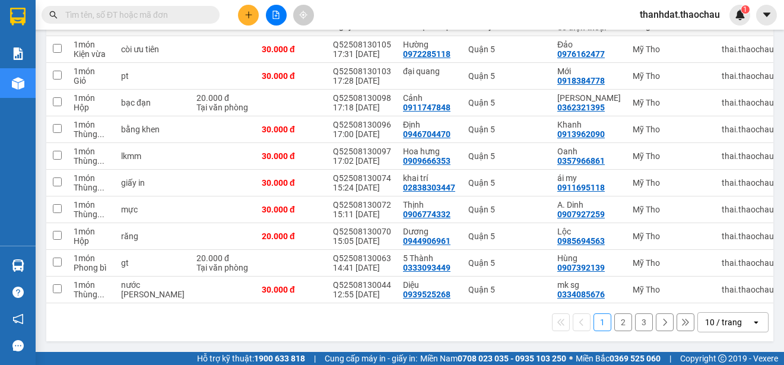
click at [614, 321] on button "2" at bounding box center [623, 322] width 18 height 18
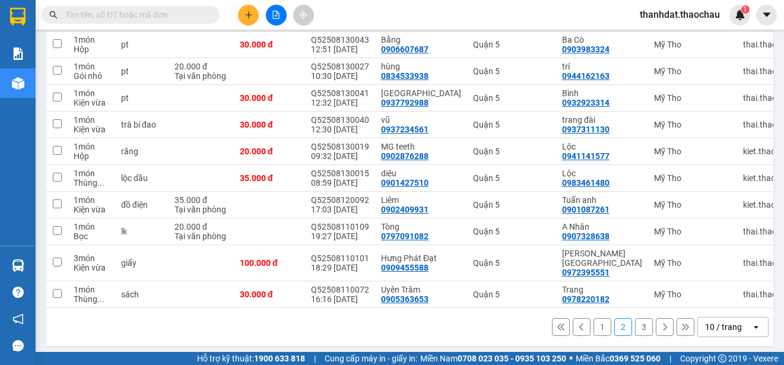
click at [635, 329] on button "3" at bounding box center [644, 327] width 18 height 18
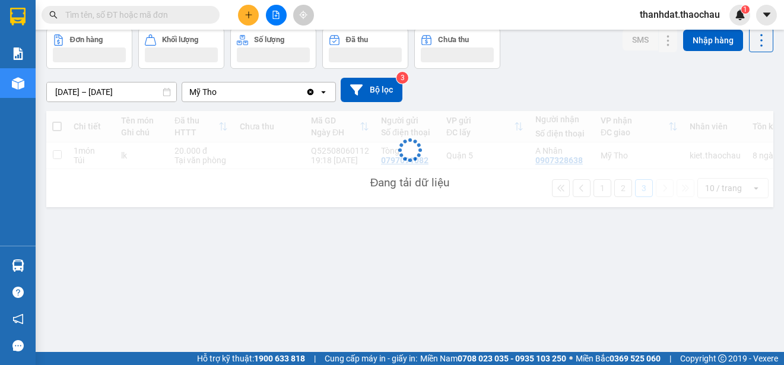
scroll to position [55, 0]
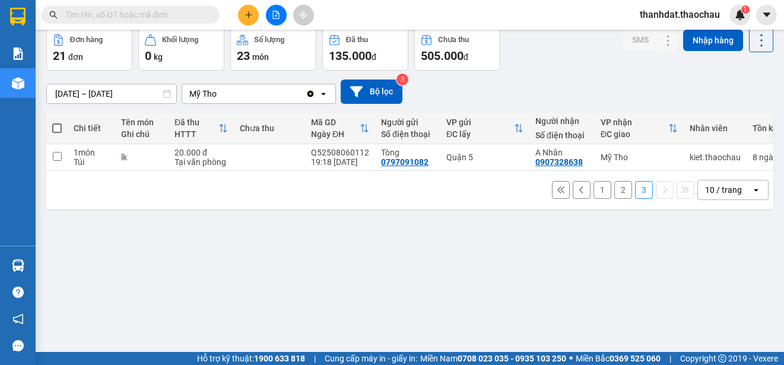
click at [614, 195] on button "2" at bounding box center [623, 190] width 18 height 18
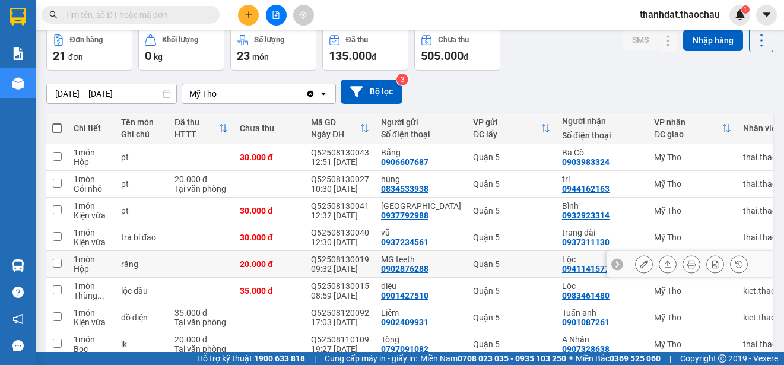
scroll to position [177, 0]
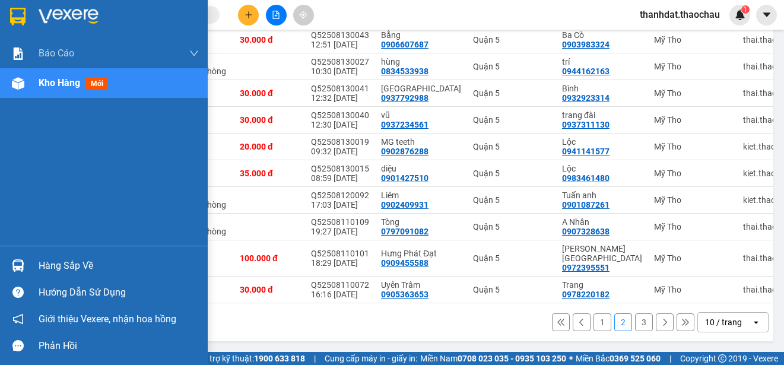
click at [52, 268] on div "Hàng sắp về" at bounding box center [119, 266] width 160 height 18
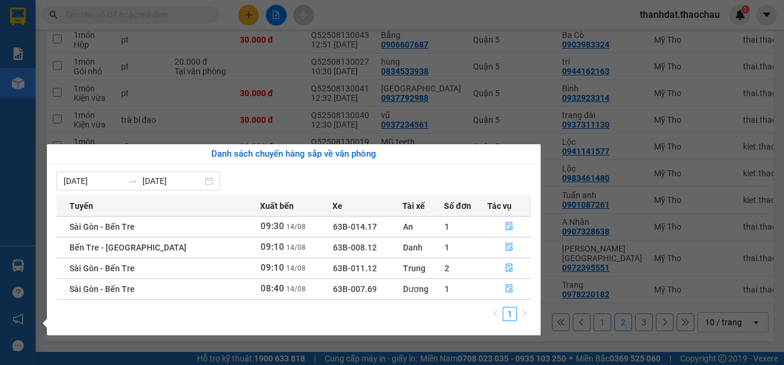
click at [483, 14] on section "Kết quả [PERSON_NAME] ( 2510 ) Bộ lọc Mã ĐH Trạng thái Món hàng [PERSON_NAME] […" at bounding box center [392, 182] width 784 height 365
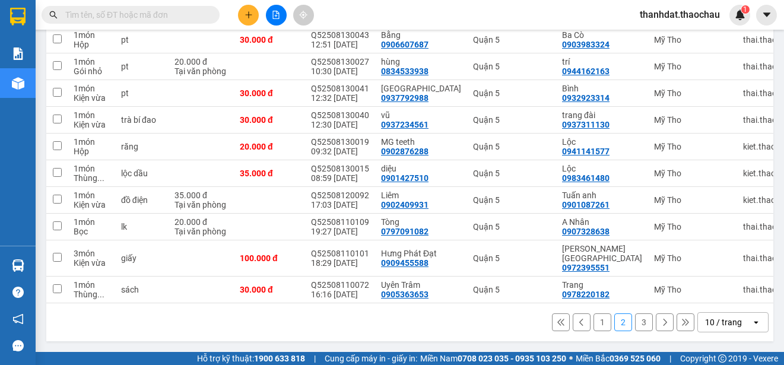
click at [593, 320] on button "1" at bounding box center [602, 322] width 18 height 18
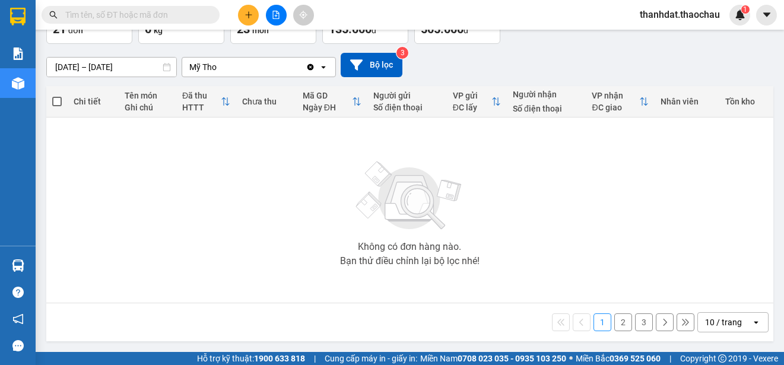
scroll to position [0, 0]
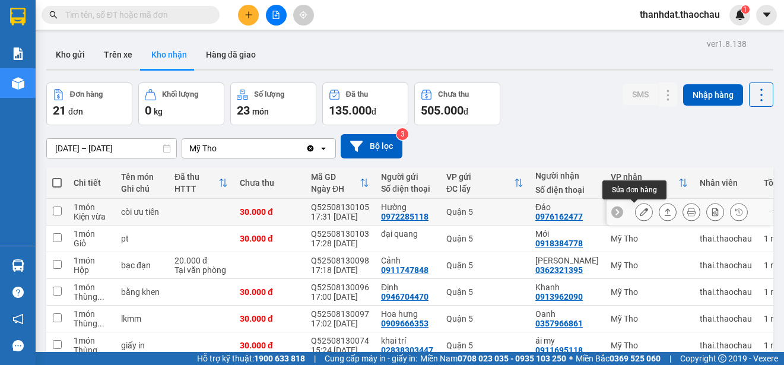
click at [639, 211] on icon at bounding box center [643, 212] width 8 height 8
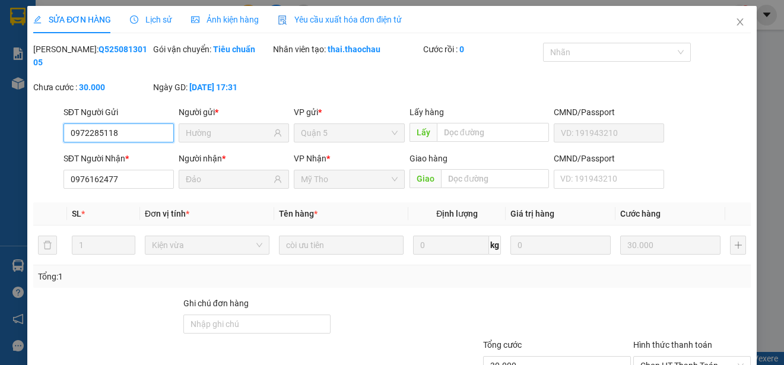
type input "0972285118"
type input "Hường"
type input "0976162477"
type input "Đảo"
type input "30.000"
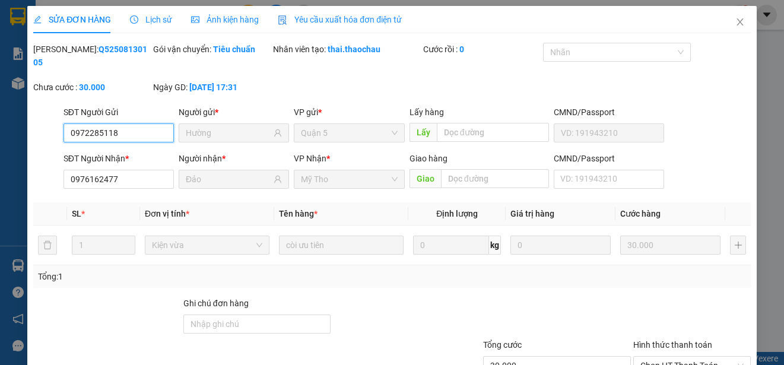
scroll to position [90, 0]
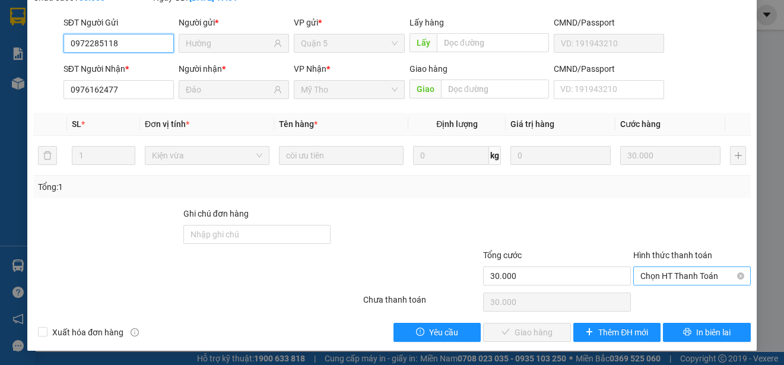
click at [658, 275] on span "Chọn HT Thanh Toán" at bounding box center [691, 276] width 103 height 18
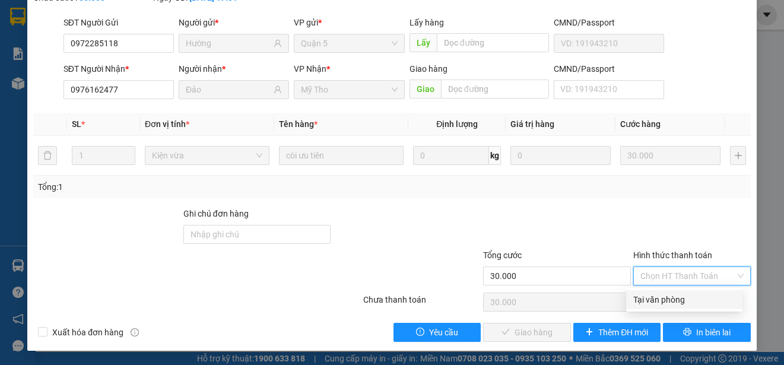
click at [658, 298] on div "Tại văn phòng" at bounding box center [684, 299] width 102 height 13
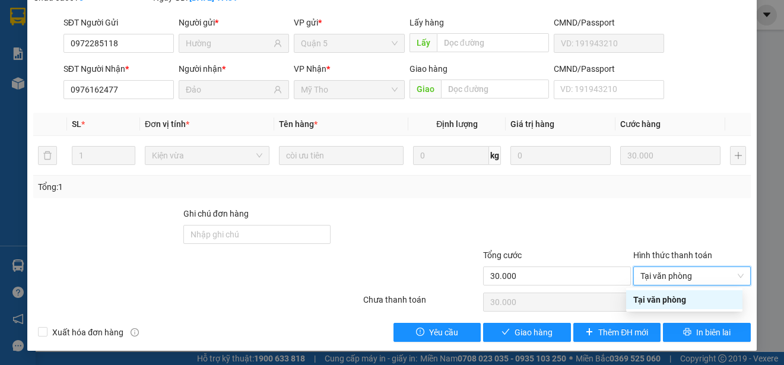
type input "0"
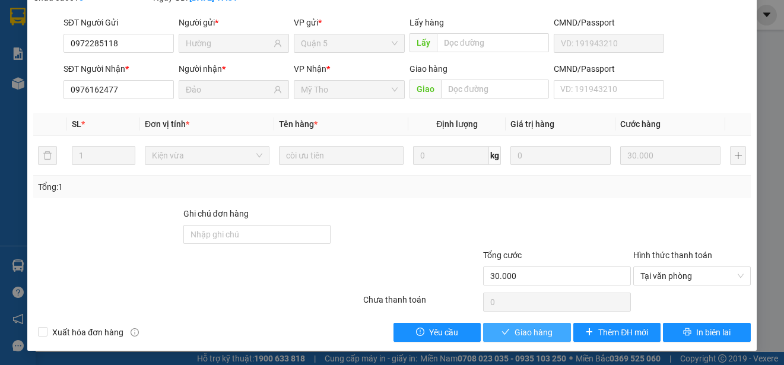
click at [526, 330] on span "Giao hàng" at bounding box center [533, 332] width 38 height 13
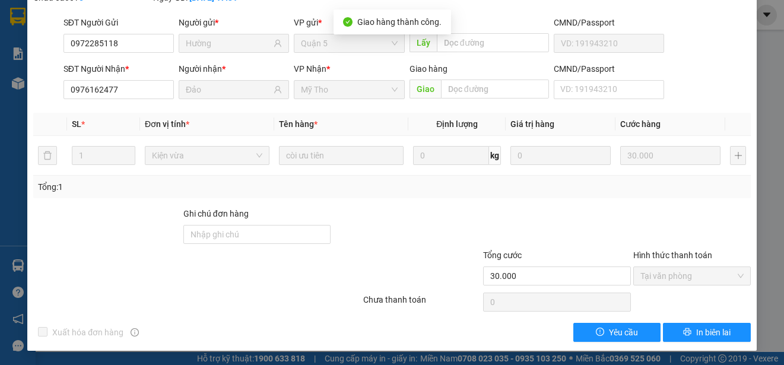
scroll to position [0, 0]
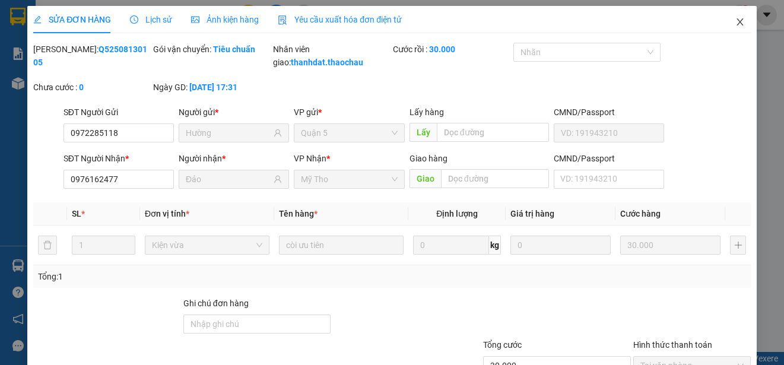
click at [736, 21] on icon "close" at bounding box center [739, 21] width 7 height 7
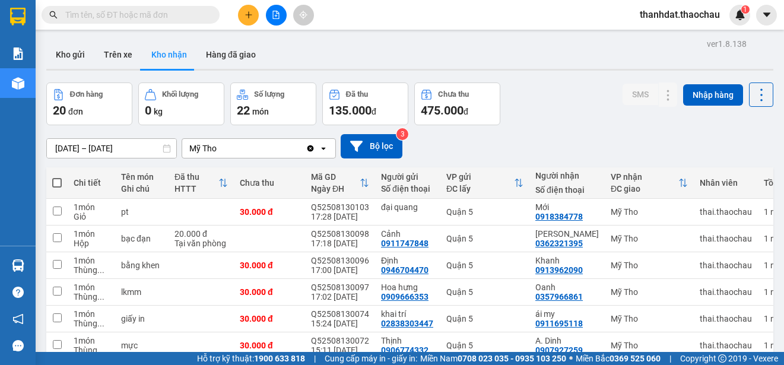
click at [129, 16] on input "text" at bounding box center [135, 14] width 140 height 13
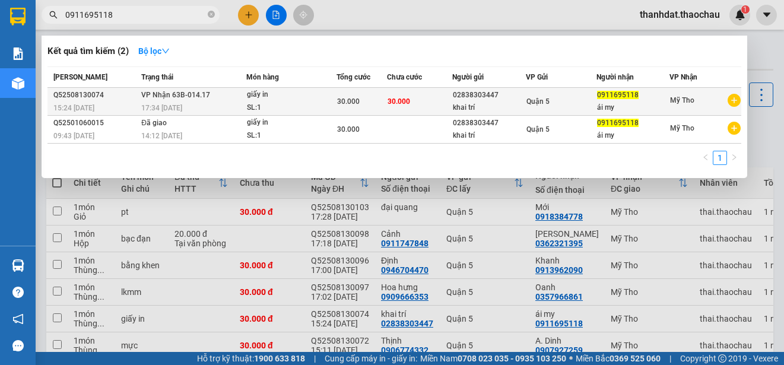
type input "0911695118"
click at [543, 104] on span "Quận 5" at bounding box center [537, 101] width 23 height 8
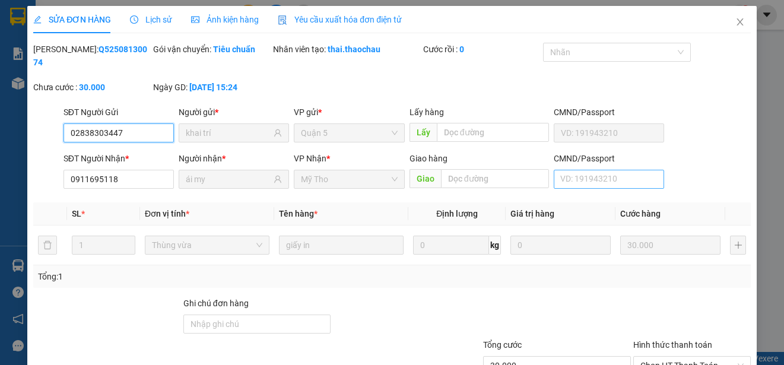
type input "02838303447"
type input "khai trí"
type input "0911695118"
type input "ái my"
type input "30.000"
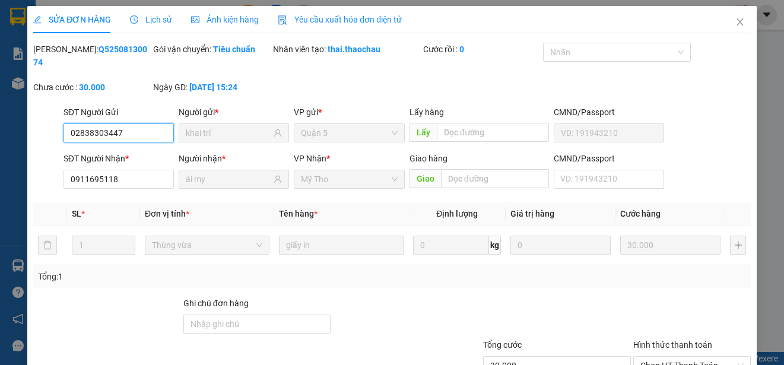
scroll to position [90, 0]
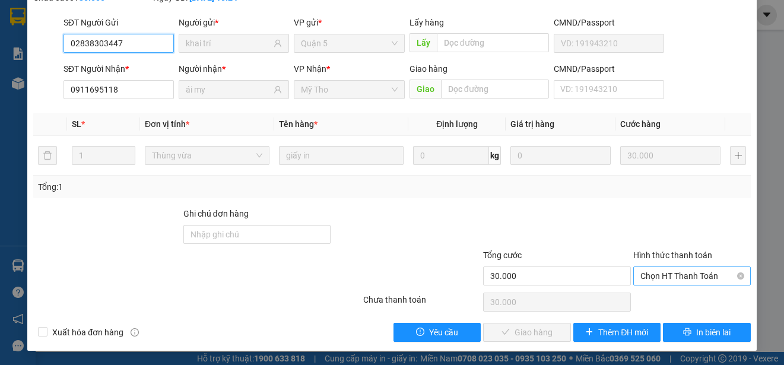
drag, startPoint x: 655, startPoint y: 275, endPoint x: 669, endPoint y: 284, distance: 16.8
click at [655, 275] on span "Chọn HT Thanh Toán" at bounding box center [691, 276] width 103 height 18
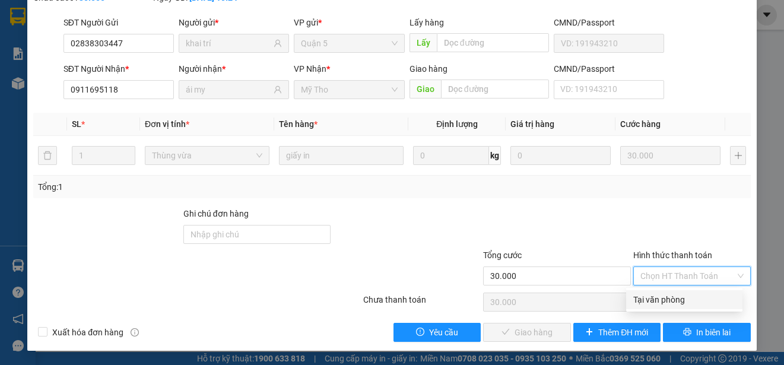
click at [667, 300] on div "Tại văn phòng" at bounding box center [684, 299] width 102 height 13
type input "0"
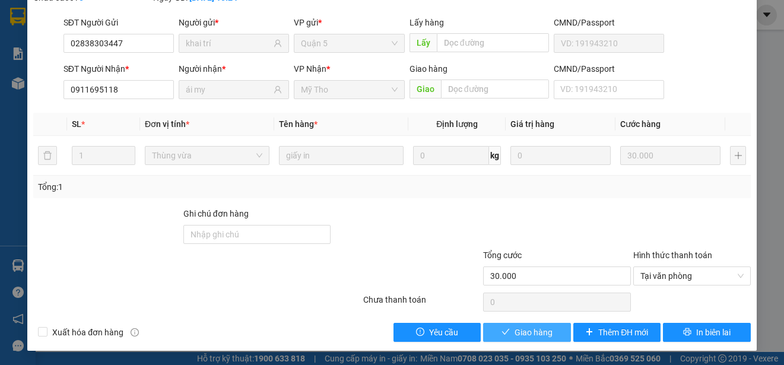
click at [536, 331] on span "Giao hàng" at bounding box center [533, 332] width 38 height 13
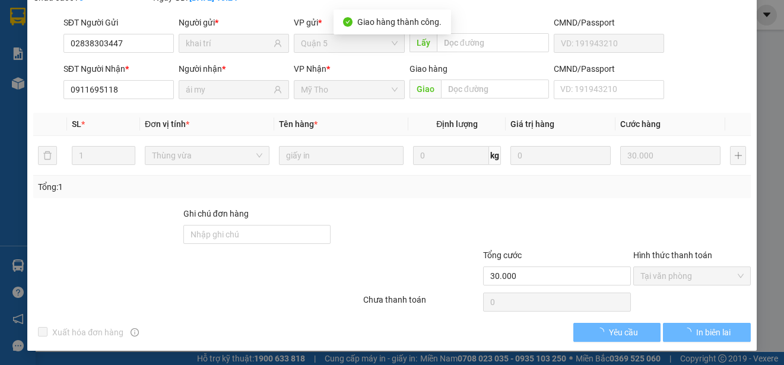
scroll to position [103, 0]
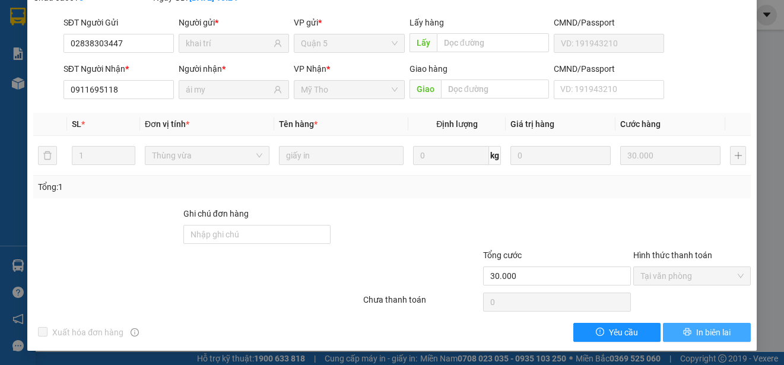
click at [712, 333] on span "In biên lai" at bounding box center [713, 332] width 34 height 13
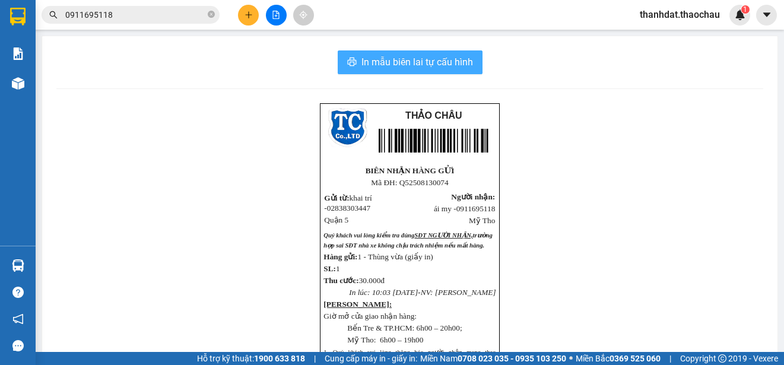
click at [416, 62] on span "In mẫu biên lai tự cấu hình" at bounding box center [417, 62] width 112 height 15
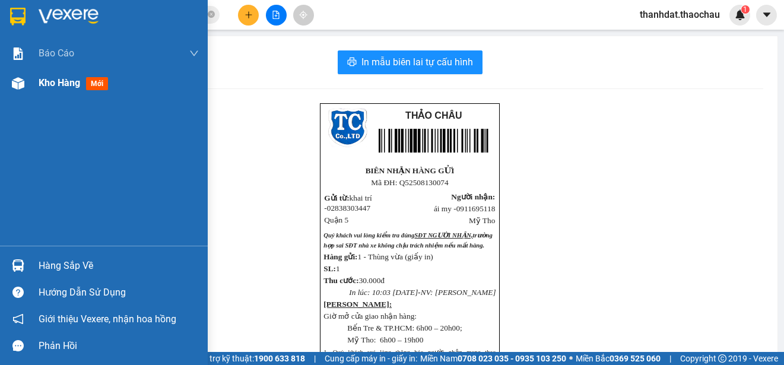
click at [52, 82] on span "Kho hàng" at bounding box center [60, 82] width 42 height 11
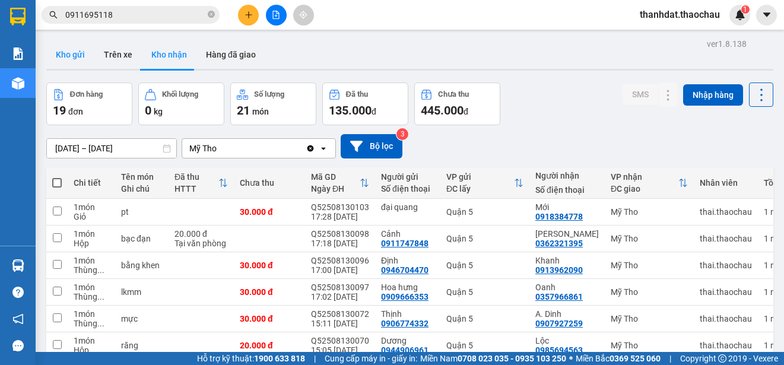
click at [71, 51] on button "Kho gửi" at bounding box center [70, 54] width 48 height 28
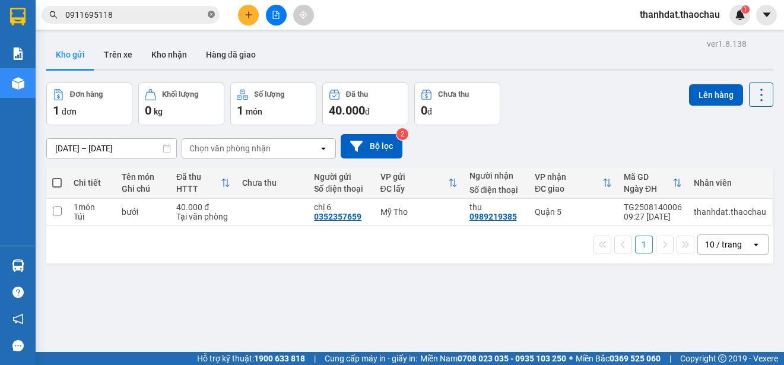
click at [210, 12] on icon "close-circle" at bounding box center [211, 14] width 7 height 7
drag, startPoint x: 60, startPoint y: 182, endPoint x: 69, endPoint y: 182, distance: 8.9
click at [61, 182] on span at bounding box center [56, 182] width 9 height 9
click at [57, 177] on input "checkbox" at bounding box center [57, 177] width 0 height 0
checkbox input "true"
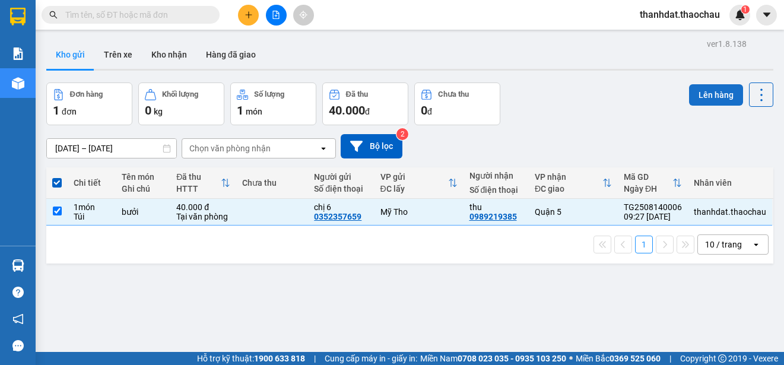
click at [702, 91] on button "Lên hàng" at bounding box center [716, 94] width 54 height 21
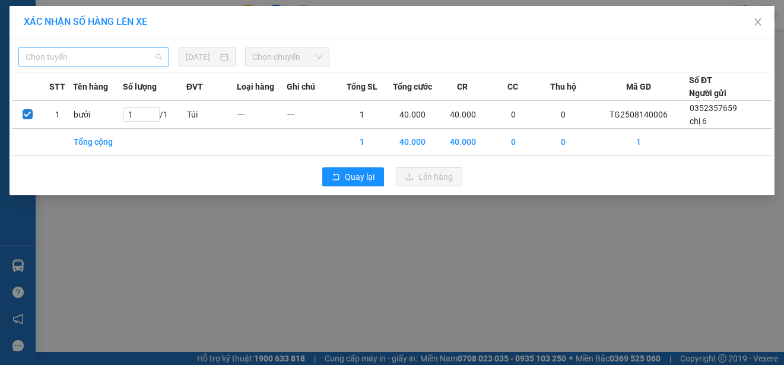
click at [79, 57] on span "Chọn tuyến" at bounding box center [94, 57] width 136 height 18
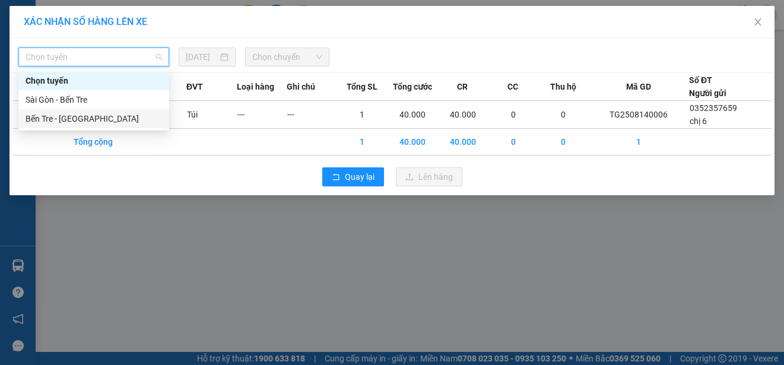
click at [59, 116] on div "Bến Tre - [GEOGRAPHIC_DATA]" at bounding box center [94, 118] width 136 height 13
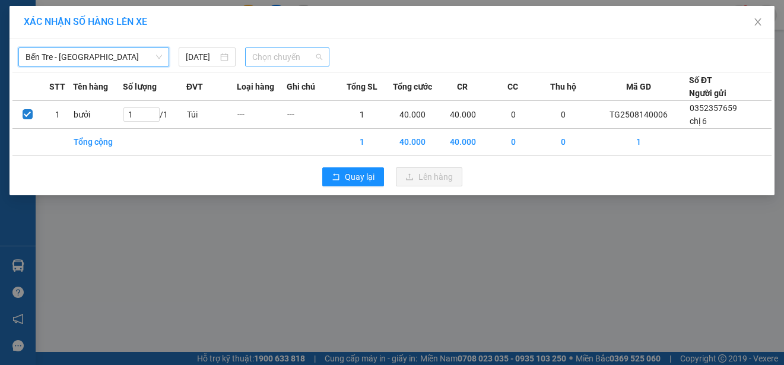
click at [289, 52] on span "Chọn chuyến" at bounding box center [286, 57] width 69 height 18
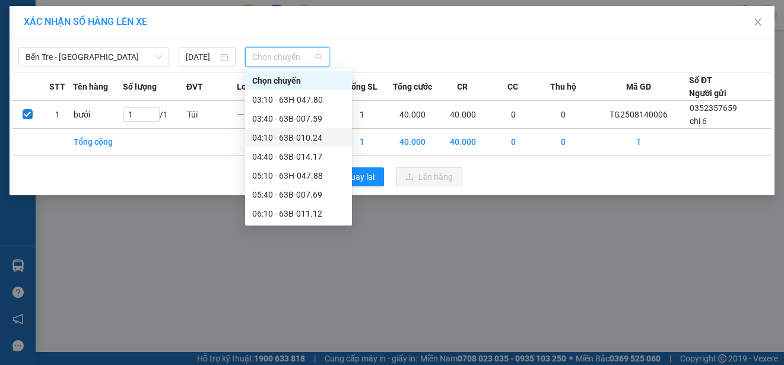
scroll to position [119, 0]
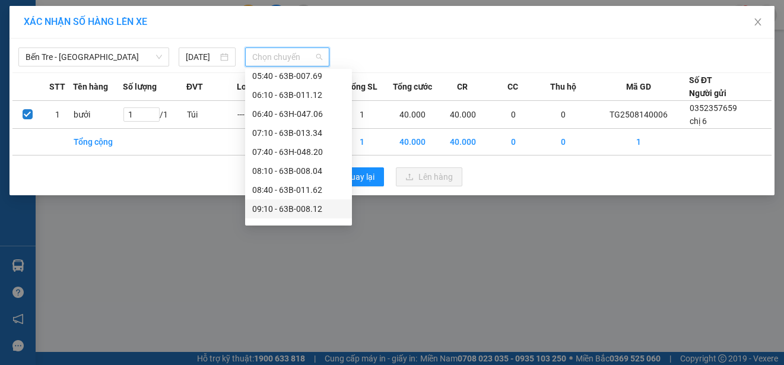
click at [296, 207] on div "09:10 - 63B-008.12" at bounding box center [298, 208] width 93 height 13
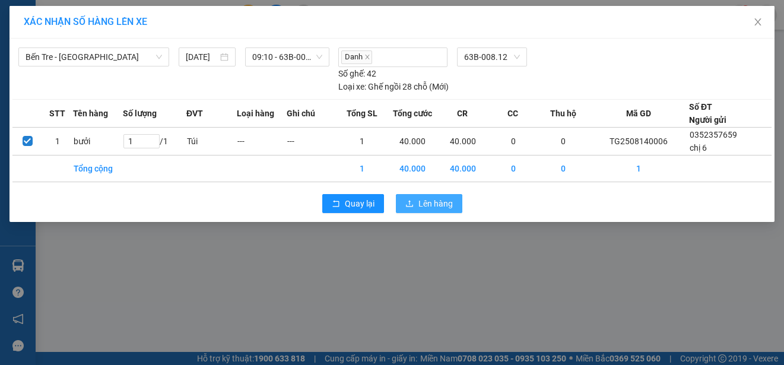
click at [438, 203] on span "Lên hàng" at bounding box center [435, 203] width 34 height 13
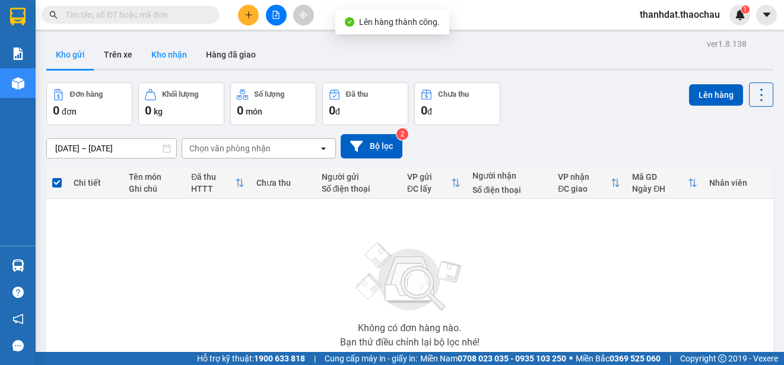
drag, startPoint x: 158, startPoint y: 53, endPoint x: 158, endPoint y: 62, distance: 9.5
click at [158, 52] on button "Kho nhận" at bounding box center [169, 54] width 55 height 28
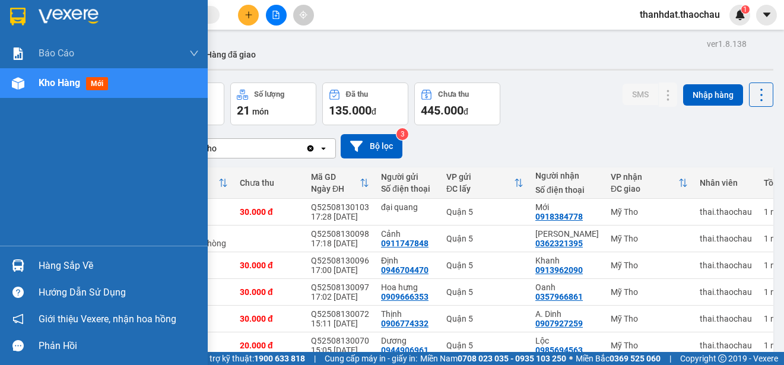
drag, startPoint x: 56, startPoint y: 264, endPoint x: 327, endPoint y: 288, distance: 272.7
click at [58, 265] on div "Hàng sắp về" at bounding box center [119, 266] width 160 height 18
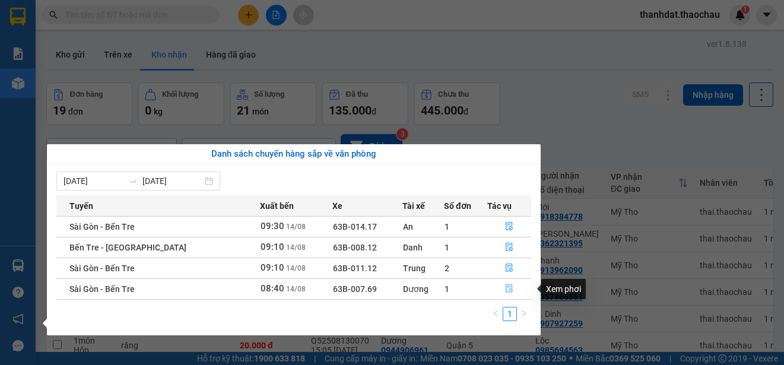
click at [505, 290] on icon "file-done" at bounding box center [509, 288] width 8 height 8
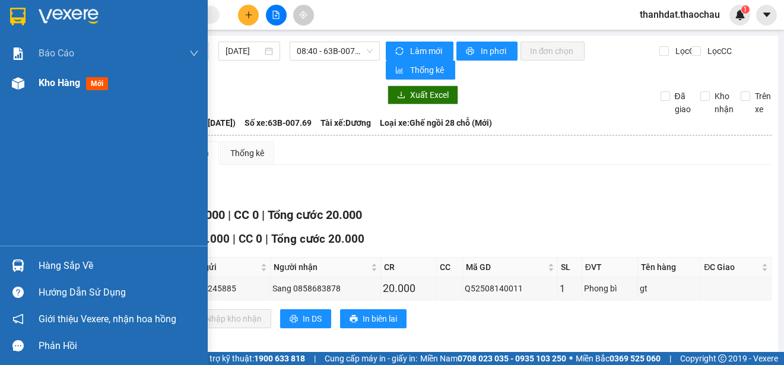
click at [43, 82] on span "Kho hàng" at bounding box center [60, 82] width 42 height 11
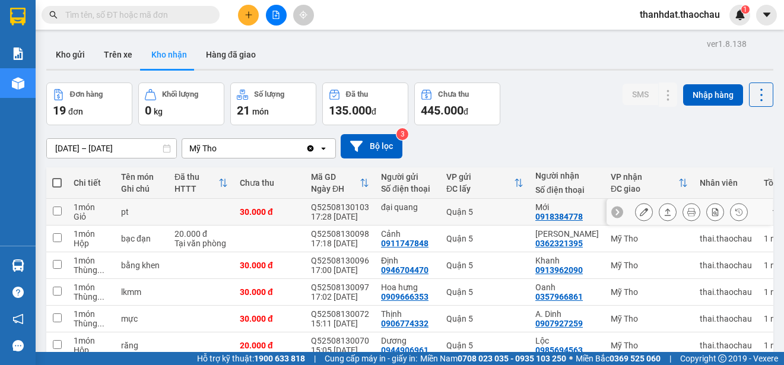
scroll to position [167, 0]
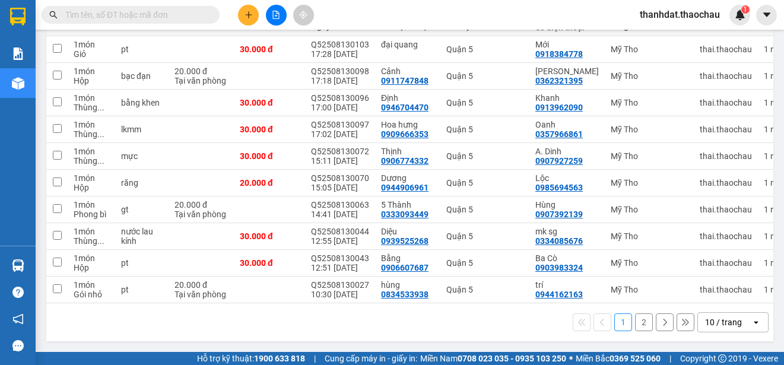
click at [635, 320] on button "2" at bounding box center [644, 322] width 18 height 18
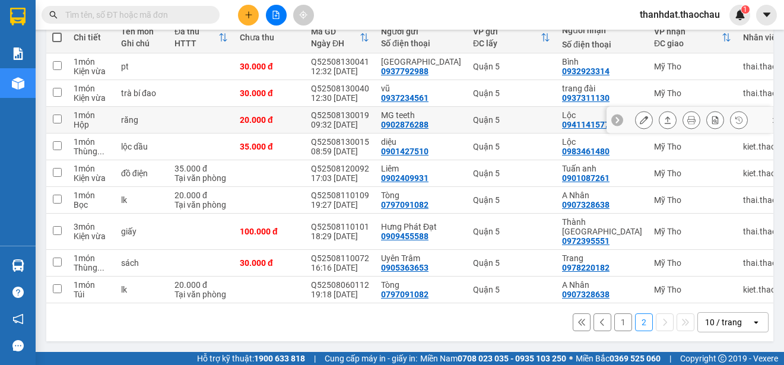
scroll to position [0, 0]
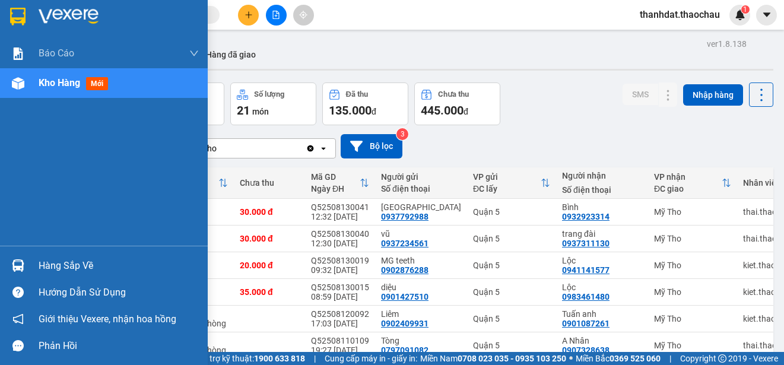
click at [55, 265] on div "Hàng sắp về" at bounding box center [119, 266] width 160 height 18
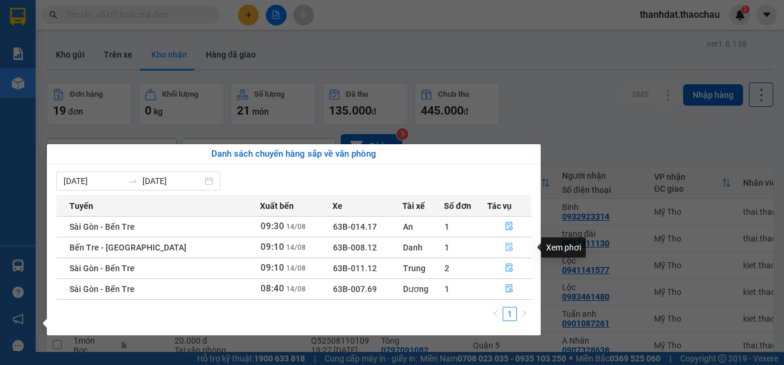
click at [505, 247] on icon "file-done" at bounding box center [509, 247] width 8 height 8
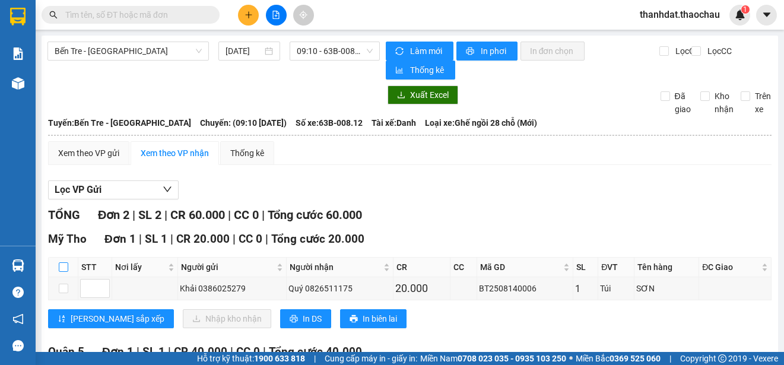
click at [64, 265] on input "checkbox" at bounding box center [63, 266] width 9 height 9
checkbox input "true"
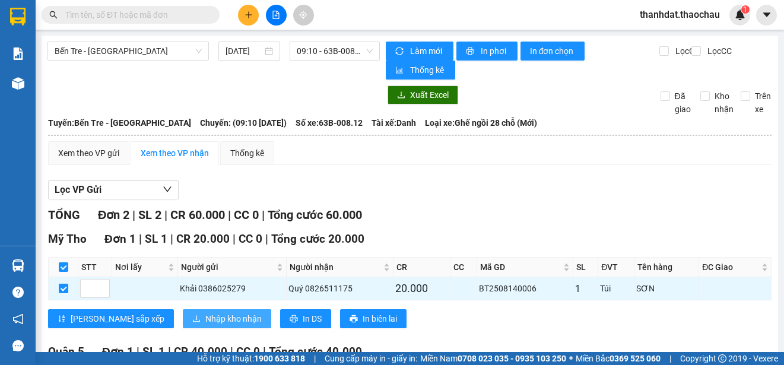
click at [205, 318] on span "Nhập kho nhận" at bounding box center [233, 318] width 56 height 13
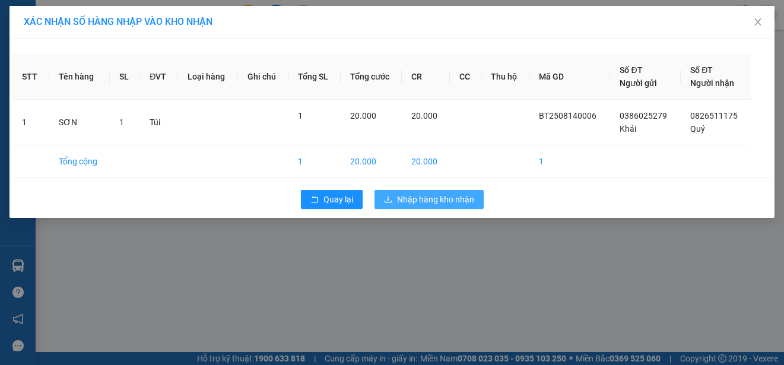
click at [444, 196] on span "Nhập hàng kho nhận" at bounding box center [435, 199] width 77 height 13
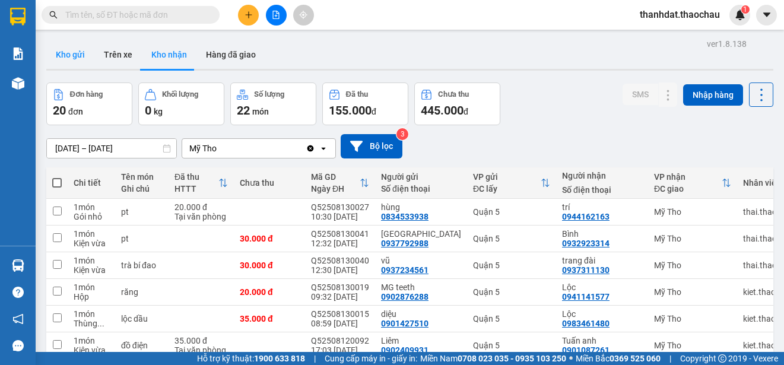
click at [73, 49] on button "Kho gửi" at bounding box center [70, 54] width 48 height 28
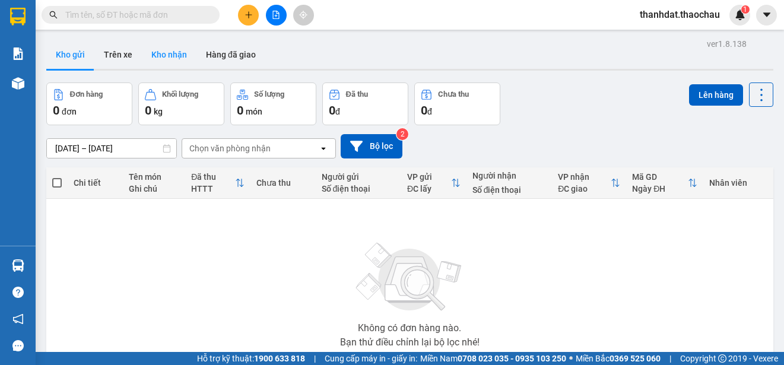
click at [156, 55] on button "Kho nhận" at bounding box center [169, 54] width 55 height 28
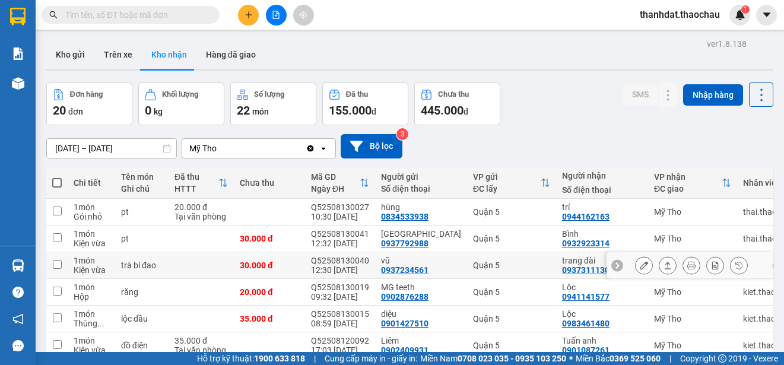
scroll to position [177, 0]
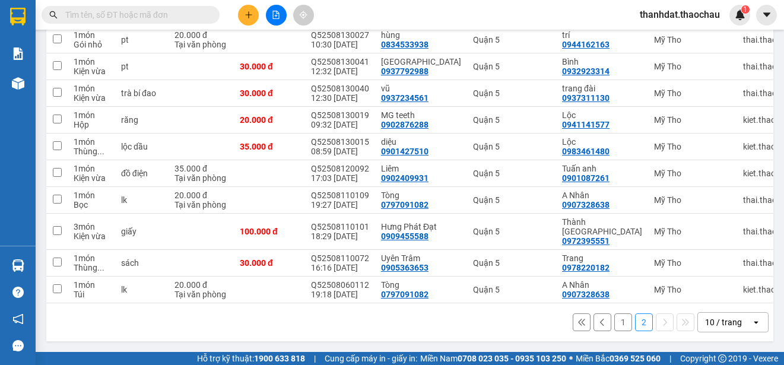
click at [598, 322] on icon at bounding box center [602, 322] width 8 height 8
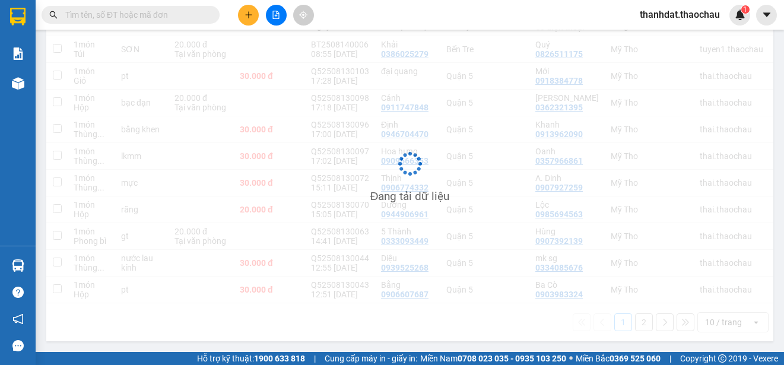
scroll to position [167, 0]
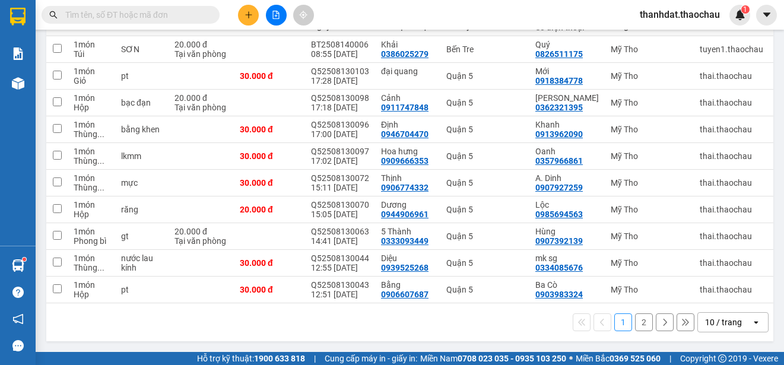
click at [152, 17] on input "text" at bounding box center [135, 14] width 140 height 13
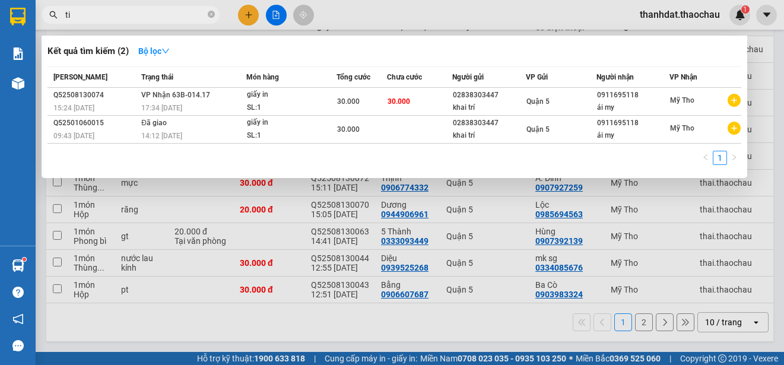
paste input "êp"
paste input "ếp"
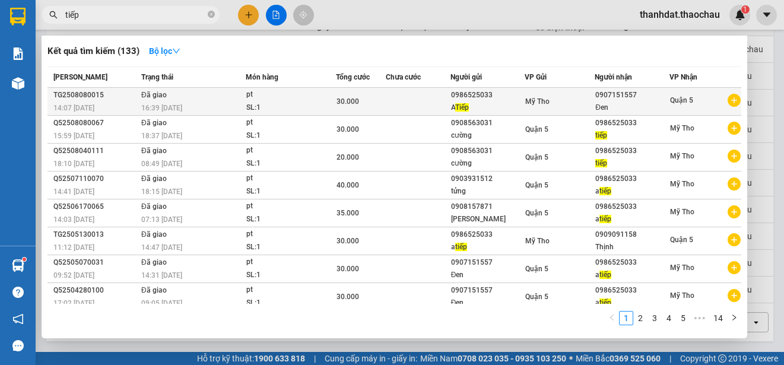
type input "tiếp"
click at [481, 100] on div "0986525033" at bounding box center [488, 95] width 74 height 12
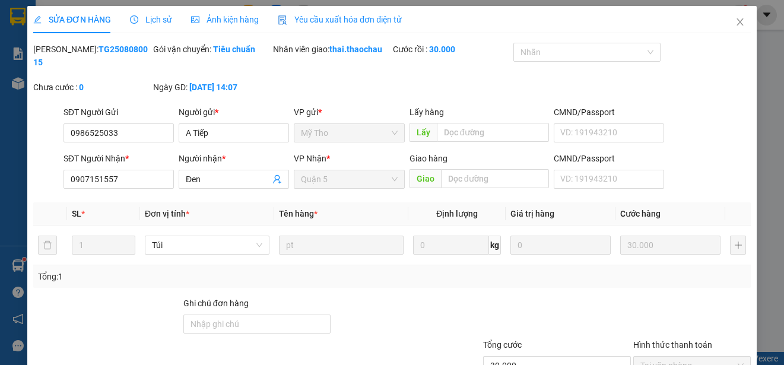
type input "0986525033"
type input "0907151557"
type input "30.000"
drag, startPoint x: 145, startPoint y: 136, endPoint x: 59, endPoint y: 135, distance: 85.4
click at [59, 135] on div "SĐT Người Gửi 0986525033 0986525033 Người gửi * A Tiếp VP gửi * Mỹ Tho Lấy hàng…" at bounding box center [392, 127] width 720 height 42
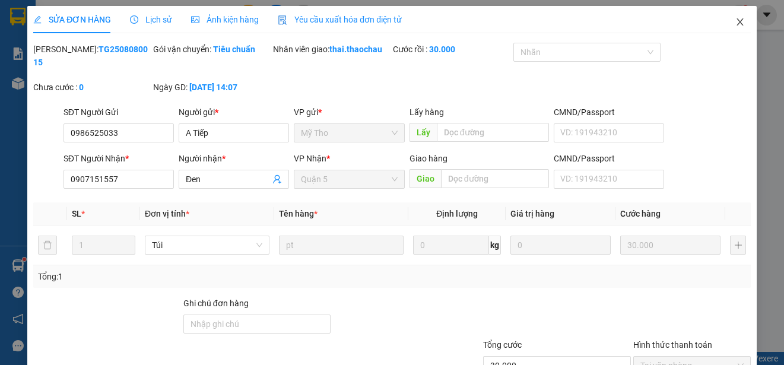
click at [735, 21] on icon "close" at bounding box center [739, 21] width 9 height 9
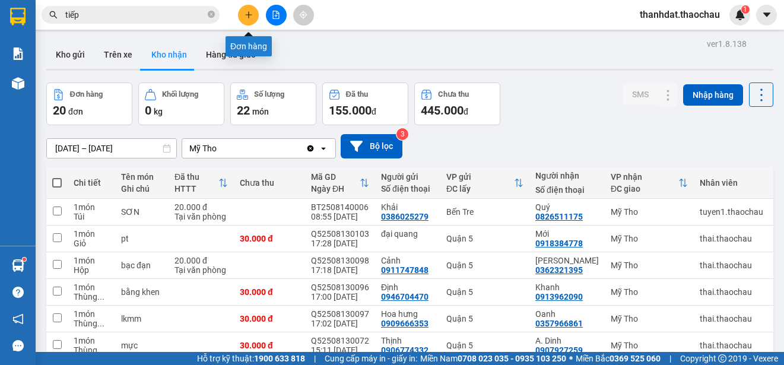
click at [252, 18] on icon "plus" at bounding box center [248, 15] width 8 height 8
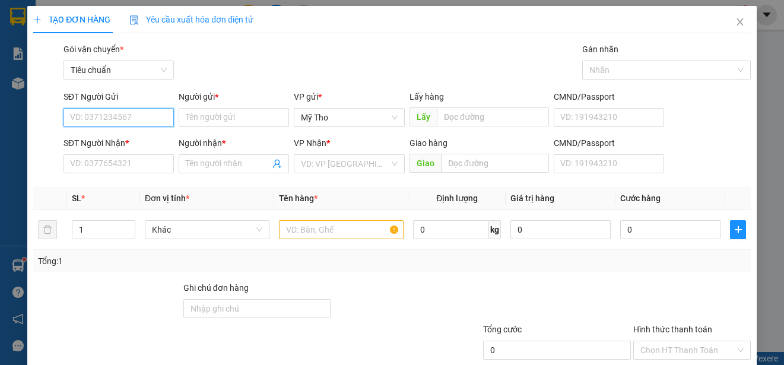
paste input "0986525033"
type input "0986525033"
click at [121, 139] on div "0986525033 - tiếp" at bounding box center [117, 141] width 95 height 13
type input "tiếp"
type input "0986525033"
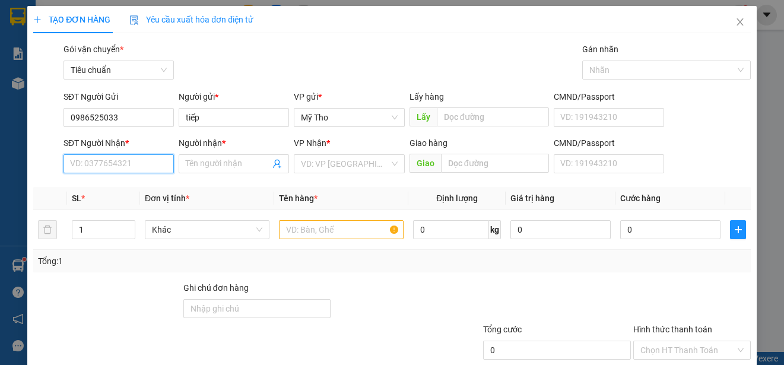
click at [121, 160] on input "SĐT Người Nhận *" at bounding box center [118, 163] width 110 height 19
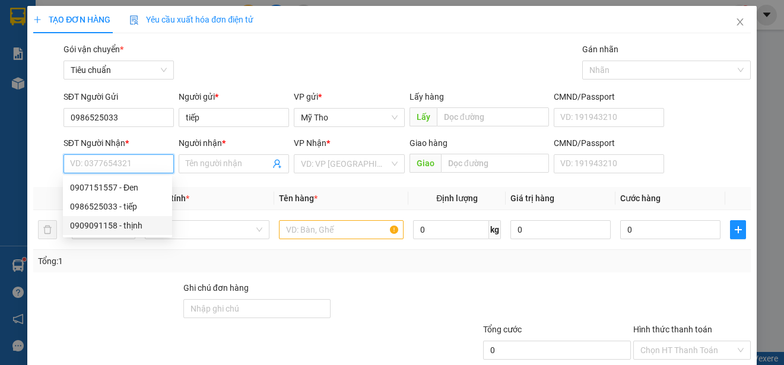
click at [109, 224] on div "0909091158 - thịnh" at bounding box center [117, 225] width 95 height 13
type input "0909091158"
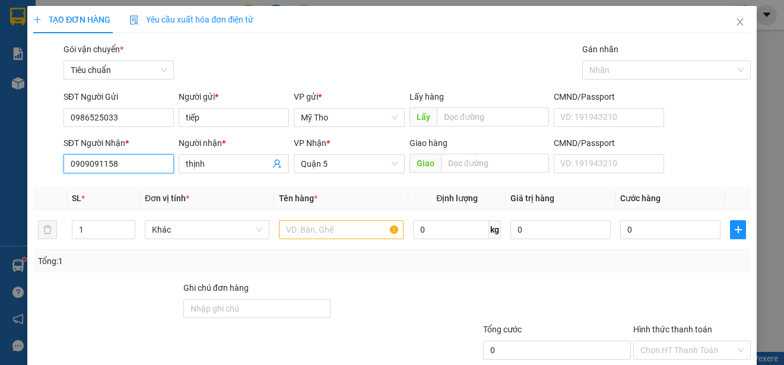
click at [122, 166] on input "0909091158" at bounding box center [118, 163] width 110 height 19
click at [129, 187] on div "0909091158 - thịnh" at bounding box center [117, 187] width 95 height 13
click at [186, 161] on input "thịnh" at bounding box center [228, 163] width 84 height 13
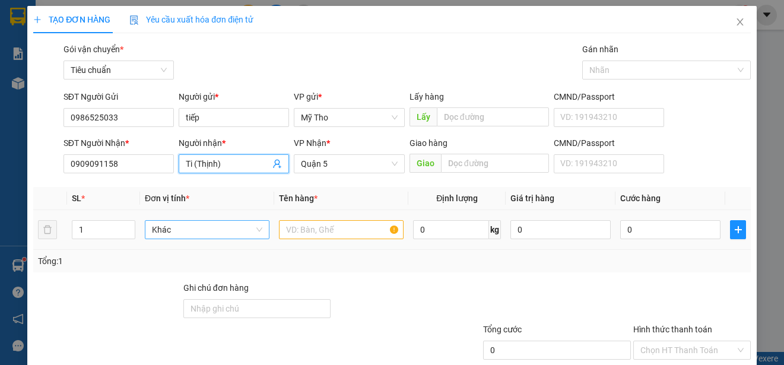
click at [219, 230] on span "Khác" at bounding box center [207, 230] width 110 height 18
type input "Ti (Thịnh)"
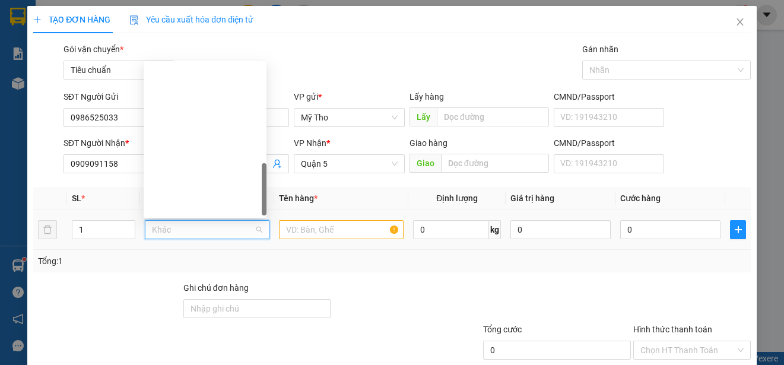
scroll to position [370, 0]
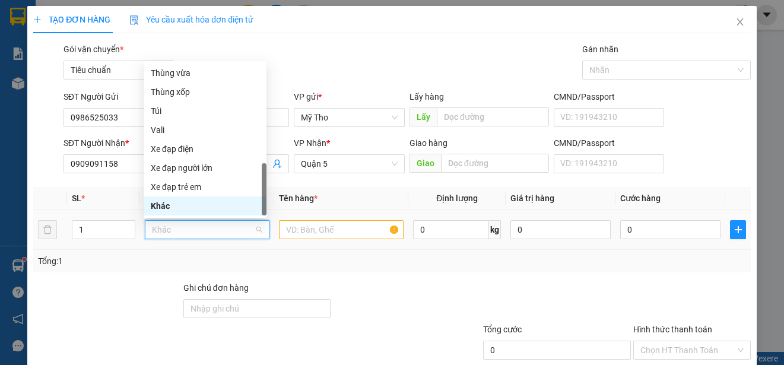
type input "t"
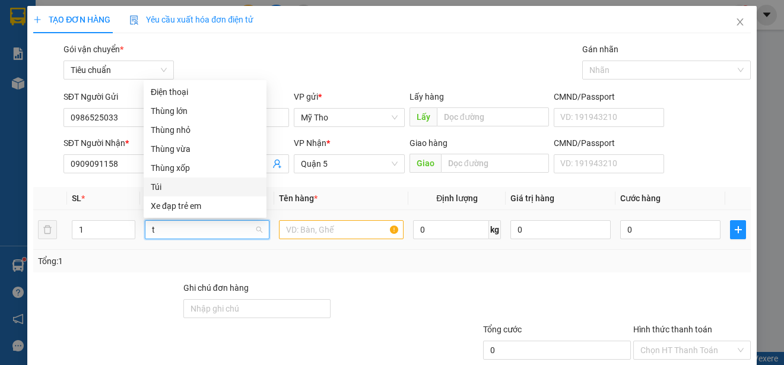
click at [157, 184] on div "Túi" at bounding box center [205, 186] width 109 height 13
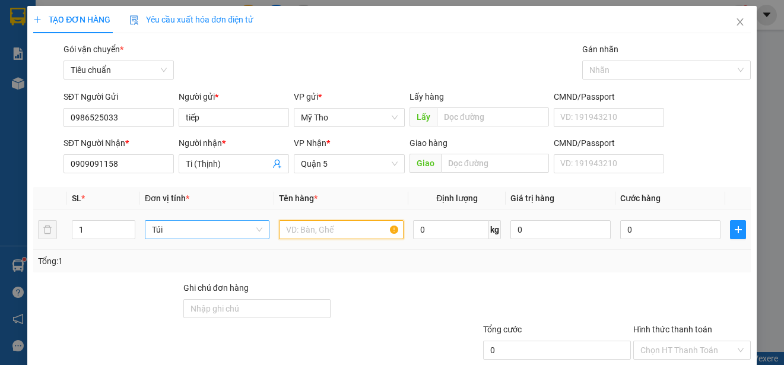
click at [298, 231] on input "text" at bounding box center [341, 229] width 125 height 19
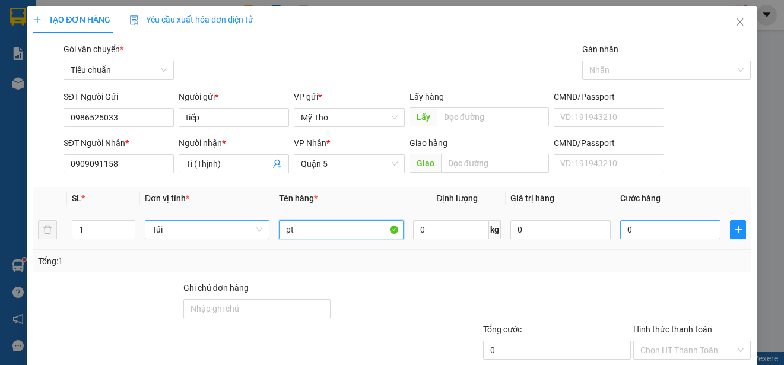
type input "pt"
click at [620, 229] on input "0" at bounding box center [670, 229] width 100 height 19
type input "2"
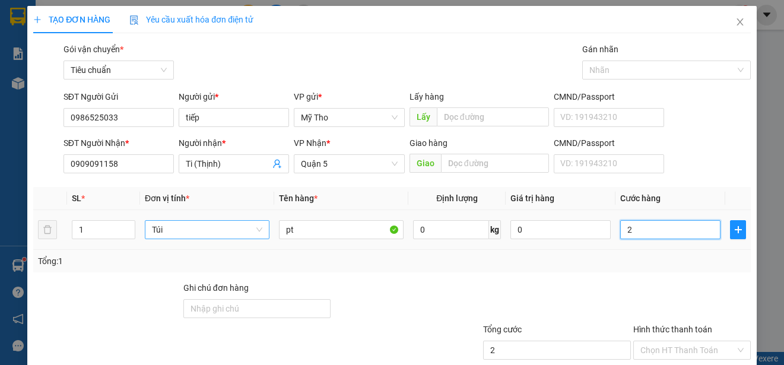
type input "25"
type input "250"
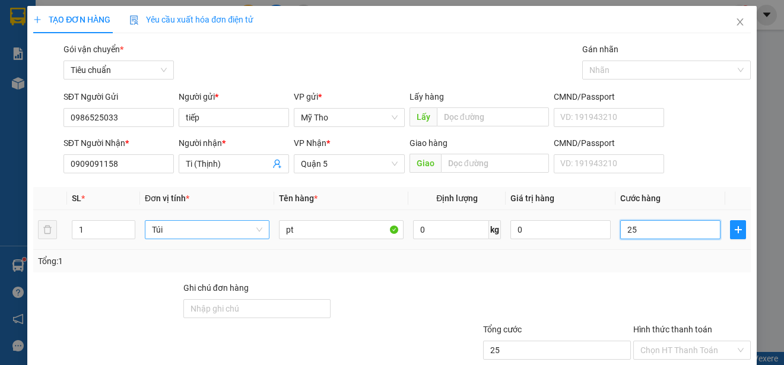
type input "250"
type input "2.500"
type input "25.000"
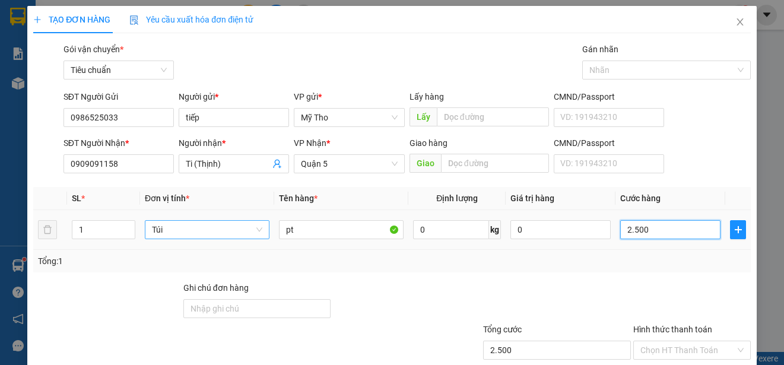
type input "25.000"
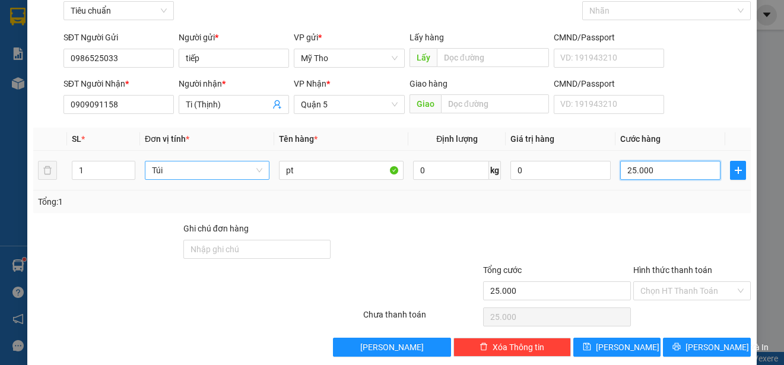
scroll to position [74, 0]
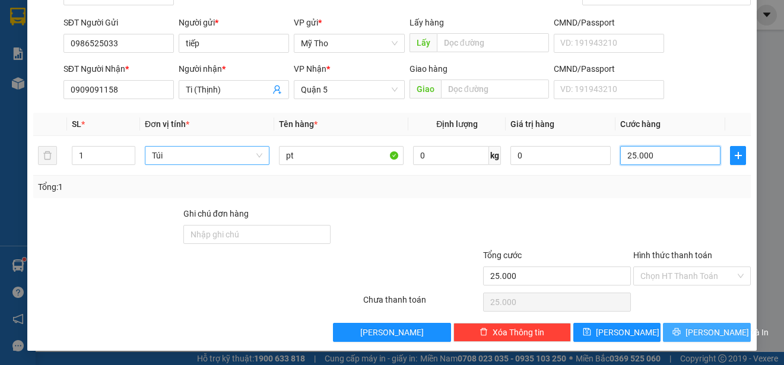
type input "25.000"
click at [711, 331] on span "[PERSON_NAME] và In" at bounding box center [726, 332] width 83 height 13
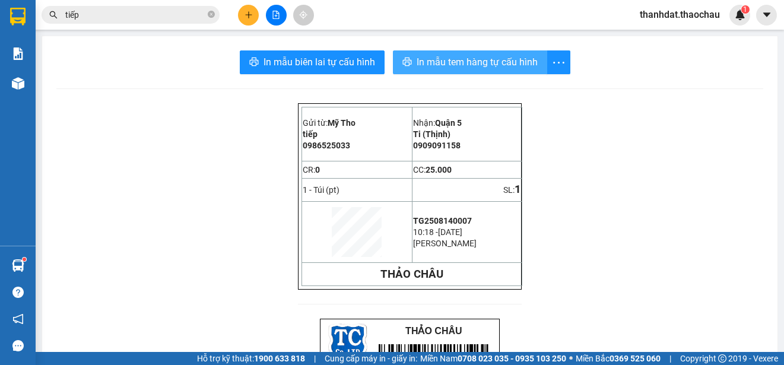
click at [475, 59] on span "In mẫu tem hàng tự cấu hình" at bounding box center [476, 62] width 121 height 15
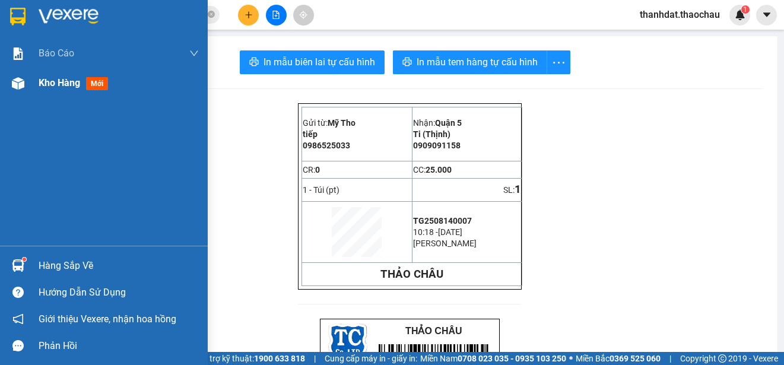
click at [43, 82] on span "Kho hàng" at bounding box center [60, 82] width 42 height 11
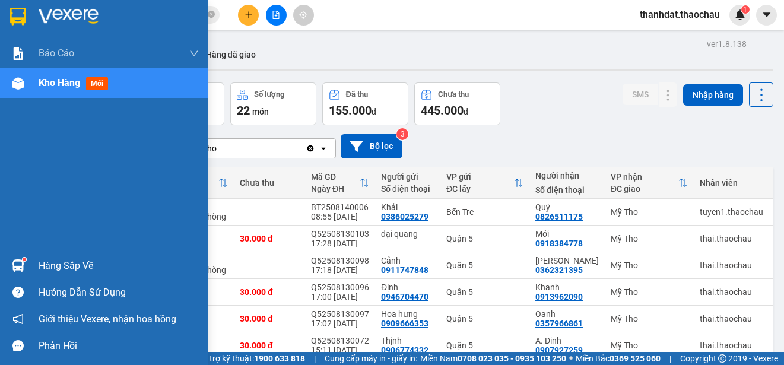
click at [39, 264] on div "Hàng sắp về" at bounding box center [119, 266] width 160 height 18
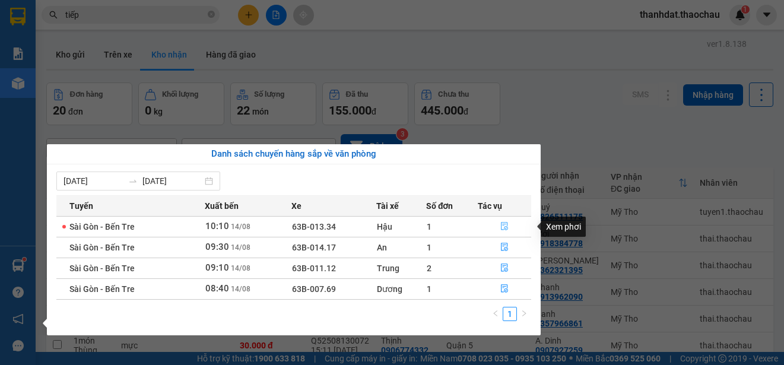
click at [502, 222] on icon "file-done" at bounding box center [504, 226] width 7 height 8
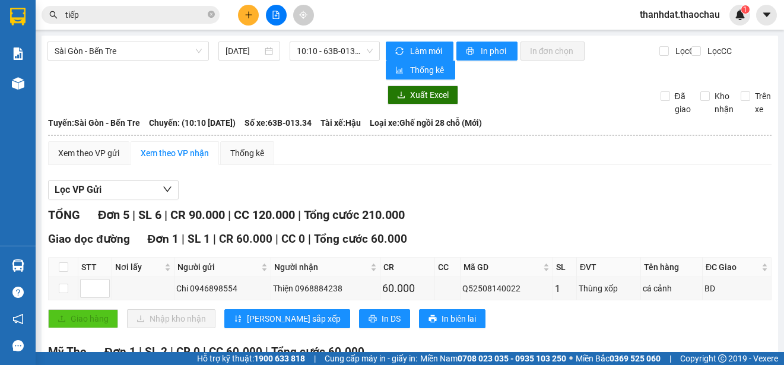
scroll to position [178, 0]
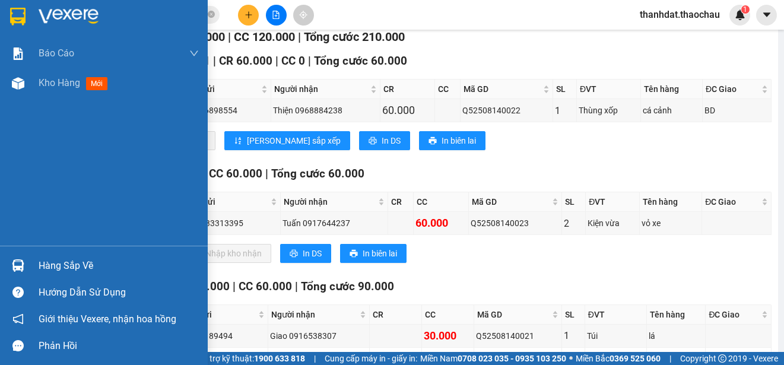
click at [49, 267] on div "Hàng sắp về" at bounding box center [119, 266] width 160 height 18
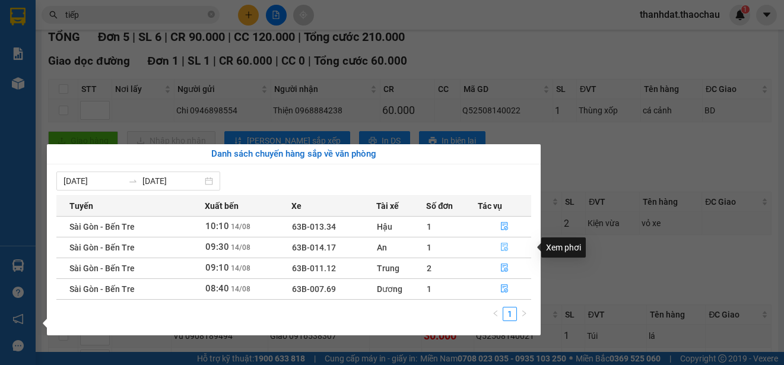
click at [504, 247] on icon "file-done" at bounding box center [504, 247] width 8 height 8
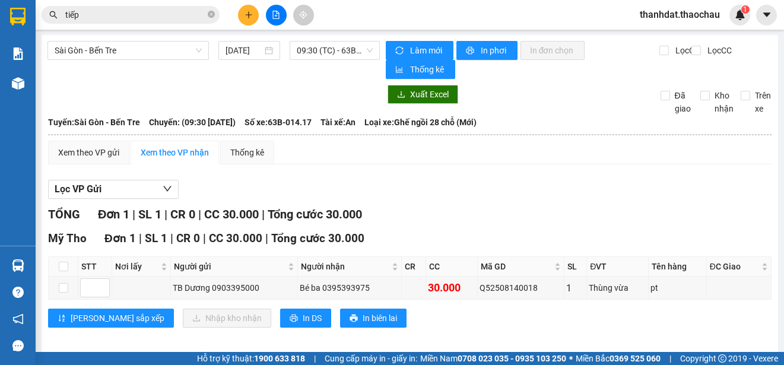
scroll to position [9, 0]
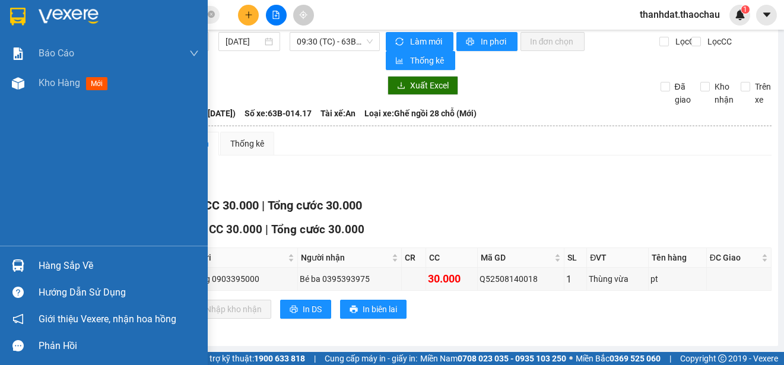
click at [59, 265] on div "Hàng sắp về" at bounding box center [119, 266] width 160 height 18
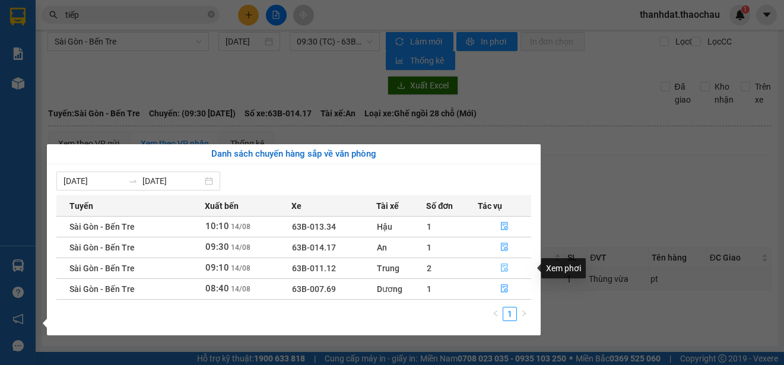
click at [503, 266] on icon "file-done" at bounding box center [504, 267] width 8 height 8
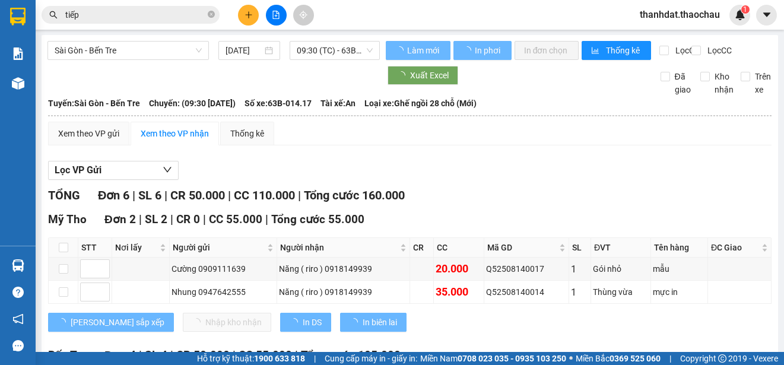
scroll to position [178, 0]
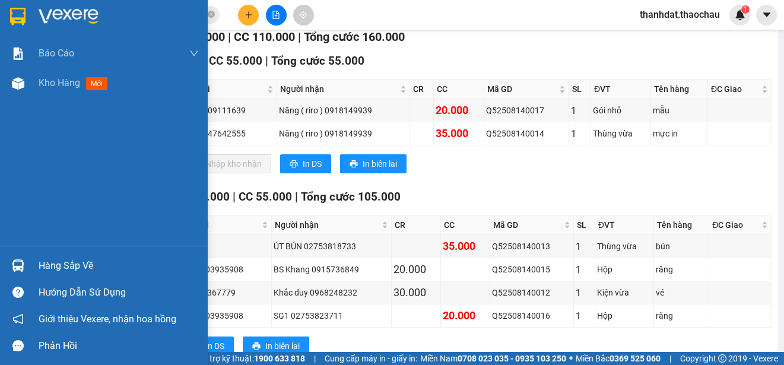
click at [82, 263] on div "Hàng sắp về" at bounding box center [119, 266] width 160 height 18
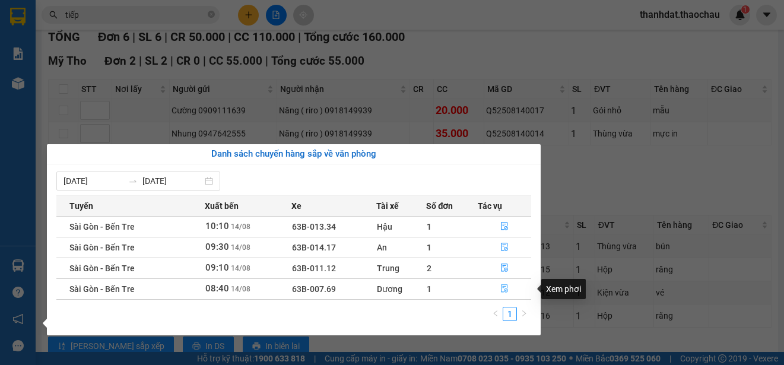
click at [501, 288] on icon "file-done" at bounding box center [504, 289] width 7 height 8
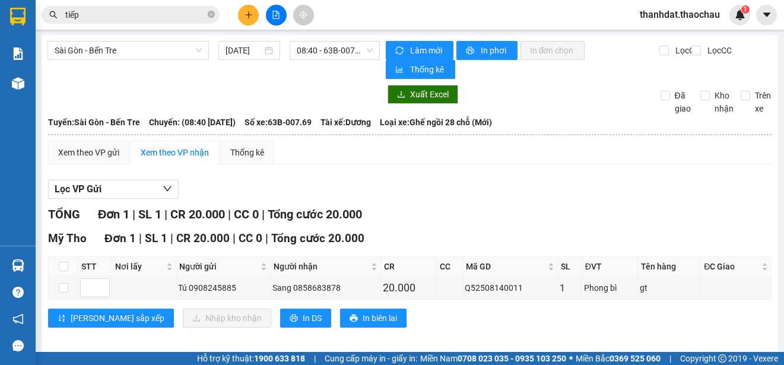
scroll to position [9, 0]
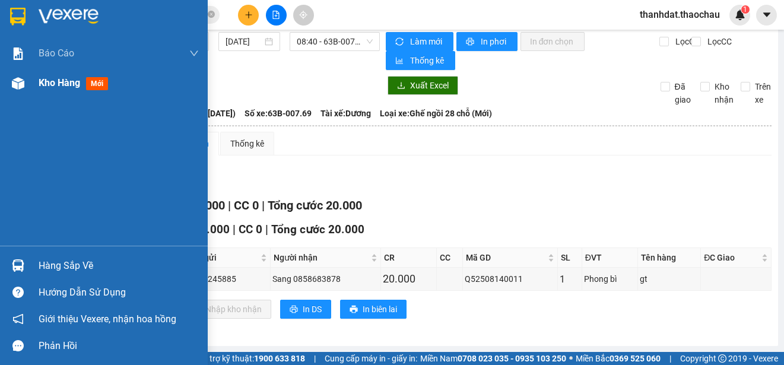
click at [56, 82] on span "Kho hàng" at bounding box center [60, 82] width 42 height 11
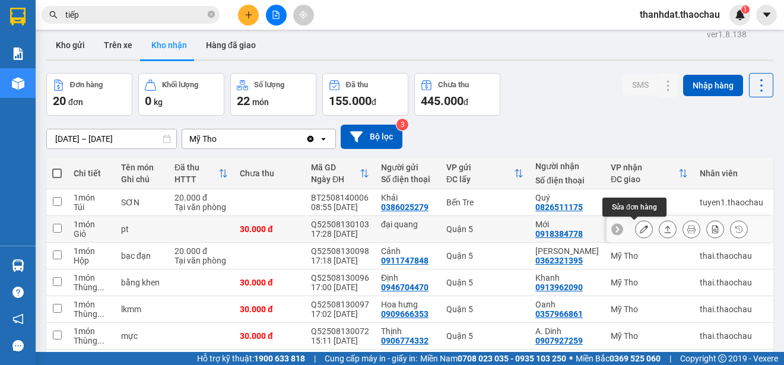
click at [639, 228] on icon at bounding box center [643, 229] width 8 height 8
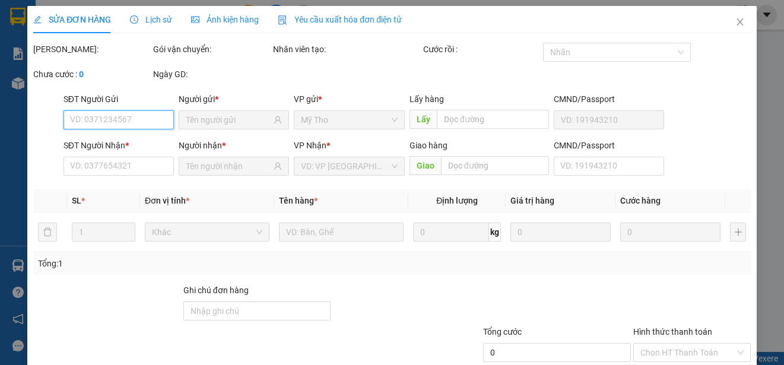
type input "đại quang"
type input "0918384778"
type input "Mới"
type input "30.000"
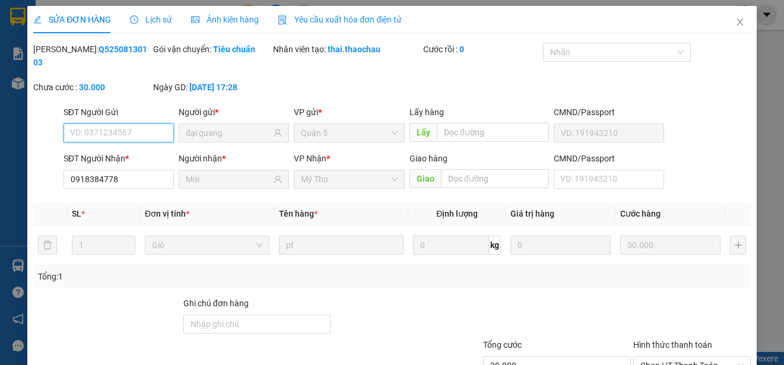
scroll to position [90, 0]
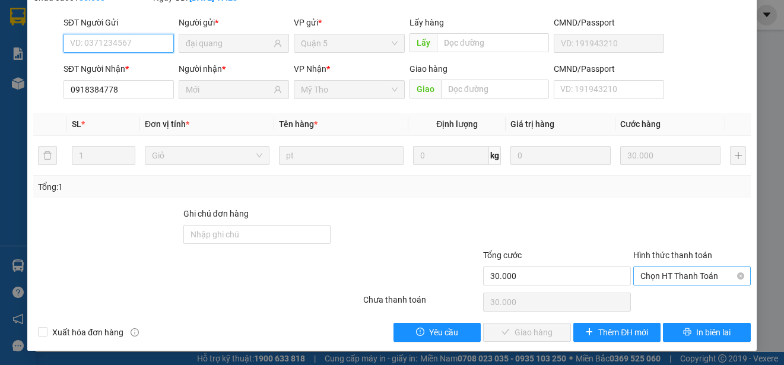
click at [660, 276] on span "Chọn HT Thanh Toán" at bounding box center [691, 276] width 103 height 18
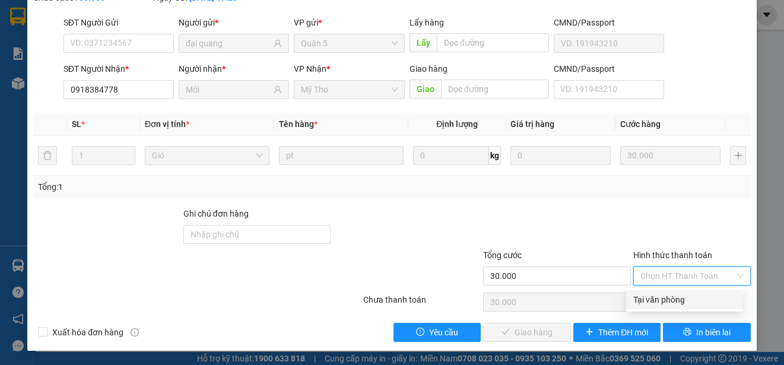
click at [660, 298] on div "Tại văn phòng" at bounding box center [684, 299] width 102 height 13
type input "0"
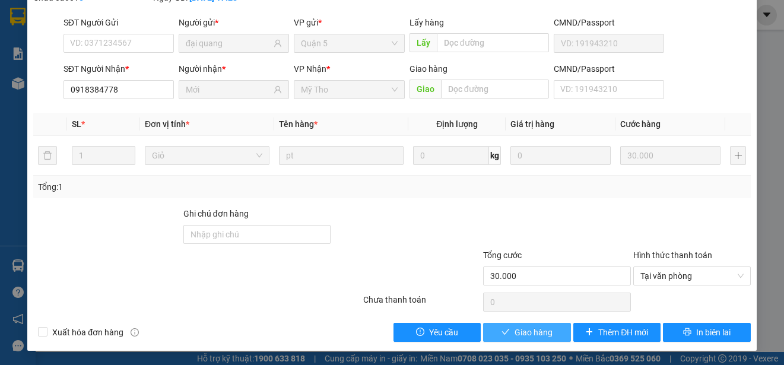
click at [540, 332] on span "Giao hàng" at bounding box center [533, 332] width 38 height 13
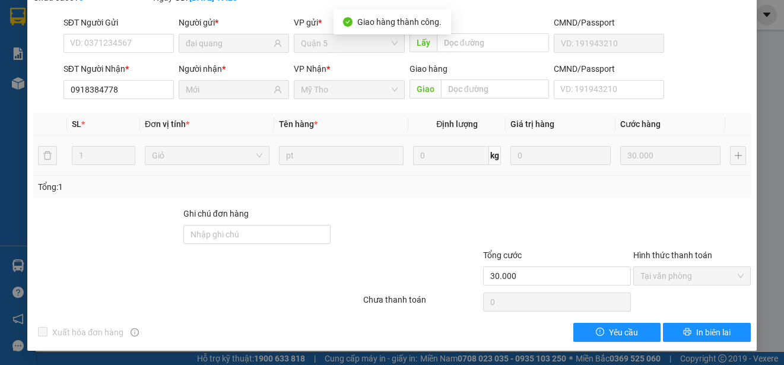
scroll to position [0, 0]
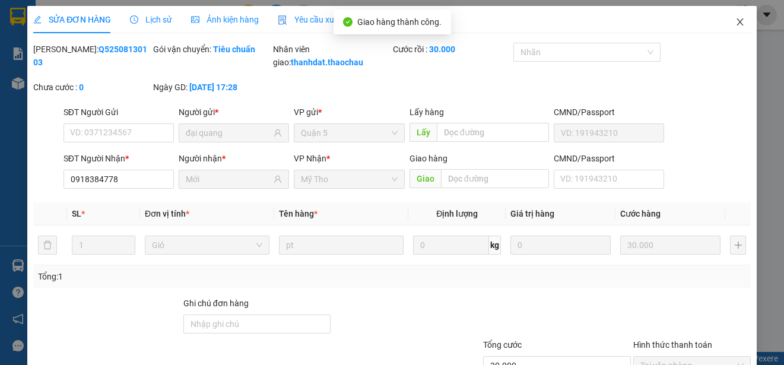
click at [736, 21] on icon "close" at bounding box center [739, 21] width 7 height 7
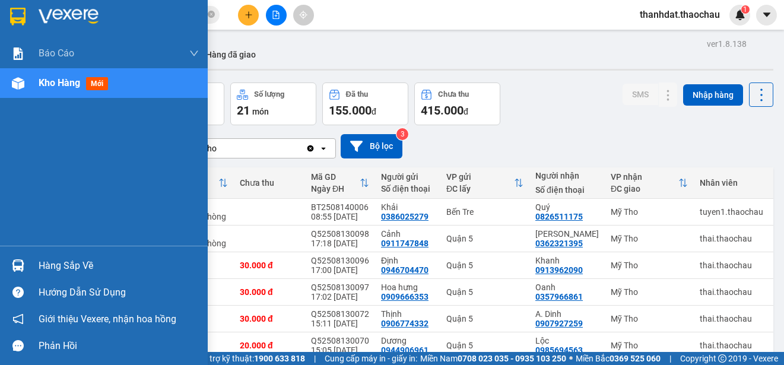
click at [49, 263] on div "Hàng sắp về" at bounding box center [119, 266] width 160 height 18
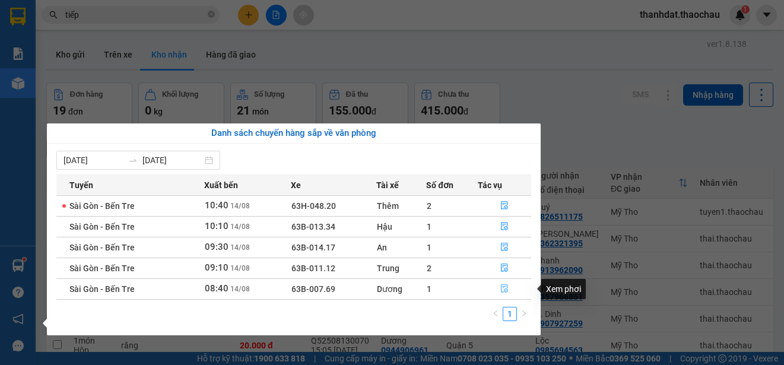
click at [504, 288] on icon "file-done" at bounding box center [504, 289] width 7 height 8
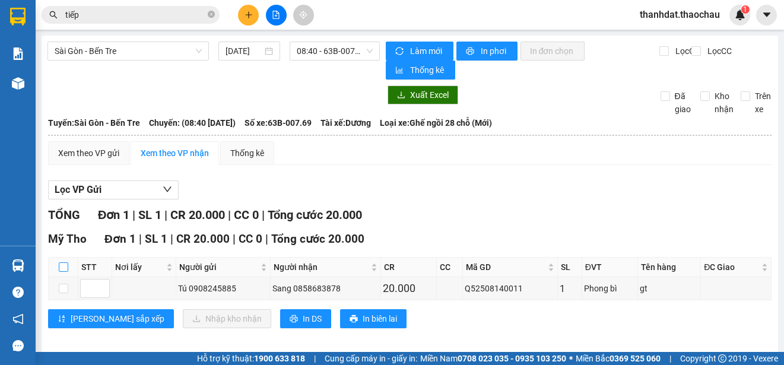
click at [62, 266] on input "checkbox" at bounding box center [63, 266] width 9 height 9
checkbox input "true"
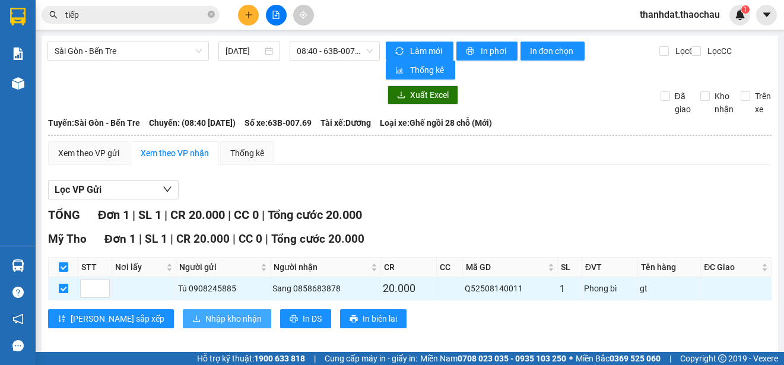
click at [205, 316] on span "Nhập kho nhận" at bounding box center [233, 318] width 56 height 13
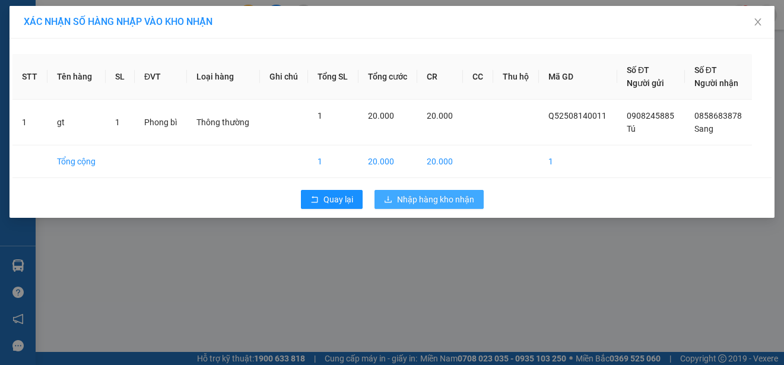
click at [471, 201] on span "Nhập hàng kho nhận" at bounding box center [435, 199] width 77 height 13
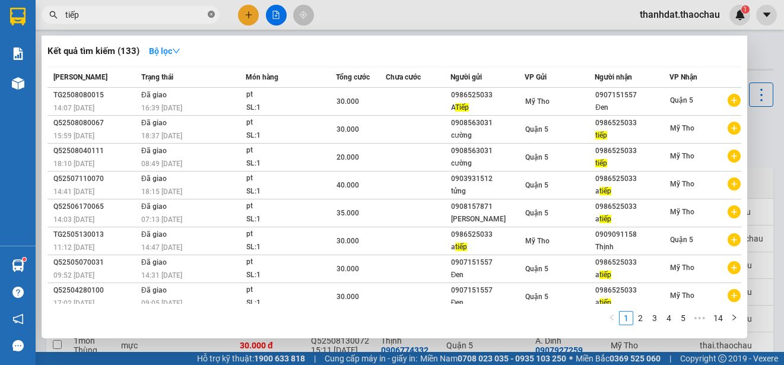
click at [213, 13] on icon "close-circle" at bounding box center [211, 14] width 7 height 7
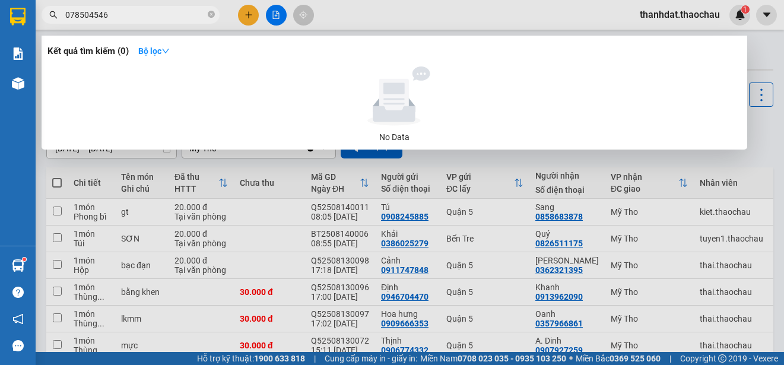
type input "0785045468"
click at [211, 15] on icon "close-circle" at bounding box center [211, 14] width 7 height 7
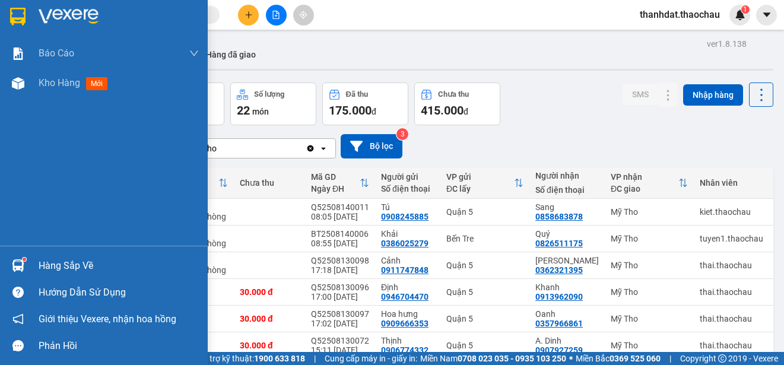
click at [40, 267] on div "Hàng sắp về" at bounding box center [119, 266] width 160 height 18
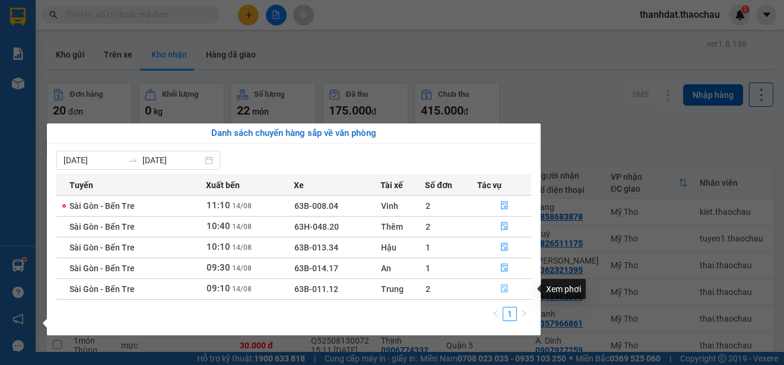
click at [500, 284] on icon "file-done" at bounding box center [504, 288] width 8 height 8
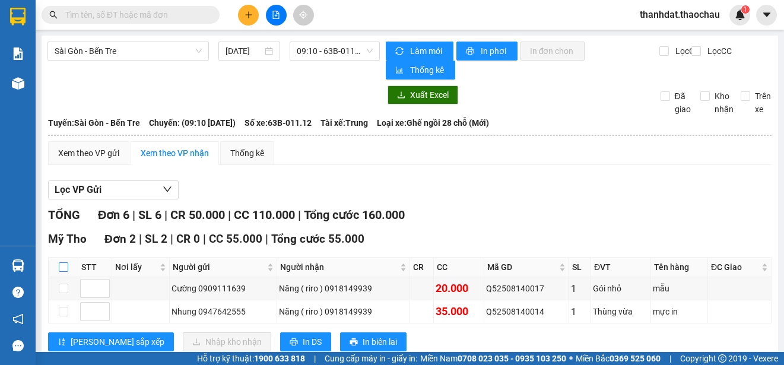
click at [62, 267] on input "checkbox" at bounding box center [63, 266] width 9 height 9
checkbox input "true"
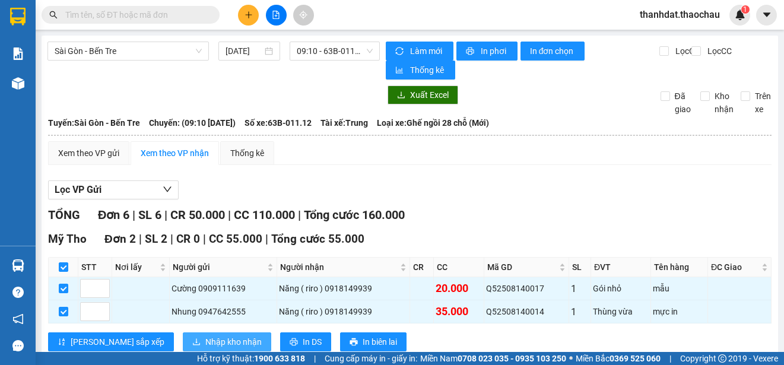
click at [205, 336] on span "Nhập kho nhận" at bounding box center [233, 341] width 56 height 13
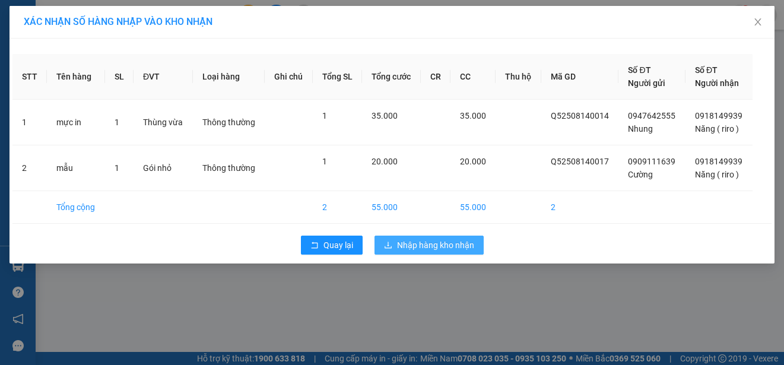
click at [454, 245] on span "Nhập hàng kho nhận" at bounding box center [435, 244] width 77 height 13
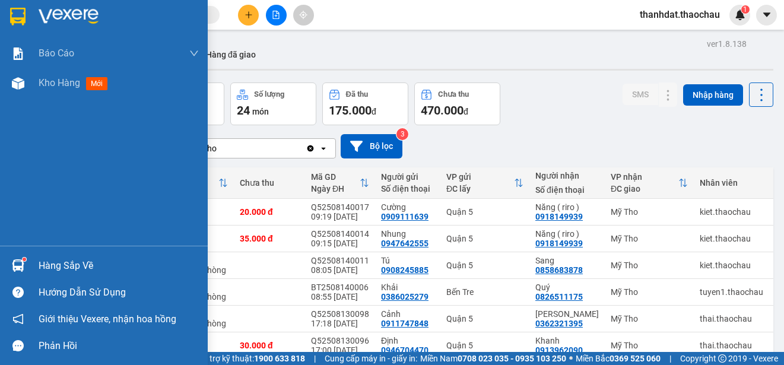
drag, startPoint x: 55, startPoint y: 271, endPoint x: 78, endPoint y: 269, distance: 23.2
click at [56, 269] on div "Hàng sắp về" at bounding box center [119, 266] width 160 height 18
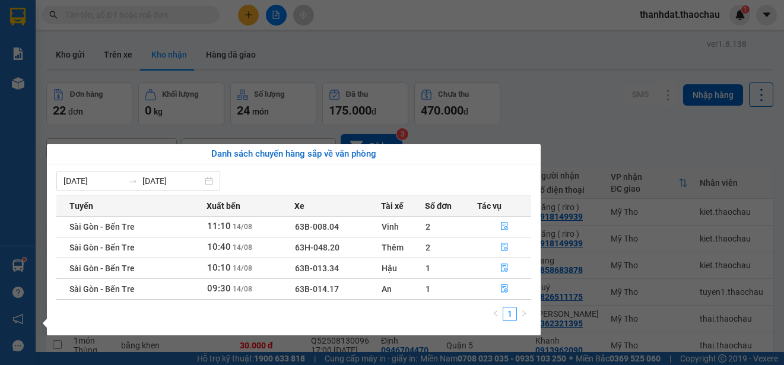
click at [594, 141] on section "Kết quả tìm kiếm ( 0 ) Bộ lọc No Data thanhdat.thaochau 1 Báo cáo Báo cáo dòng …" at bounding box center [392, 182] width 784 height 365
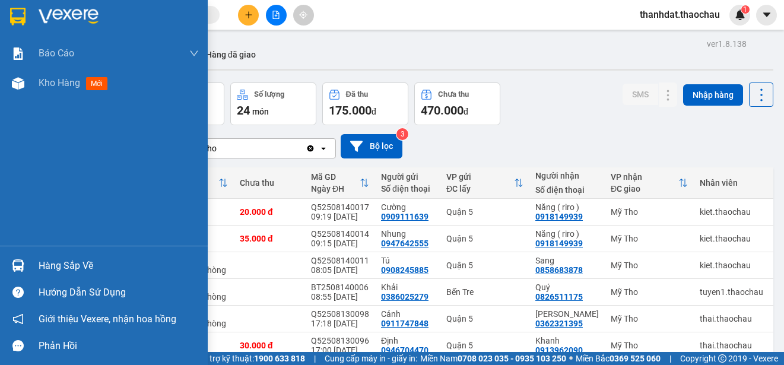
click at [46, 264] on div "Hàng sắp về" at bounding box center [119, 266] width 160 height 18
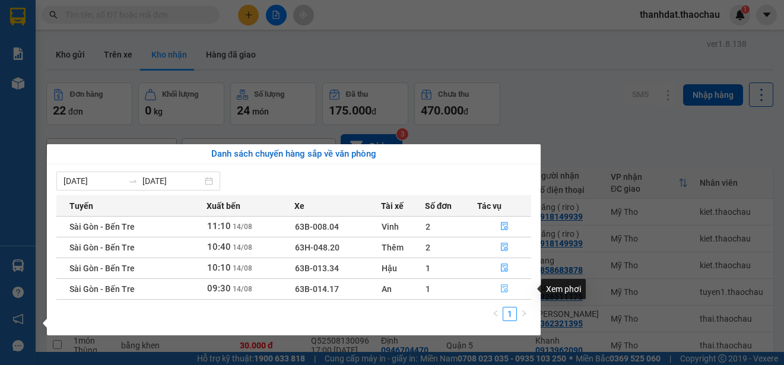
click at [505, 284] on button "button" at bounding box center [504, 288] width 53 height 19
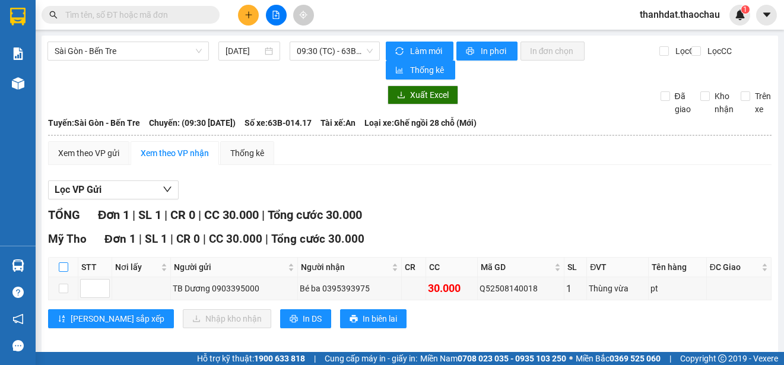
click at [60, 266] on input "checkbox" at bounding box center [63, 266] width 9 height 9
checkbox input "true"
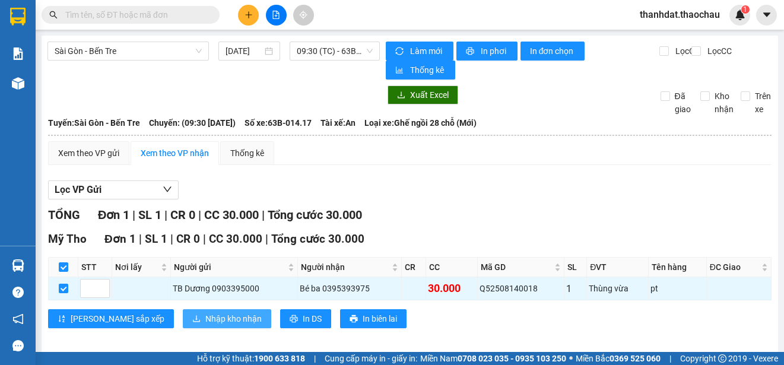
click at [205, 320] on span "Nhập kho nhận" at bounding box center [233, 318] width 56 height 13
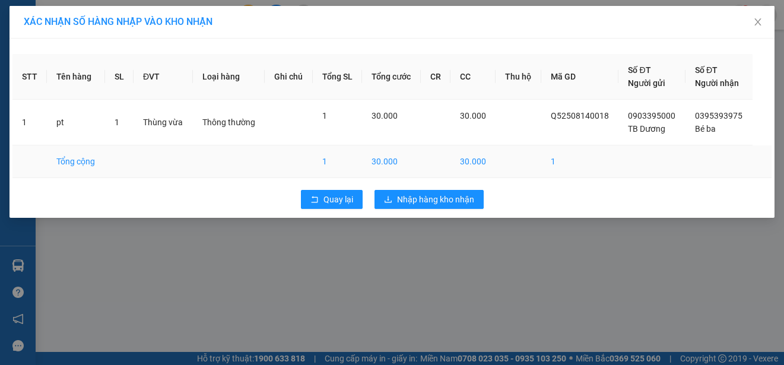
drag, startPoint x: 419, startPoint y: 254, endPoint x: 578, endPoint y: 161, distance: 184.0
click at [578, 161] on div "XÁC NHẬN SỐ HÀNG NHẬP VÀO KHO NHẬN STT Tên hàng SL ĐVT Loại hàng Ghi chú Tổng S…" at bounding box center [392, 182] width 784 height 365
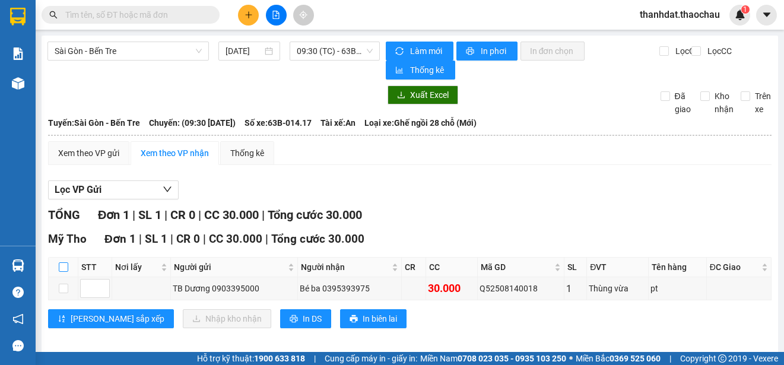
click at [65, 268] on input "checkbox" at bounding box center [63, 266] width 9 height 9
checkbox input "true"
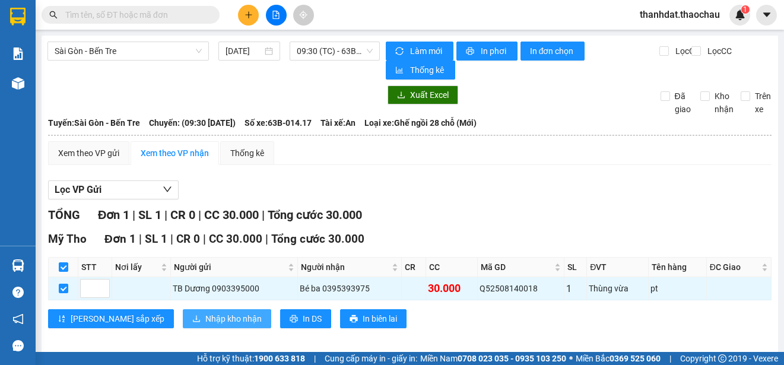
click at [205, 315] on span "Nhập kho nhận" at bounding box center [233, 318] width 56 height 13
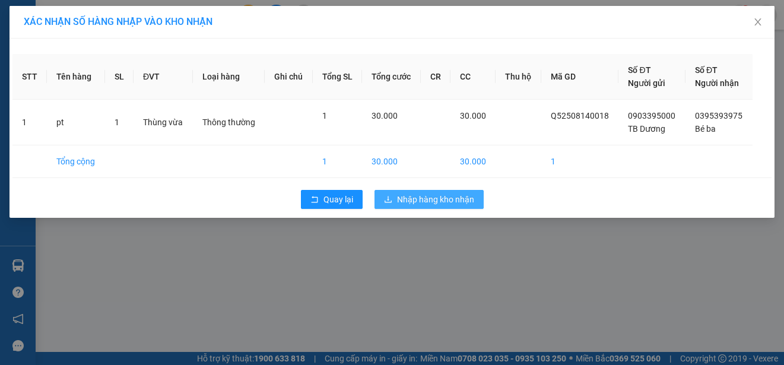
click at [432, 192] on button "Nhập hàng kho nhận" at bounding box center [428, 199] width 109 height 19
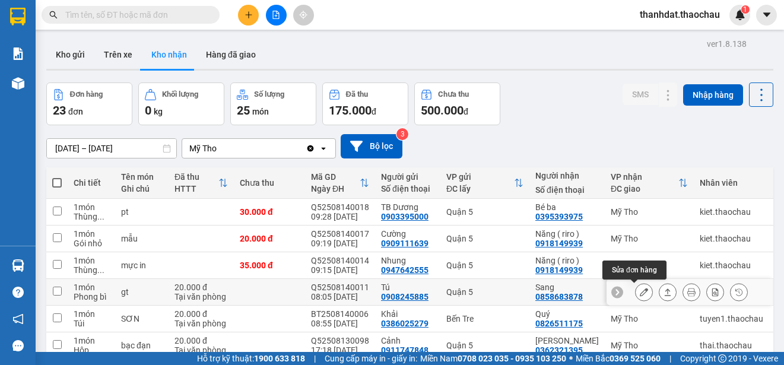
click at [639, 294] on button at bounding box center [643, 292] width 17 height 21
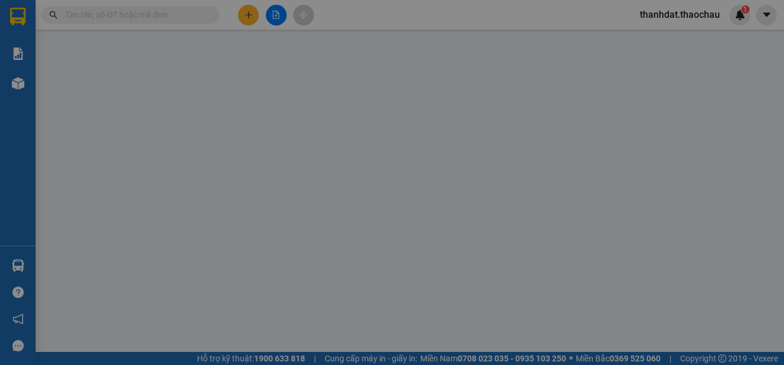
type input "0908245885"
type input "Tú"
type input "0858683878"
type input "Sang"
type input "20.000"
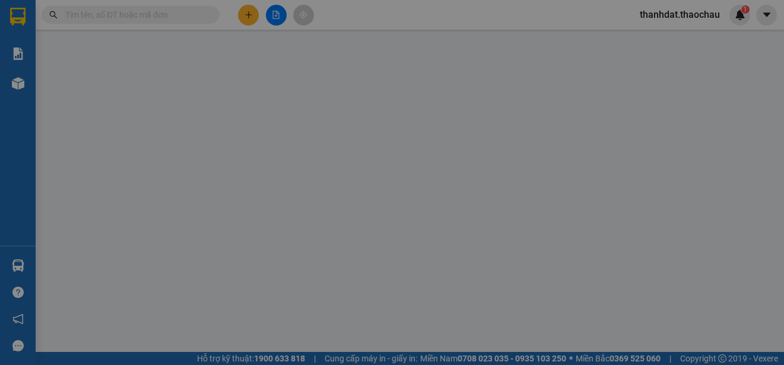
type input "0"
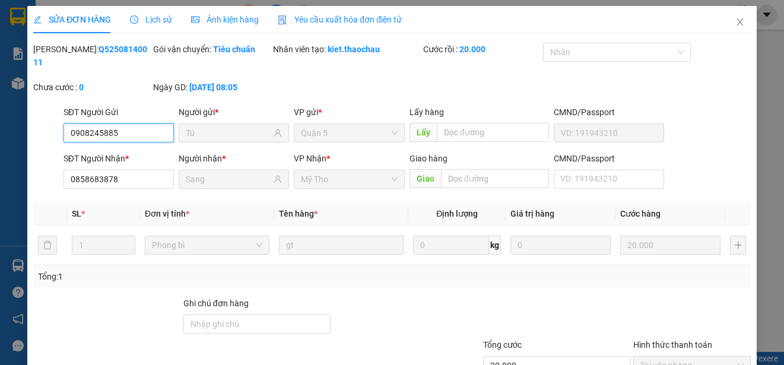
scroll to position [90, 0]
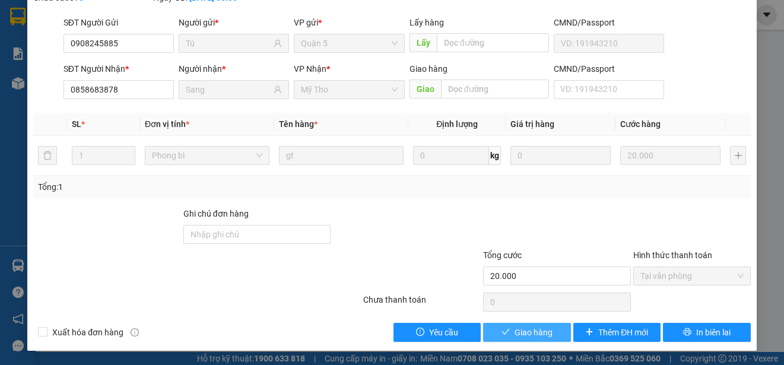
click at [536, 333] on span "Giao hàng" at bounding box center [533, 332] width 38 height 13
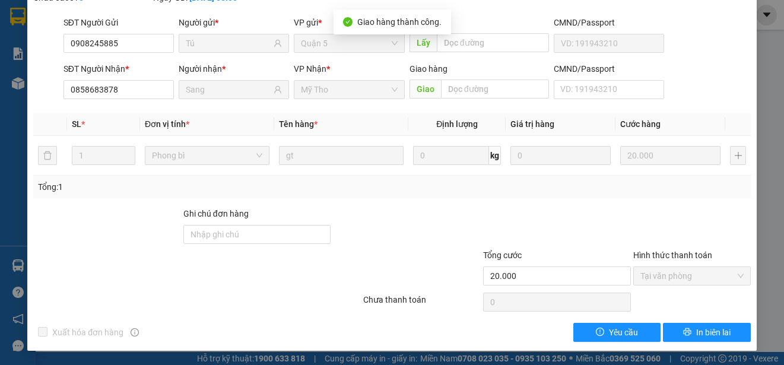
scroll to position [0, 0]
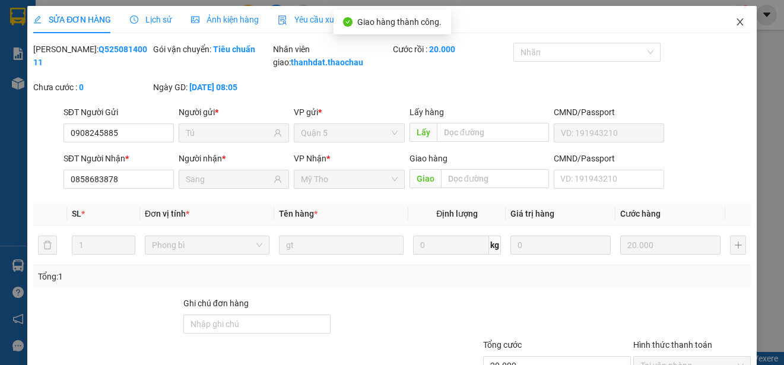
click at [736, 20] on icon "close" at bounding box center [739, 21] width 7 height 7
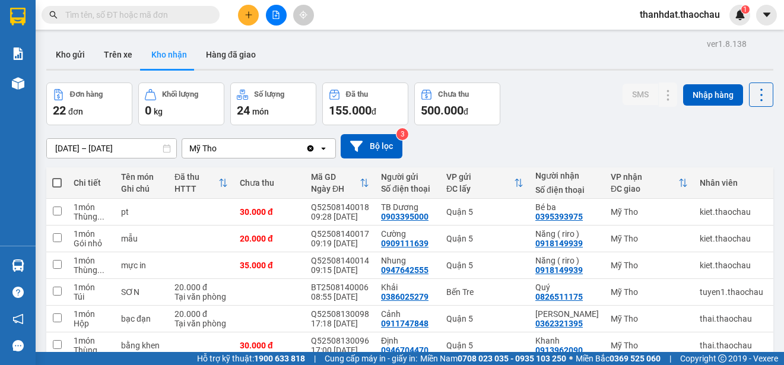
scroll to position [167, 0]
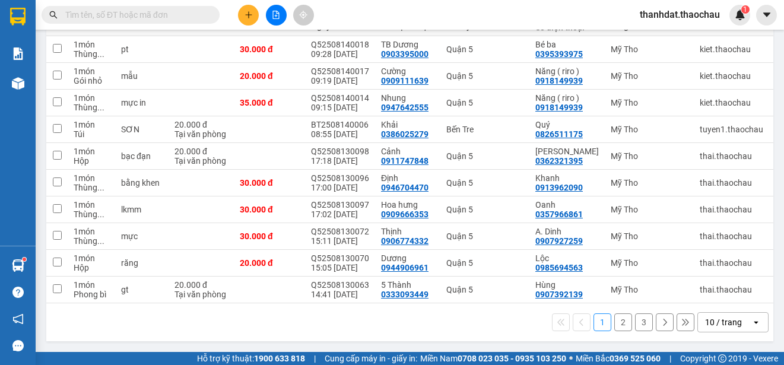
click at [614, 317] on button "2" at bounding box center [623, 322] width 18 height 18
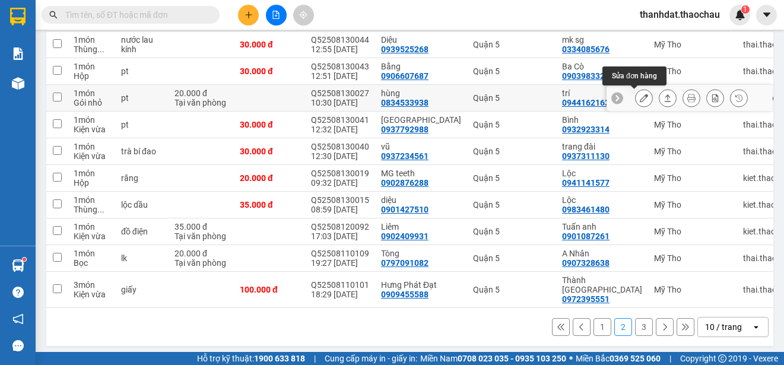
click at [639, 97] on icon at bounding box center [643, 98] width 8 height 8
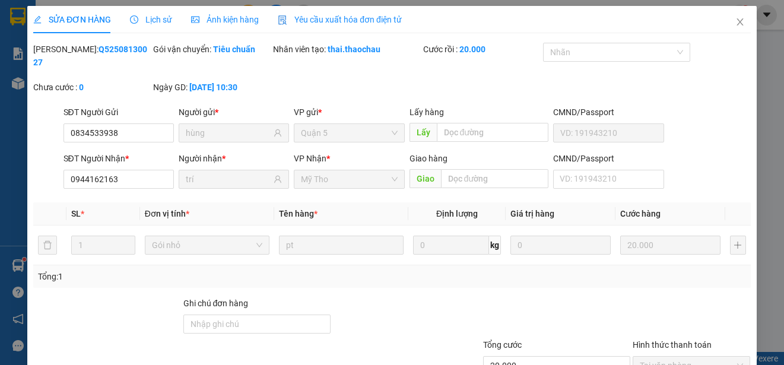
type input "0834533938"
type input "hùng"
type input "0944162163"
type input "trí"
type input "20.000"
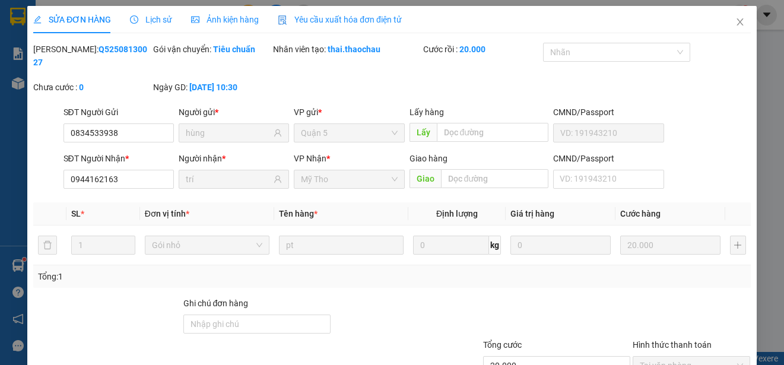
type input "0"
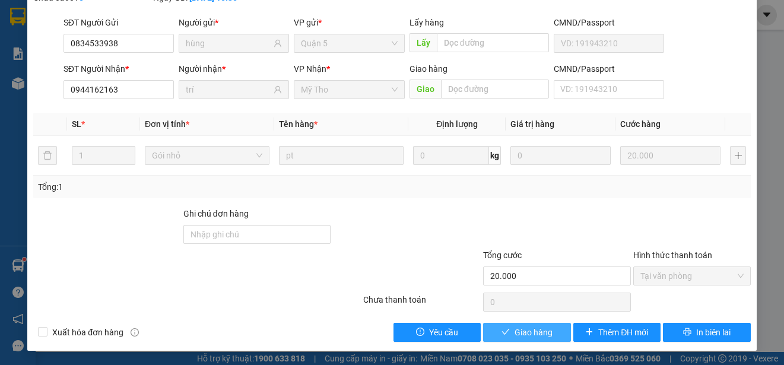
click at [514, 335] on span "Giao hàng" at bounding box center [533, 332] width 38 height 13
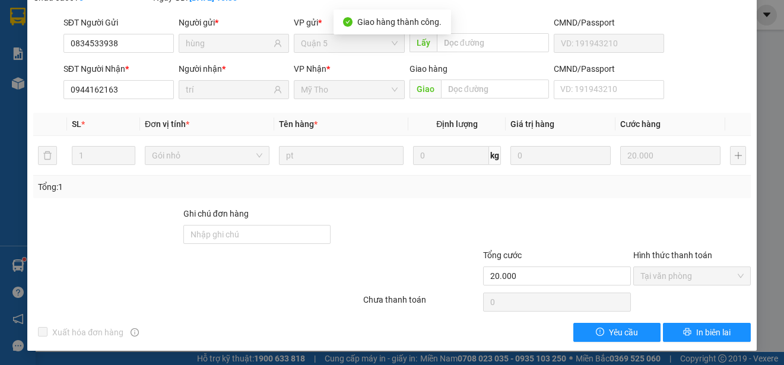
scroll to position [0, 0]
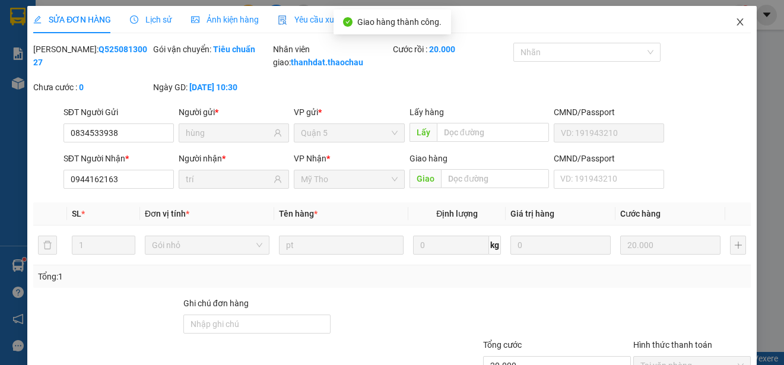
click at [735, 19] on icon "close" at bounding box center [739, 21] width 9 height 9
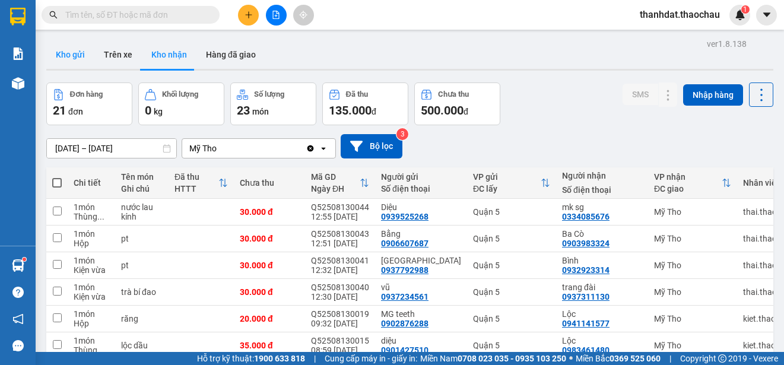
click at [74, 53] on button "Kho gửi" at bounding box center [70, 54] width 48 height 28
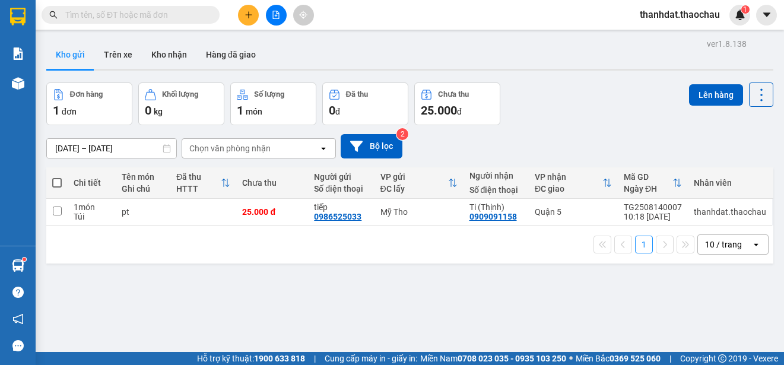
click at [56, 181] on span at bounding box center [56, 182] width 9 height 9
click at [57, 177] on input "checkbox" at bounding box center [57, 177] width 0 height 0
checkbox input "true"
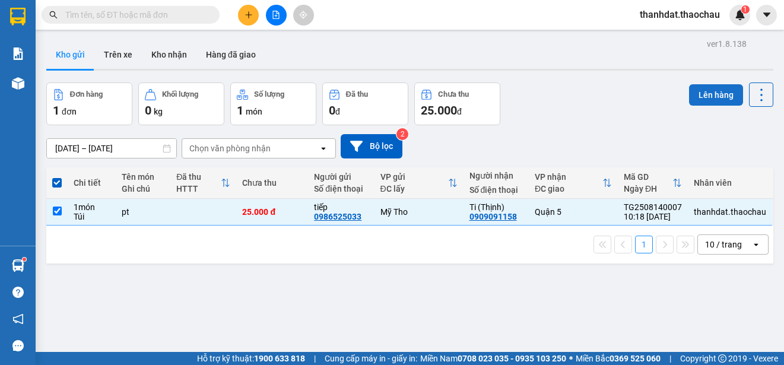
click at [708, 93] on button "Lên hàng" at bounding box center [716, 94] width 54 height 21
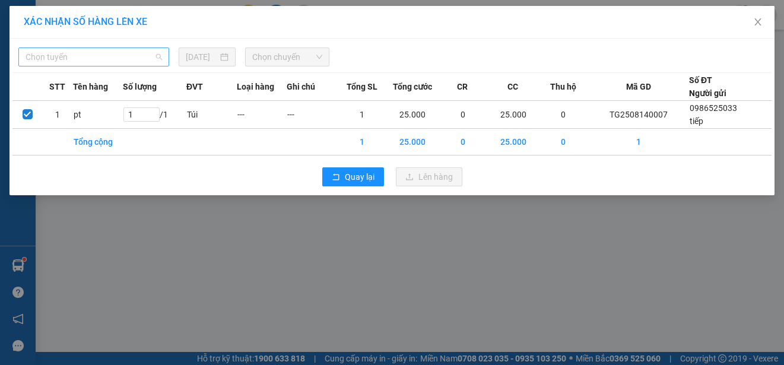
click at [82, 59] on span "Chọn tuyến" at bounding box center [94, 57] width 136 height 18
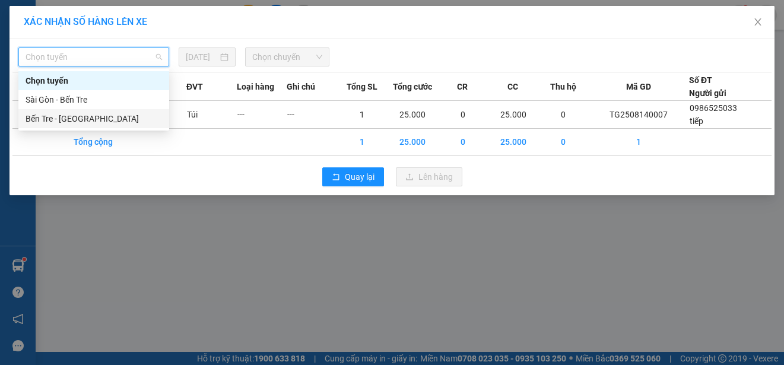
click at [63, 114] on div "Bến Tre - [GEOGRAPHIC_DATA]" at bounding box center [94, 118] width 136 height 13
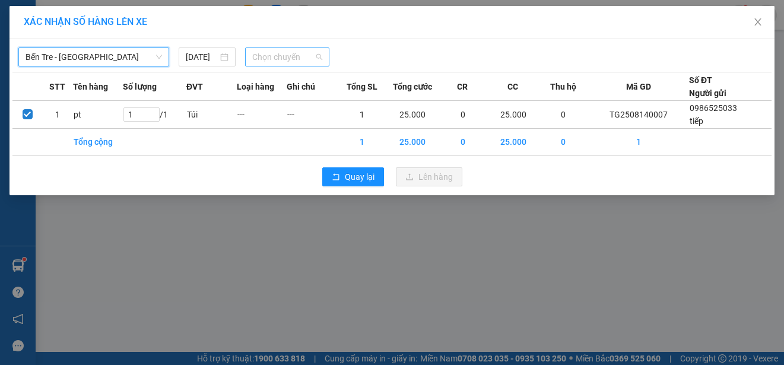
click at [287, 62] on span "Chọn chuyến" at bounding box center [286, 57] width 69 height 18
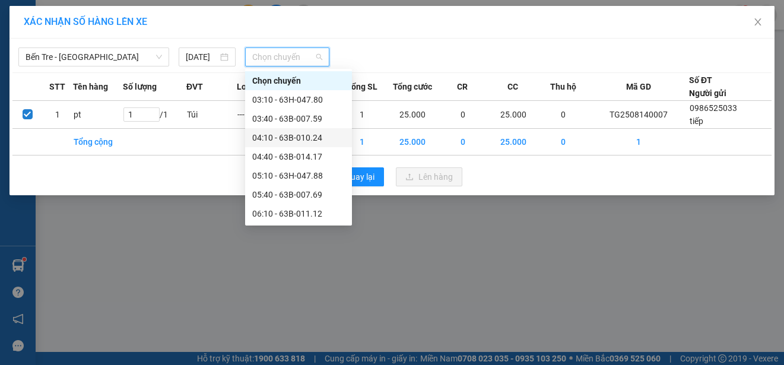
scroll to position [237, 0]
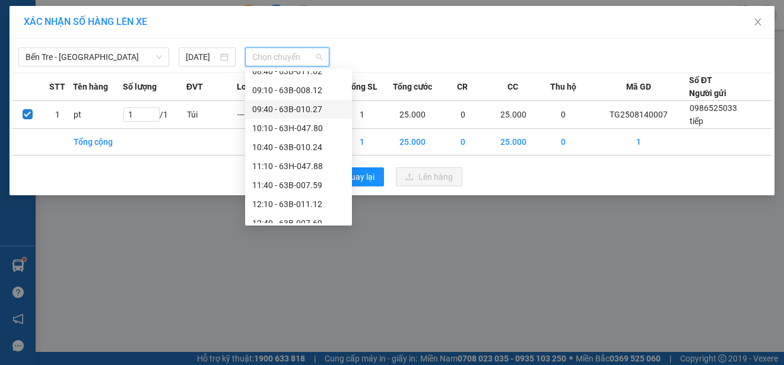
click at [306, 109] on div "09:40 - 63B-010.27" at bounding box center [298, 109] width 93 height 13
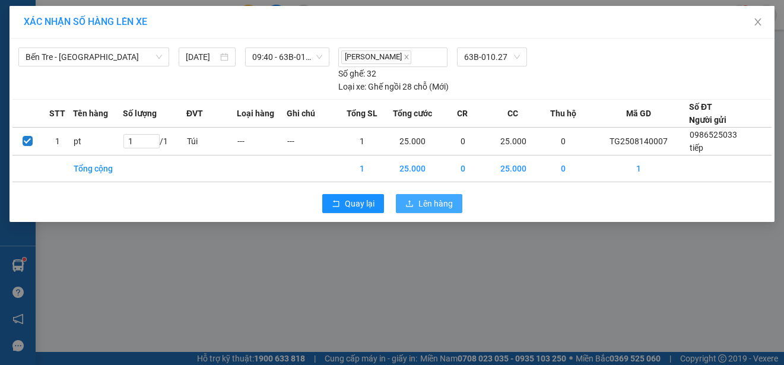
click at [423, 200] on span "Lên hàng" at bounding box center [435, 203] width 34 height 13
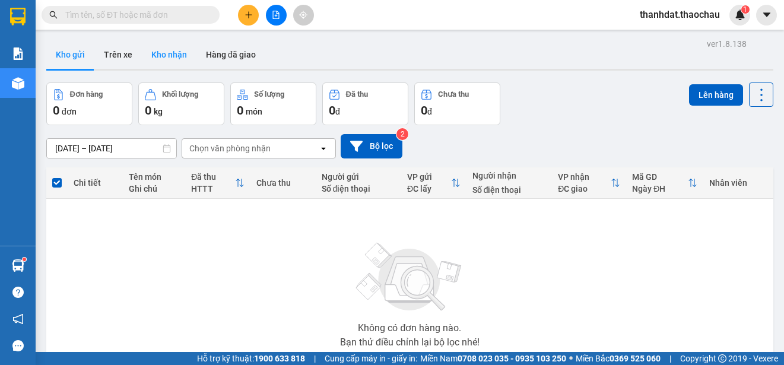
click at [179, 52] on button "Kho nhận" at bounding box center [169, 54] width 55 height 28
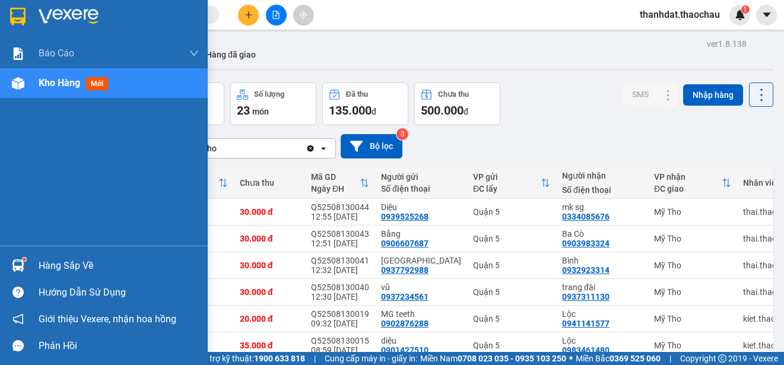
click at [39, 266] on div "Hàng sắp về" at bounding box center [119, 266] width 160 height 18
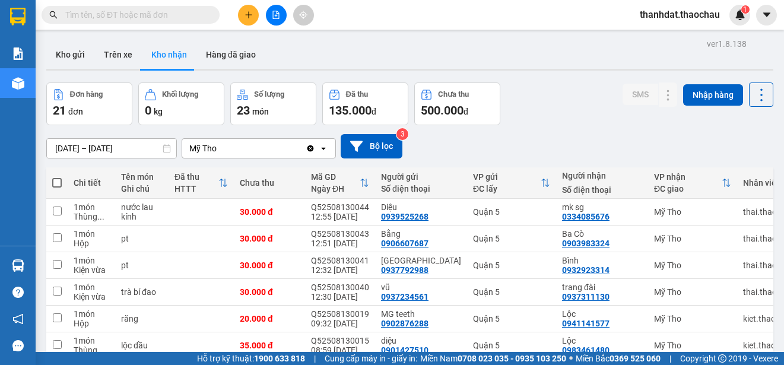
click at [564, 126] on section "Kết quả tìm kiếm ( 0 ) Bộ lọc No Data thanhdat.thaochau 1 Báo cáo Báo cáo dòng …" at bounding box center [392, 182] width 784 height 365
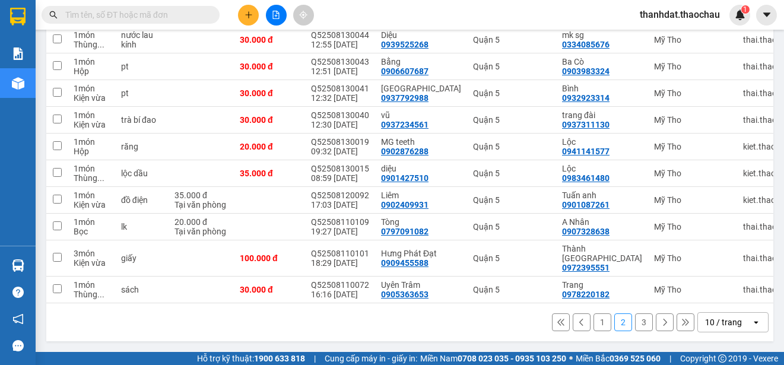
click at [639, 324] on button "3" at bounding box center [644, 322] width 18 height 18
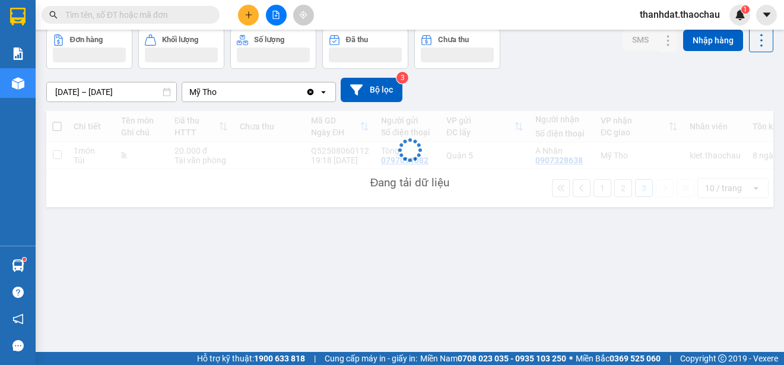
scroll to position [55, 0]
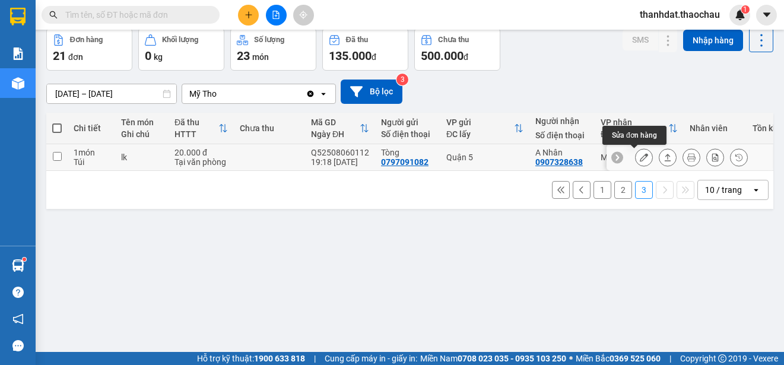
click at [639, 157] on icon at bounding box center [643, 157] width 8 height 8
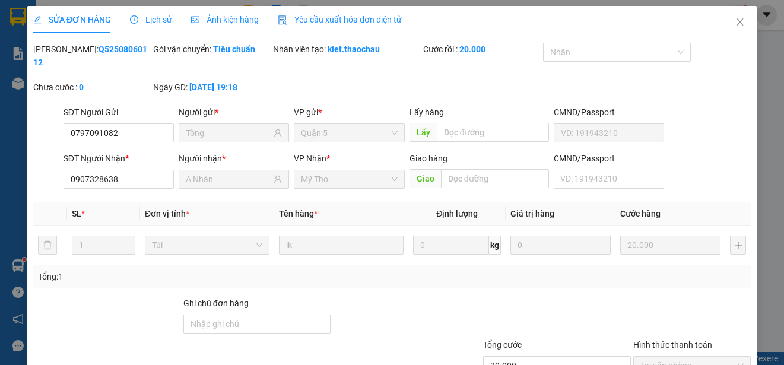
type input "0797091082"
type input "Tòng"
type input "0907328638"
type input "A Nhân"
type input "20.000"
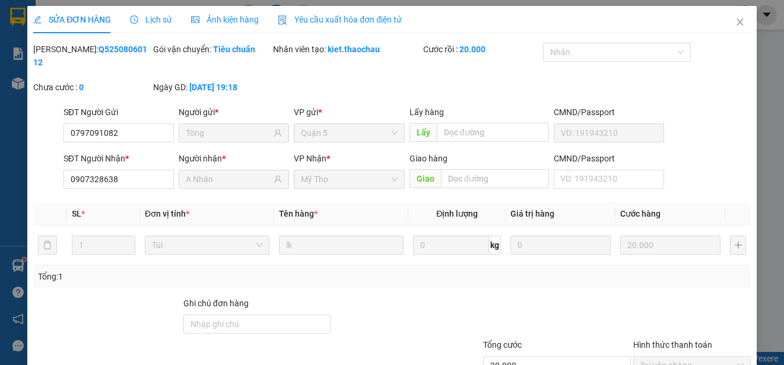
type input "0"
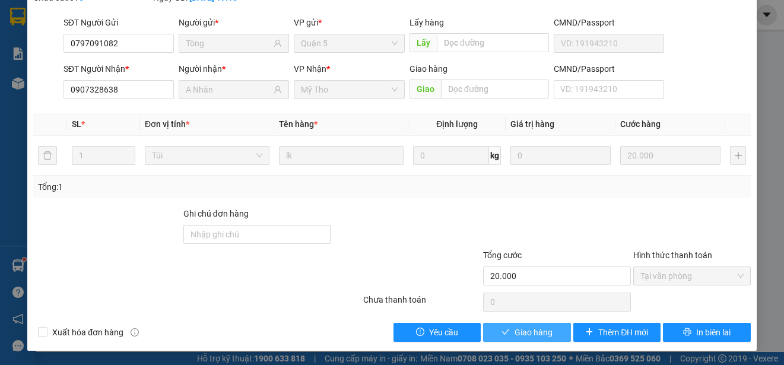
click at [528, 332] on span "Giao hàng" at bounding box center [533, 332] width 38 height 13
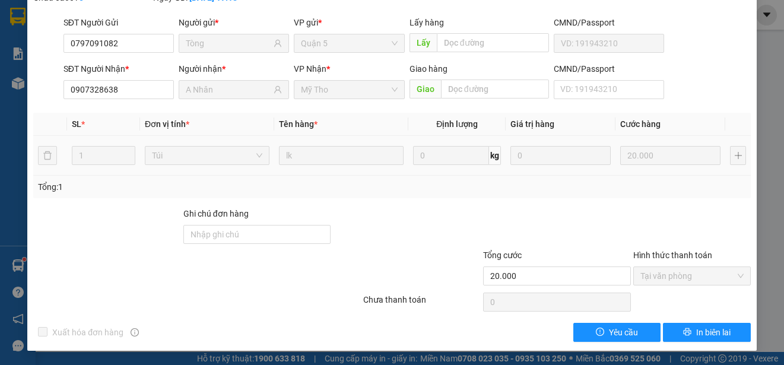
scroll to position [0, 0]
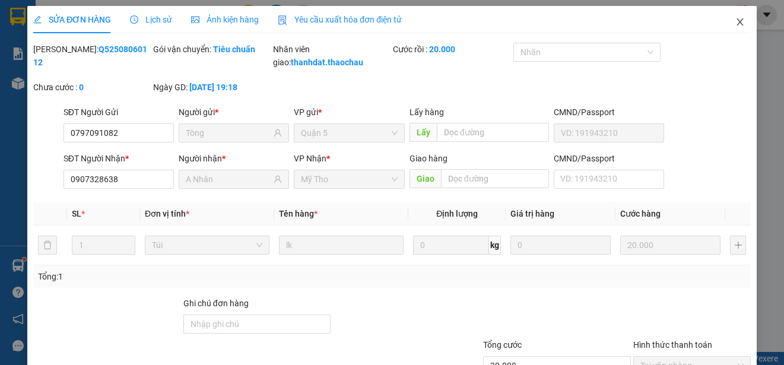
click at [736, 22] on icon "close" at bounding box center [739, 21] width 7 height 7
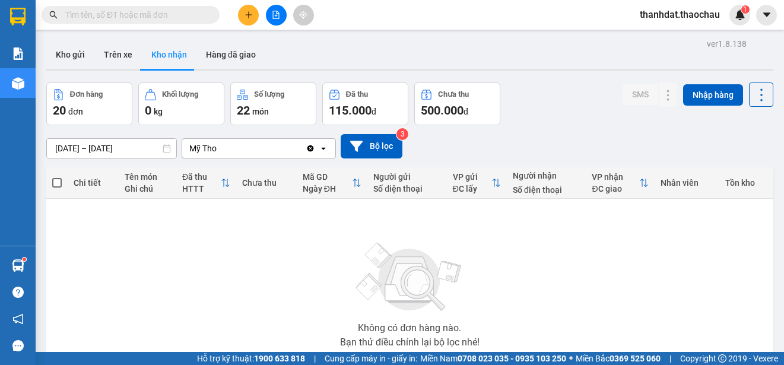
scroll to position [81, 0]
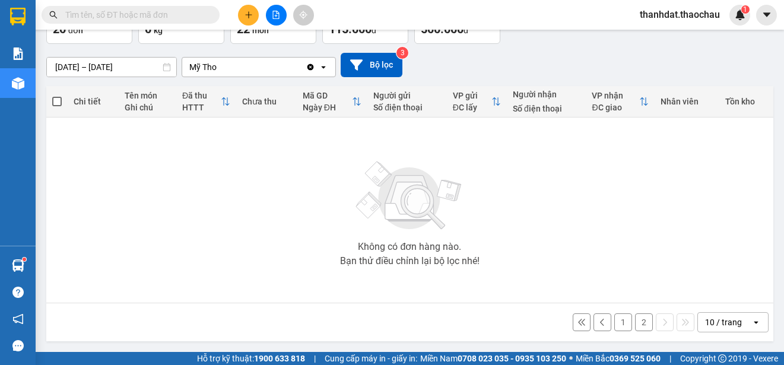
click at [635, 324] on button "2" at bounding box center [644, 322] width 18 height 18
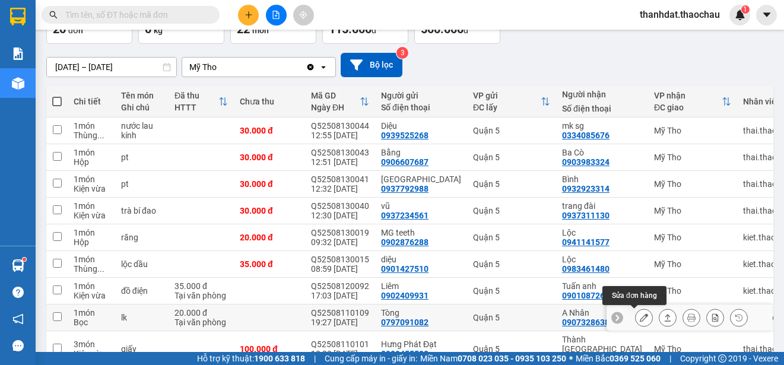
click at [639, 321] on icon at bounding box center [643, 317] width 8 height 8
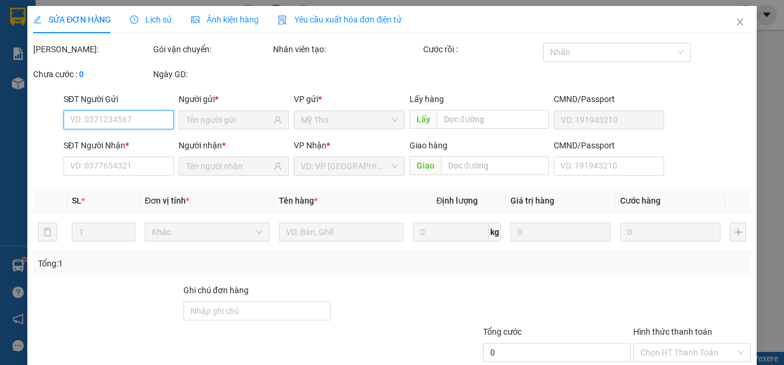
type input "0797091082"
type input "Tòng"
type input "0907328638"
type input "A Nhân"
type input "20.000"
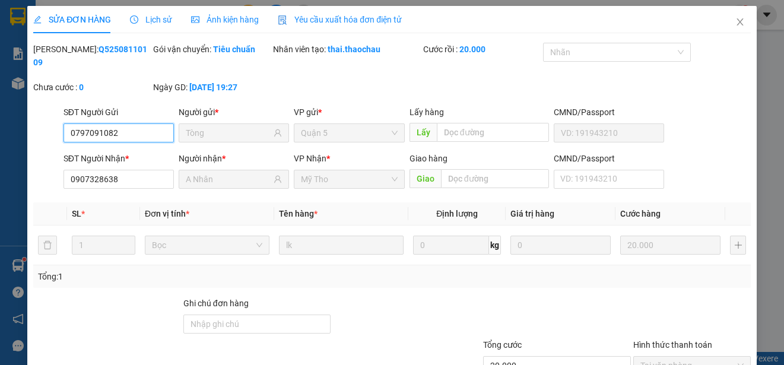
scroll to position [90, 0]
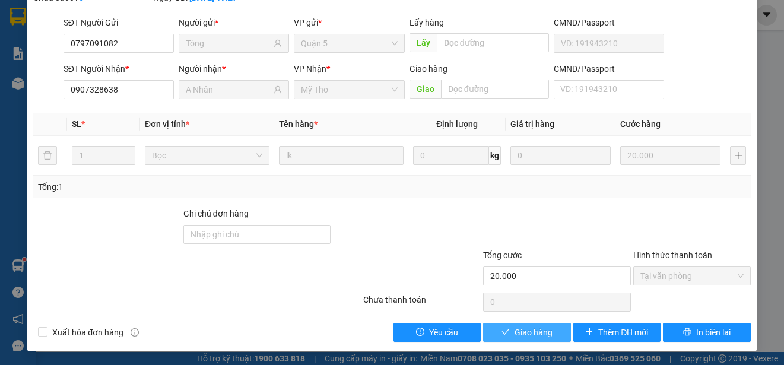
click at [523, 327] on span "Giao hàng" at bounding box center [533, 332] width 38 height 13
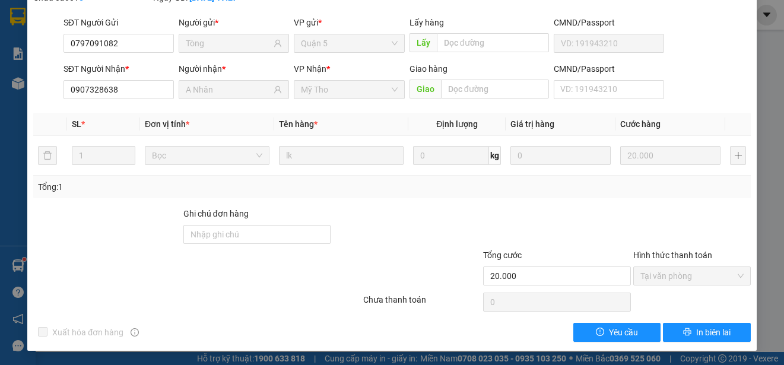
scroll to position [0, 0]
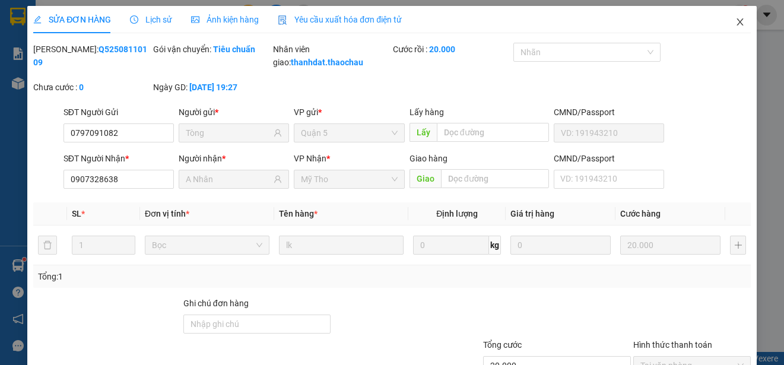
click at [736, 23] on icon "close" at bounding box center [739, 21] width 7 height 7
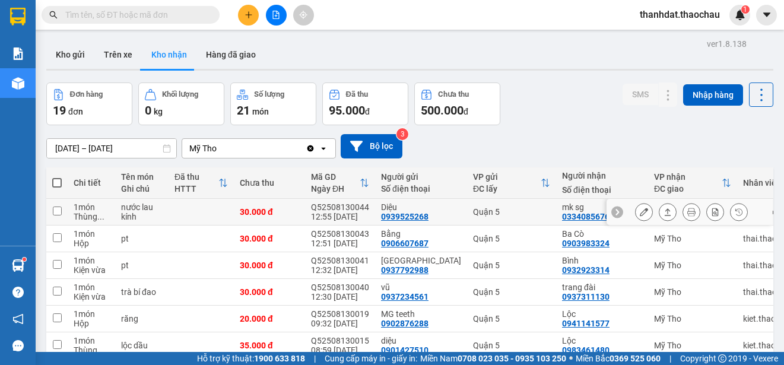
scroll to position [119, 0]
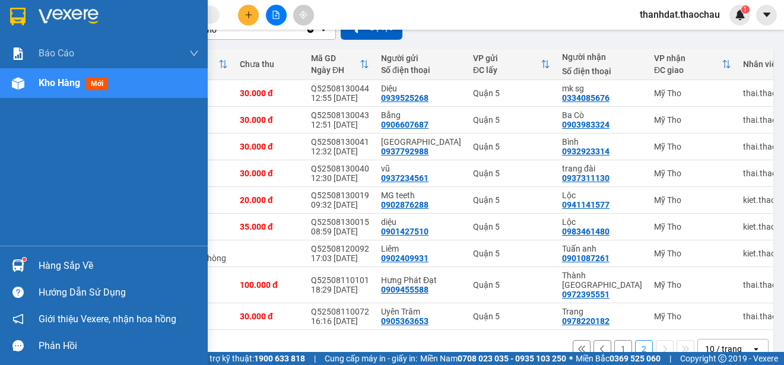
click at [40, 263] on div "Hàng sắp về" at bounding box center [119, 266] width 160 height 18
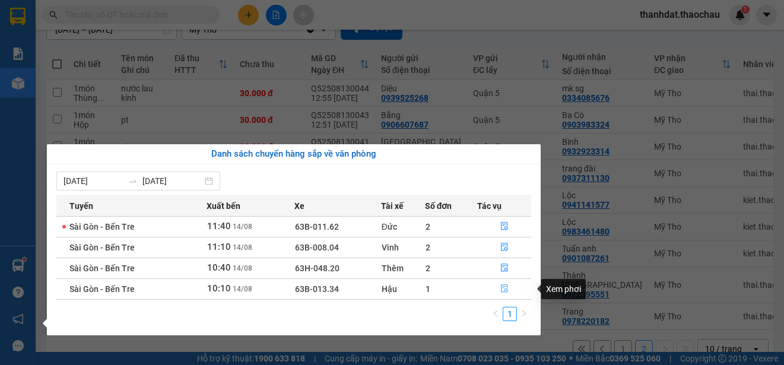
click at [503, 287] on icon "file-done" at bounding box center [504, 288] width 8 height 8
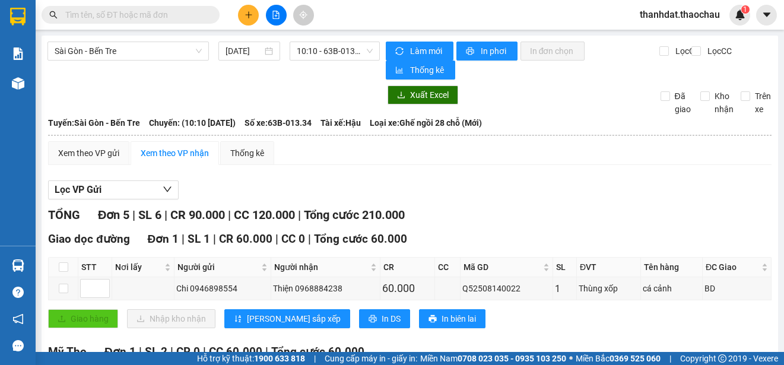
scroll to position [178, 0]
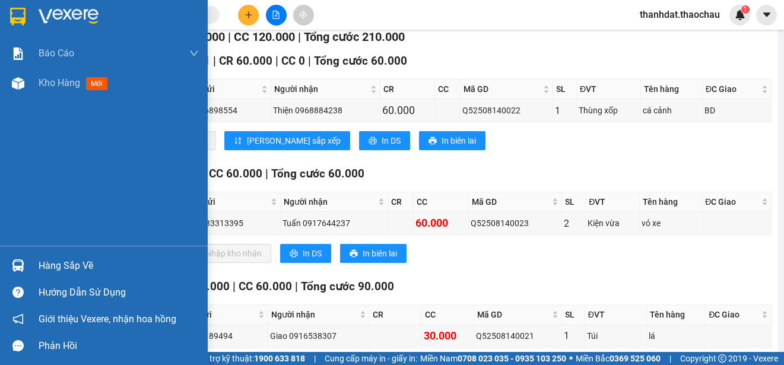
click at [70, 264] on div "Hàng sắp về" at bounding box center [119, 266] width 160 height 18
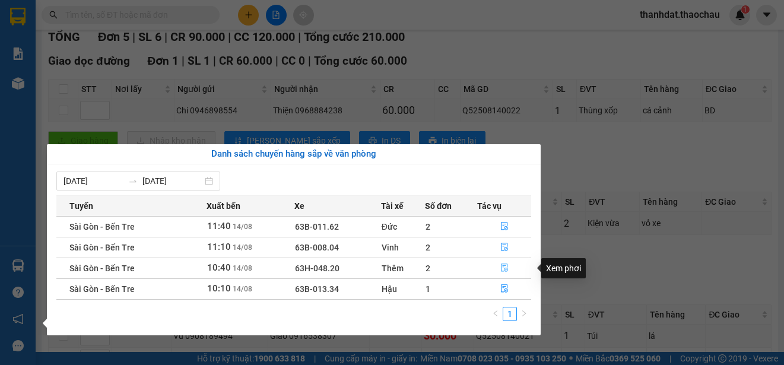
click at [502, 271] on icon "file-done" at bounding box center [504, 267] width 8 height 8
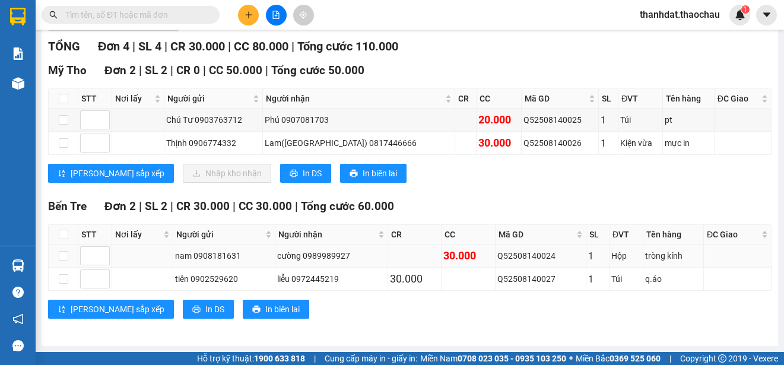
scroll to position [168, 0]
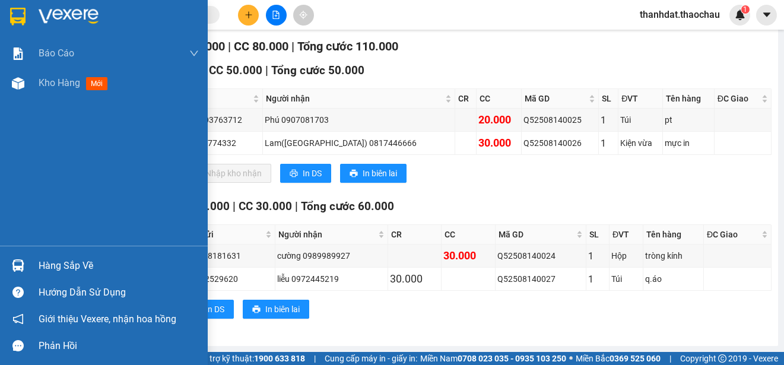
click at [46, 264] on div "Hàng sắp về" at bounding box center [119, 266] width 160 height 18
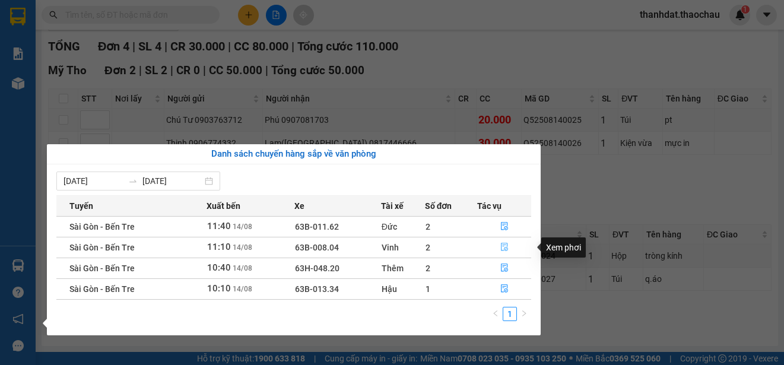
click at [502, 245] on icon "file-done" at bounding box center [504, 247] width 7 height 8
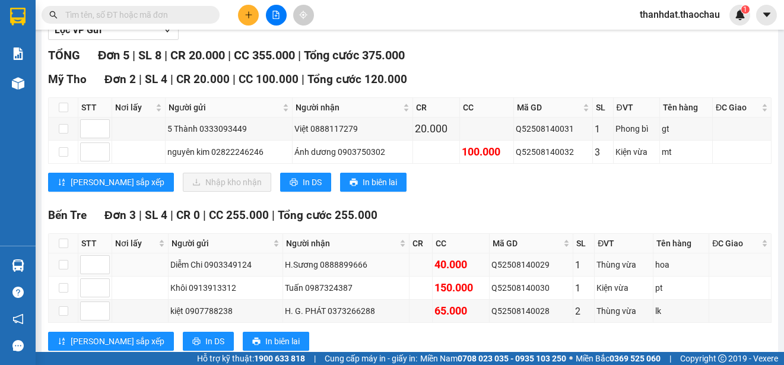
scroll to position [178, 0]
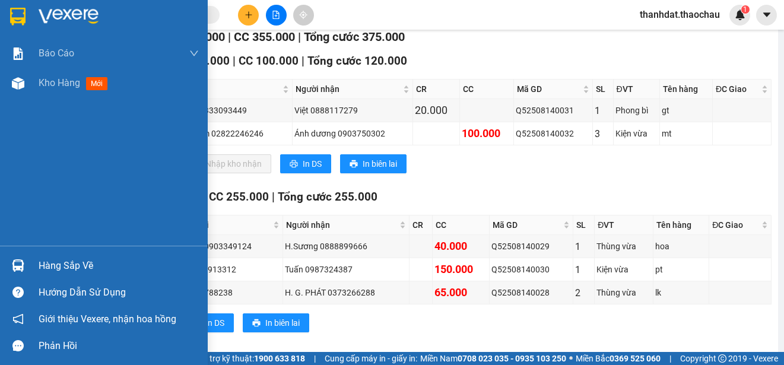
click at [74, 260] on div "Hàng sắp về" at bounding box center [119, 266] width 160 height 18
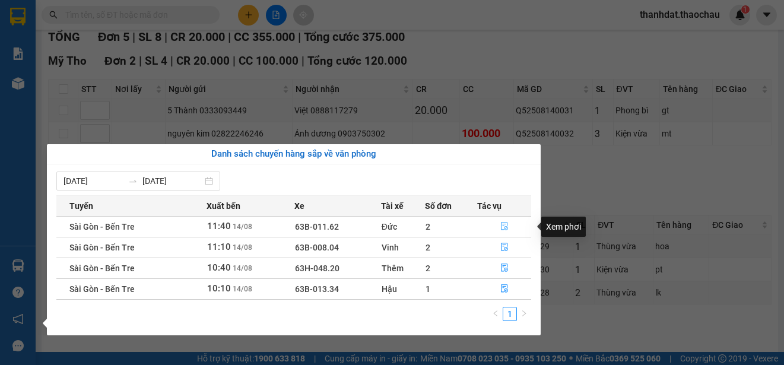
click at [501, 224] on icon "file-done" at bounding box center [504, 226] width 8 height 8
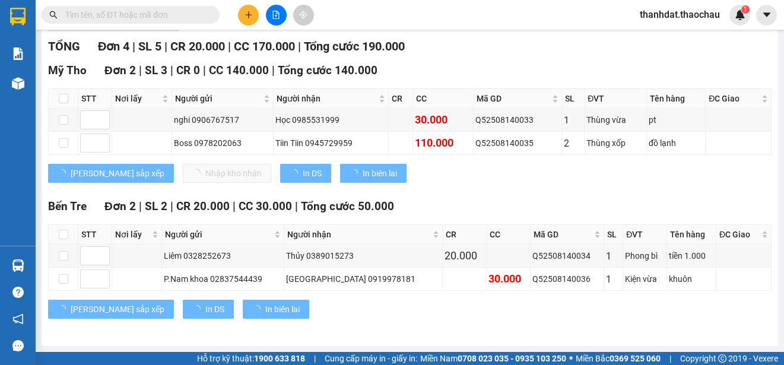
scroll to position [168, 0]
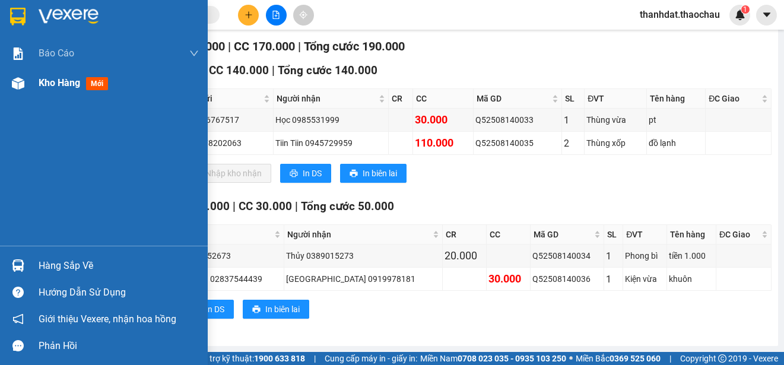
click at [66, 83] on span "Kho hàng" at bounding box center [60, 82] width 42 height 11
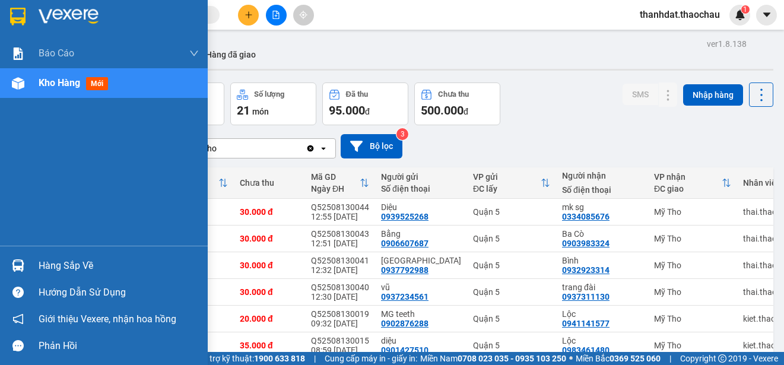
click at [47, 268] on div "Hàng sắp về" at bounding box center [119, 266] width 160 height 18
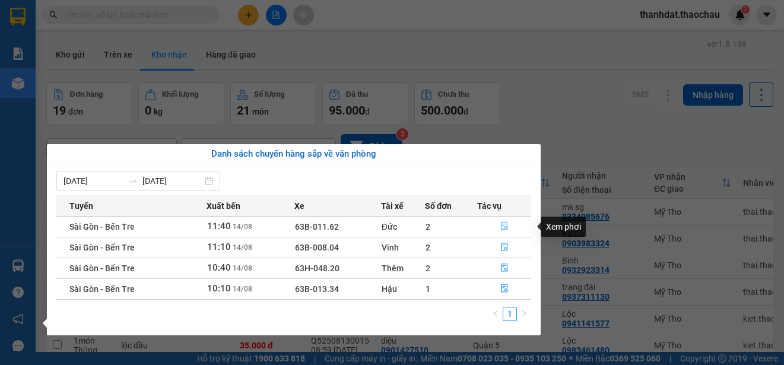
click at [504, 225] on icon "file-done" at bounding box center [504, 226] width 8 height 8
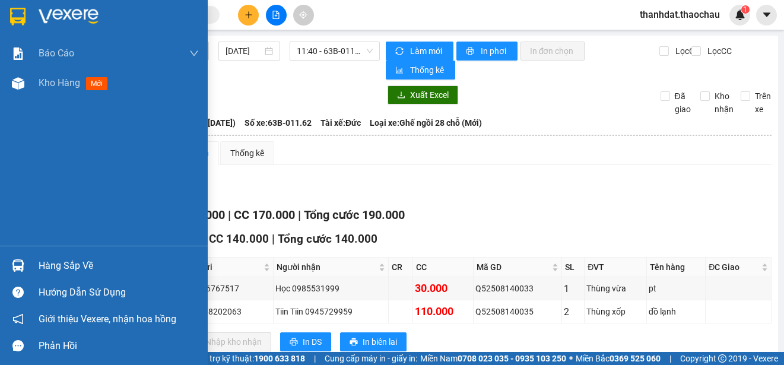
click at [50, 263] on div "Hàng sắp về" at bounding box center [119, 266] width 160 height 18
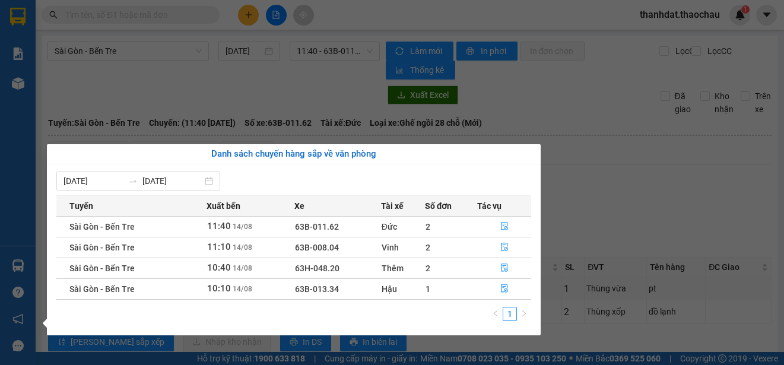
click at [623, 209] on section "Kết quả tìm kiếm ( 0 ) Bộ lọc No Data thanhdat.thaochau 1 Báo cáo Báo cáo dòng …" at bounding box center [392, 182] width 784 height 365
